Goal: Task Accomplishment & Management: Manage account settings

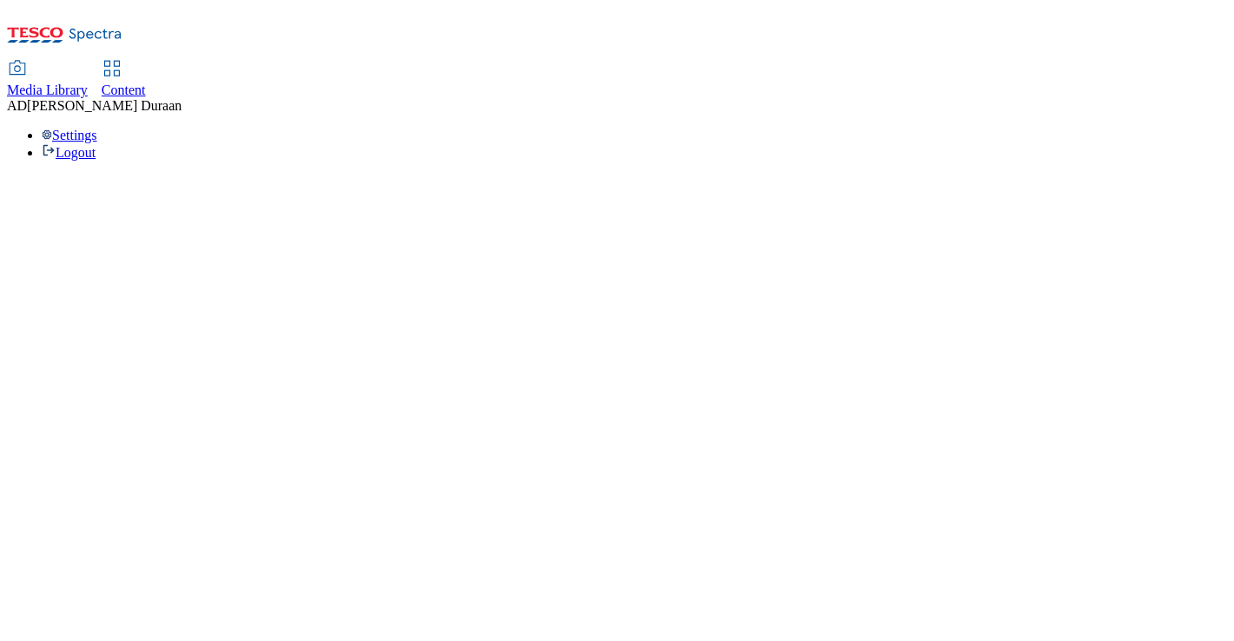
select select "flare-ghs-mktg"
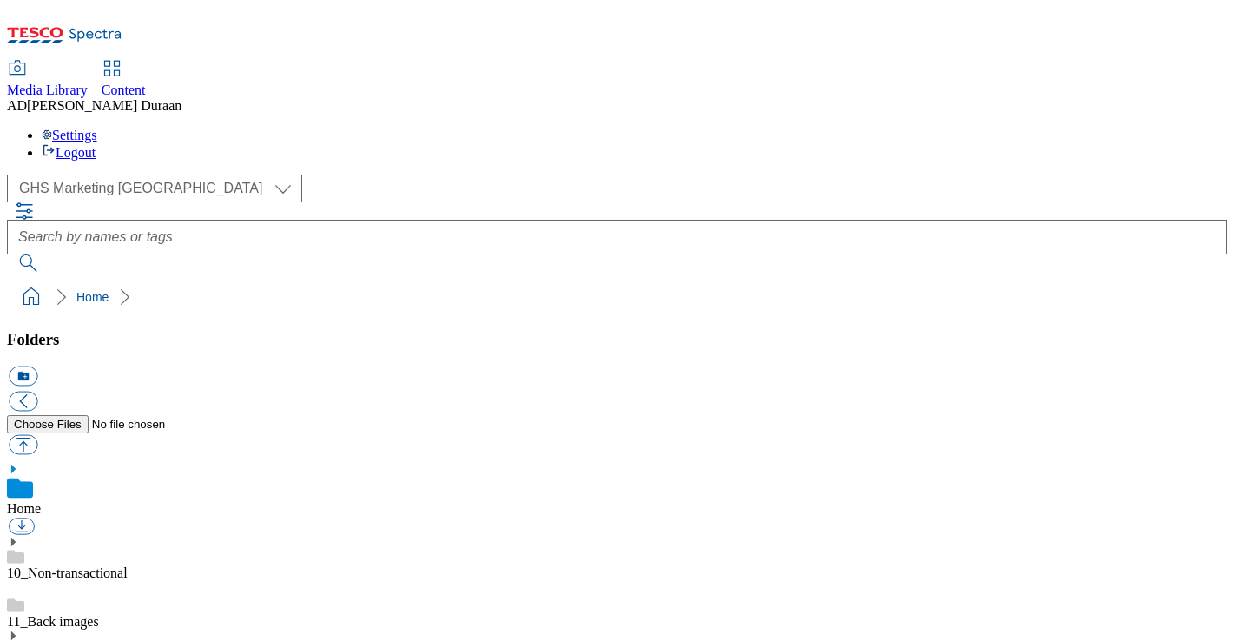
scroll to position [3, 0]
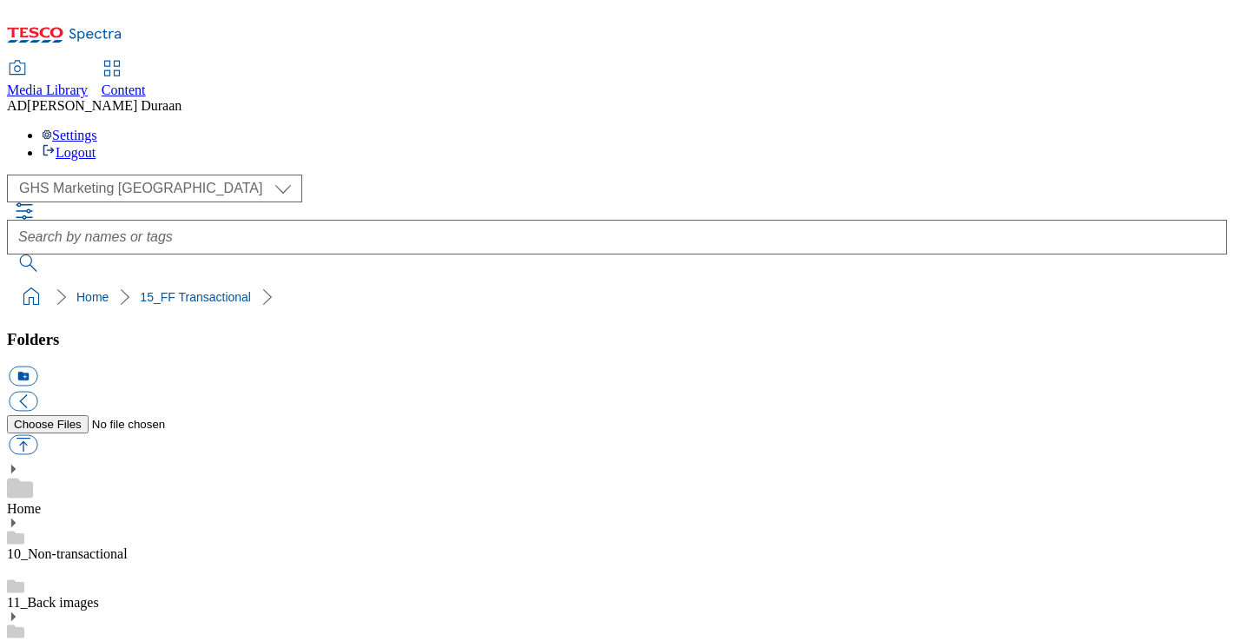
scroll to position [235, 0]
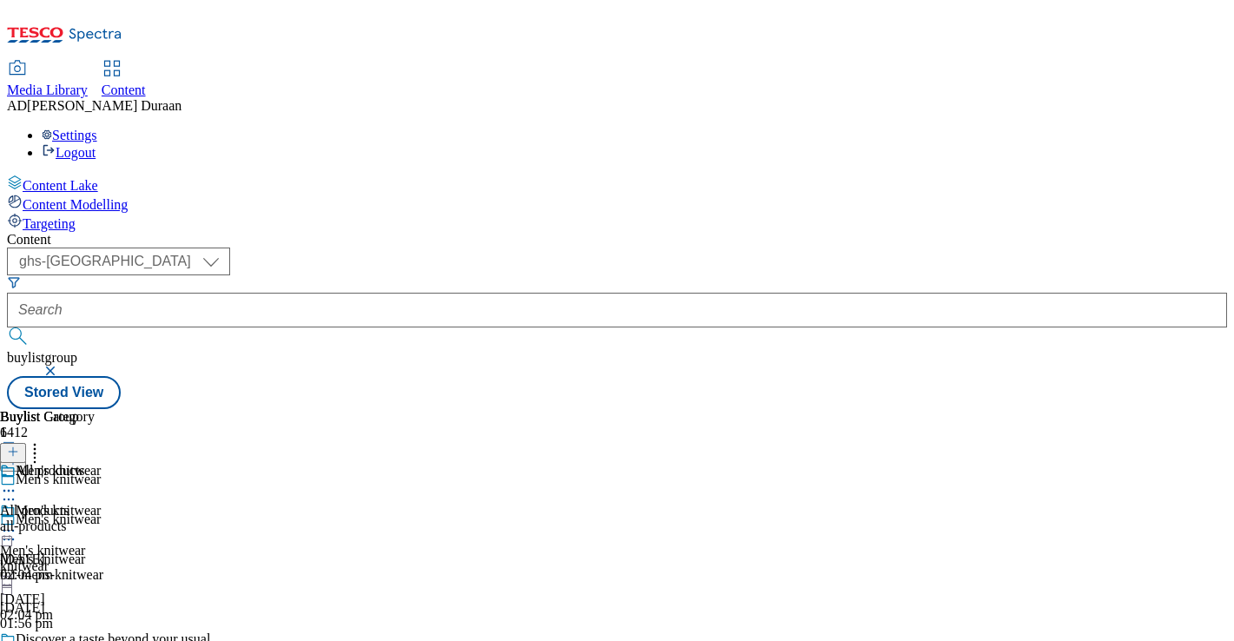
select select "ghs-[GEOGRAPHIC_DATA]"
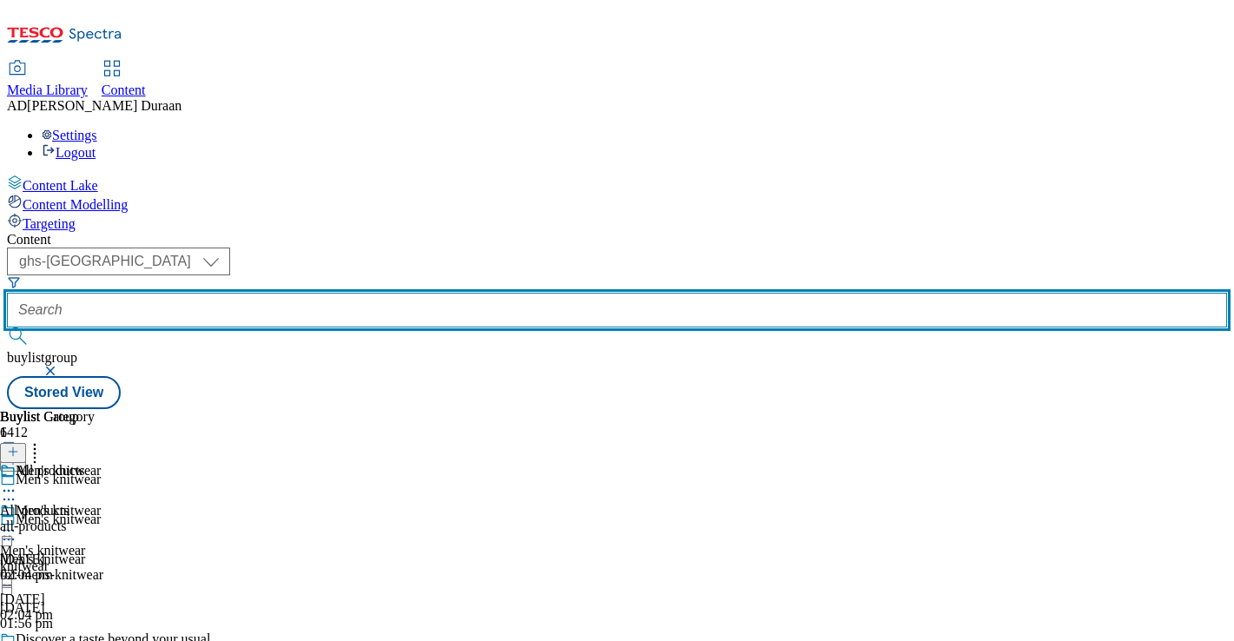
click at [415, 293] on input "text" at bounding box center [617, 310] width 1220 height 35
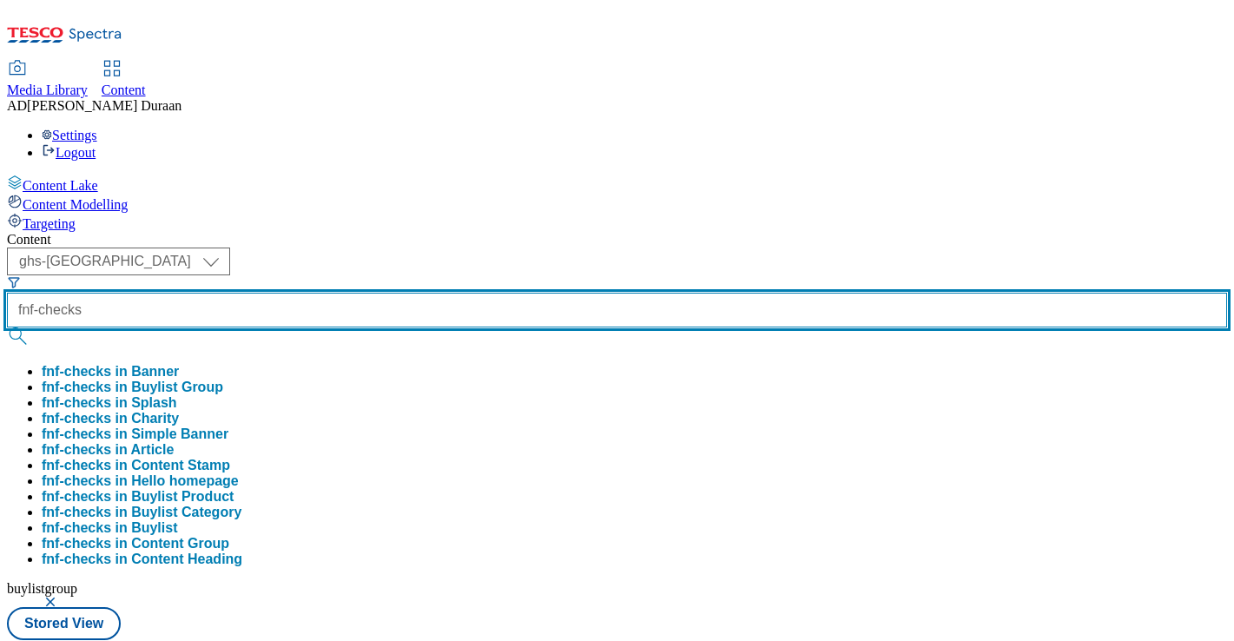
type input "fnf-checks"
click at [7, 327] on button "submit" at bounding box center [19, 335] width 24 height 17
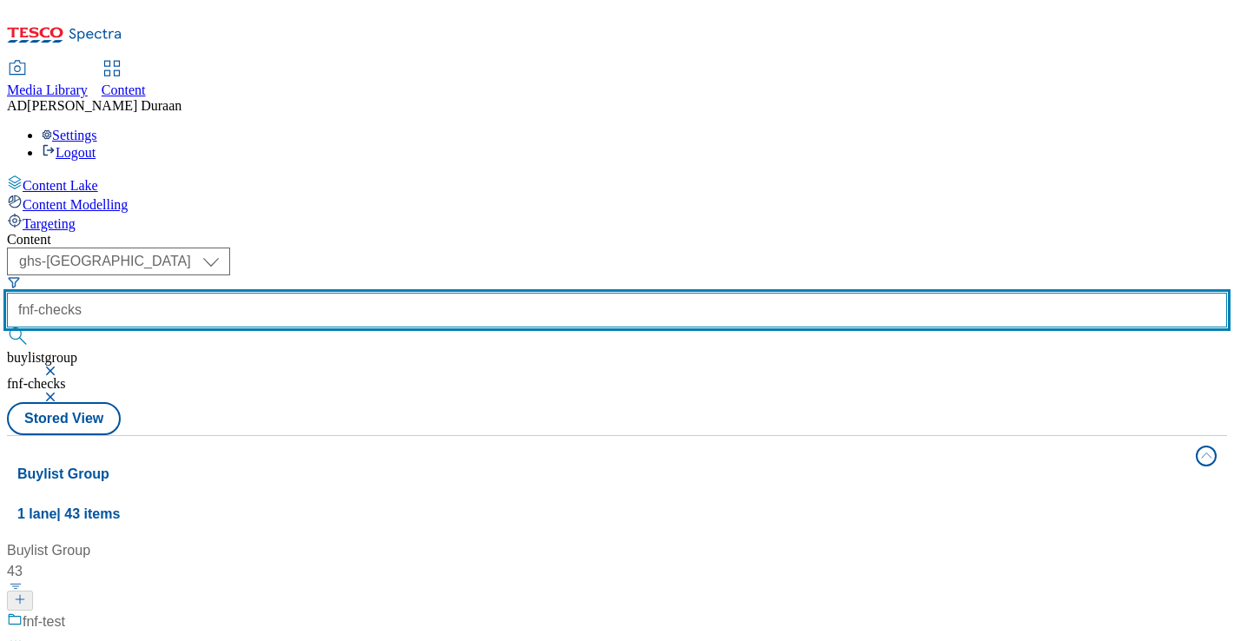
scroll to position [405, 0]
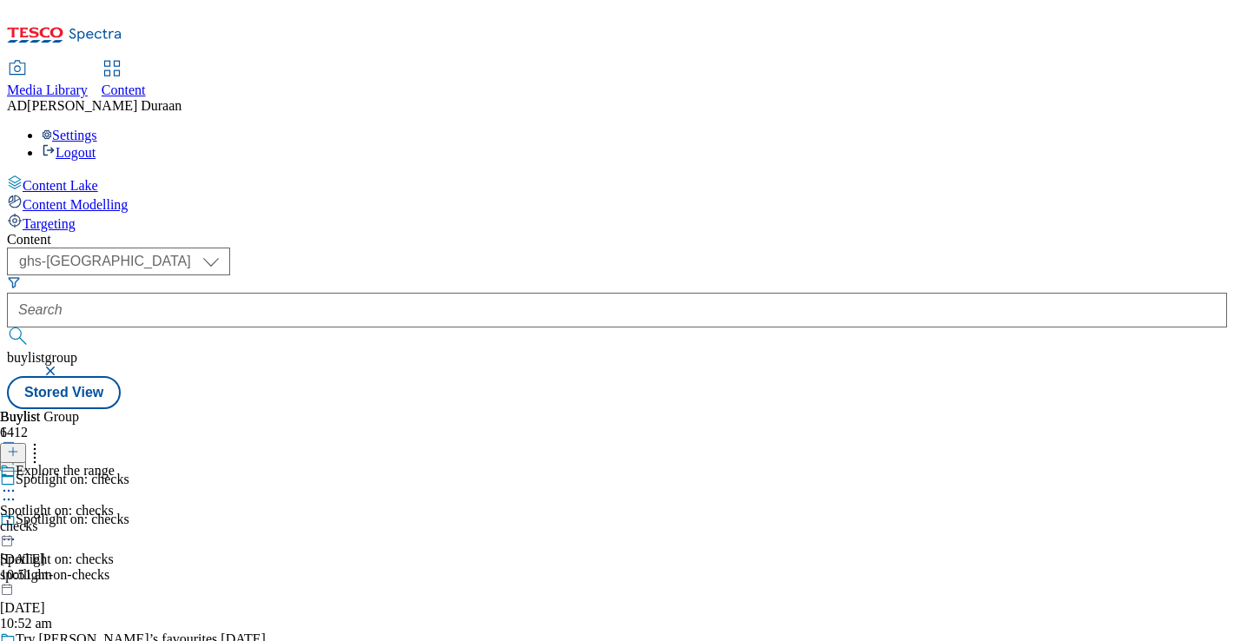
click at [115, 463] on div "Explore the range Spotlight on: checks checks 2 Oct 2025 10:51 am" at bounding box center [57, 523] width 115 height 120
click at [17, 522] on icon at bounding box center [8, 530] width 17 height 17
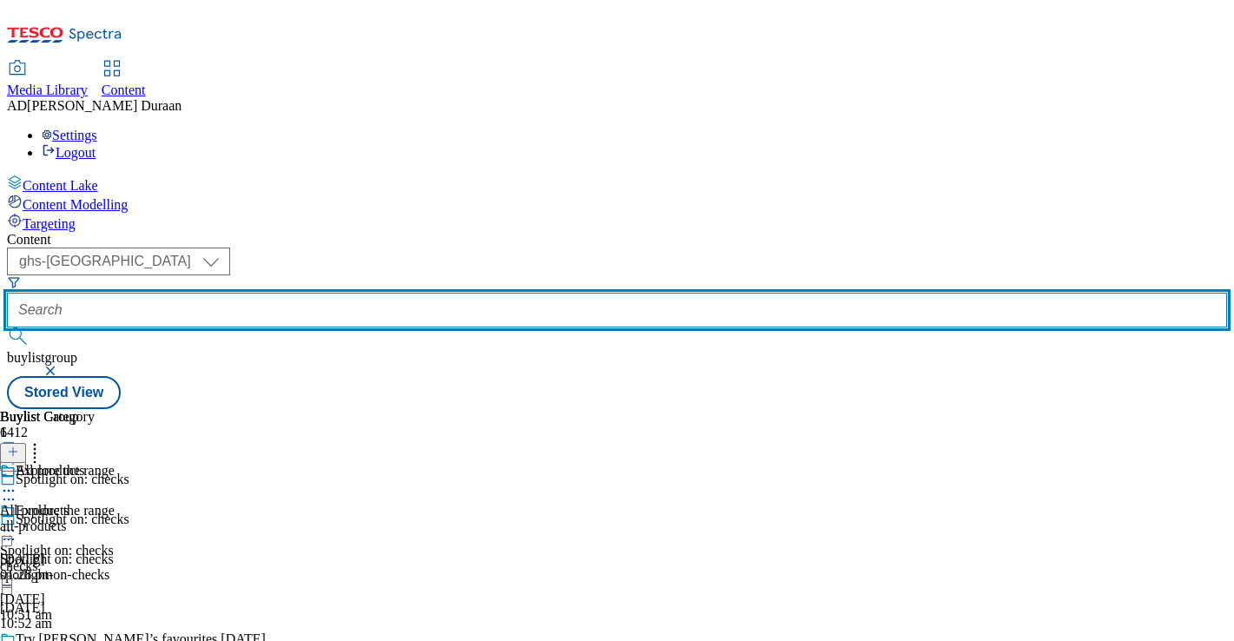
click at [443, 293] on input "text" at bounding box center [617, 310] width 1220 height 35
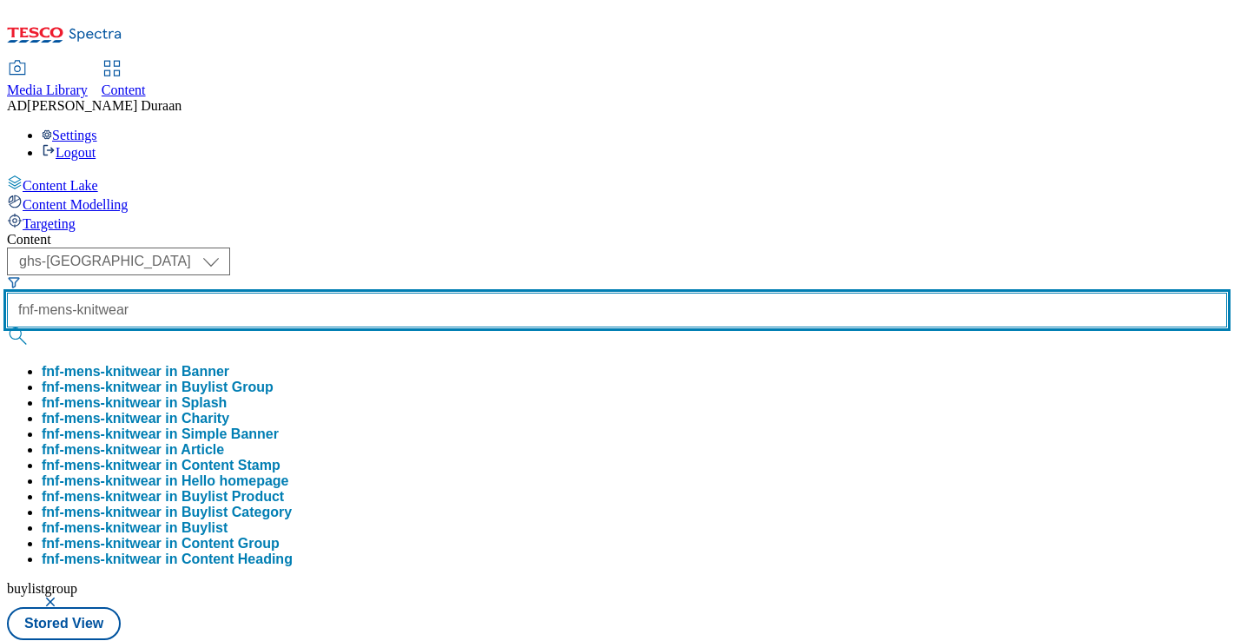
type input "fnf-mens-knitwear"
click at [7, 327] on button "submit" at bounding box center [19, 335] width 24 height 17
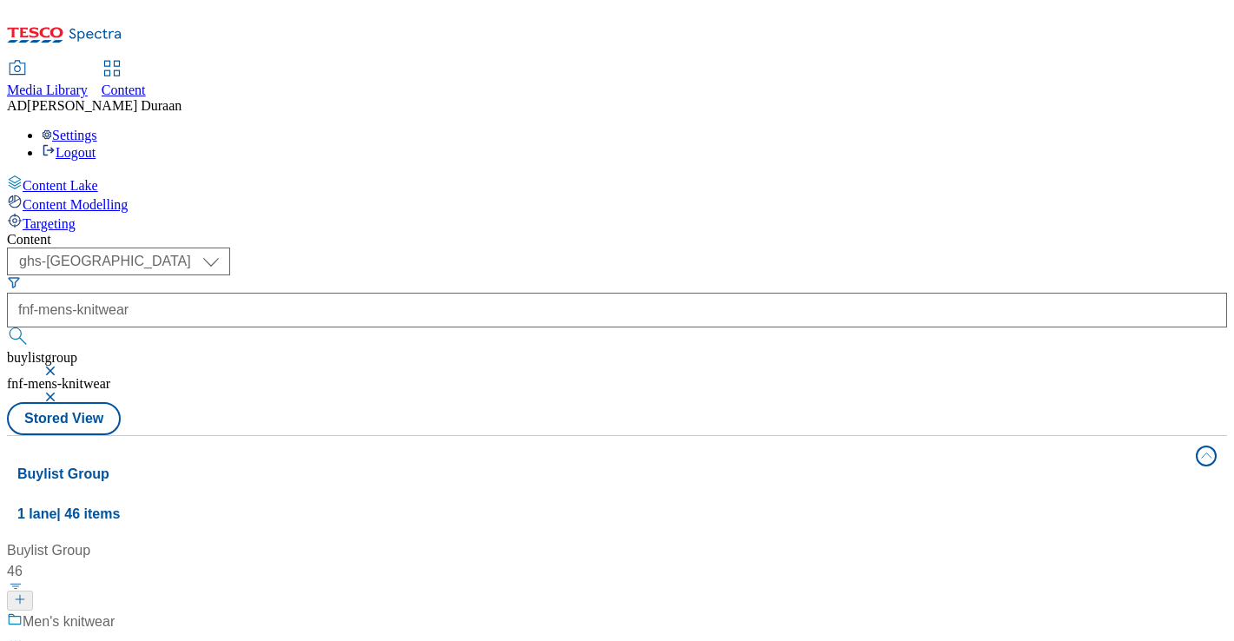
click at [224, 611] on div "Men's knitwear" at bounding box center [115, 633] width 217 height 45
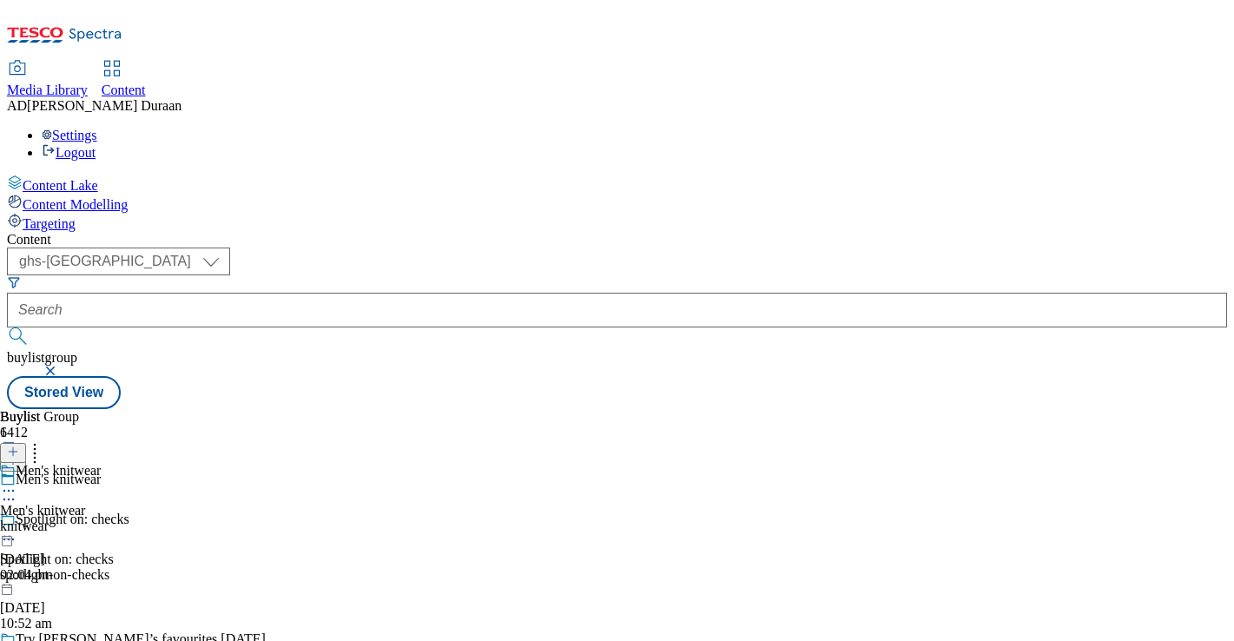
click at [101, 463] on div "Men's knitwear Men's knitwear knitwear 1 Oct 2025 02:04 pm" at bounding box center [50, 523] width 101 height 120
click at [17, 522] on icon at bounding box center [8, 530] width 17 height 17
click at [81, 557] on button "Edit" at bounding box center [58, 567] width 46 height 20
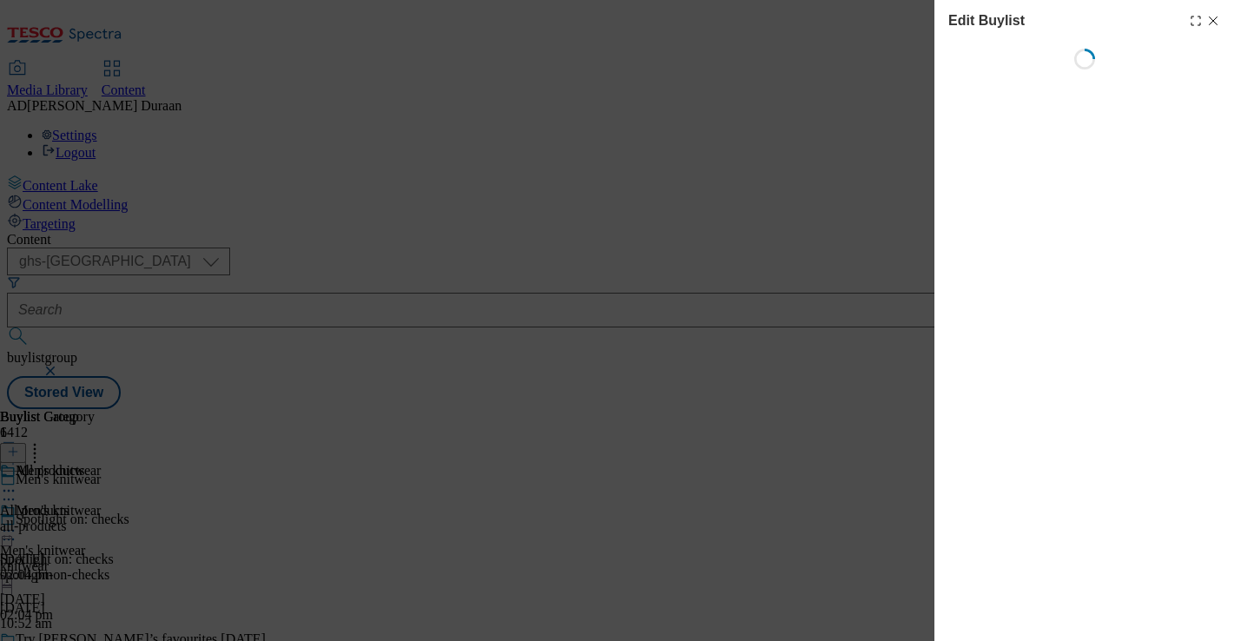
select select "seasonal"
select select "Banner"
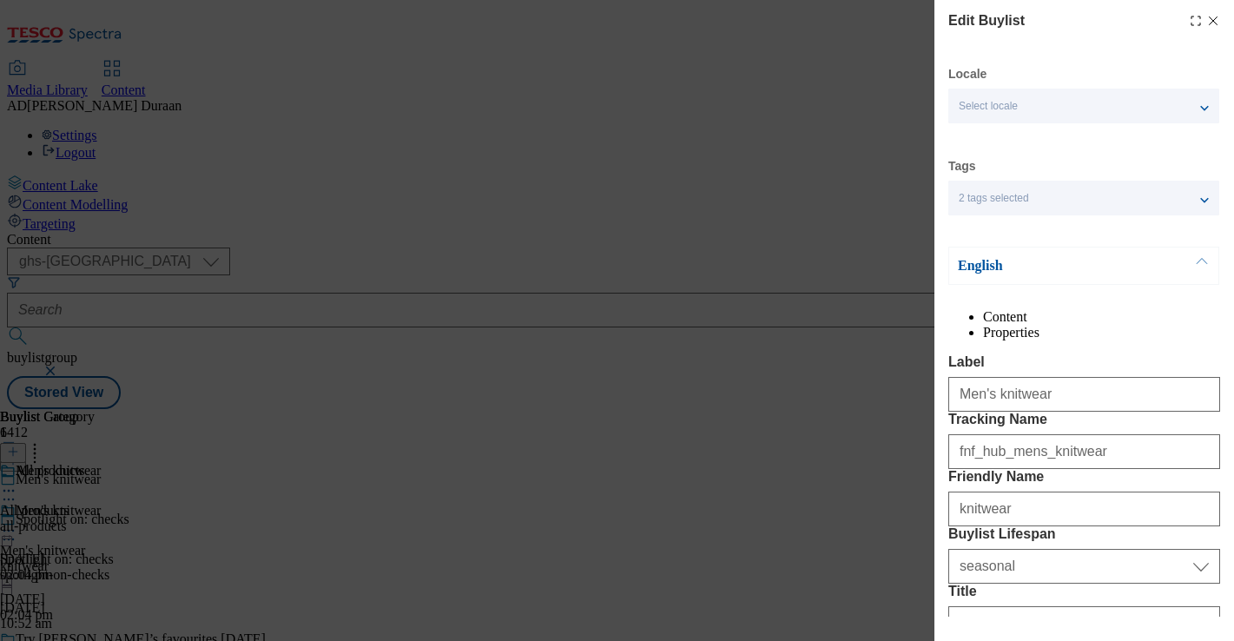
click at [1163, 325] on li "Properties" at bounding box center [1101, 333] width 237 height 16
click at [1216, 21] on icon "Modal" at bounding box center [1213, 21] width 14 height 14
select select "seasonal"
select select "Banner"
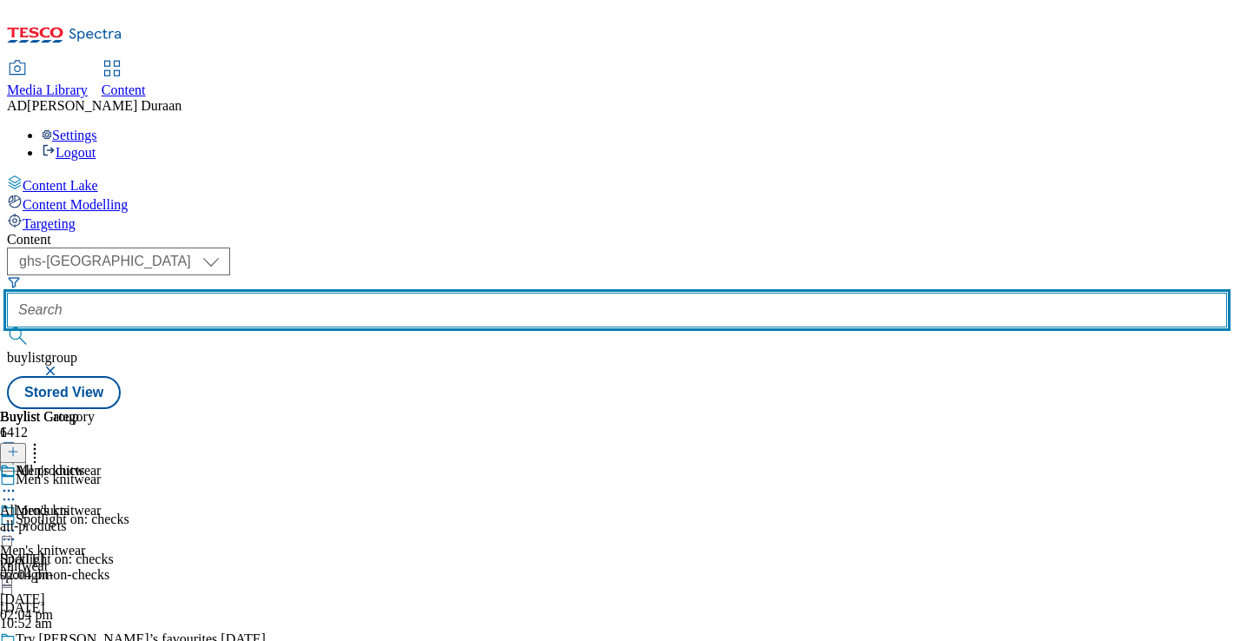
click at [403, 293] on input "text" at bounding box center [617, 310] width 1220 height 35
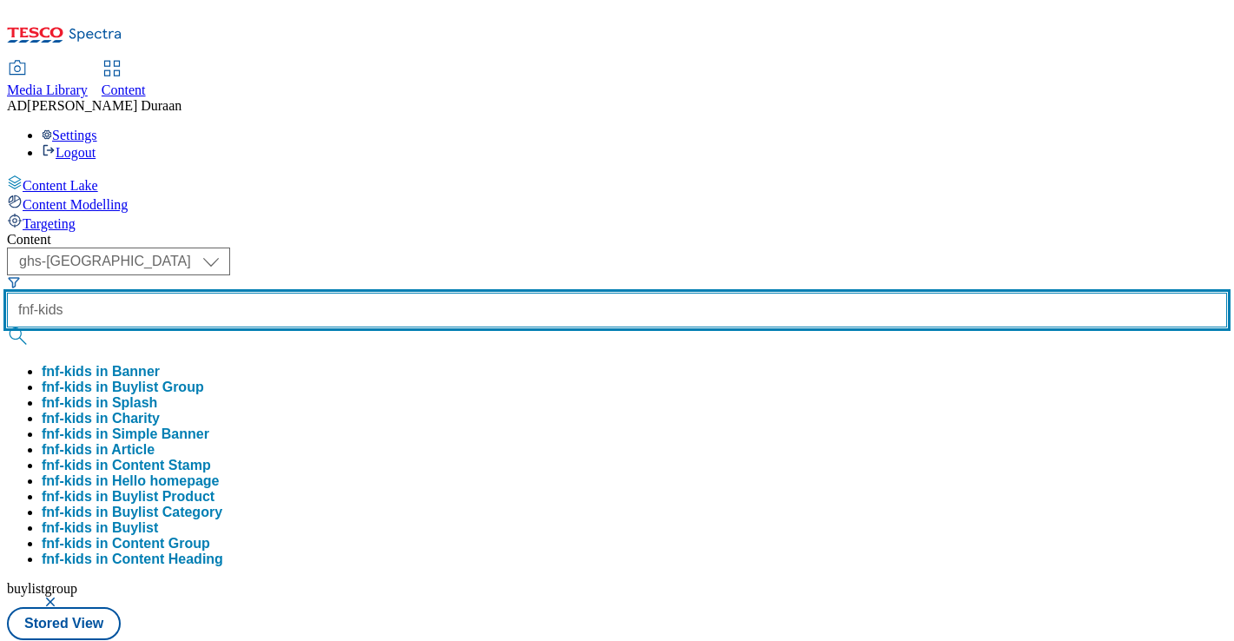
type input "fnf-kids"
click at [7, 327] on button "submit" at bounding box center [19, 335] width 24 height 17
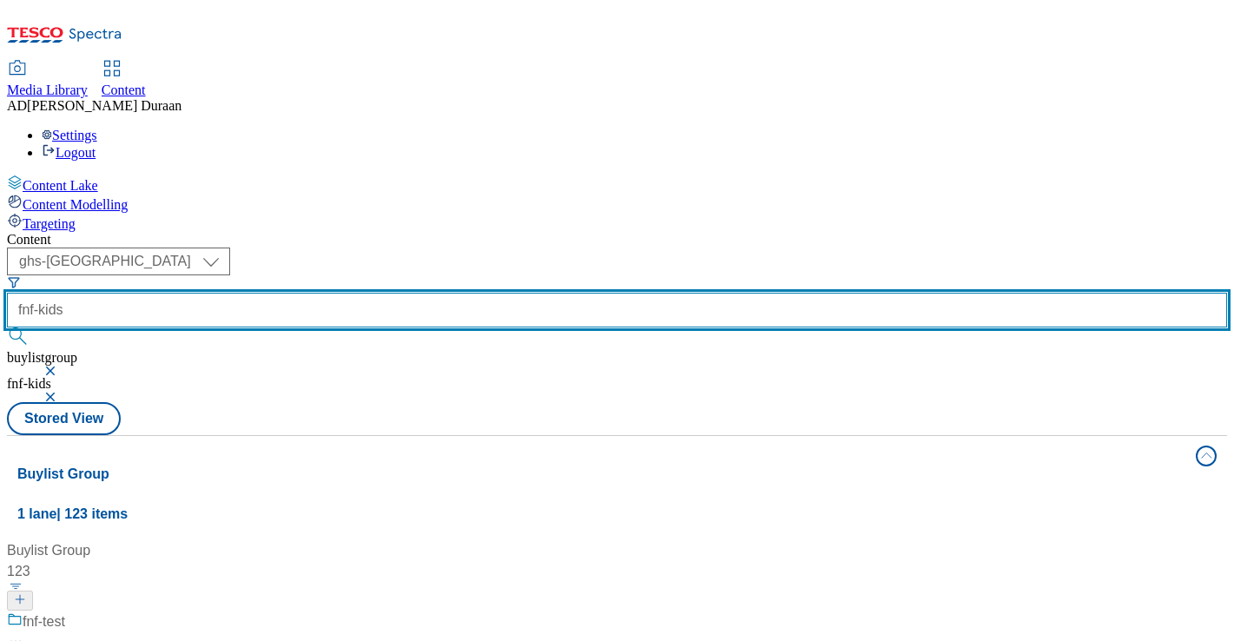
scroll to position [1193, 0]
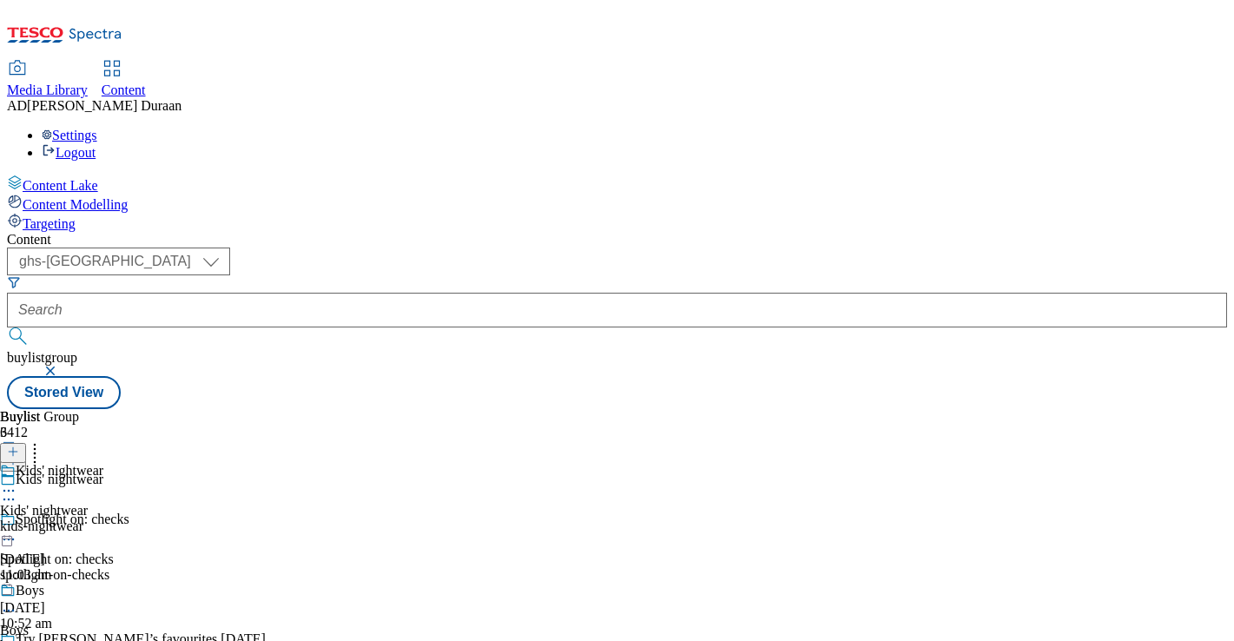
click at [17, 482] on icon at bounding box center [8, 490] width 17 height 17
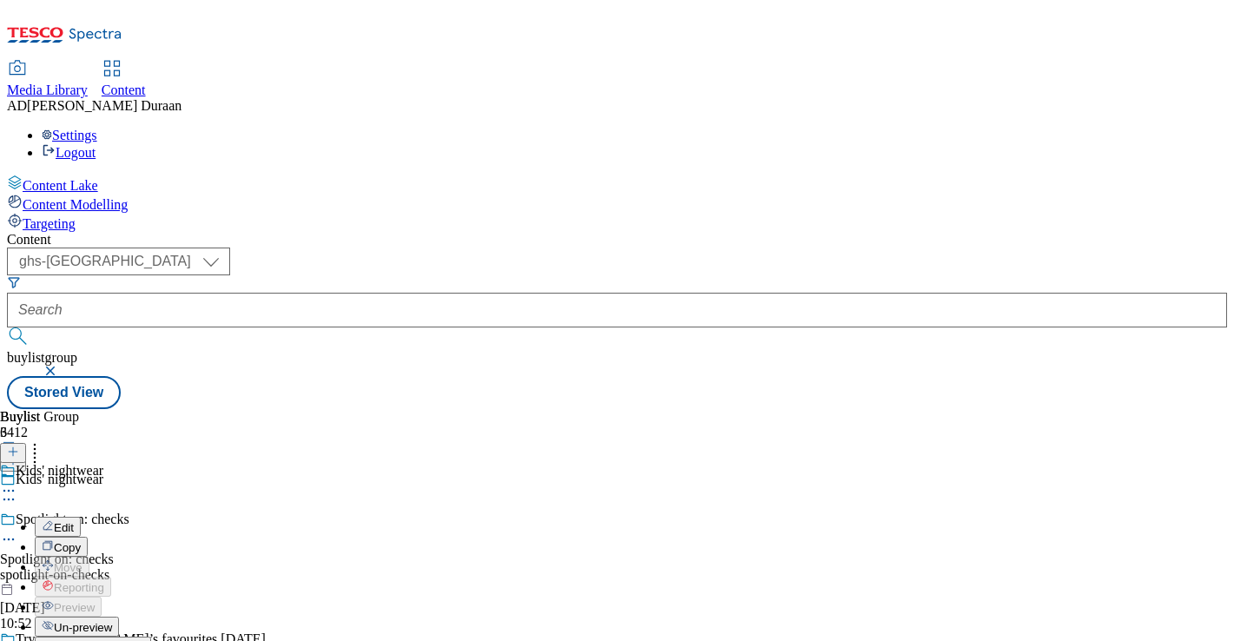
click at [144, 640] on span "Open Preview Url" at bounding box center [99, 647] width 90 height 13
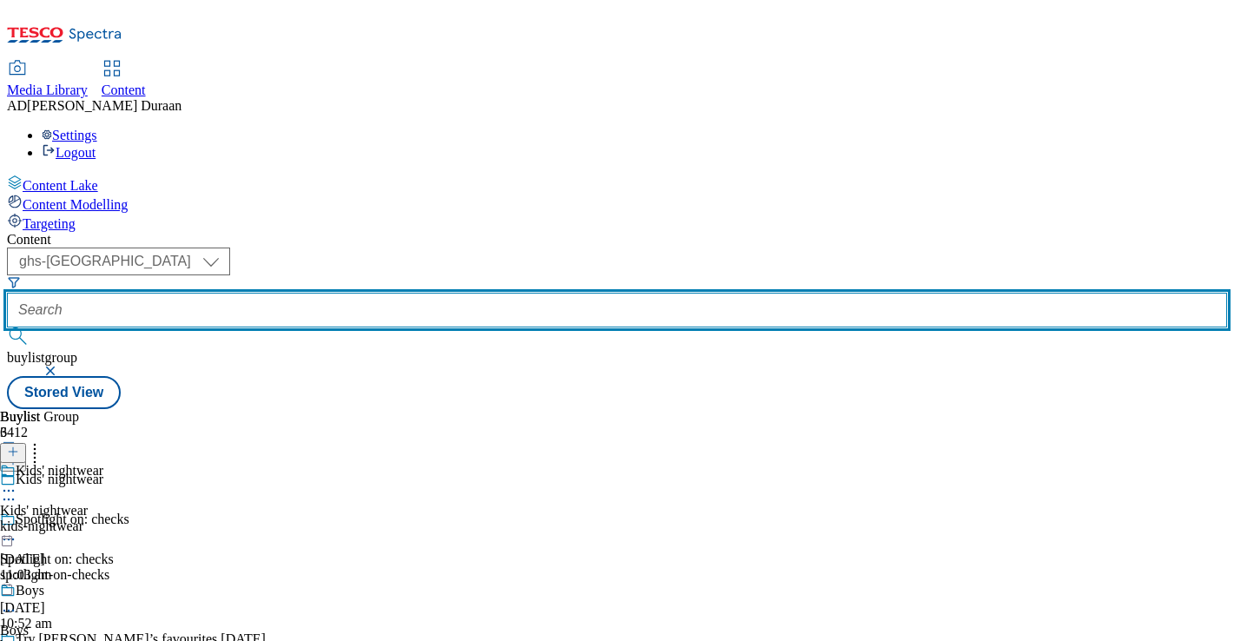
click at [394, 293] on input "text" at bounding box center [617, 310] width 1220 height 35
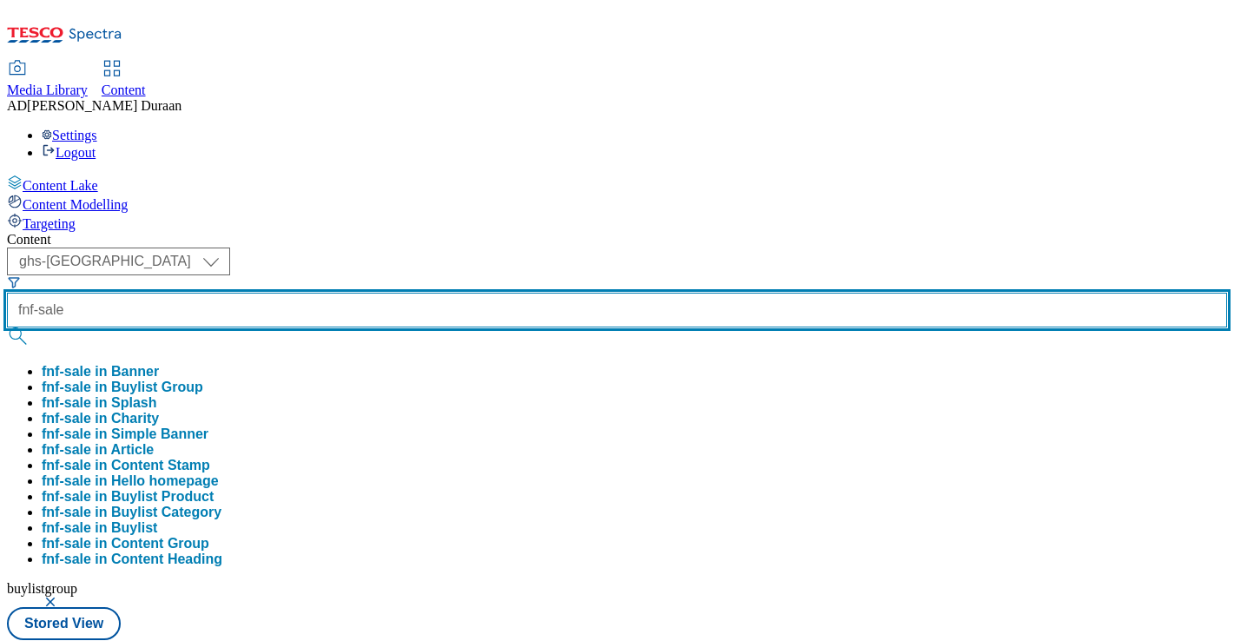
type input "fnf-sale"
click at [7, 327] on button "submit" at bounding box center [19, 335] width 24 height 17
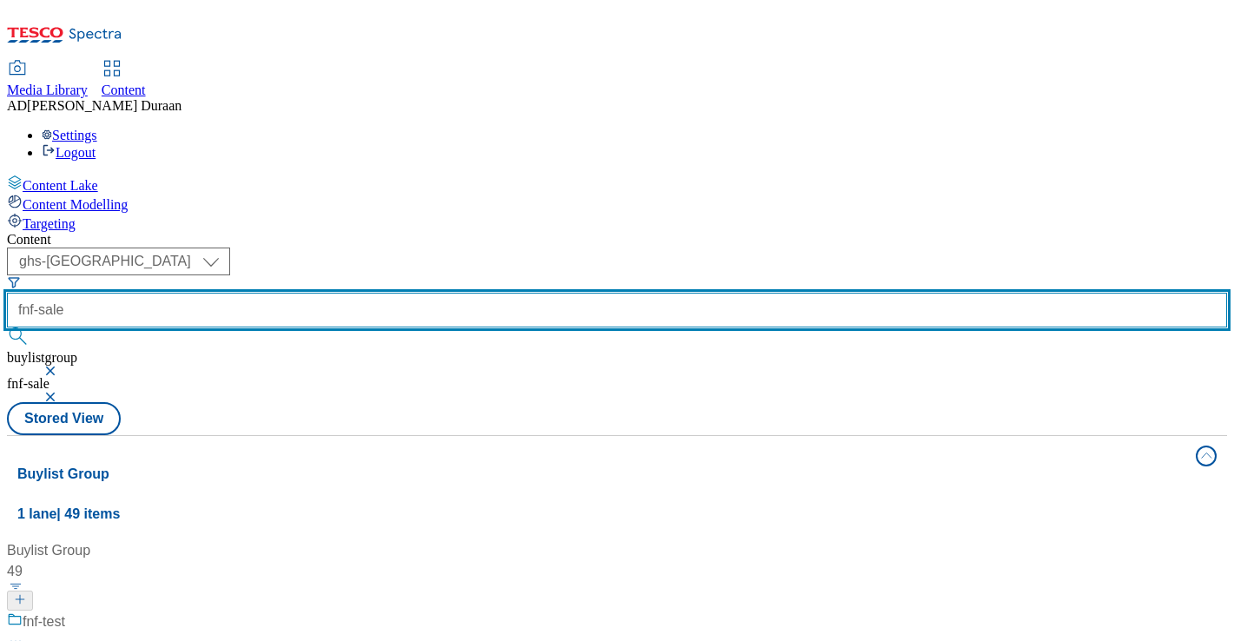
scroll to position [241, 0]
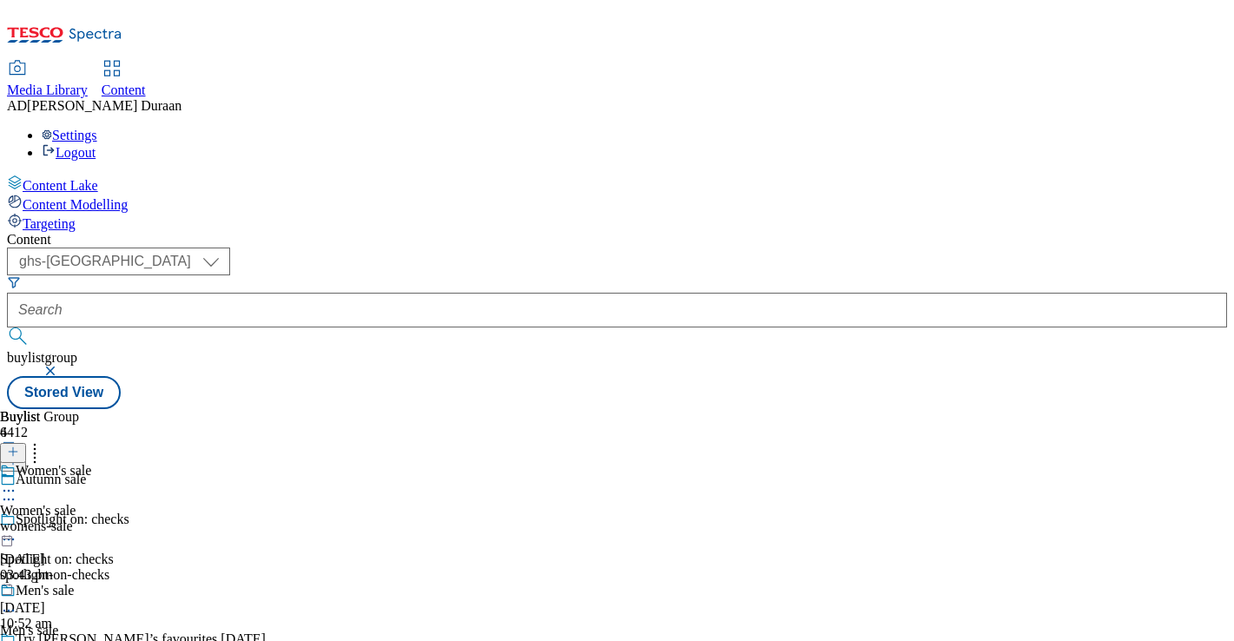
scroll to position [50, 0]
click at [91, 518] on div "womens-sale" at bounding box center [45, 526] width 91 height 16
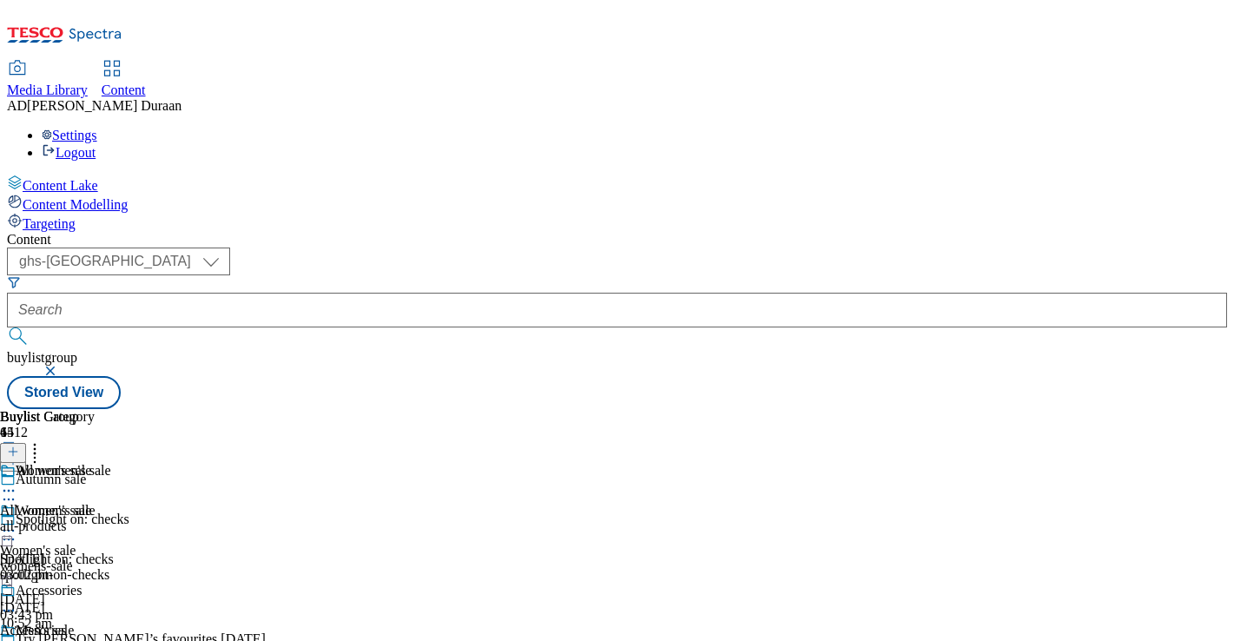
click at [17, 522] on icon at bounding box center [8, 530] width 17 height 17
click at [17, 491] on icon at bounding box center [8, 499] width 17 height 17
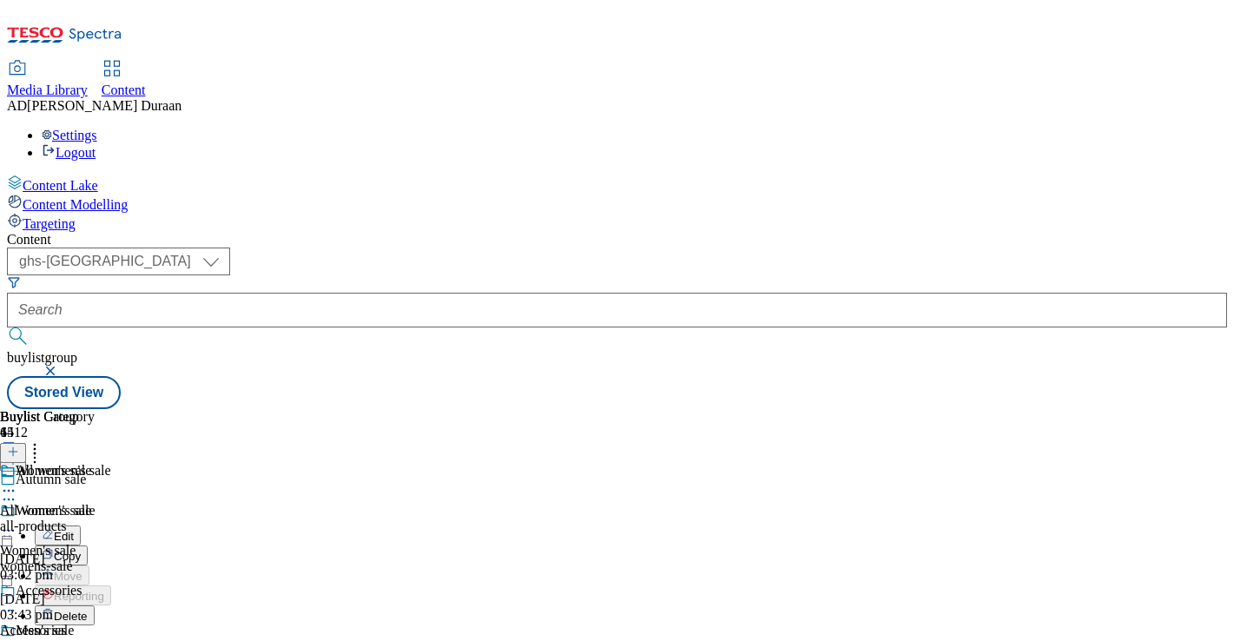
click at [81, 550] on span "Copy" at bounding box center [67, 556] width 27 height 13
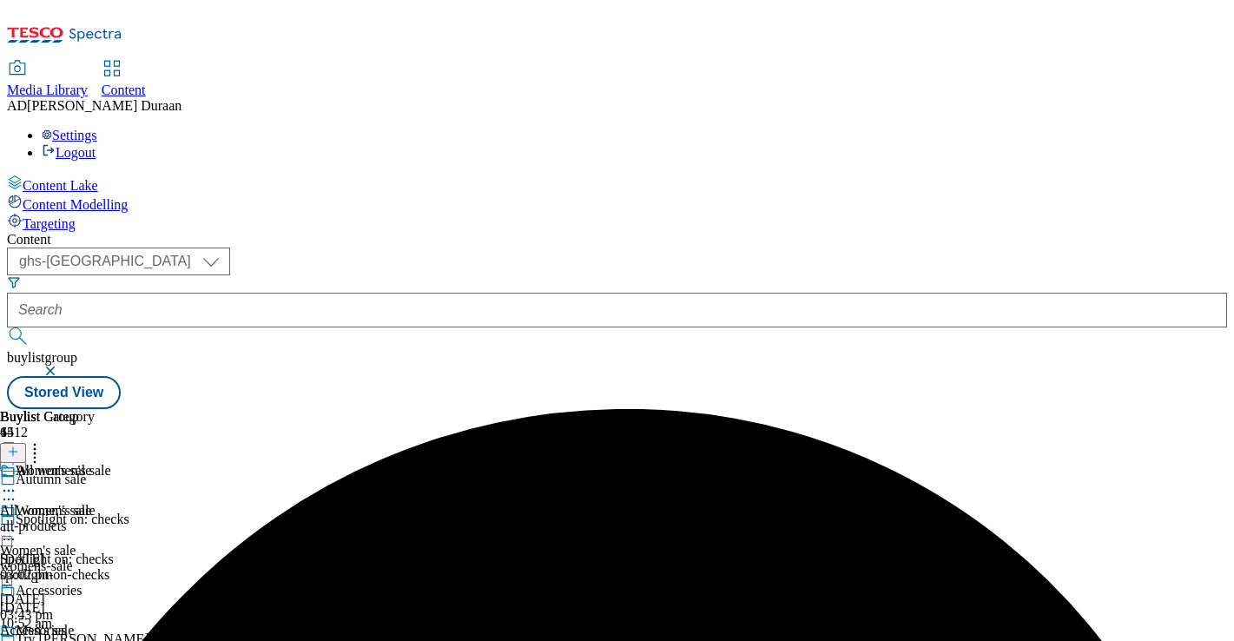
click at [61, 366] on button "button" at bounding box center [51, 371] width 17 height 10
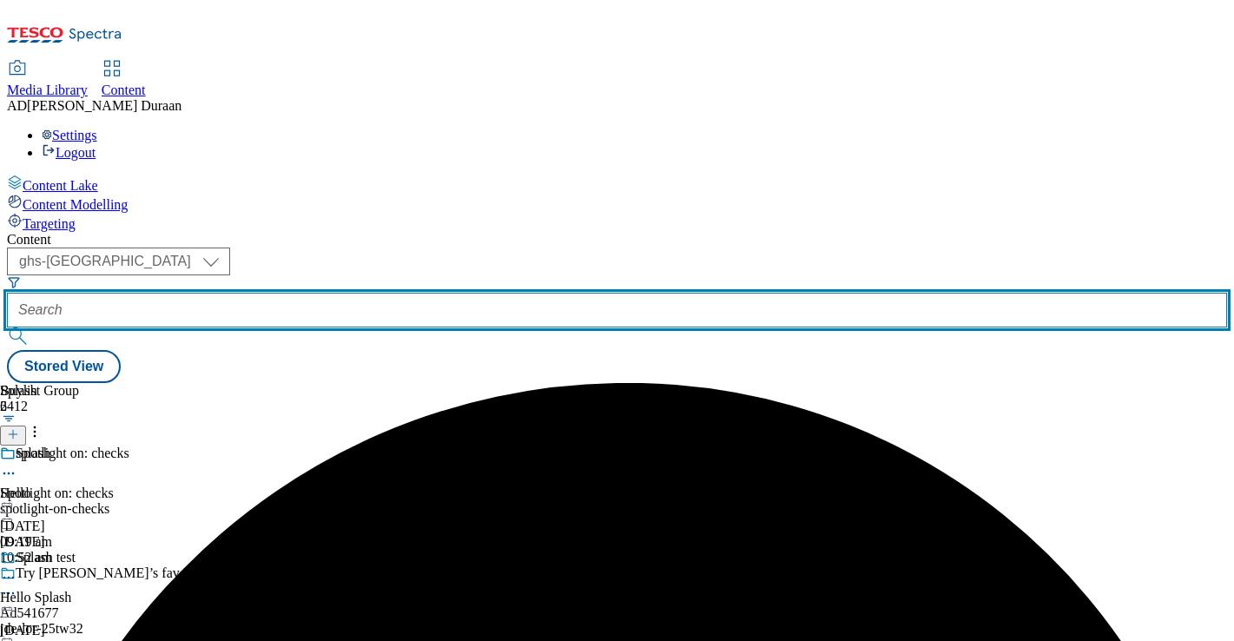
click at [423, 293] on input "text" at bounding box center [617, 310] width 1220 height 35
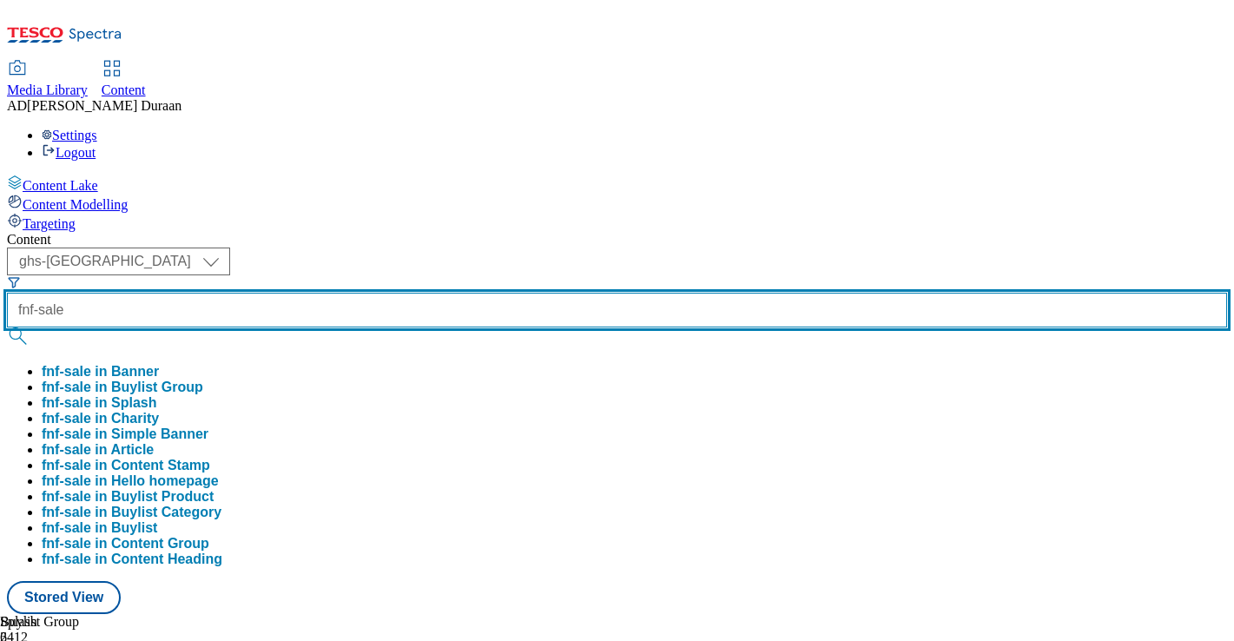
type input "fnf-sale"
click at [7, 327] on button "submit" at bounding box center [19, 335] width 24 height 17
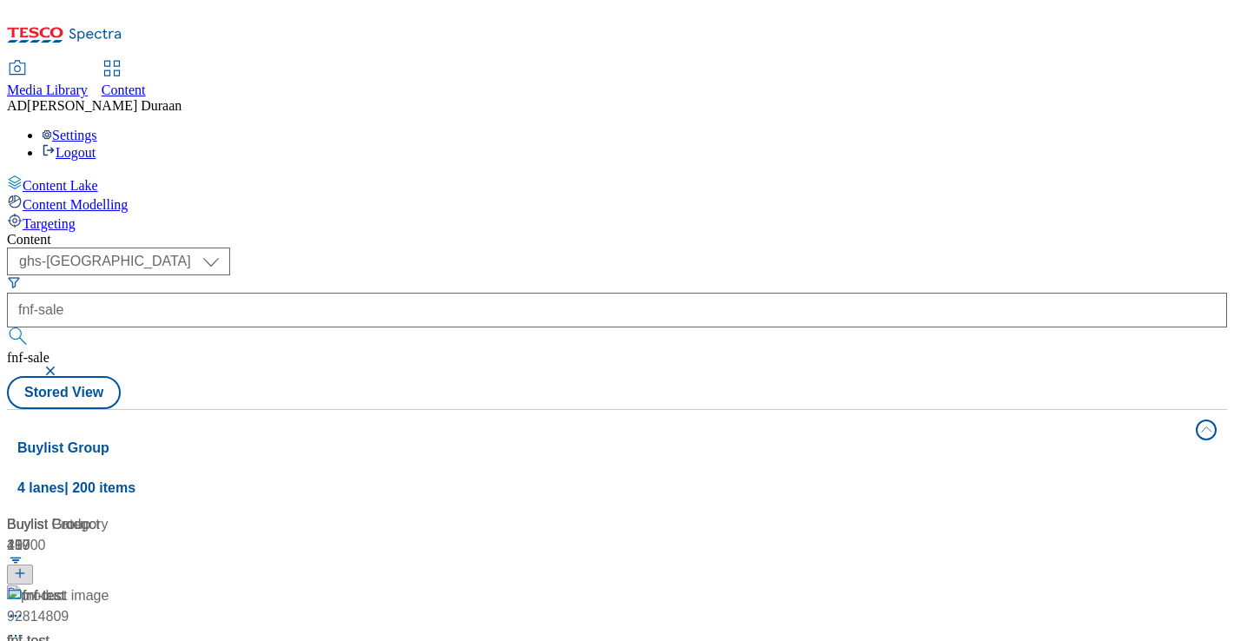
drag, startPoint x: 474, startPoint y: 92, endPoint x: 493, endPoint y: 144, distance: 55.5
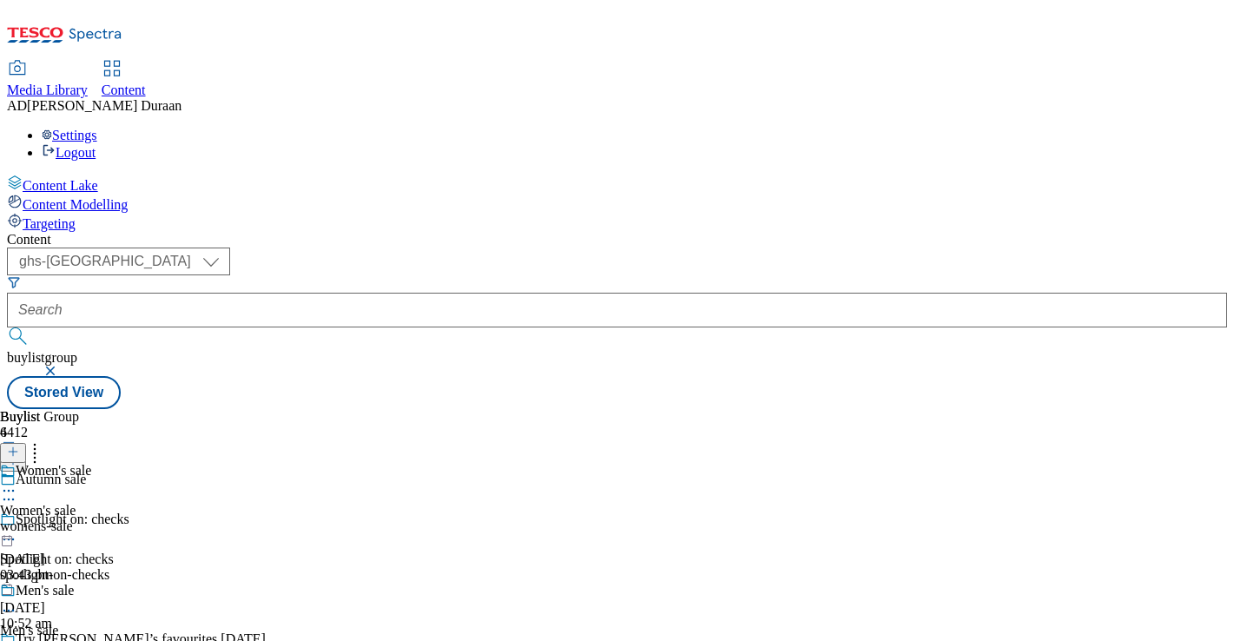
click at [17, 491] on icon at bounding box center [8, 499] width 17 height 17
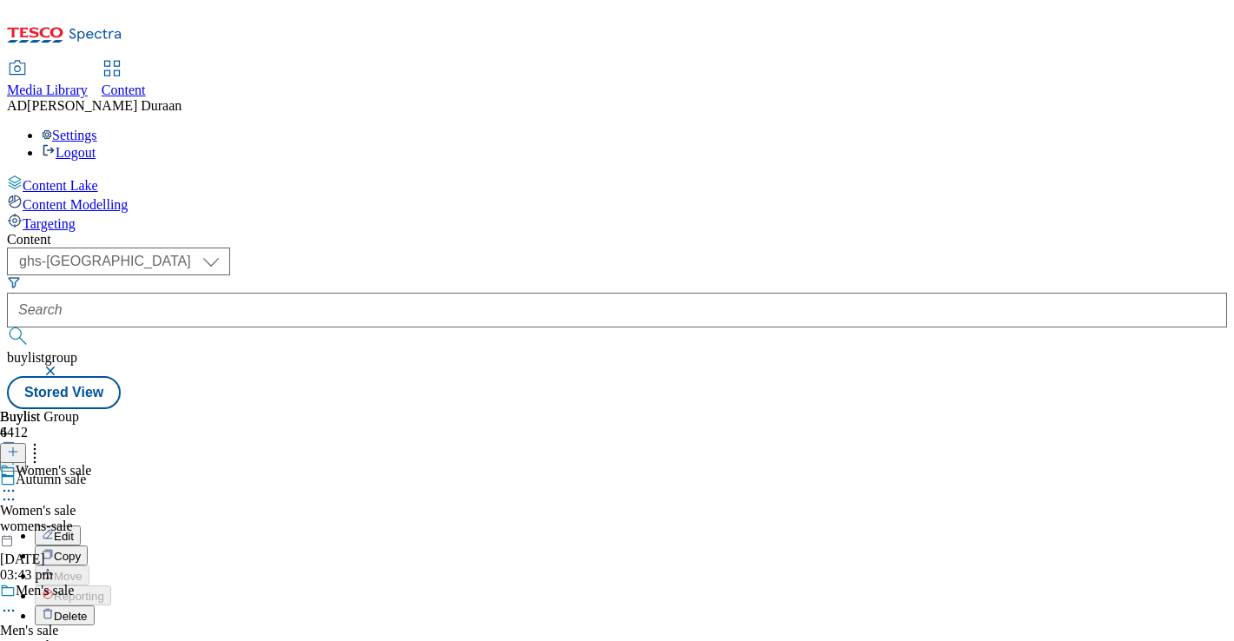
click at [81, 550] on span "Copy" at bounding box center [67, 556] width 27 height 13
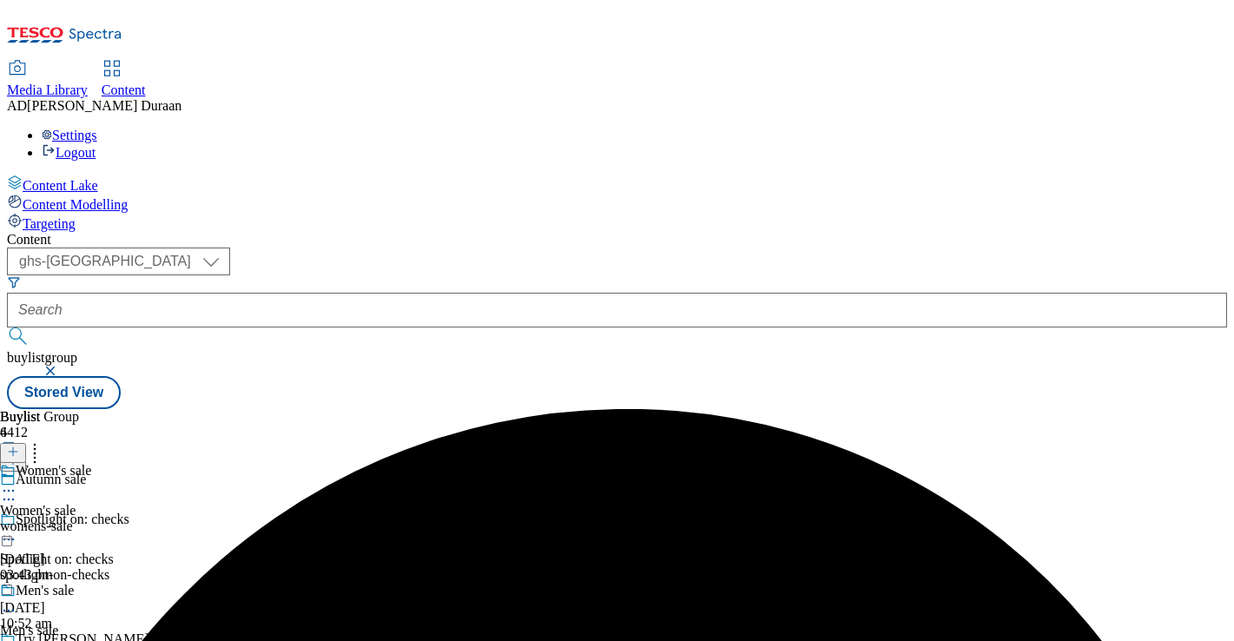
drag, startPoint x: 1197, startPoint y: 44, endPoint x: 1184, endPoint y: 47, distance: 13.3
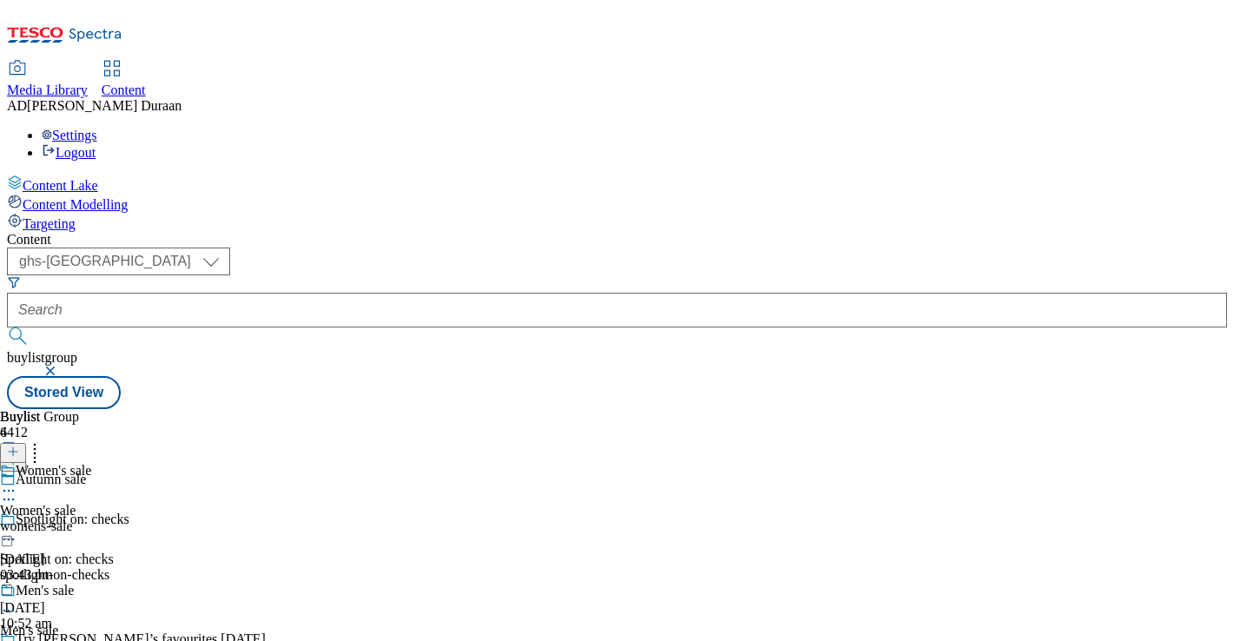
click at [61, 366] on button "button" at bounding box center [51, 371] width 17 height 10
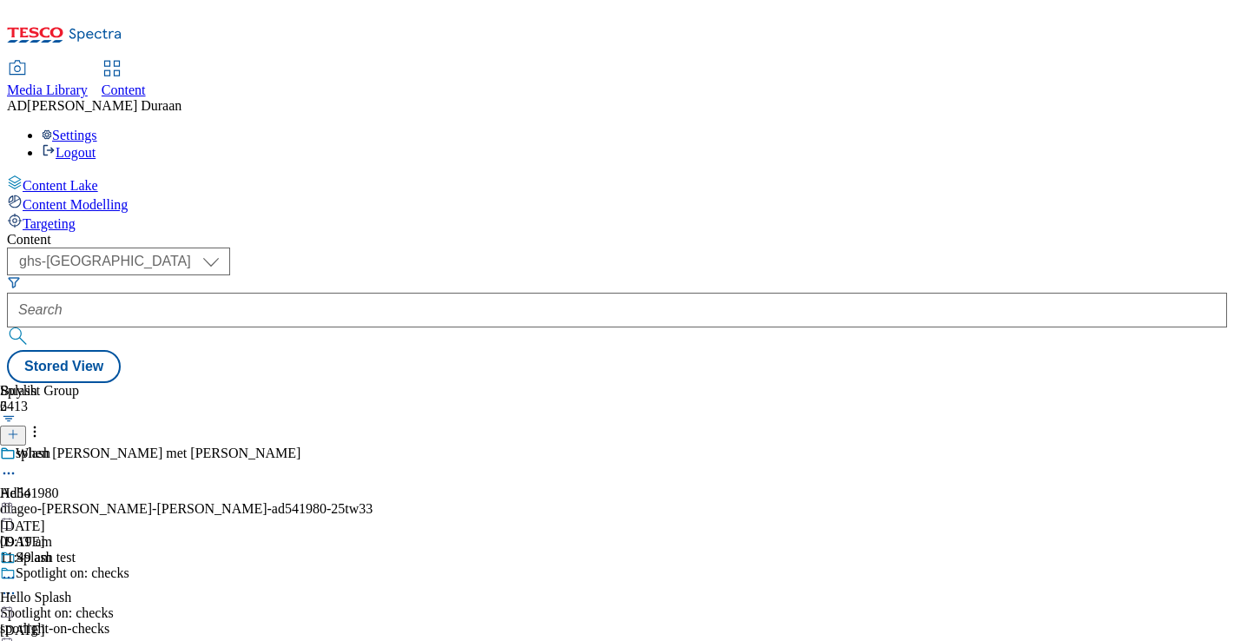
scroll to position [2278, 0]
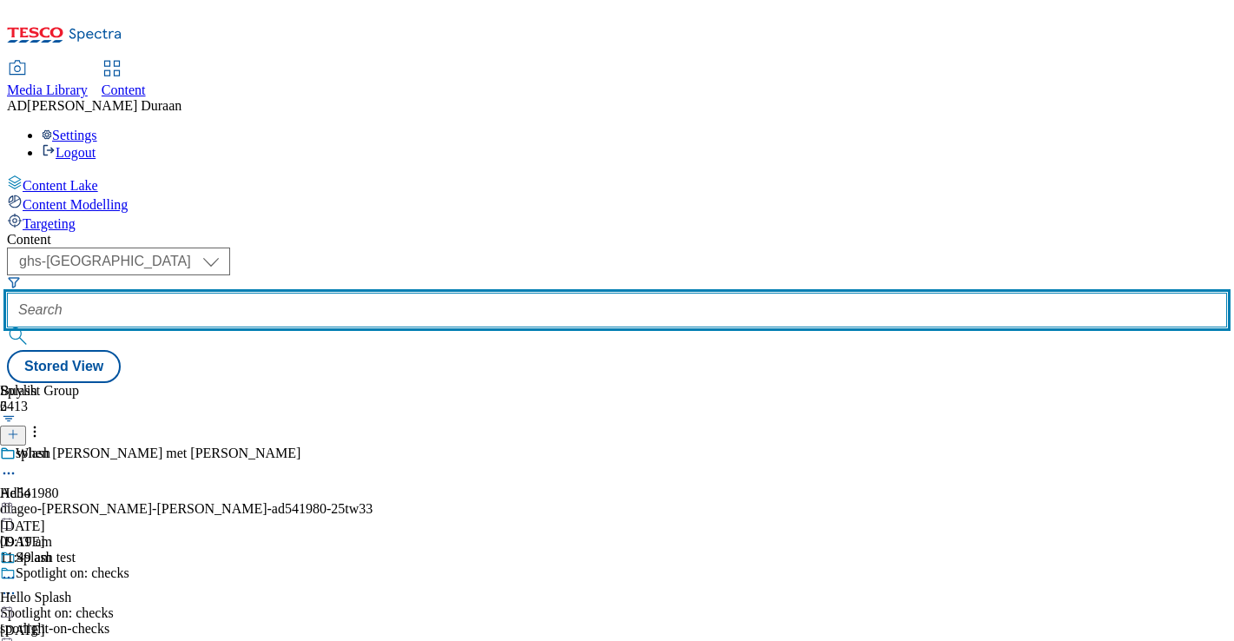
click at [416, 293] on input "text" at bounding box center [617, 310] width 1220 height 35
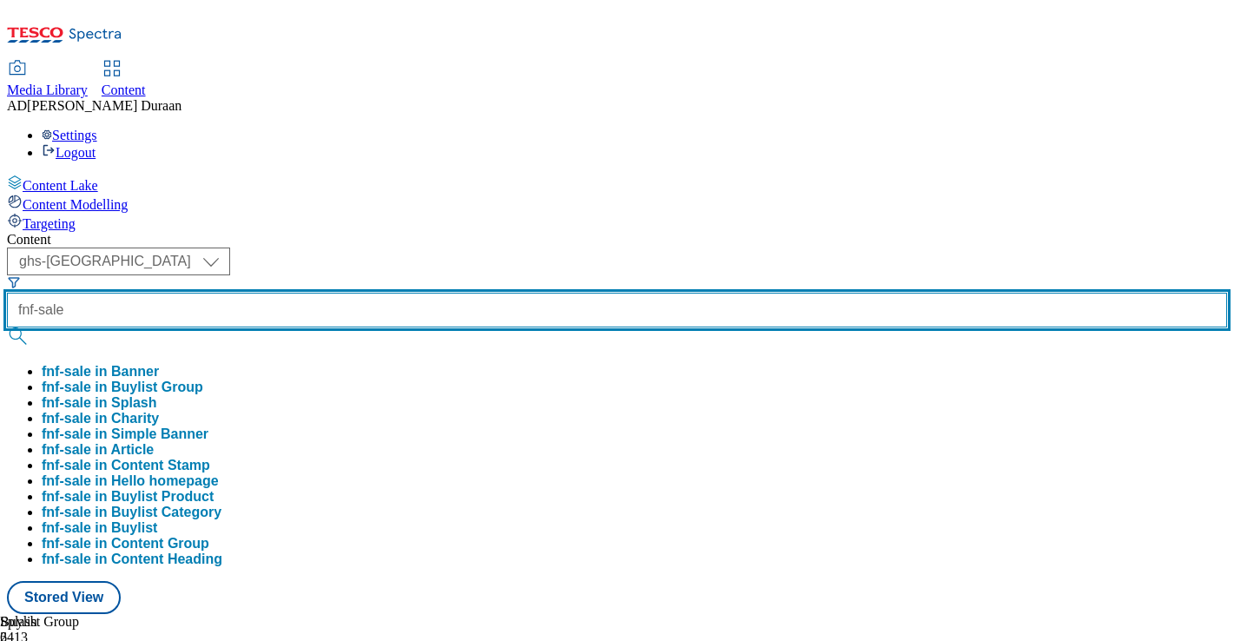
type input "fnf-sale"
click at [7, 327] on button "submit" at bounding box center [19, 335] width 24 height 17
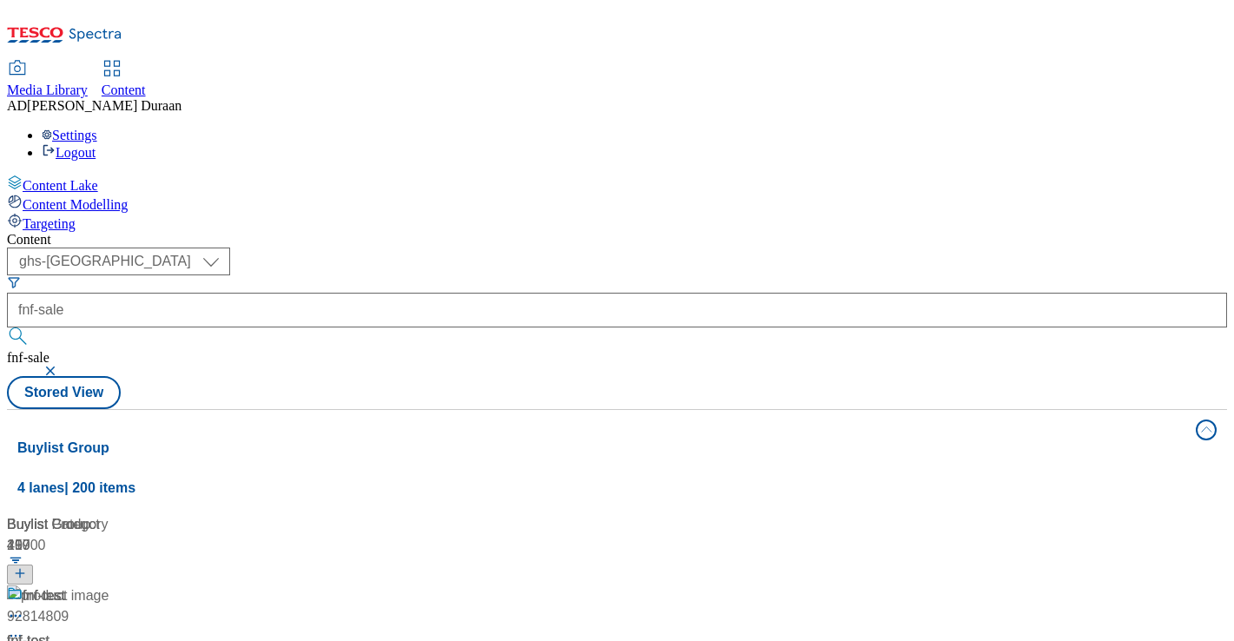
scroll to position [383, 0]
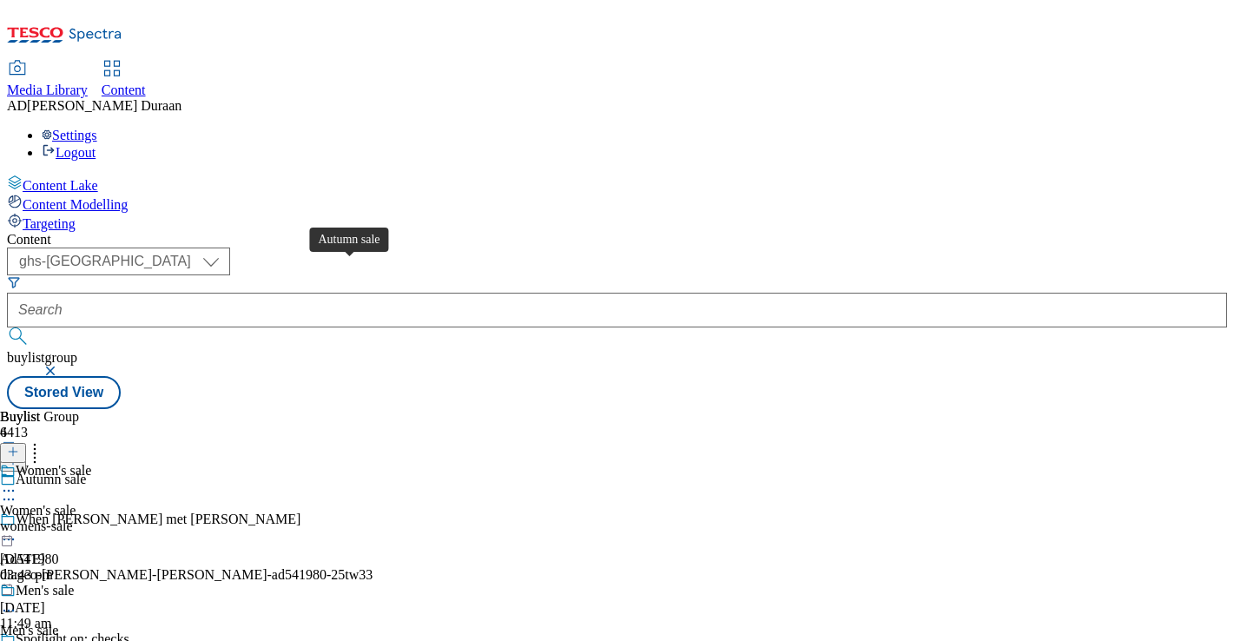
click at [86, 471] on div "Autumn sale" at bounding box center [51, 479] width 70 height 16
click at [17, 491] on icon at bounding box center [8, 499] width 17 height 17
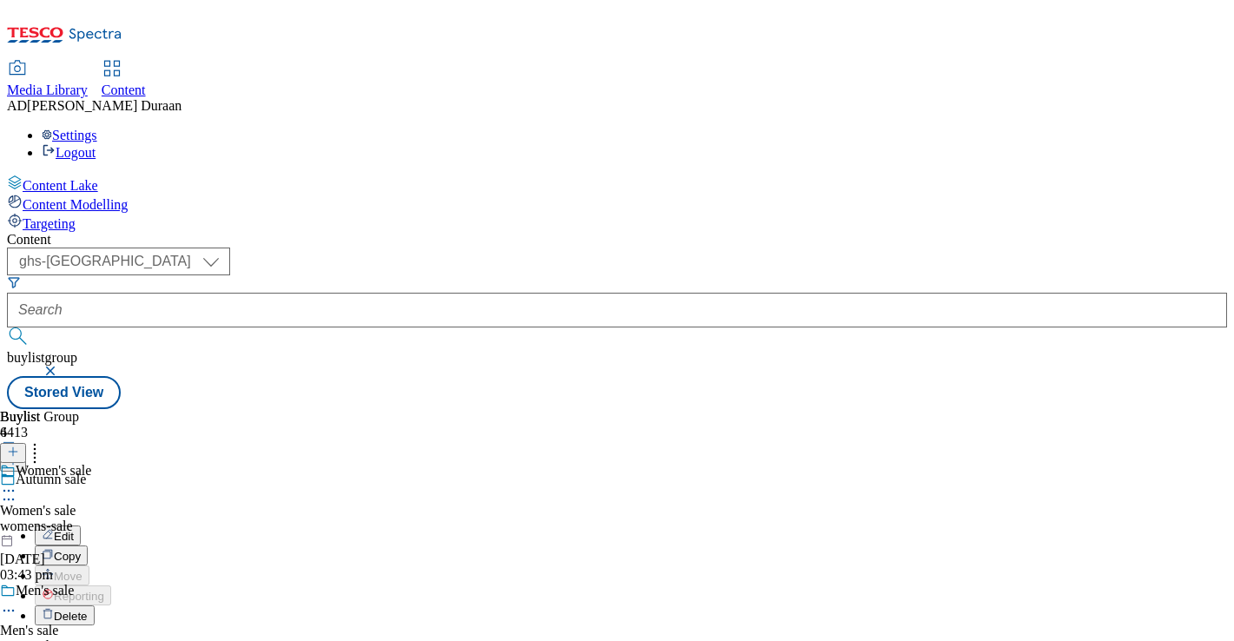
click at [81, 525] on button "Edit" at bounding box center [58, 535] width 46 height 20
select select "fandf"
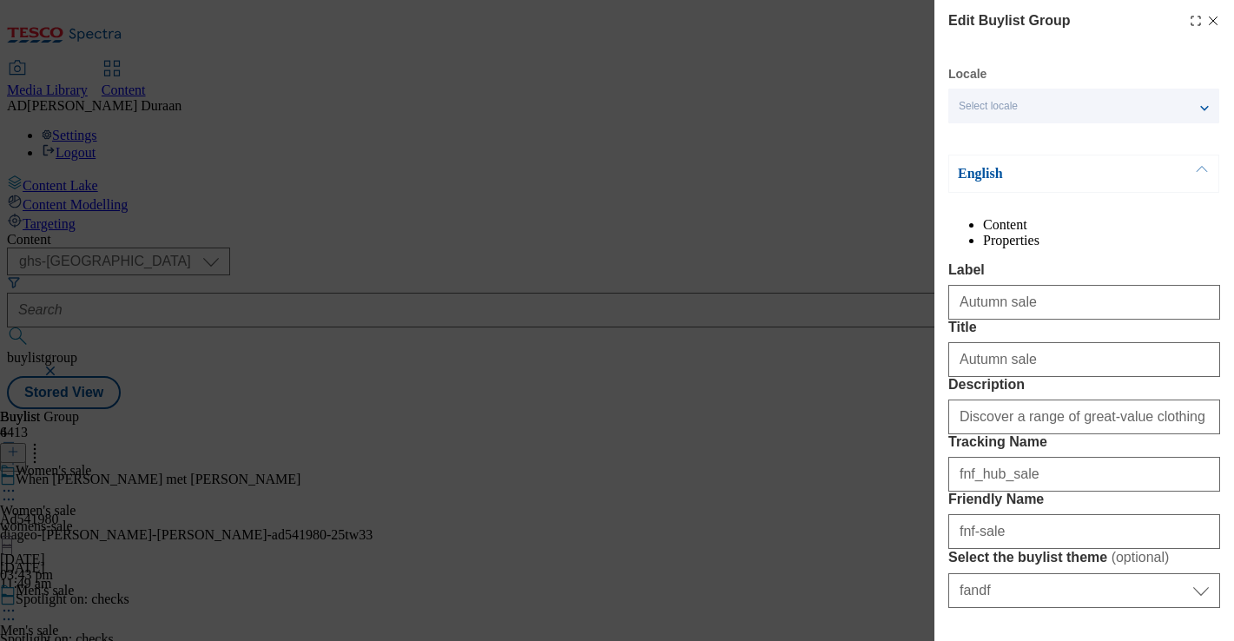
scroll to position [247, 0]
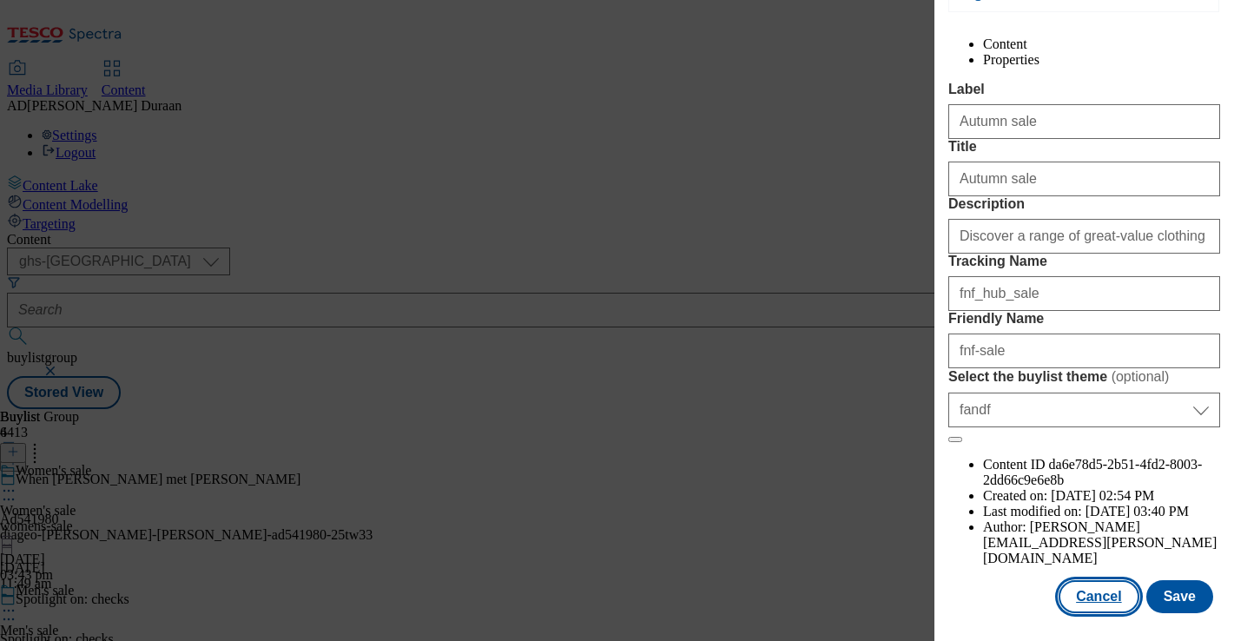
click at [1111, 592] on button "Cancel" at bounding box center [1098, 596] width 80 height 33
select select "fandf"
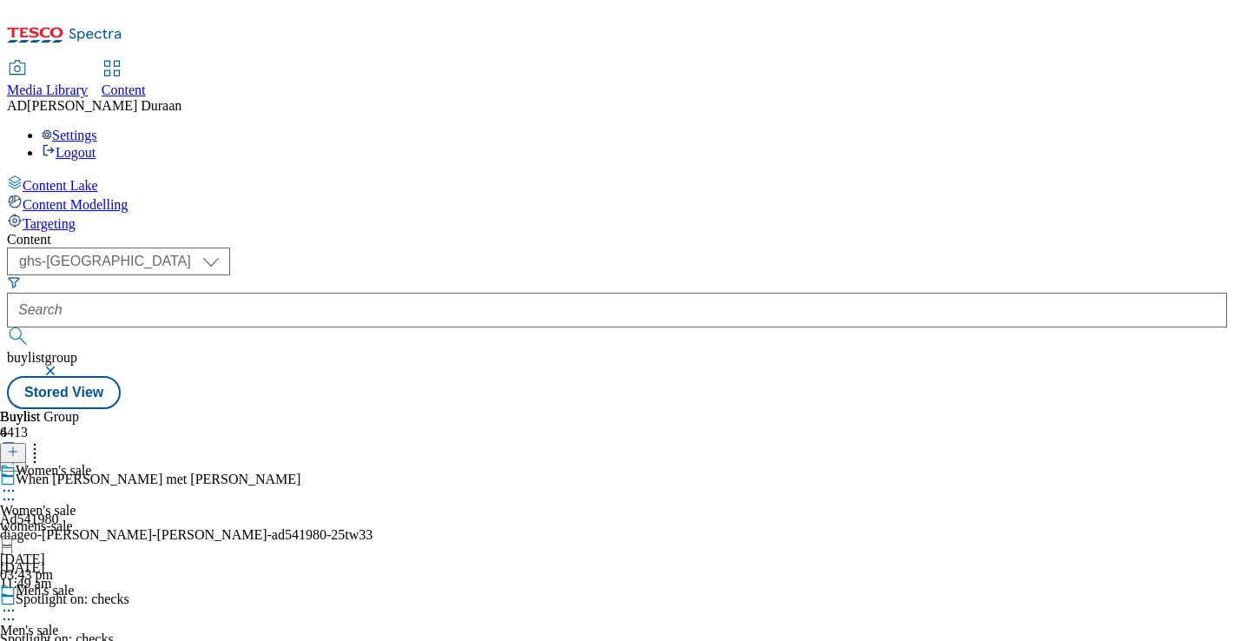
scroll to position [169, 0]
click at [76, 503] on span "Women's sale" at bounding box center [38, 511] width 76 height 16
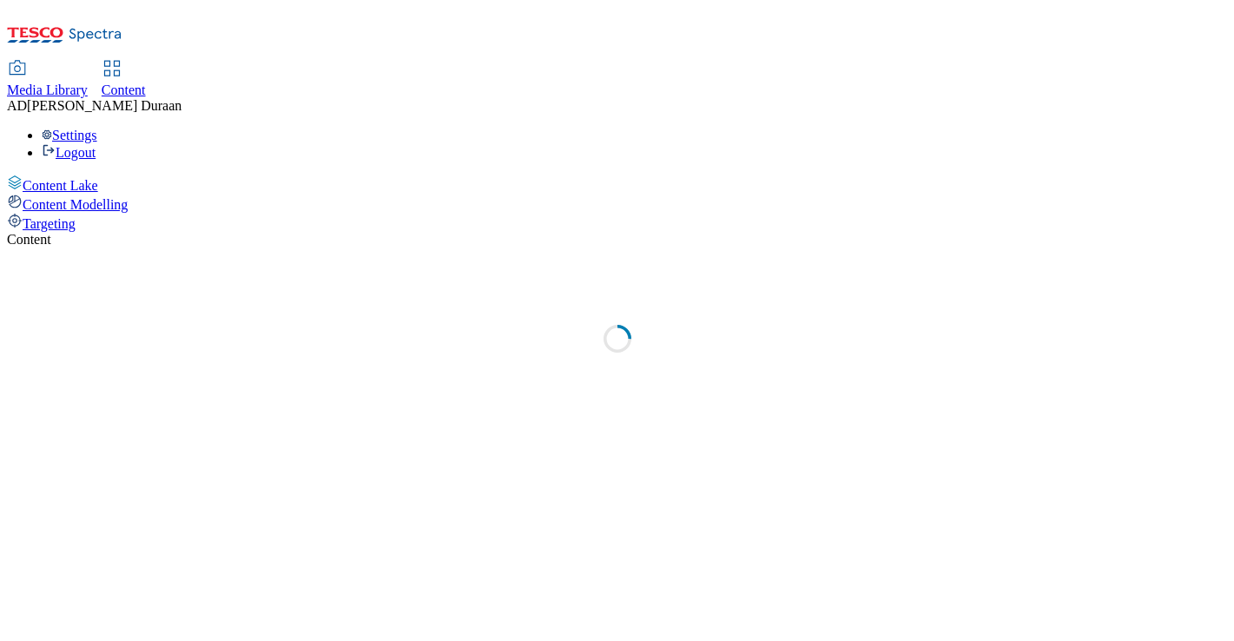
select select "ghs-[GEOGRAPHIC_DATA]"
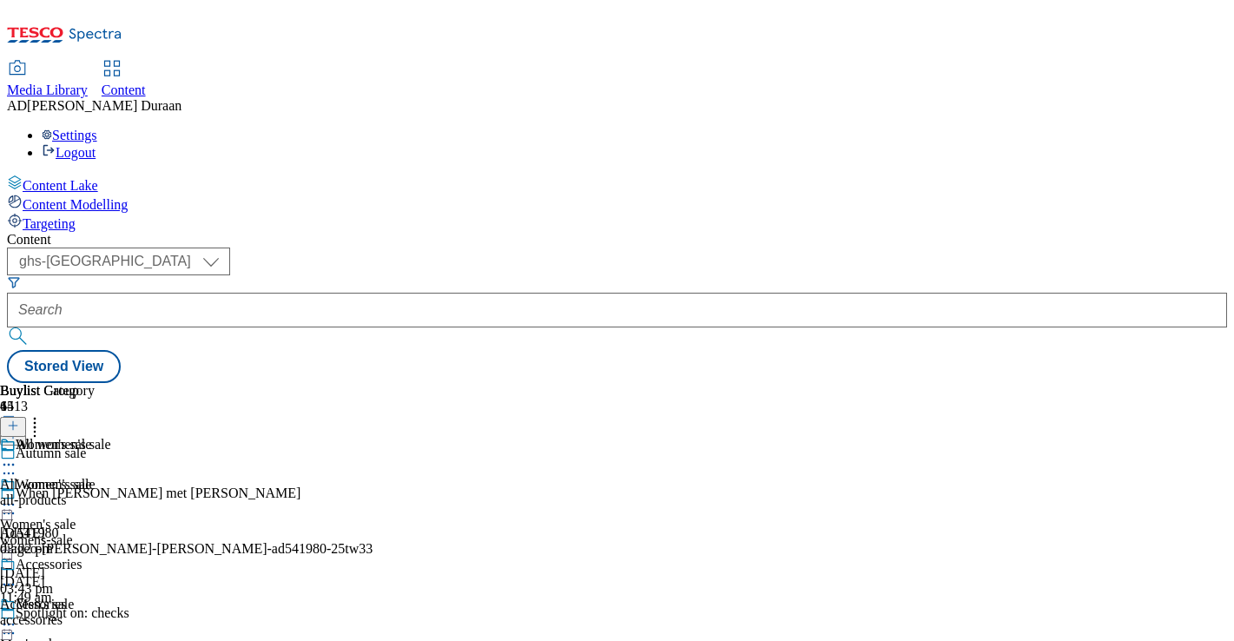
click at [17, 465] on icon at bounding box center [8, 473] width 17 height 17
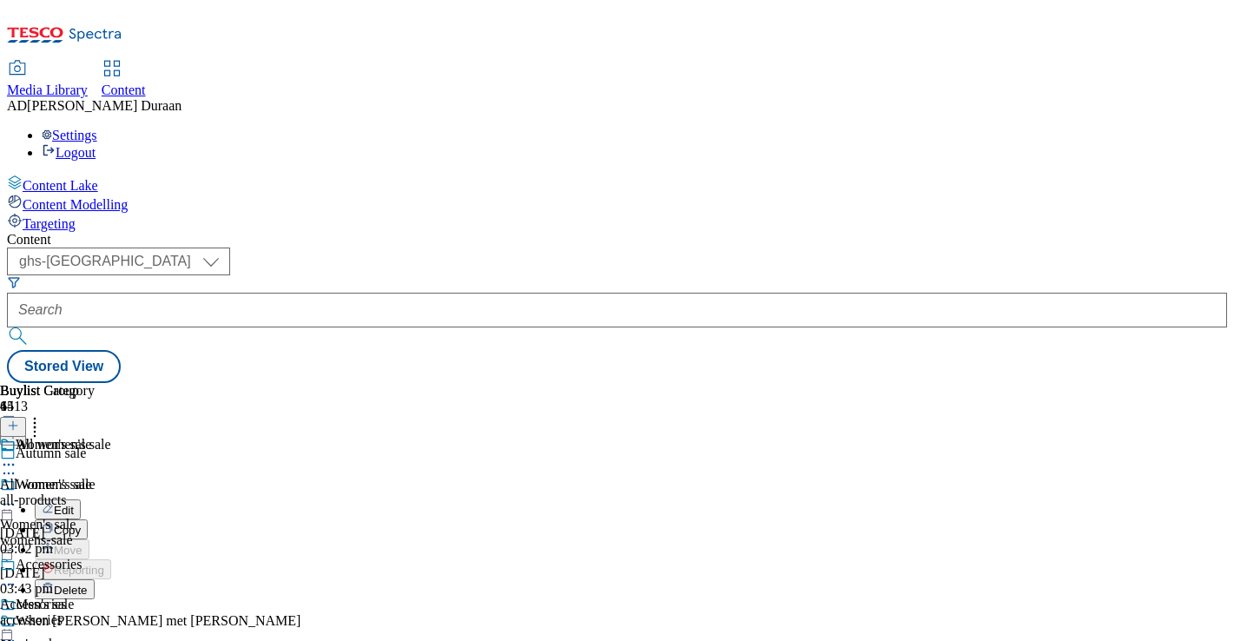
click at [81, 524] on span "Copy" at bounding box center [67, 530] width 27 height 13
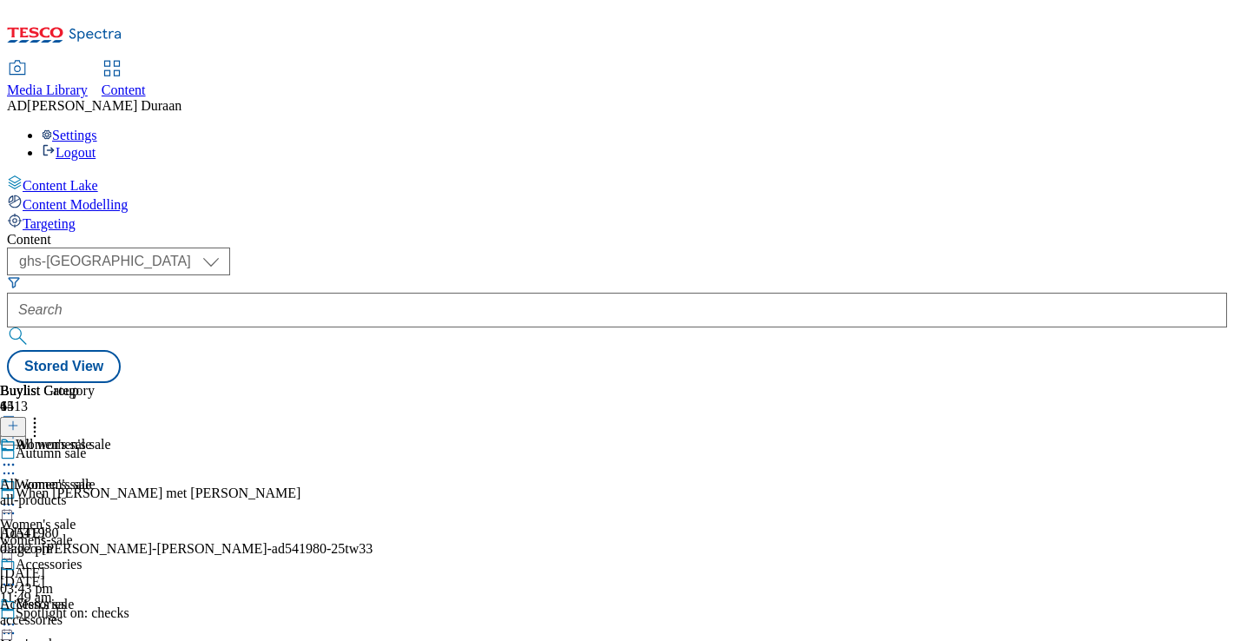
click at [17, 465] on icon at bounding box center [8, 473] width 17 height 17
click at [86, 445] on div "Autumn sale" at bounding box center [51, 453] width 70 height 16
click at [17, 465] on icon at bounding box center [8, 473] width 17 height 17
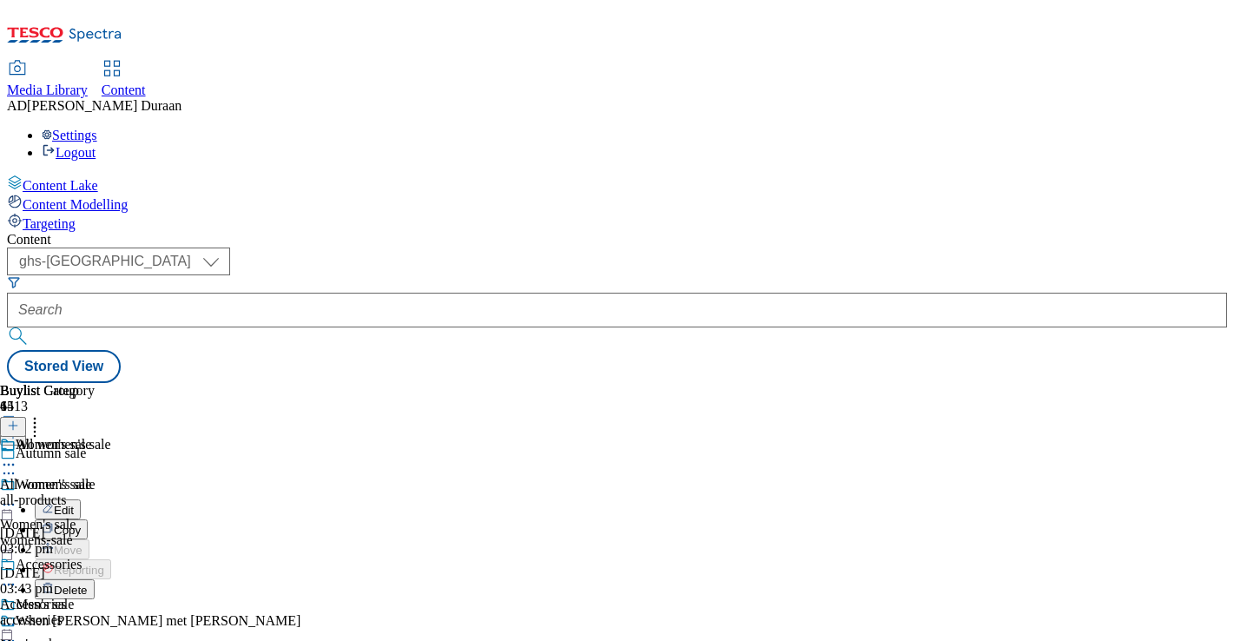
click at [81, 524] on span "Copy" at bounding box center [67, 530] width 27 height 13
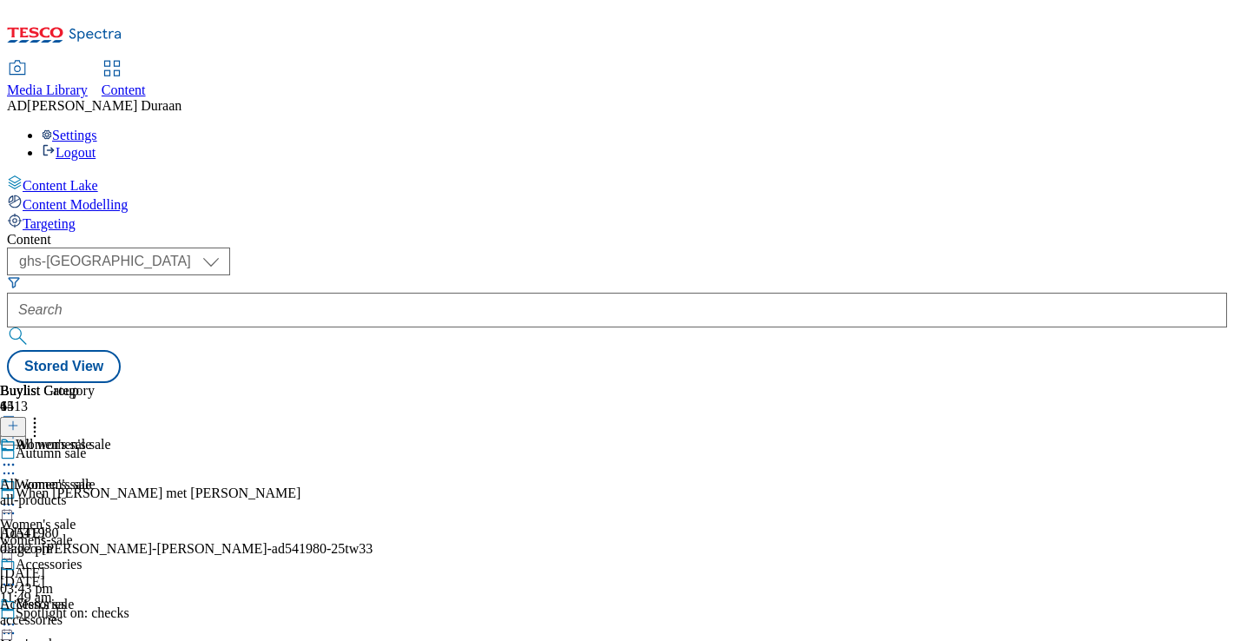
click at [144, 437] on div "All women's sale All women's sale all-products 26 Aug 2025 03:02 pm" at bounding box center [72, 497] width 144 height 120
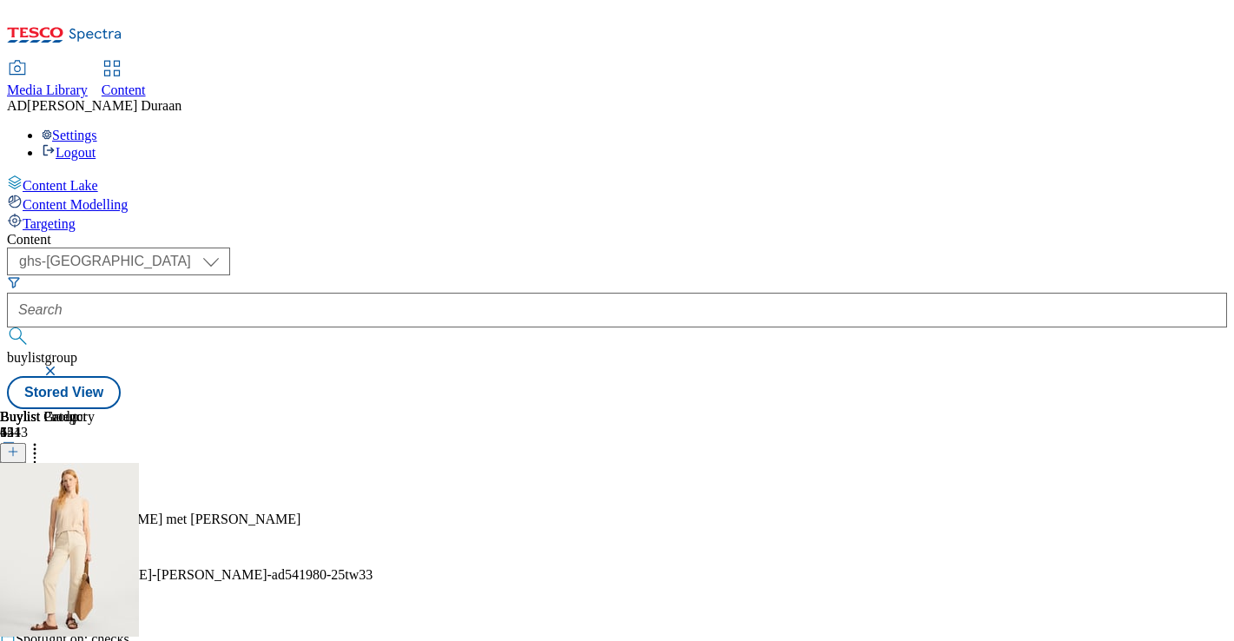
scroll to position [171, 0]
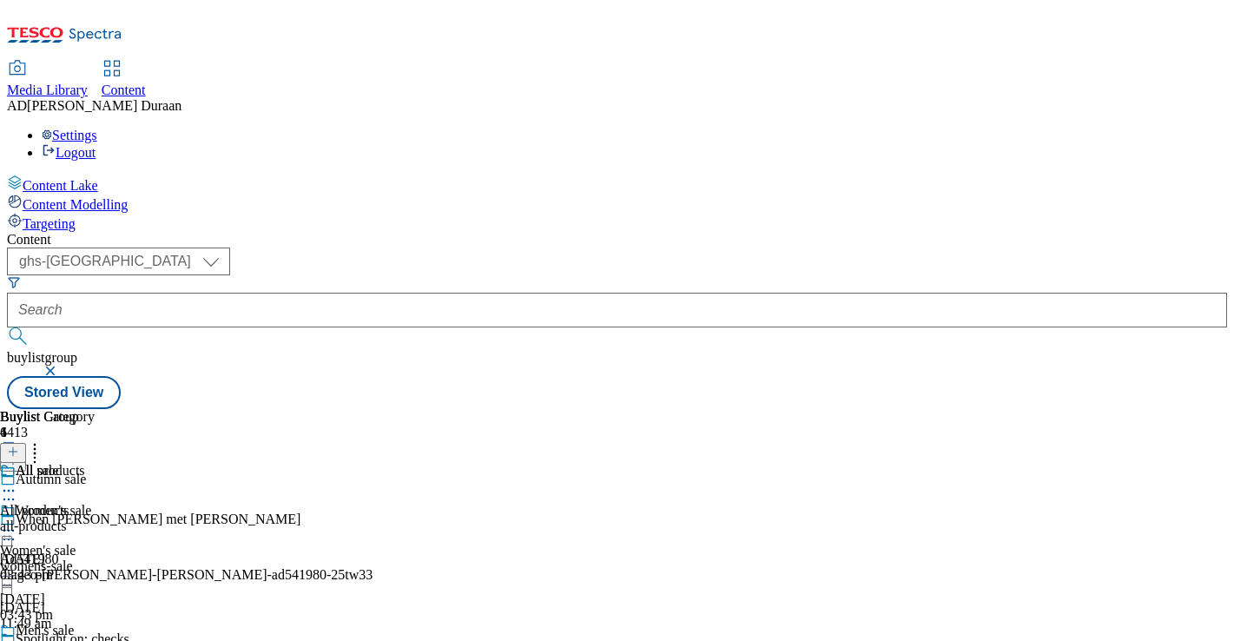
click at [91, 558] on div "womens-sale" at bounding box center [45, 566] width 91 height 16
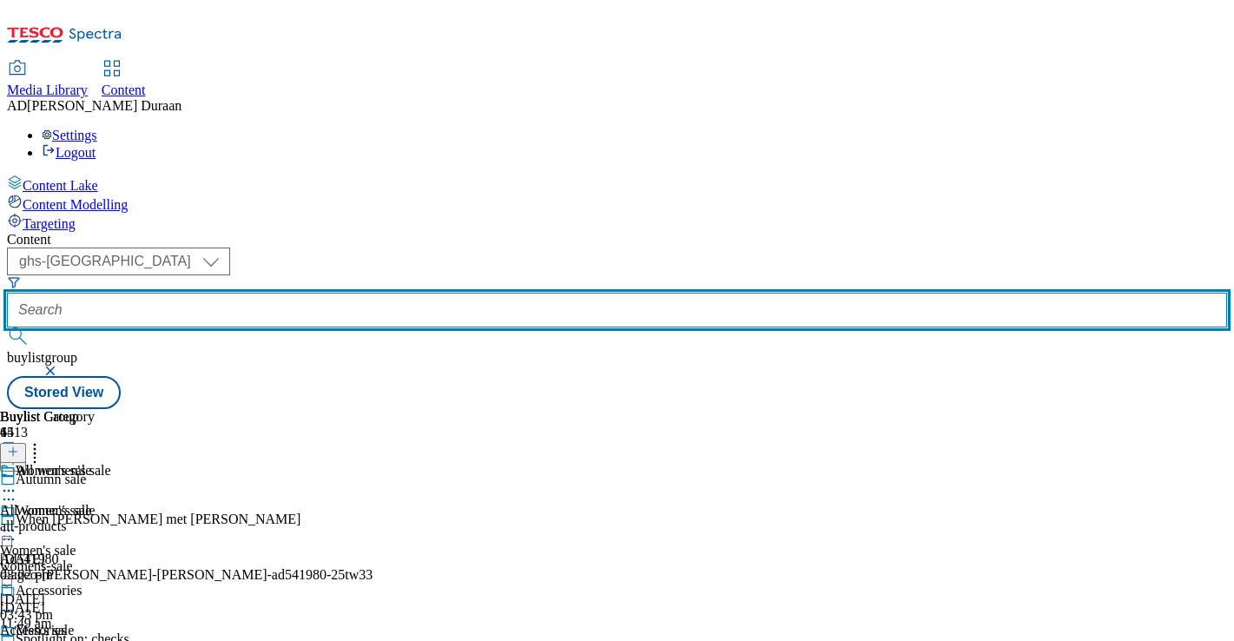
click at [428, 293] on input "text" at bounding box center [617, 310] width 1220 height 35
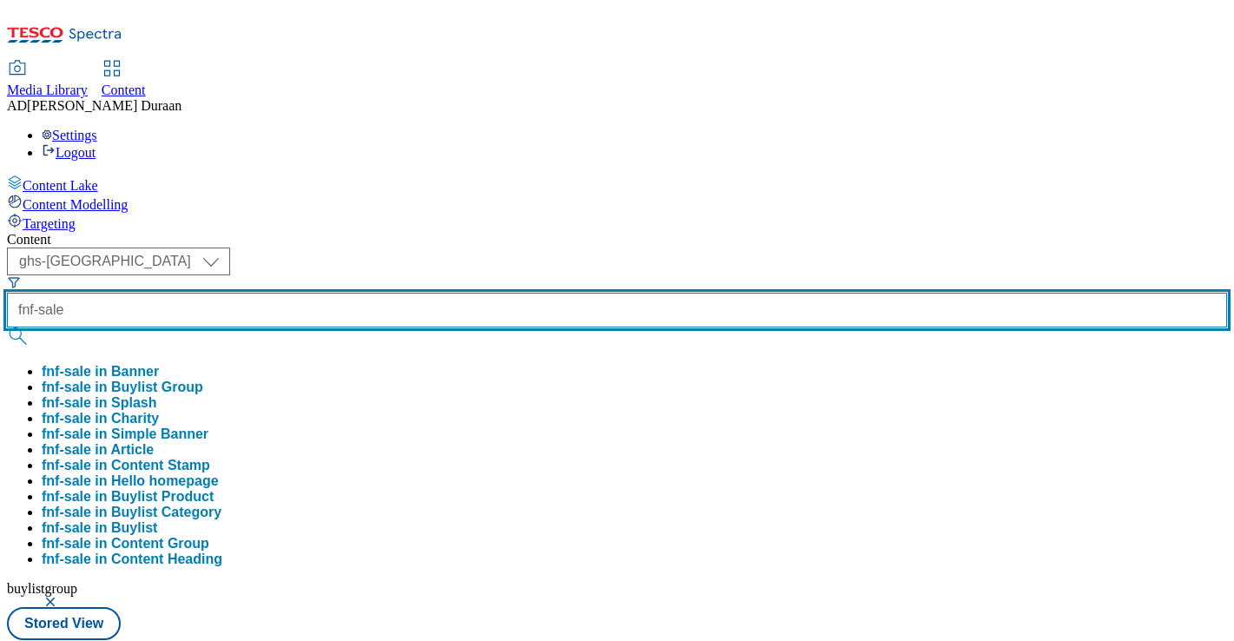
type input "fnf-sale"
click at [7, 327] on button "submit" at bounding box center [19, 335] width 24 height 17
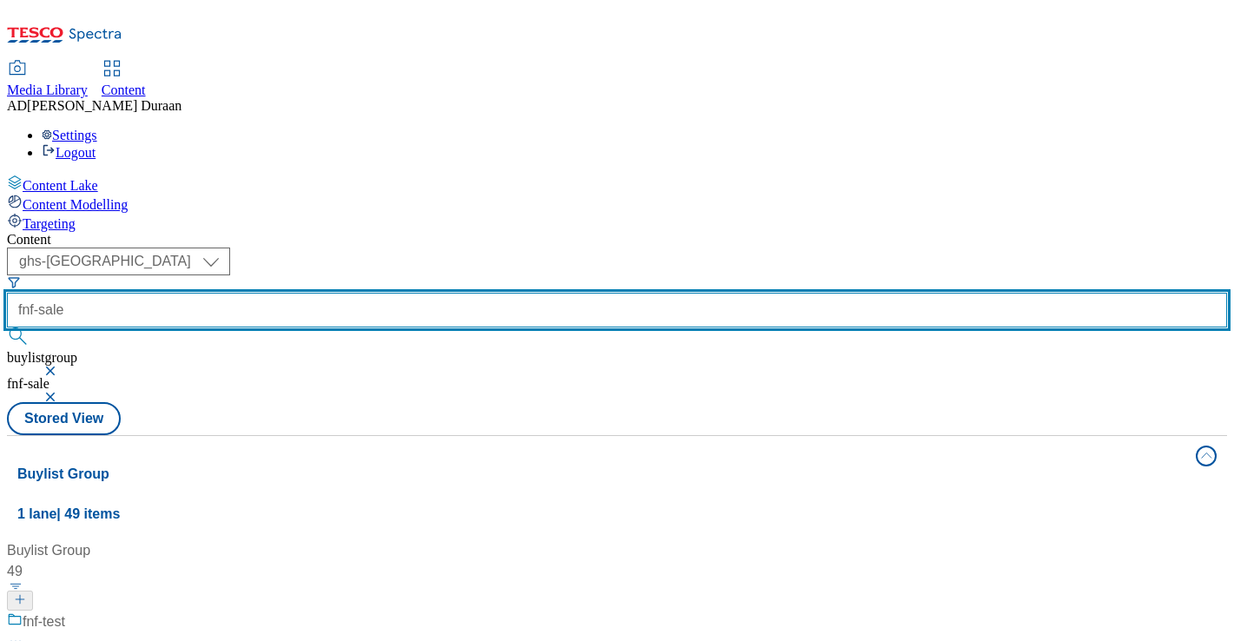
scroll to position [440, 0]
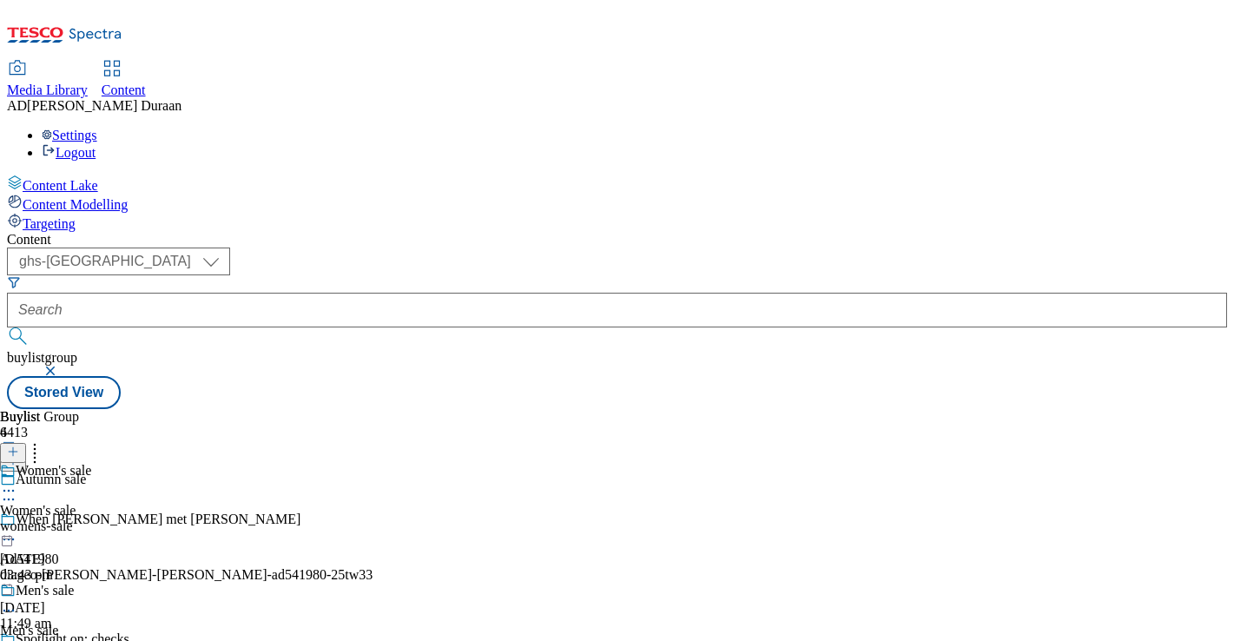
click at [17, 491] on icon at bounding box center [8, 499] width 17 height 17
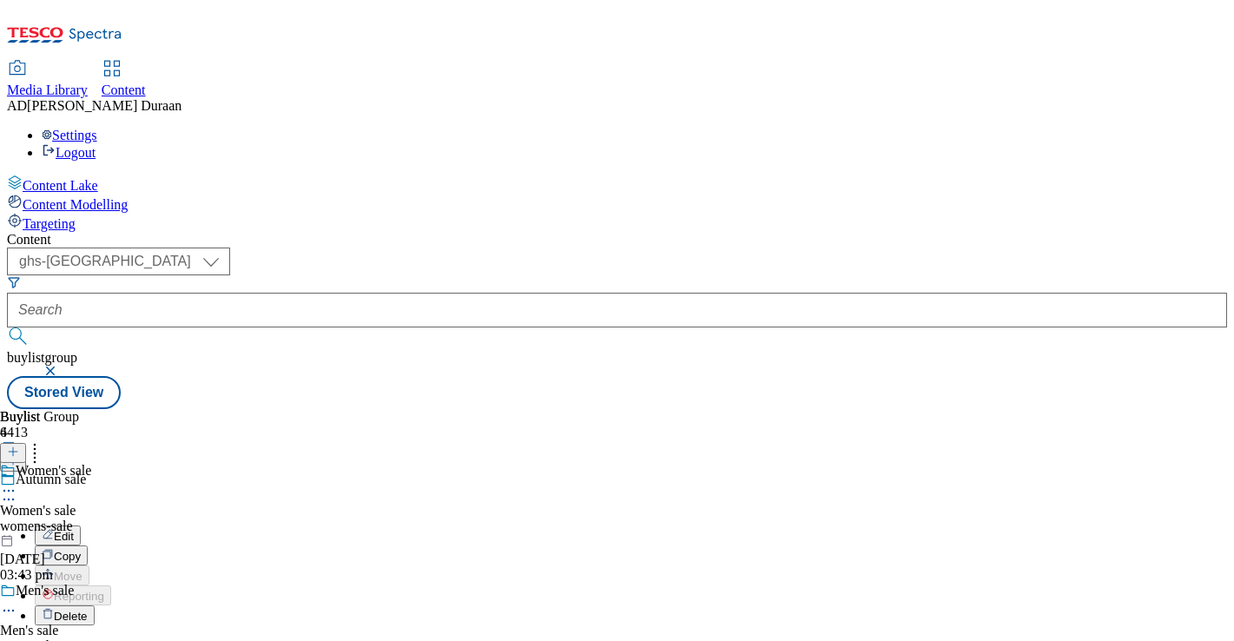
click at [81, 525] on button "Edit" at bounding box center [58, 535] width 46 height 20
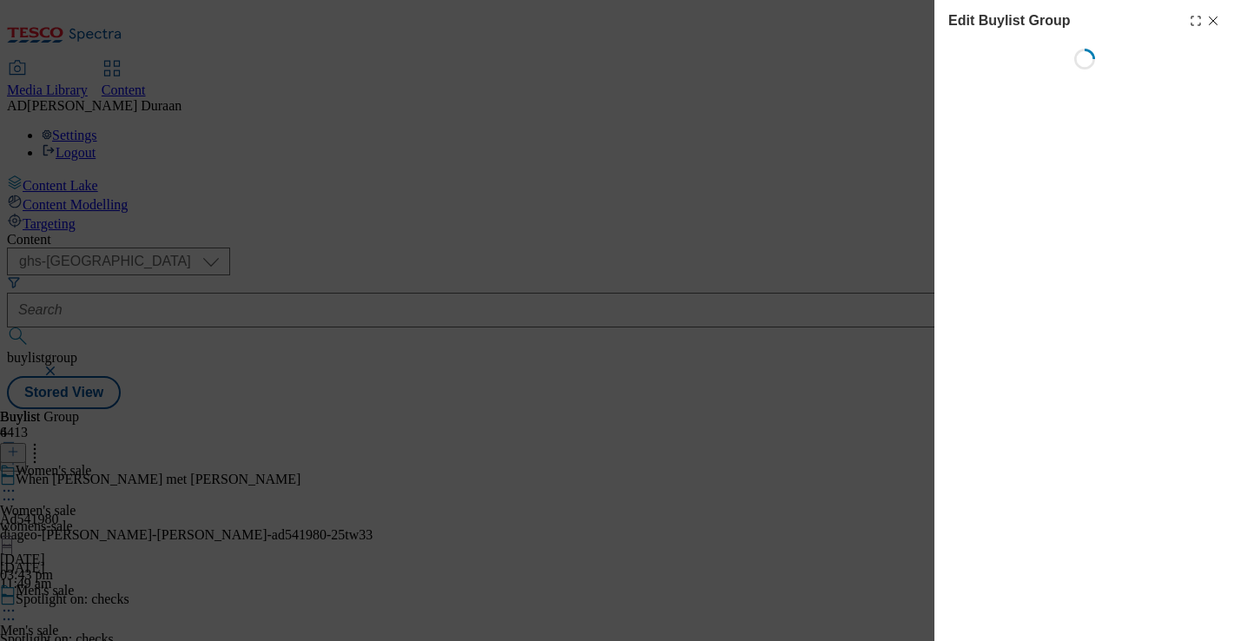
select select "fandf"
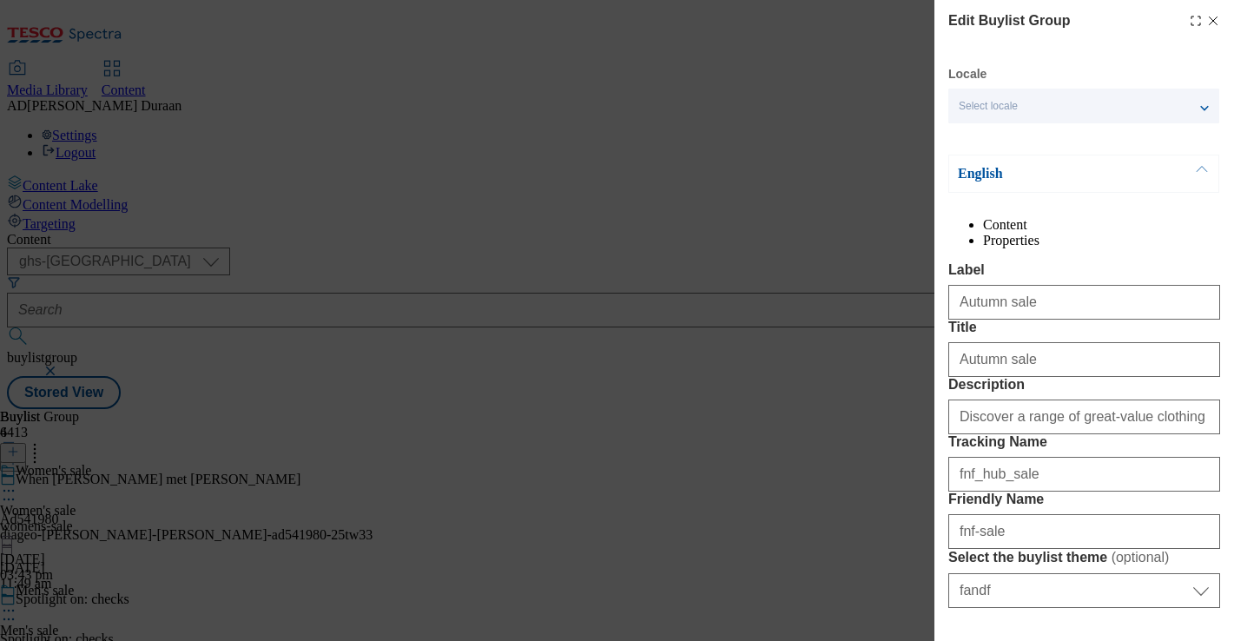
drag, startPoint x: 1213, startPoint y: 19, endPoint x: 1148, endPoint y: 2, distance: 67.4
click at [1210, 18] on icon "Modal" at bounding box center [1213, 21] width 14 height 14
select select "fandf"
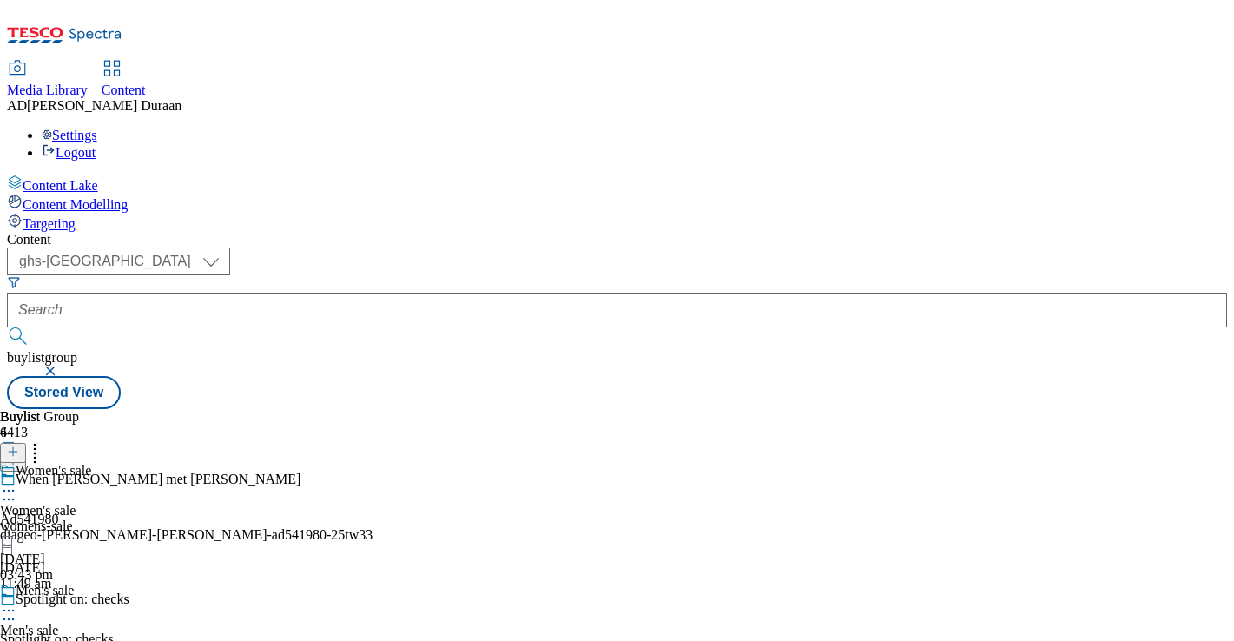
click at [91, 463] on div "Women's sale Women's sale womens-sale 29 Sept 2025 03:43 pm" at bounding box center [45, 523] width 91 height 120
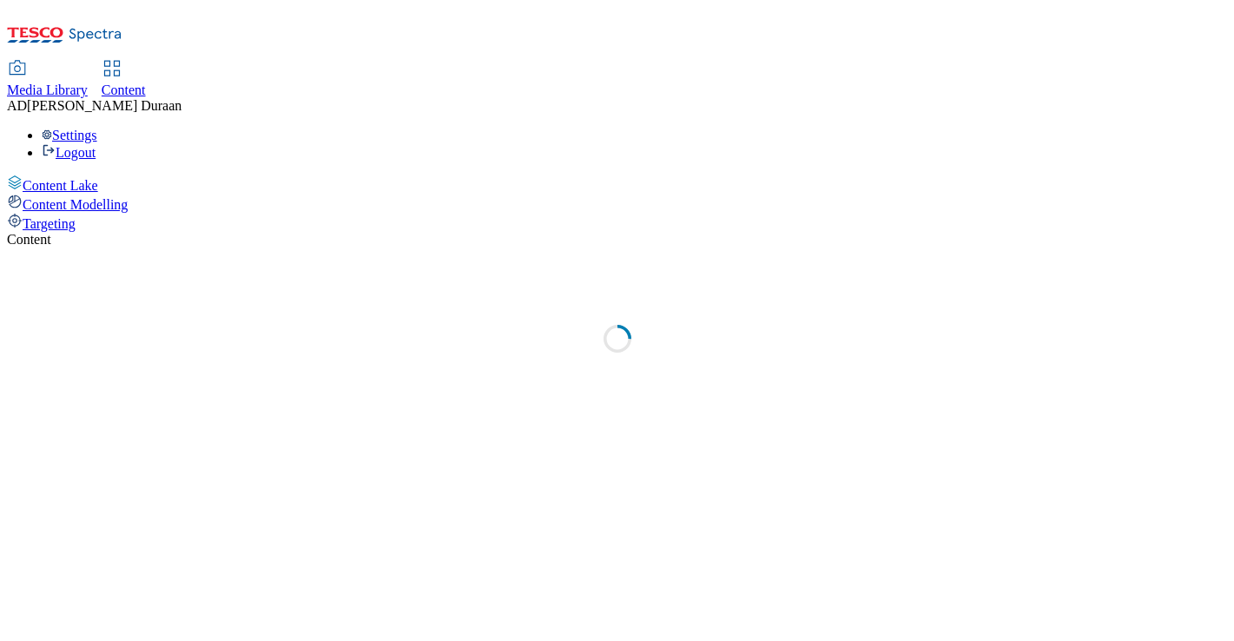
select select "ghs-[GEOGRAPHIC_DATA]"
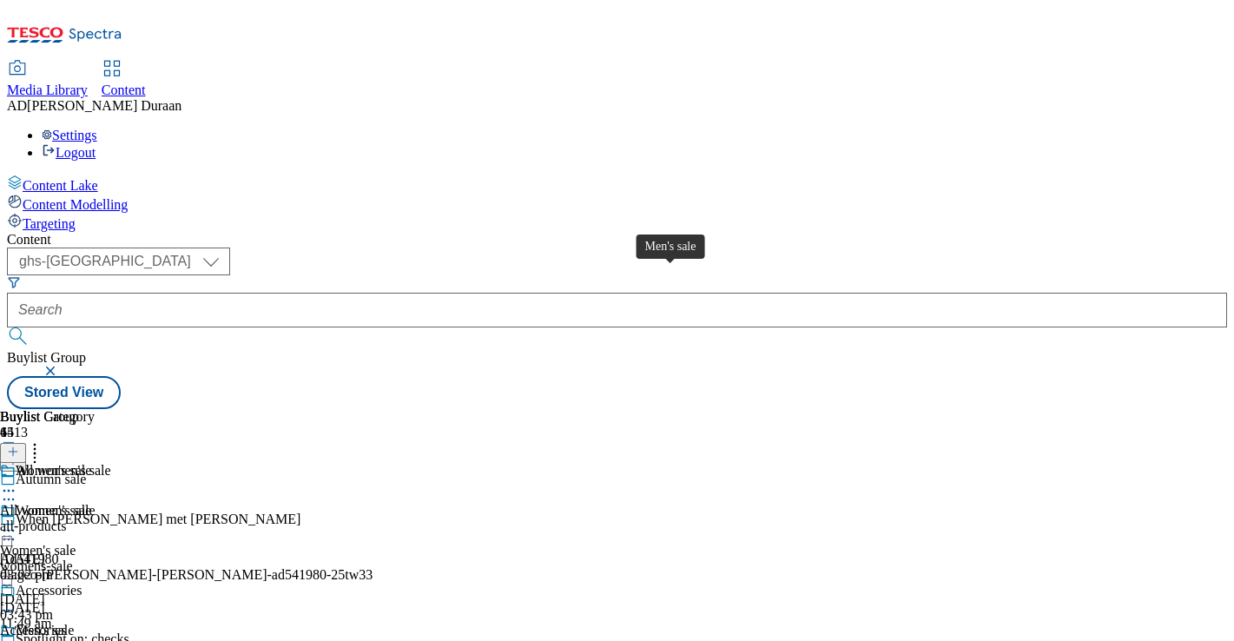
scroll to position [163, 0]
click at [95, 518] on div "all-products" at bounding box center [47, 526] width 95 height 16
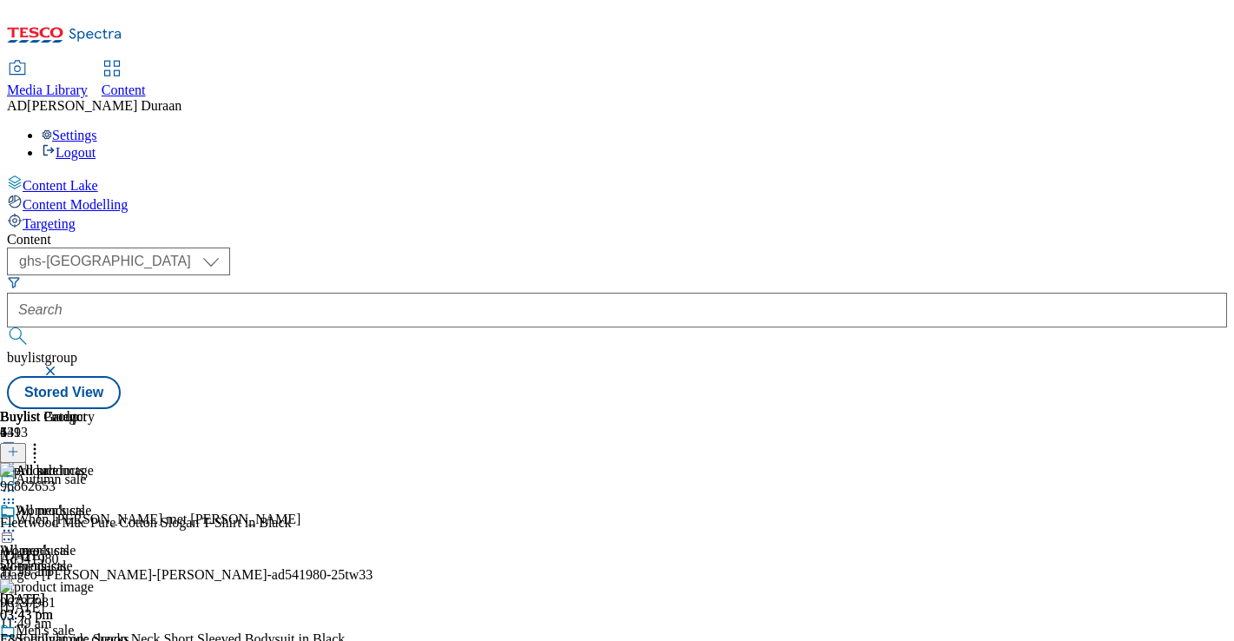
scroll to position [171, 0]
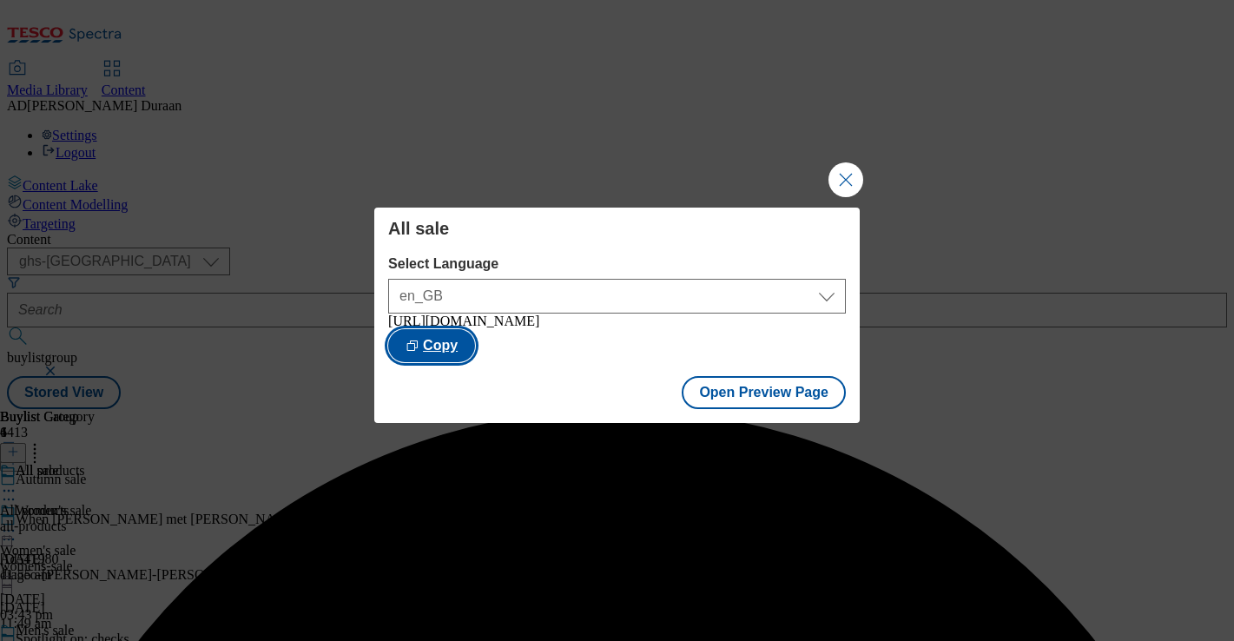
click at [475, 347] on button "Copy" at bounding box center [431, 345] width 87 height 33
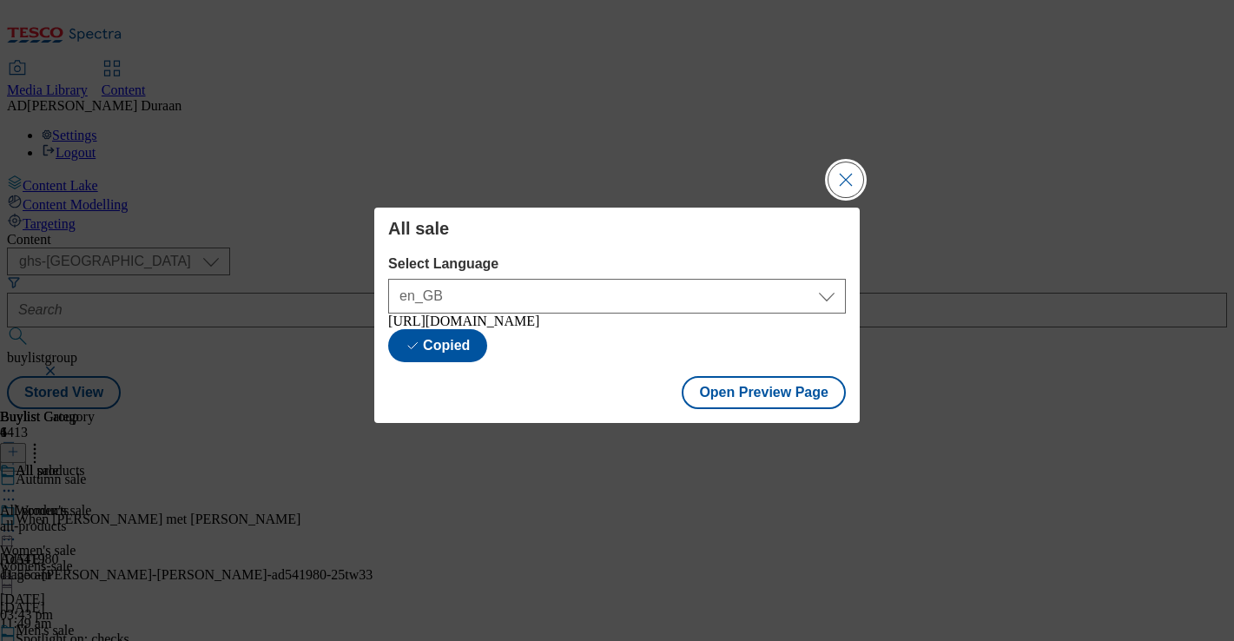
click at [843, 170] on button "Close Modal" at bounding box center [845, 179] width 35 height 35
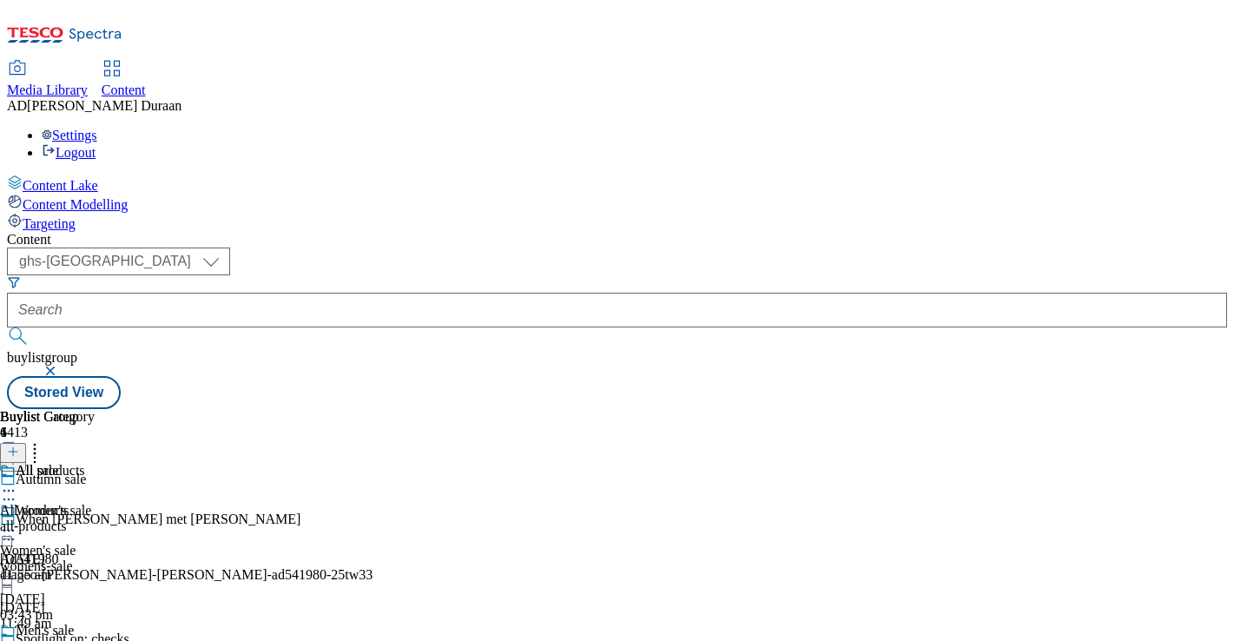
click at [17, 482] on icon at bounding box center [8, 490] width 17 height 17
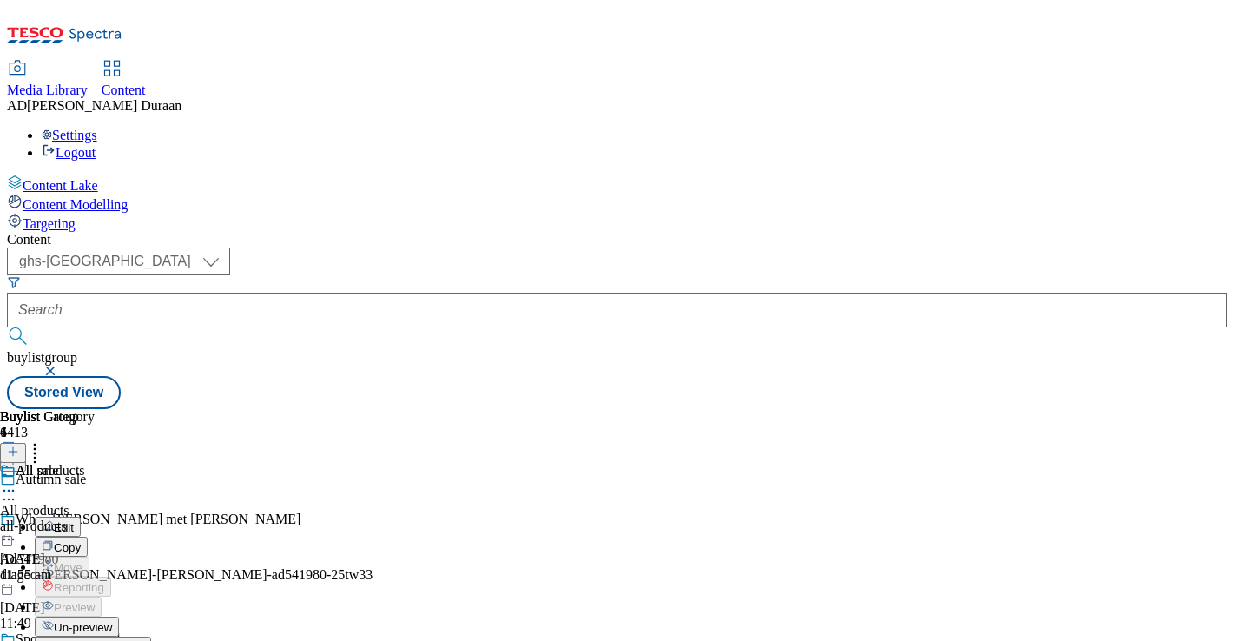
click at [74, 521] on span "Edit" at bounding box center [64, 527] width 20 height 13
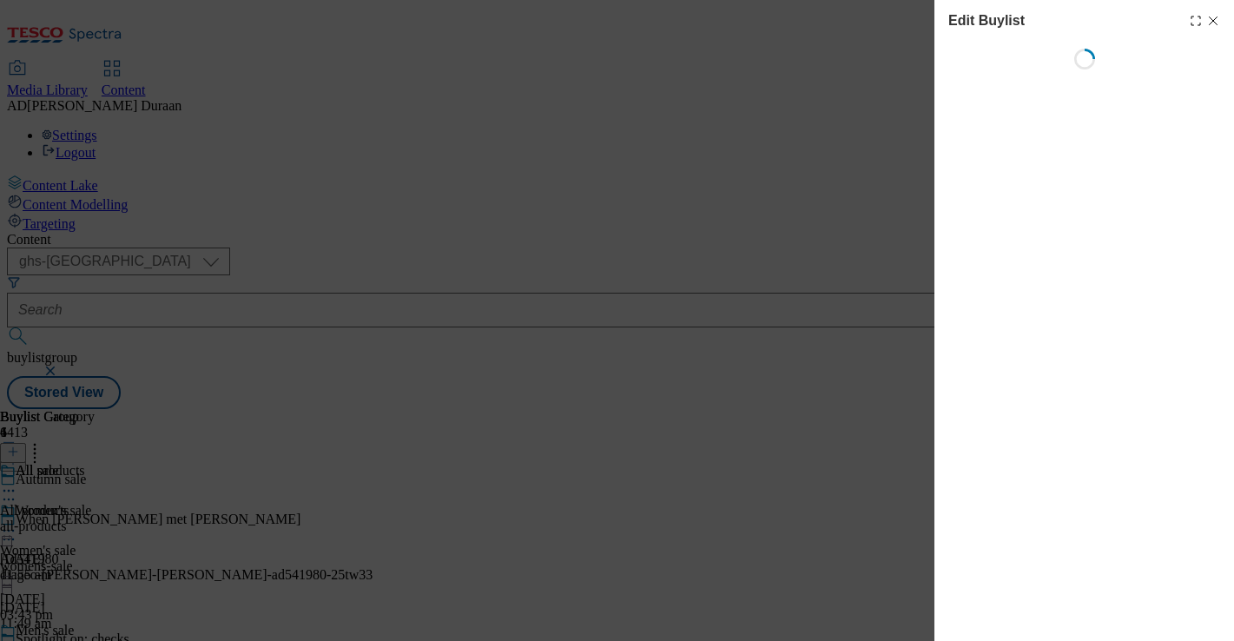
select select "tactical"
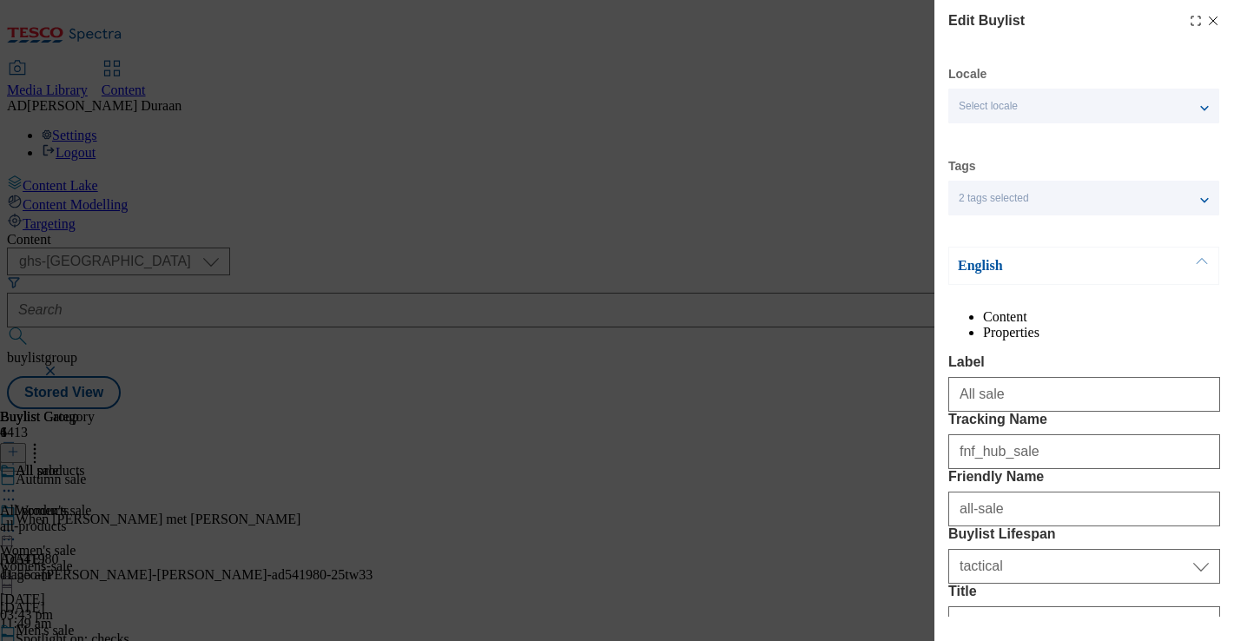
select select "Banner"
click at [1211, 18] on icon "Modal" at bounding box center [1213, 21] width 14 height 14
select select "tactical"
select select "Banner"
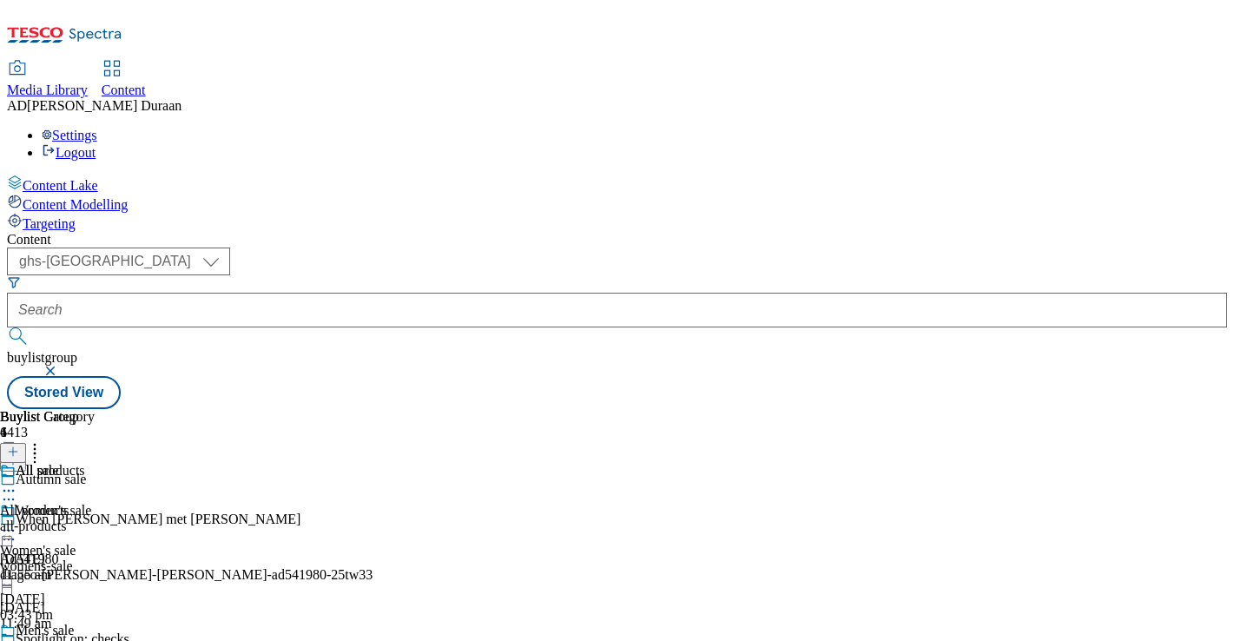
click at [17, 491] on icon at bounding box center [8, 499] width 17 height 17
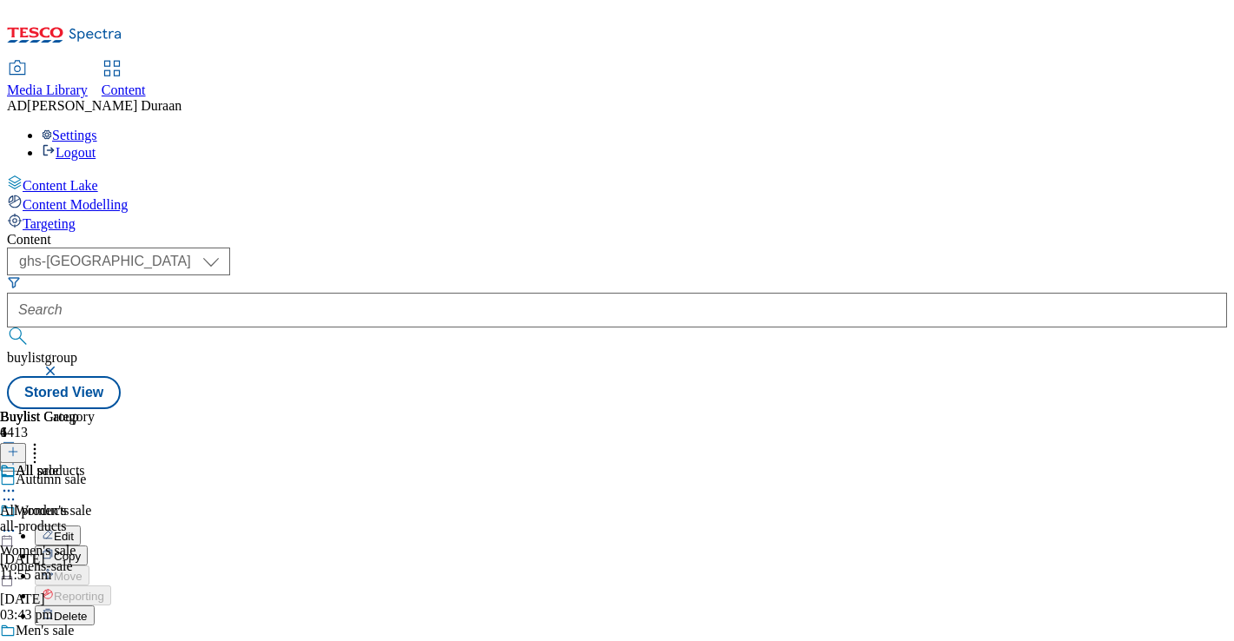
click at [74, 530] on span "Edit" at bounding box center [64, 536] width 20 height 13
select select "fandf"
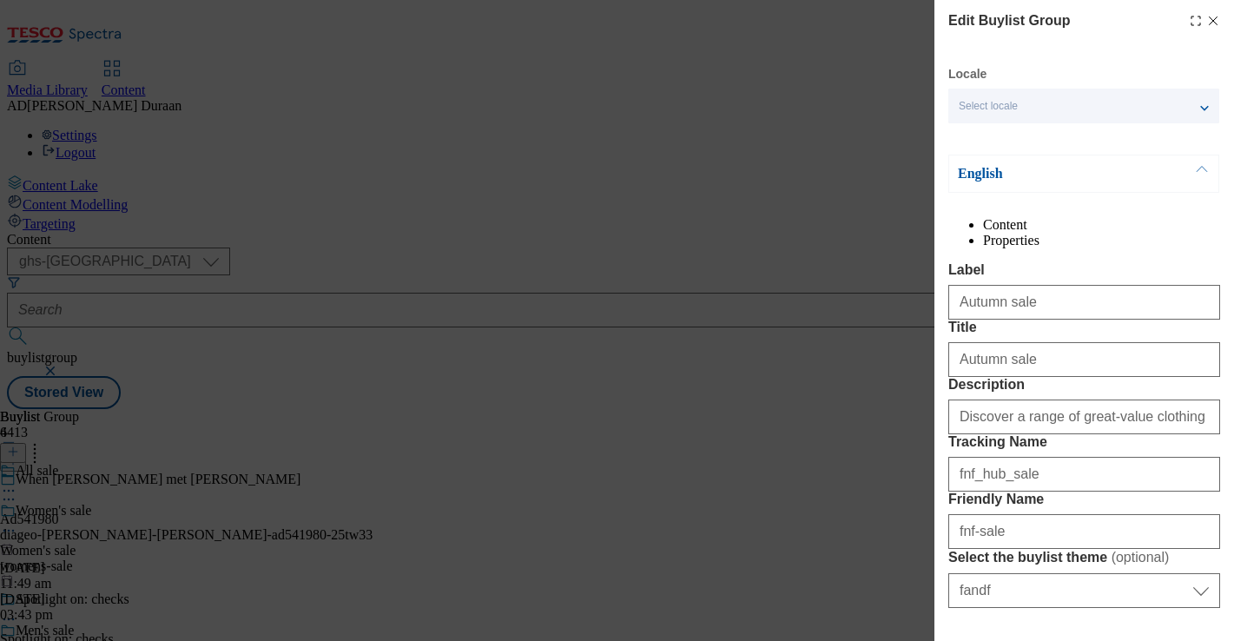
click at [1213, 20] on line "Modal" at bounding box center [1213, 21] width 8 height 8
select select "fandf"
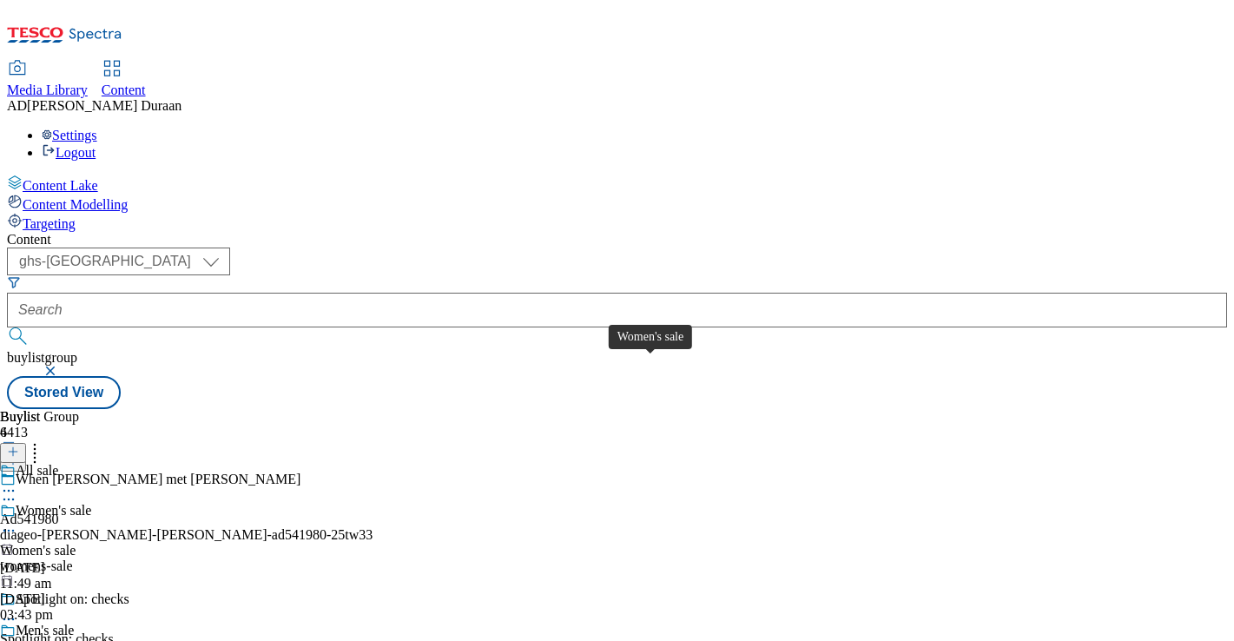
click at [76, 543] on div "Women's sale" at bounding box center [38, 551] width 76 height 16
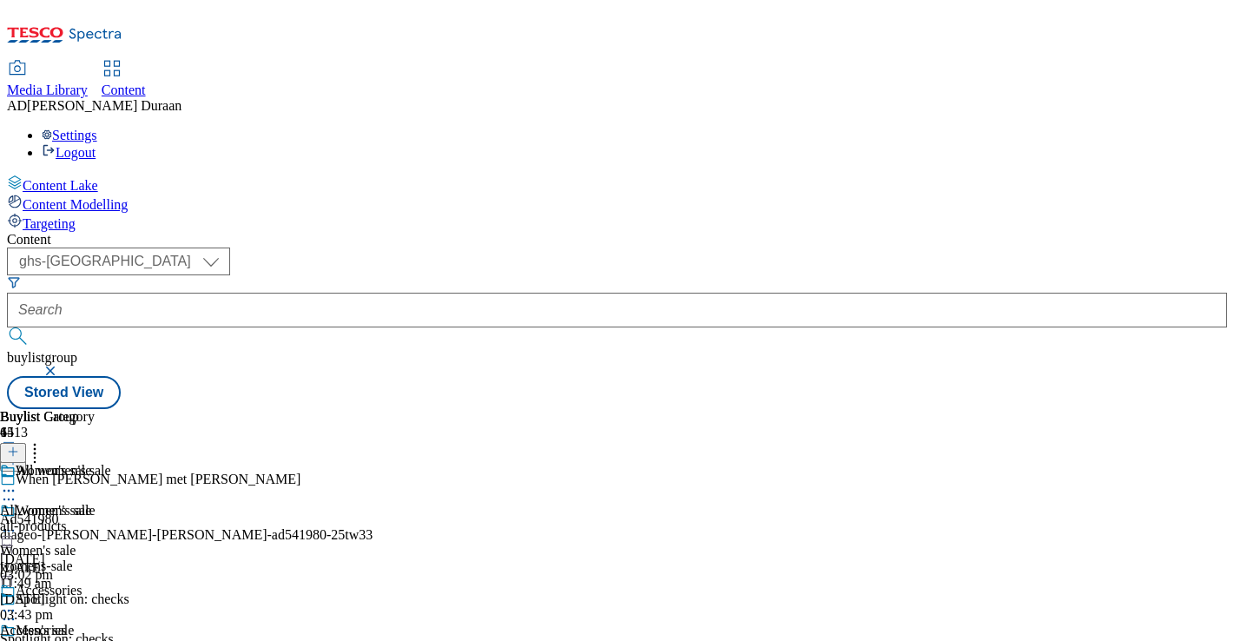
click at [17, 522] on icon at bounding box center [8, 530] width 17 height 17
click at [74, 561] on span "Edit" at bounding box center [64, 567] width 20 height 13
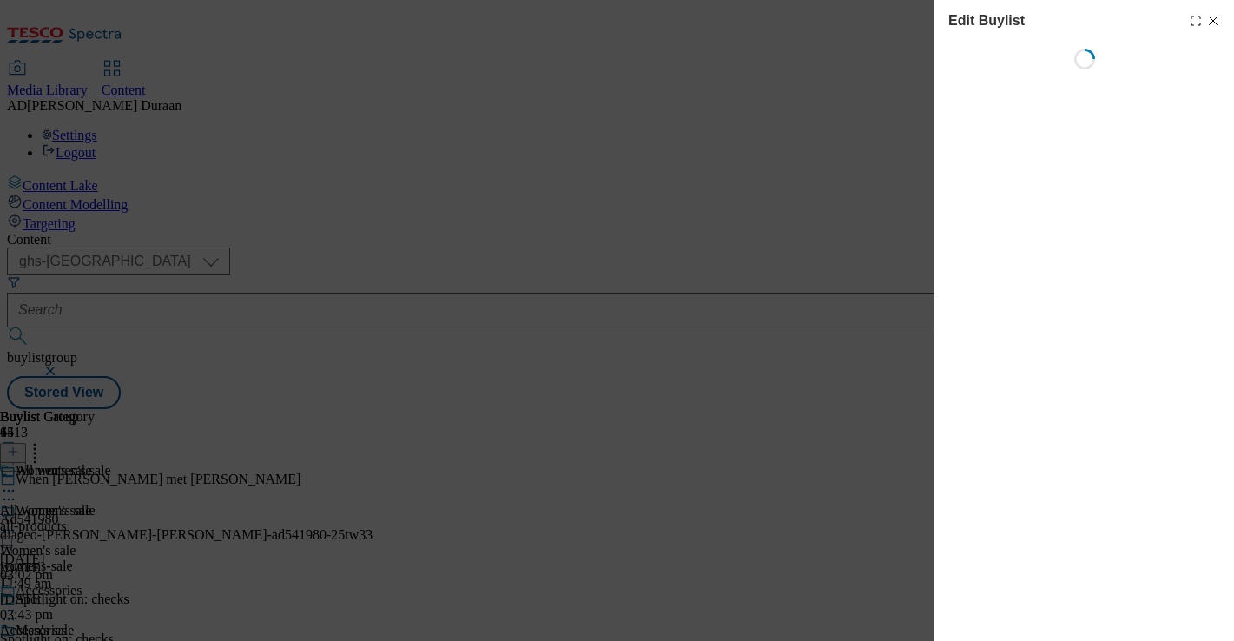
select select "tactical"
select select "Banner"
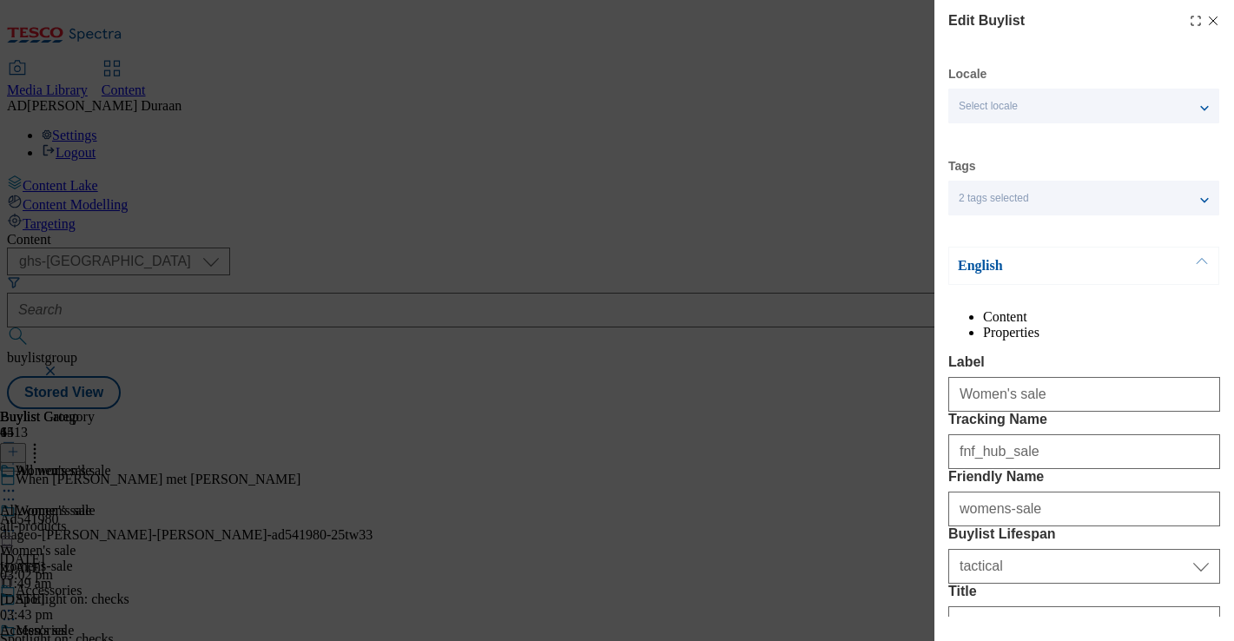
drag, startPoint x: 1214, startPoint y: 18, endPoint x: 1079, endPoint y: 17, distance: 134.6
click at [1214, 18] on icon "Modal" at bounding box center [1213, 21] width 14 height 14
select select "tactical"
select select "Banner"
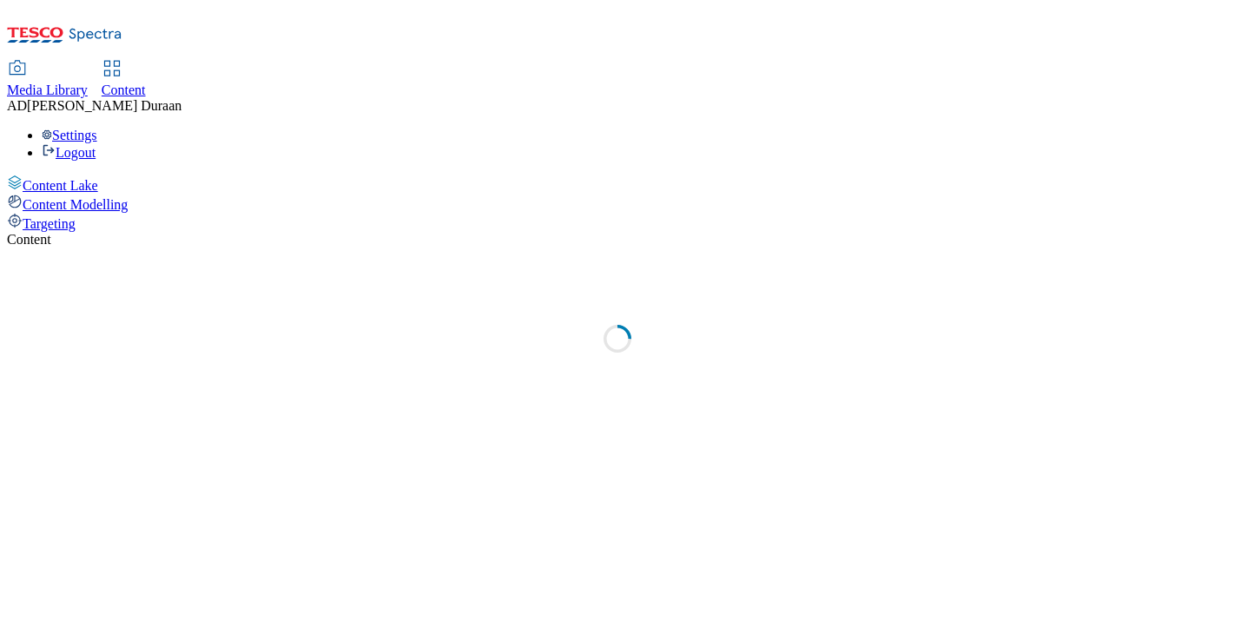
select select "ghs-[GEOGRAPHIC_DATA]"
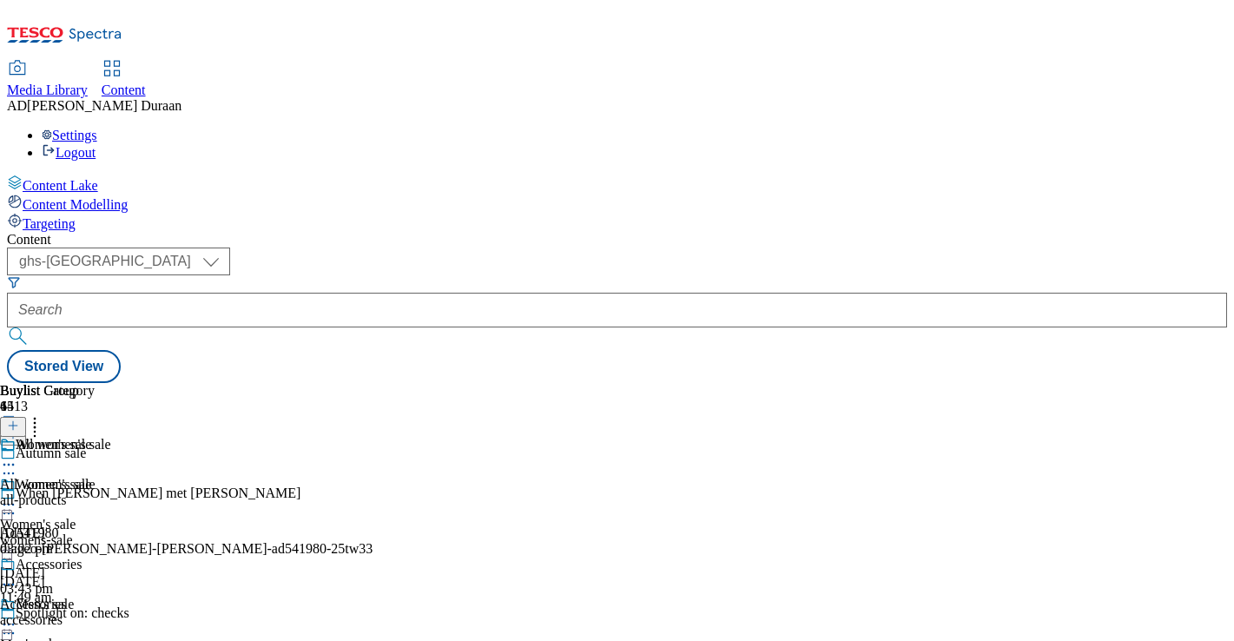
scroll to position [171, 0]
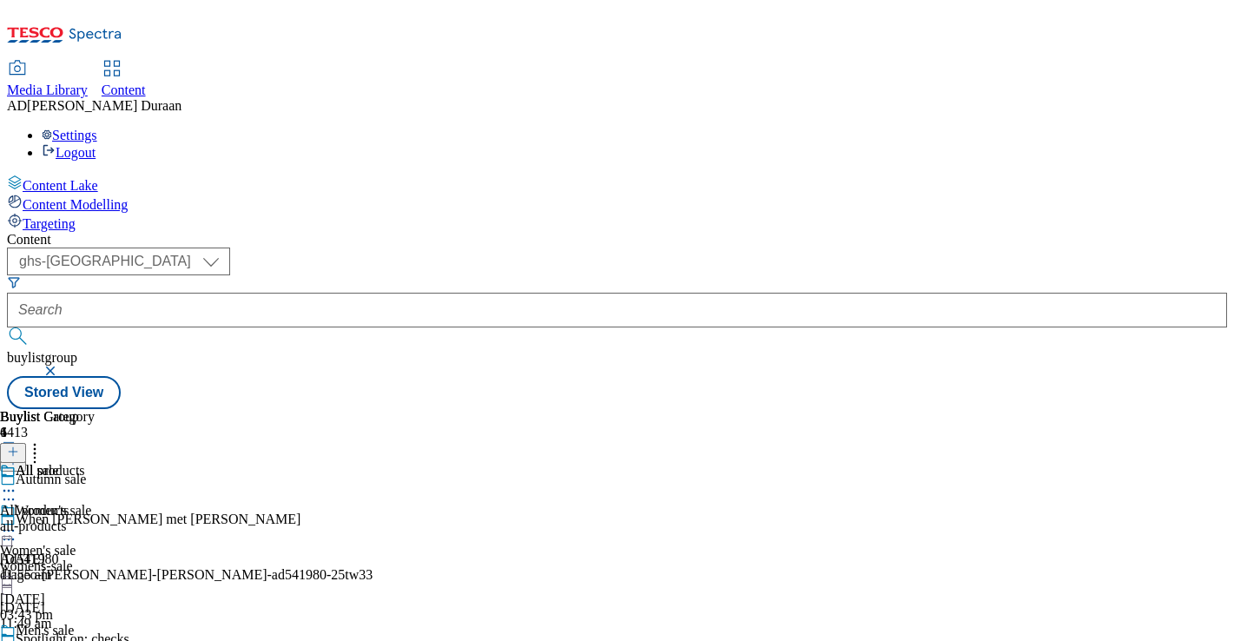
click at [95, 518] on div "all-products" at bounding box center [47, 526] width 95 height 16
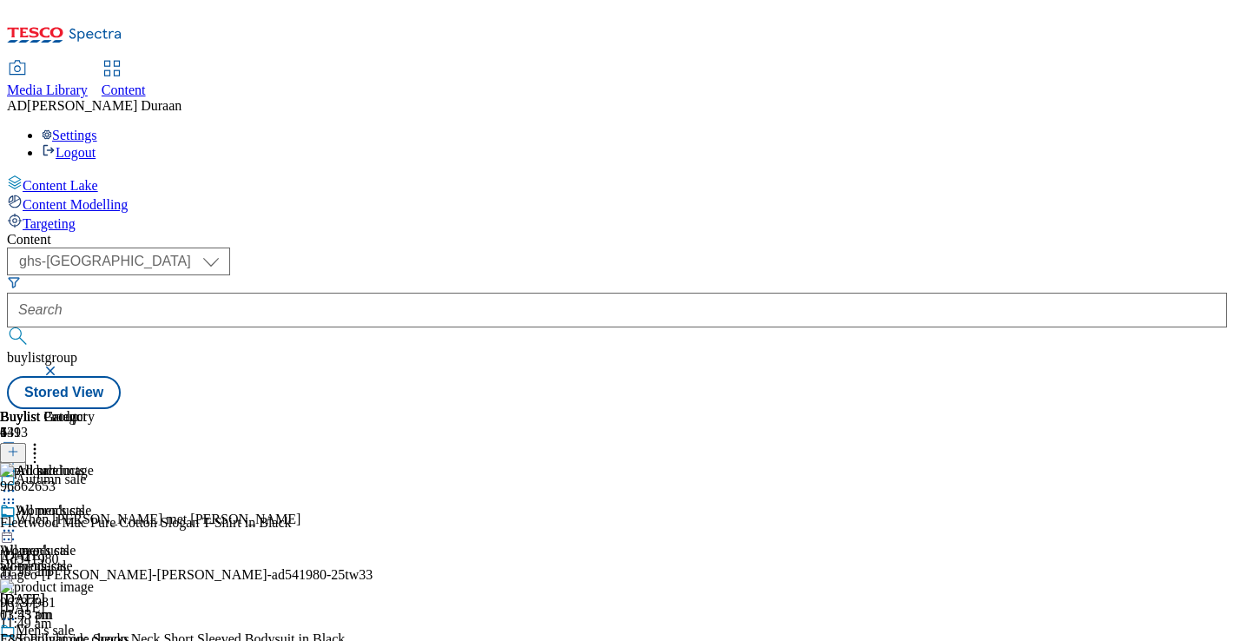
scroll to position [115, 0]
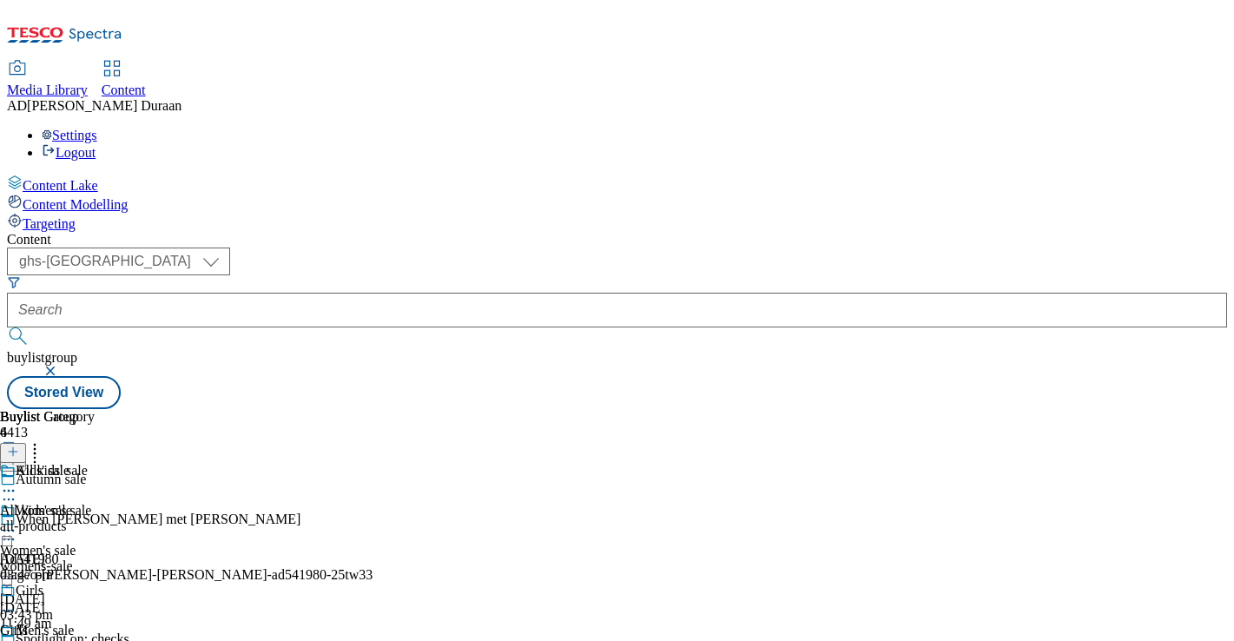
click at [95, 518] on div "all-products" at bounding box center [47, 526] width 95 height 16
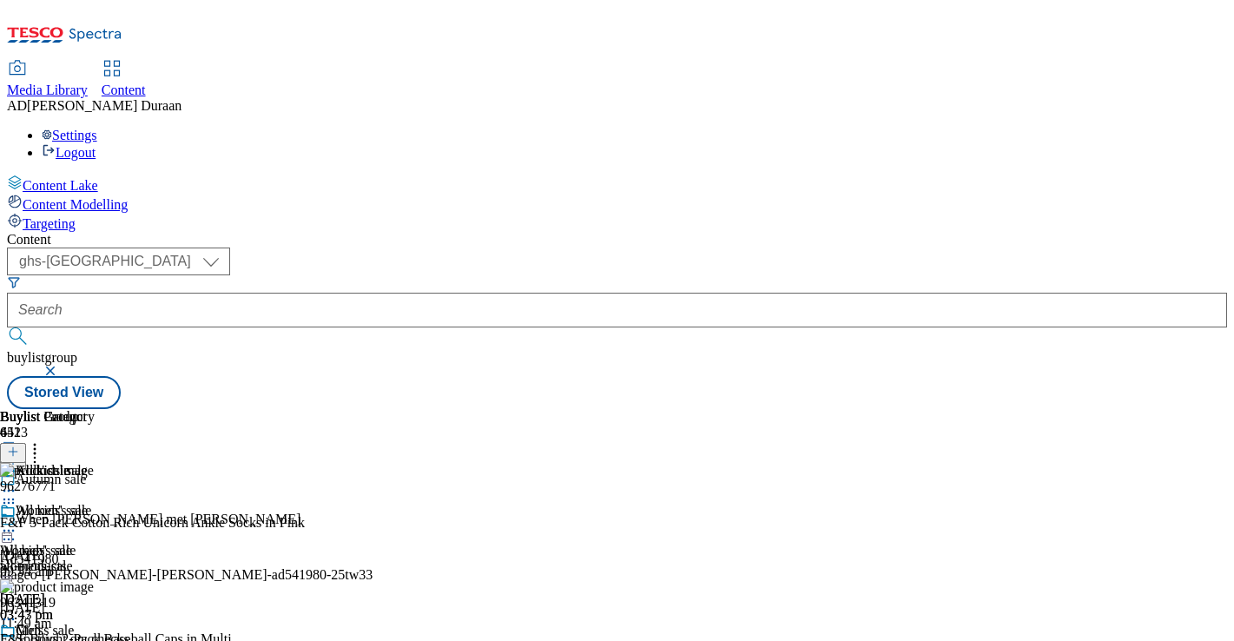
scroll to position [163, 0]
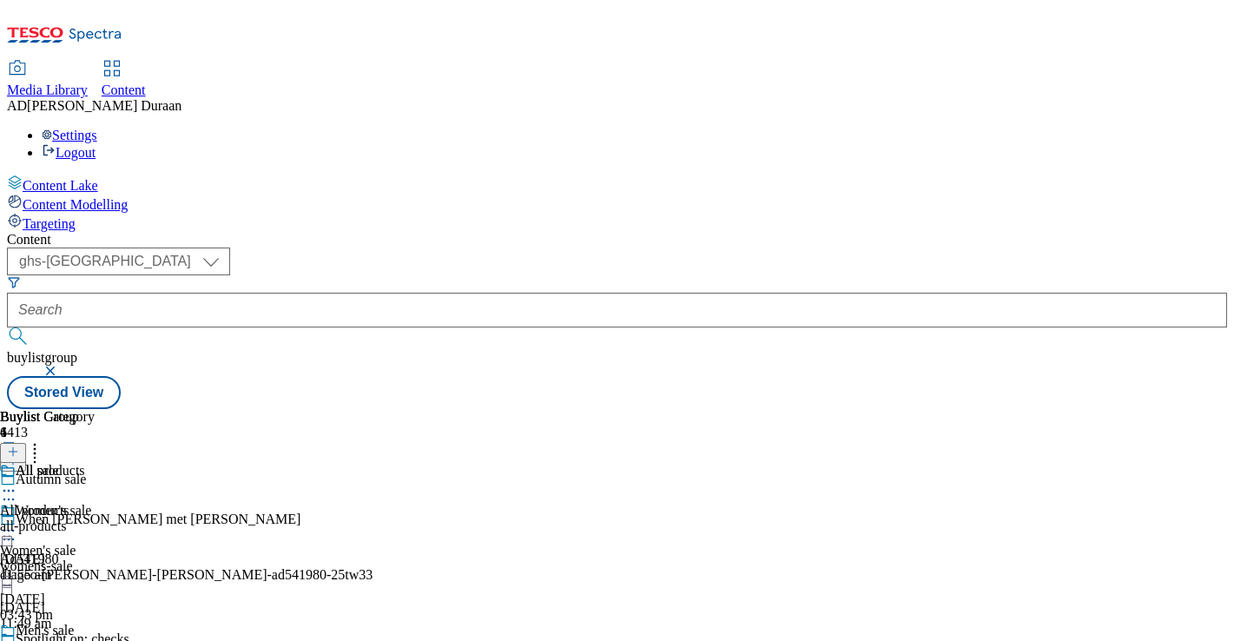
click at [91, 503] on div "Women's sale Women's sale womens-sale 29 Sept 2025 03:43 pm" at bounding box center [45, 563] width 91 height 120
click at [43, 440] on icon at bounding box center [34, 448] width 17 height 17
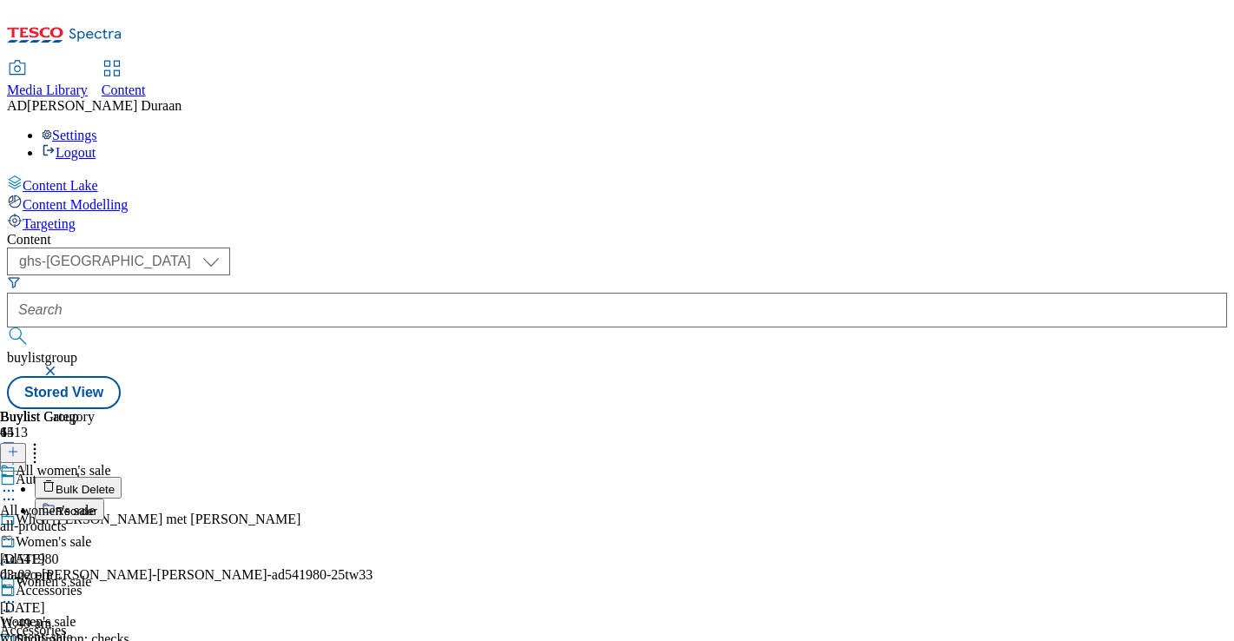
click at [104, 498] on button "Reorder" at bounding box center [69, 509] width 69 height 22
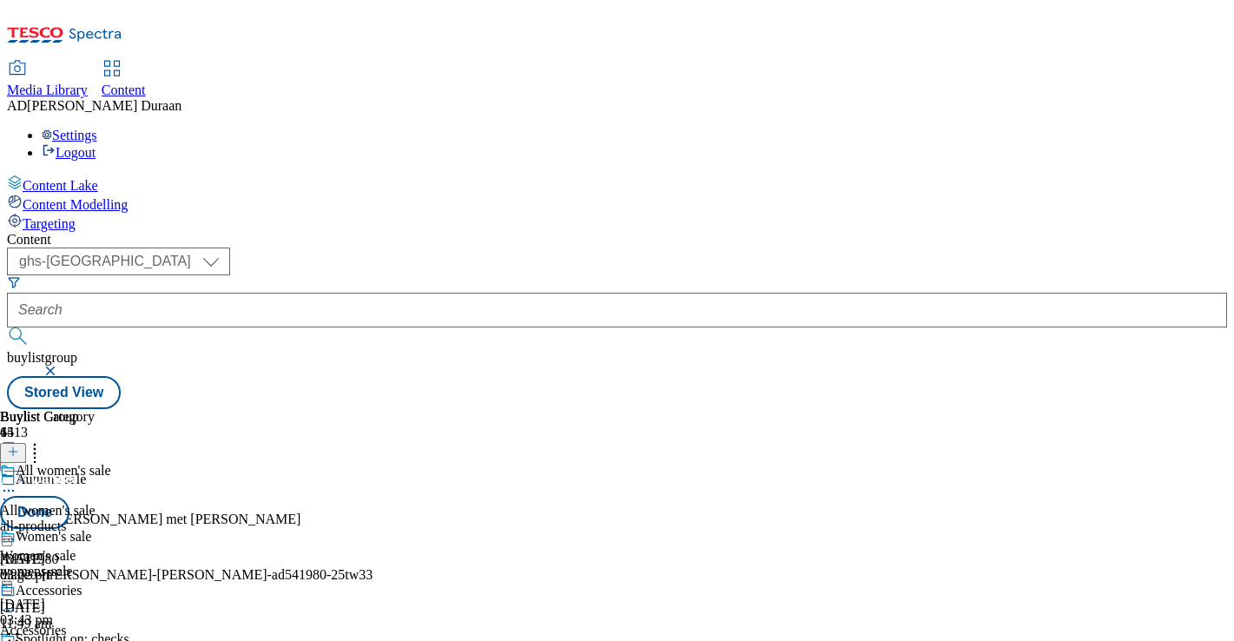
scroll to position [156, 0]
drag, startPoint x: 818, startPoint y: 565, endPoint x: 810, endPoint y: 131, distance: 434.2
click at [810, 131] on body "Icons icon_account icon_add icon_backward_link icon_basket icon_benefits icon_c…" at bounding box center [617, 208] width 1220 height 402
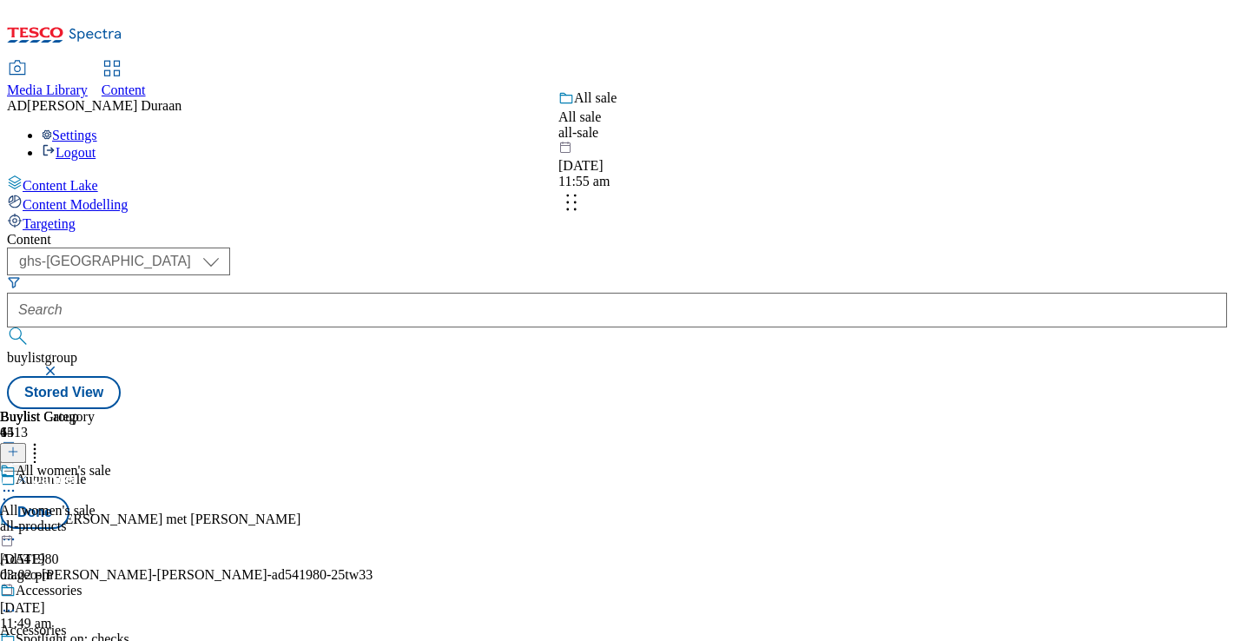
drag, startPoint x: 819, startPoint y: 351, endPoint x: 809, endPoint y: 169, distance: 181.7
click at [809, 169] on body "Icons icon_account icon_add icon_backward_link icon_basket icon_benefits icon_c…" at bounding box center [617, 208] width 1220 height 402
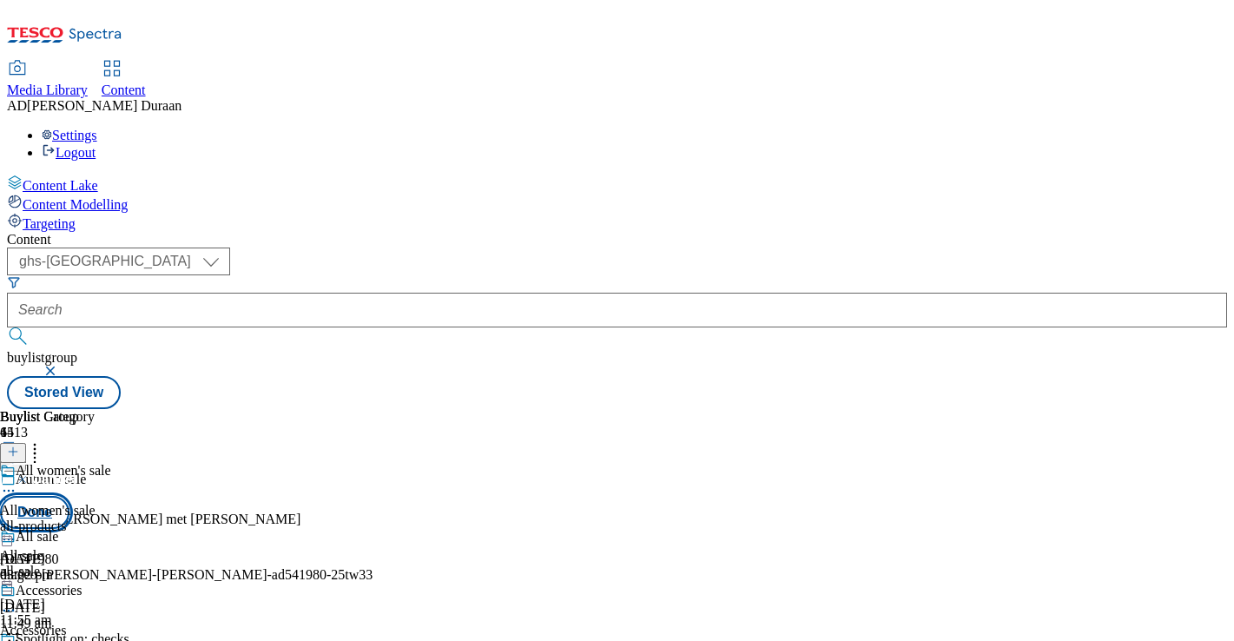
click at [69, 496] on button "Done" at bounding box center [34, 512] width 69 height 33
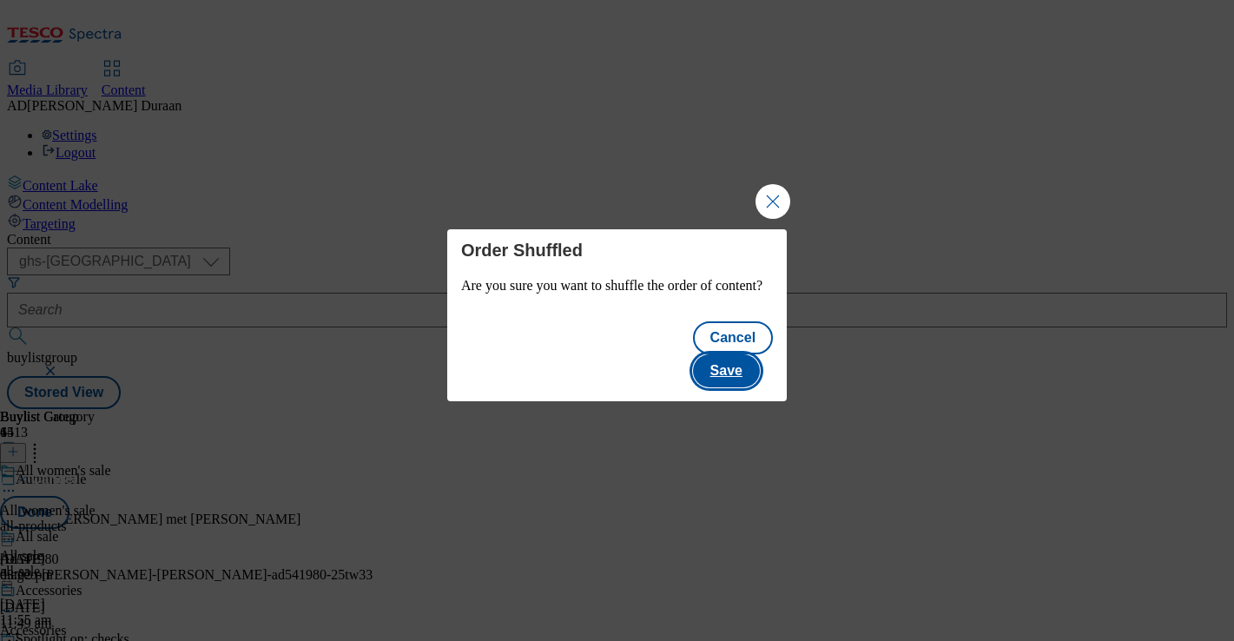
click at [737, 360] on button "Save" at bounding box center [726, 370] width 67 height 33
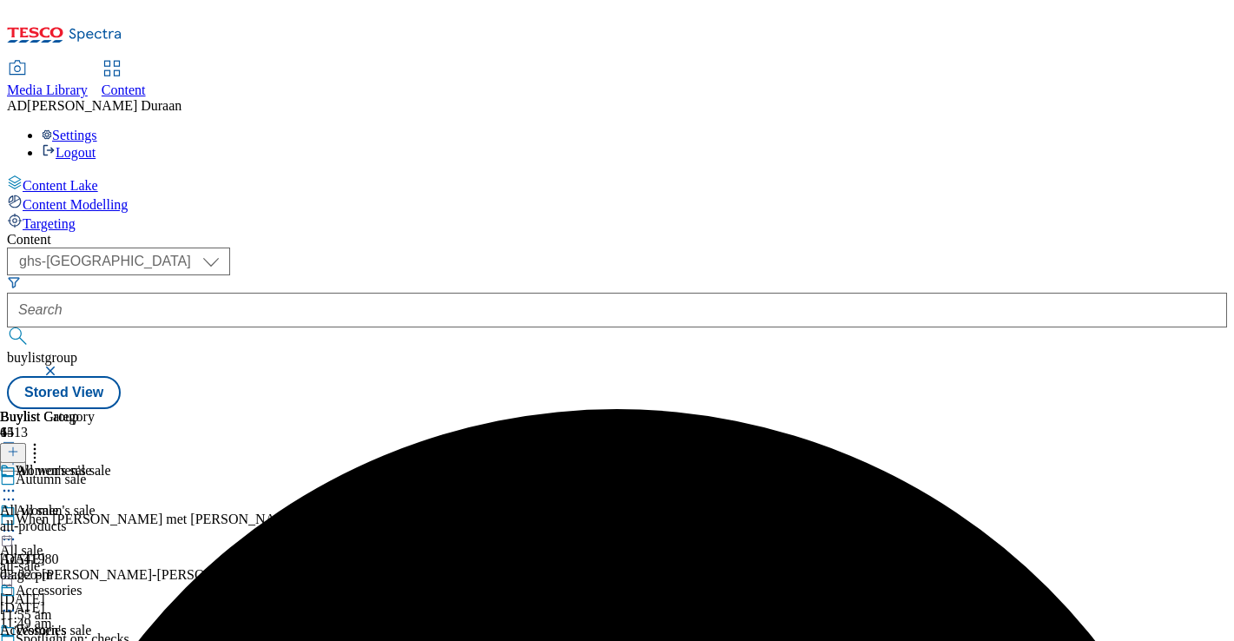
click at [17, 522] on icon at bounding box center [8, 530] width 17 height 17
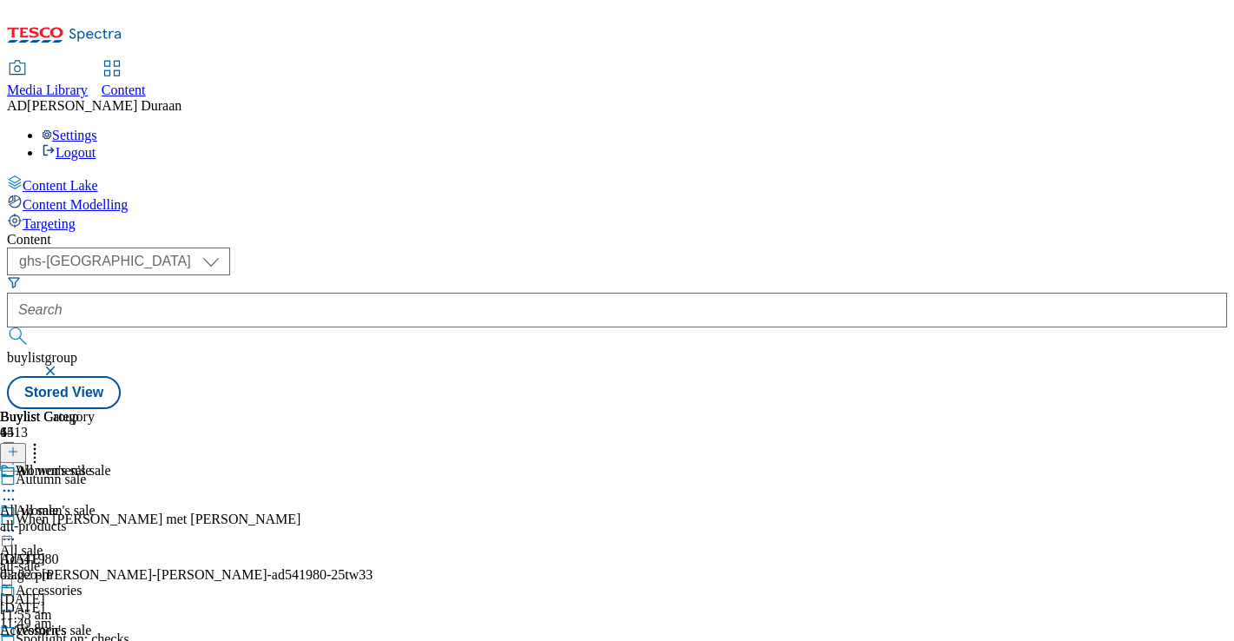
scroll to position [155, 0]
click at [17, 640] on icon at bounding box center [8, 650] width 17 height 17
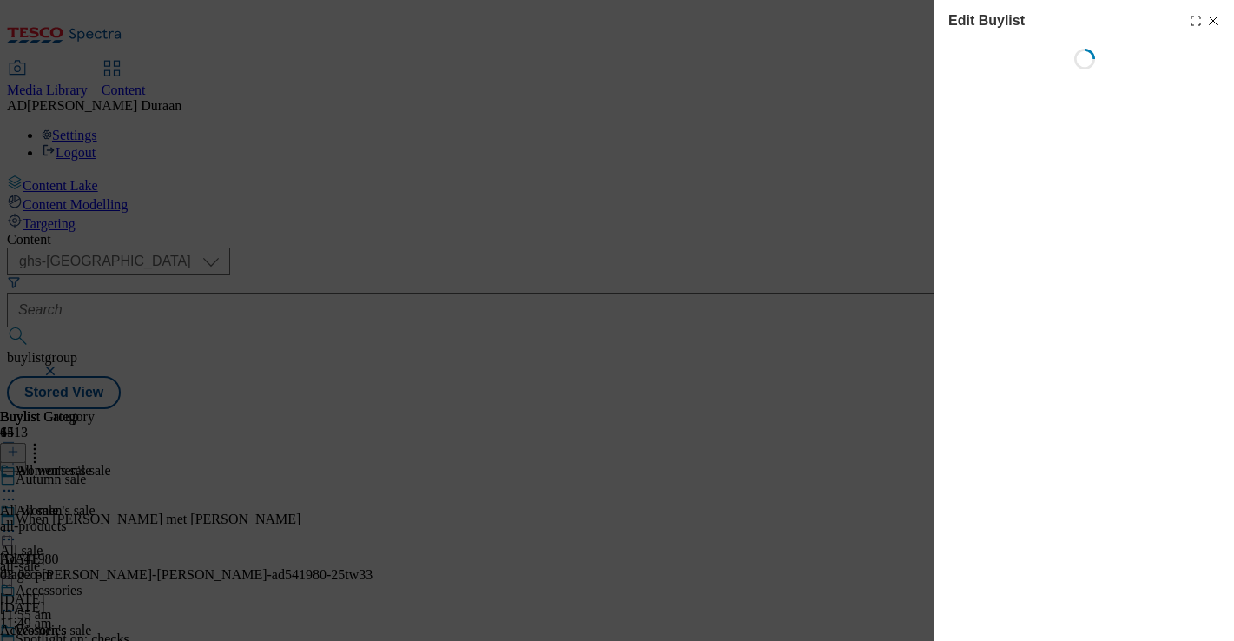
scroll to position [0, 0]
select select "tactical"
select select "Banner"
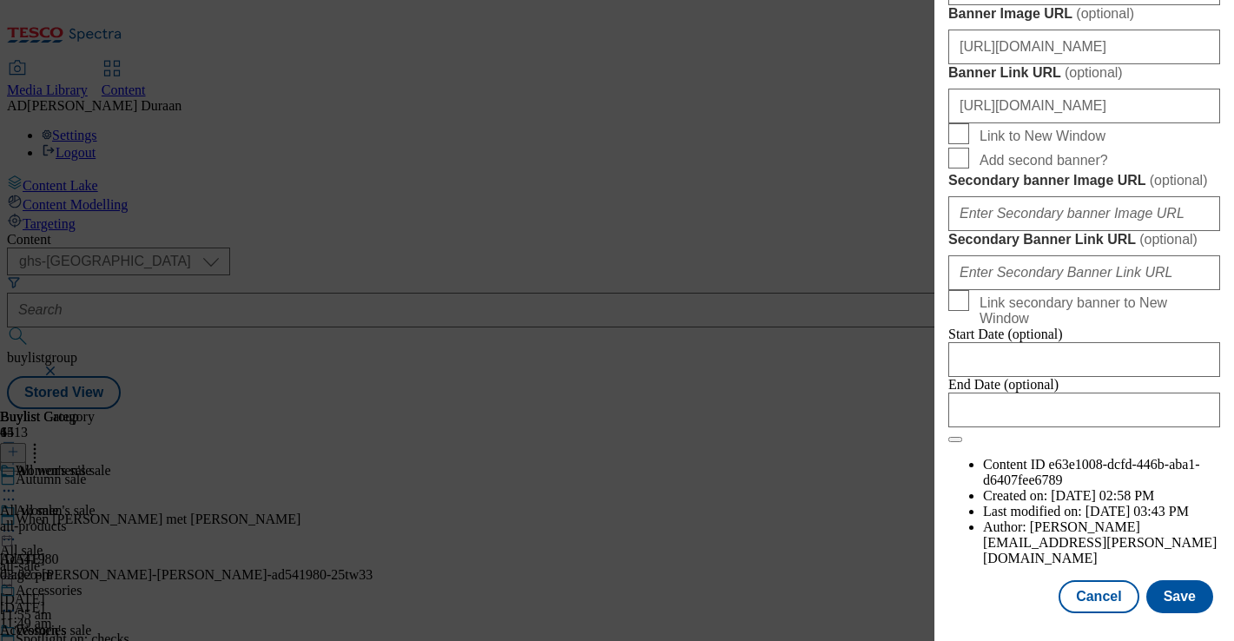
scroll to position [1965, 0]
click at [1180, 593] on button "Save" at bounding box center [1179, 596] width 67 height 33
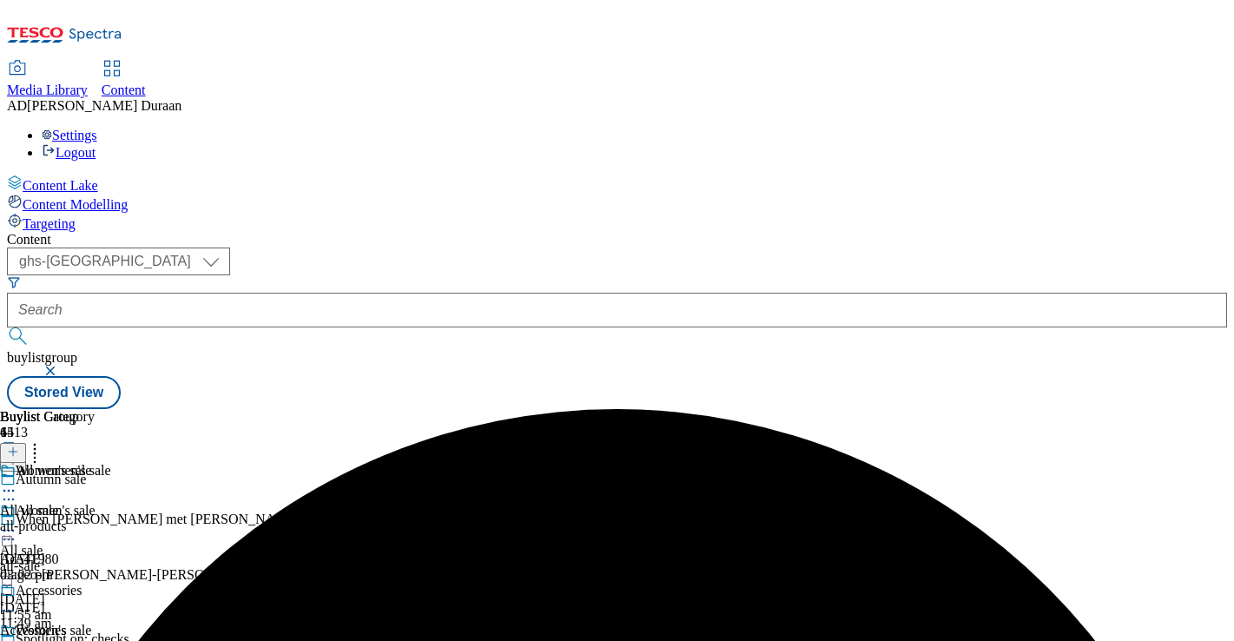
scroll to position [163, 0]
click at [17, 640] on icon at bounding box center [8, 650] width 17 height 17
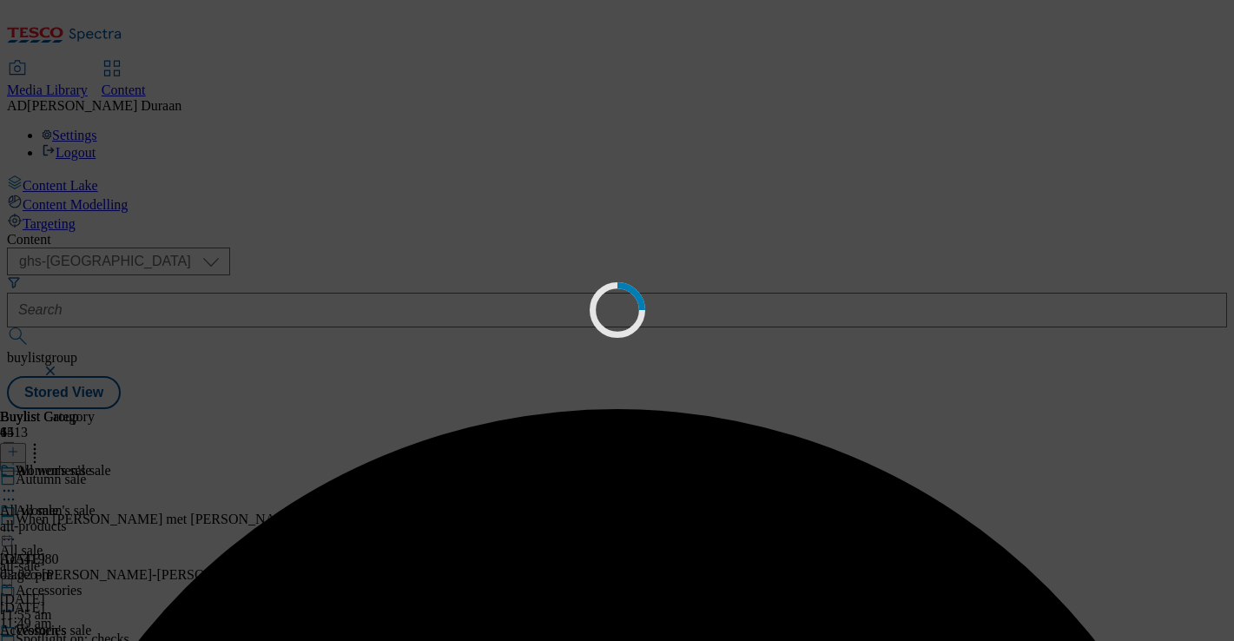
scroll to position [0, 0]
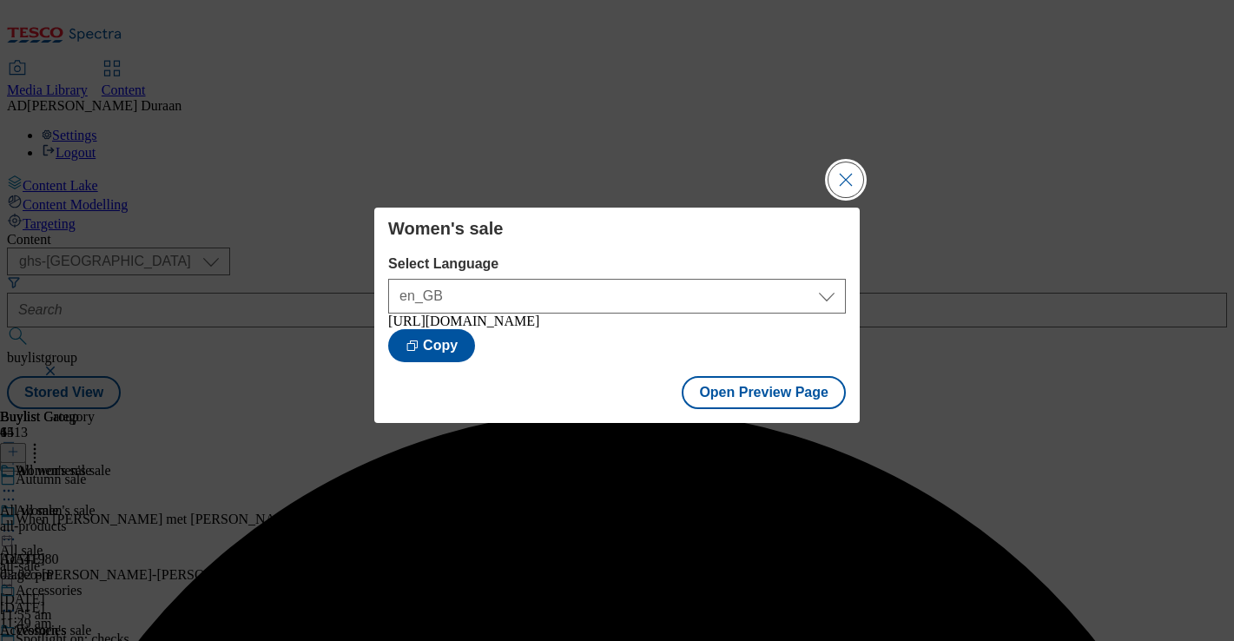
click at [845, 186] on button "Close Modal" at bounding box center [845, 179] width 35 height 35
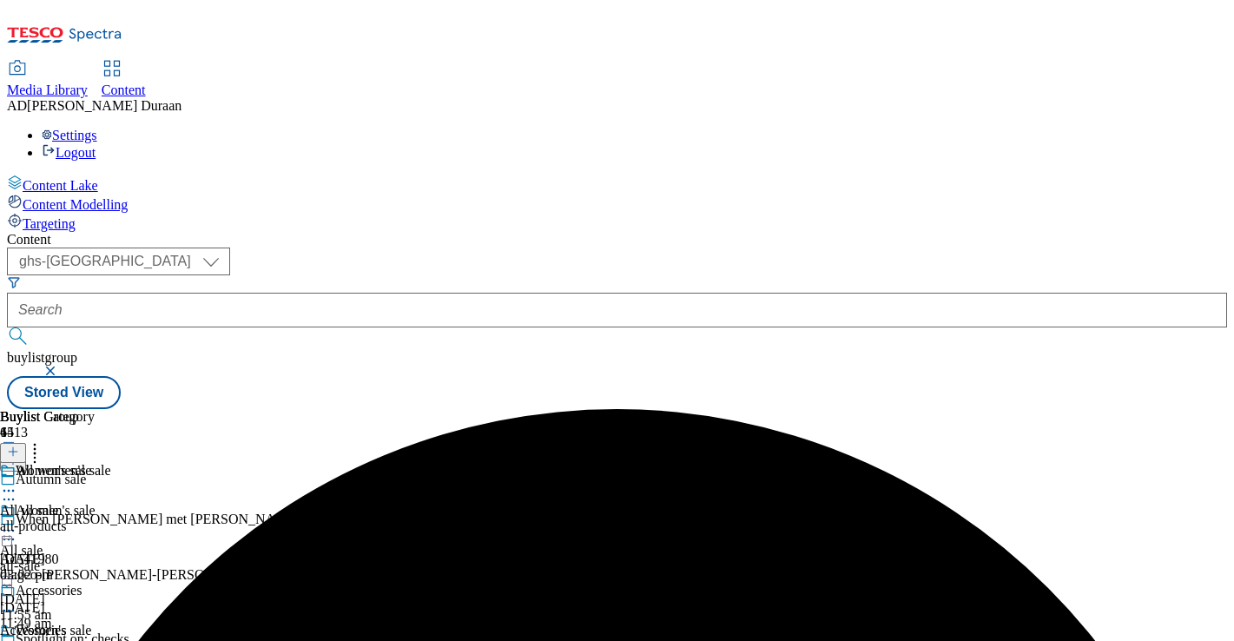
click at [17, 640] on icon at bounding box center [8, 650] width 17 height 17
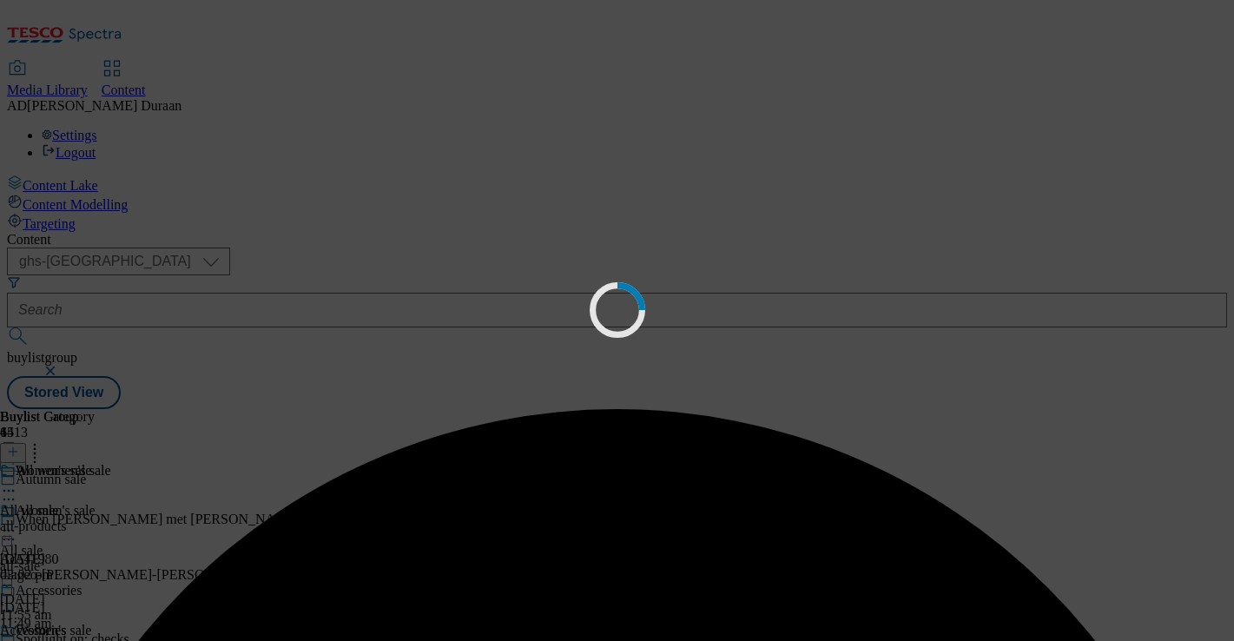
scroll to position [0, 0]
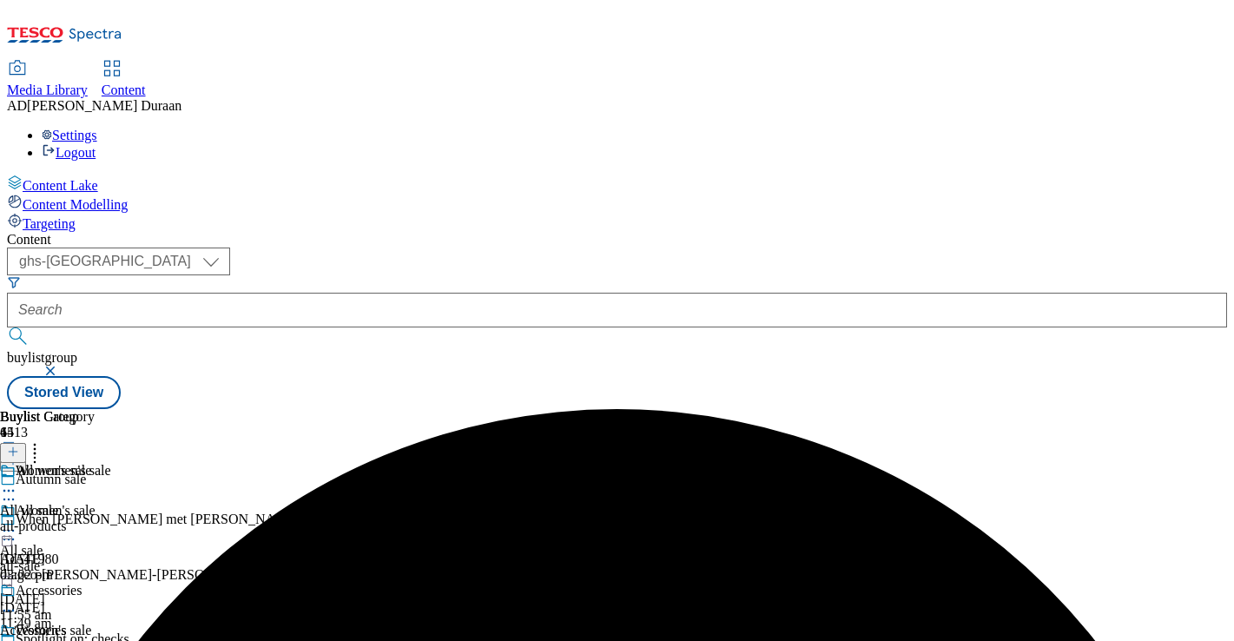
click at [15, 530] on circle at bounding box center [13, 531] width 3 height 3
click at [81, 557] on button "Edit" at bounding box center [58, 567] width 46 height 20
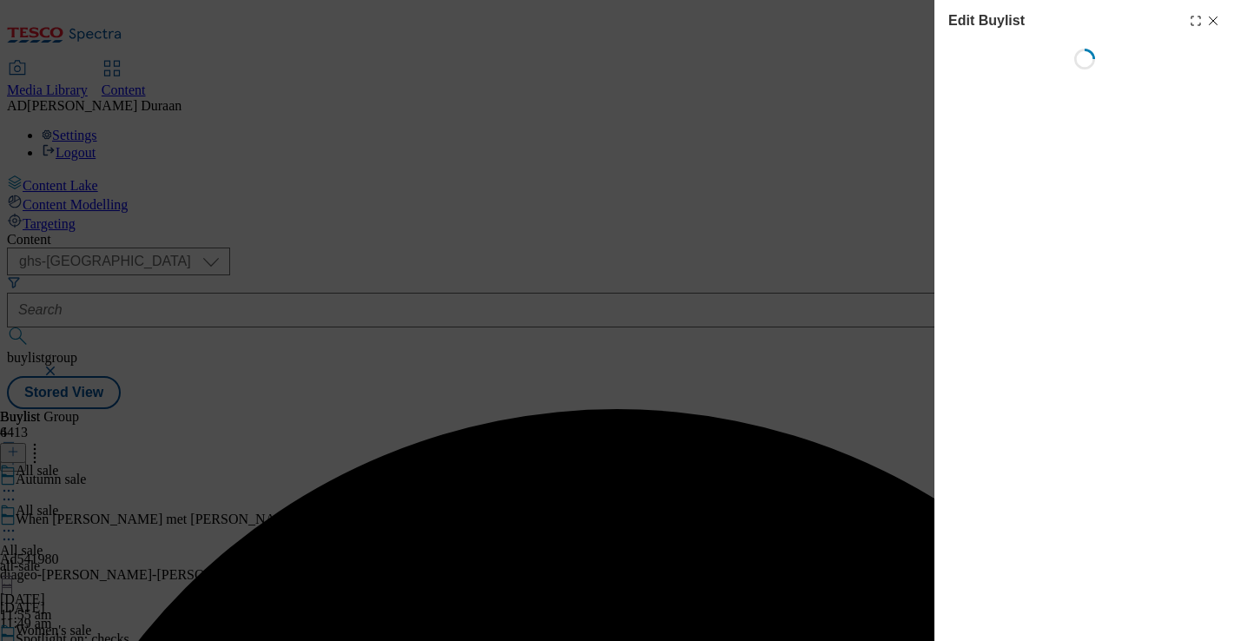
select select "tactical"
select select "Banner"
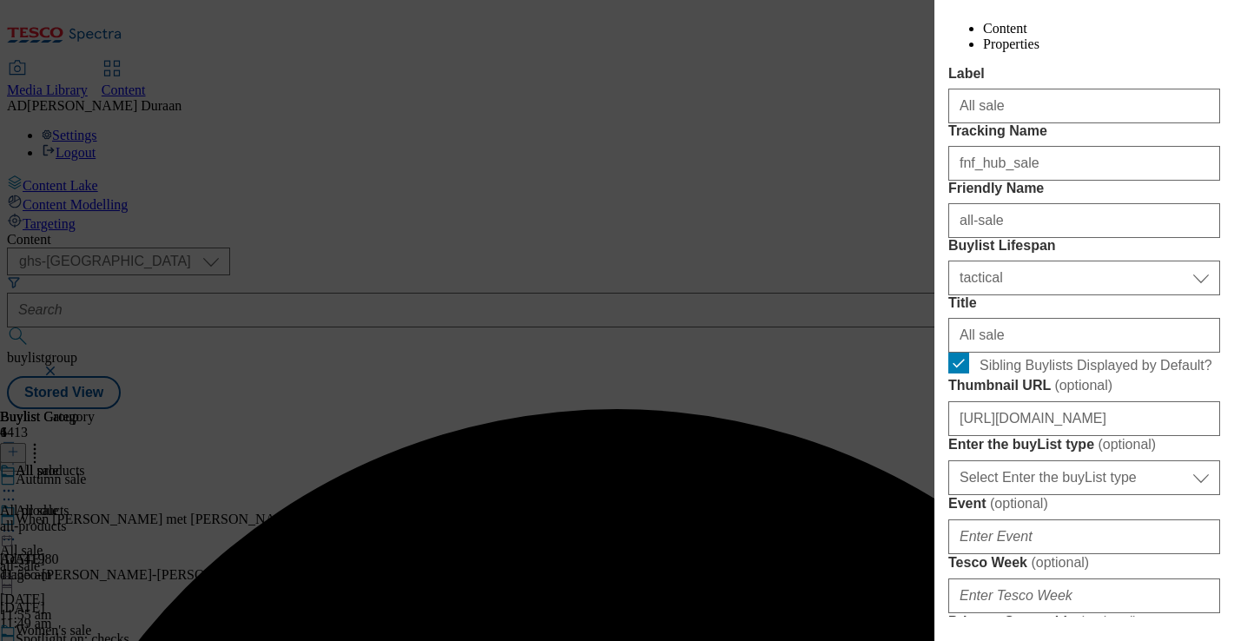
scroll to position [295, 0]
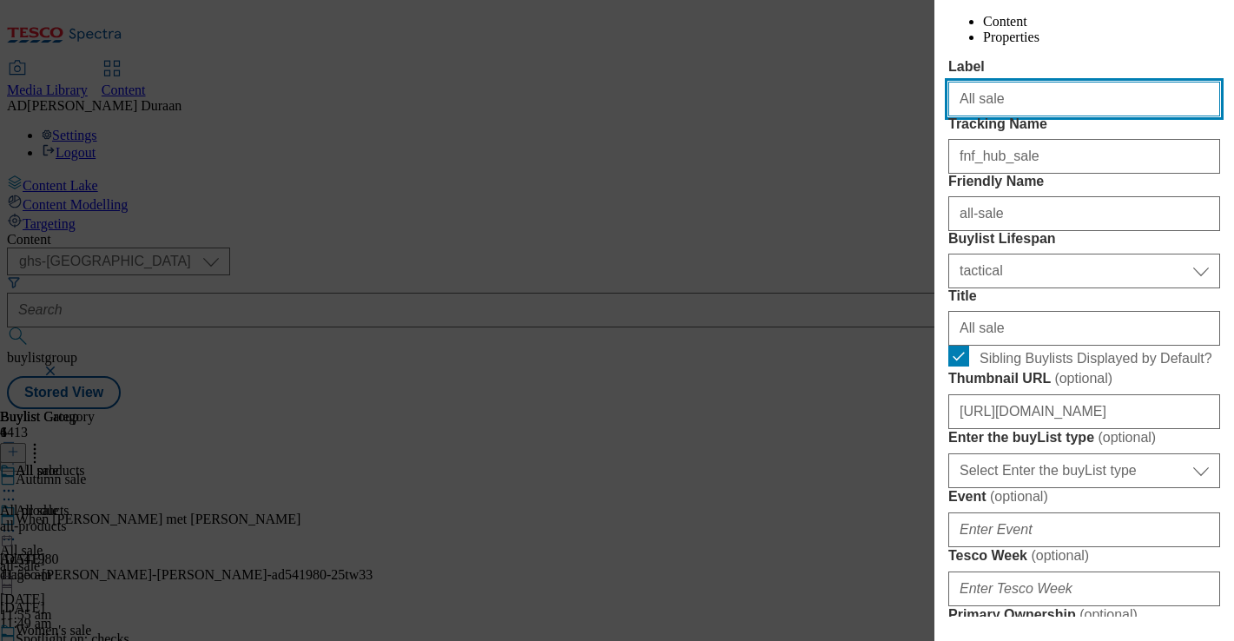
drag, startPoint x: 1011, startPoint y: 136, endPoint x: 937, endPoint y: 138, distance: 73.8
click at [937, 138] on div "Edit Buylist Locale Select locale English Welsh Tags 2 tags selected fnf market…" at bounding box center [1084, 308] width 300 height 616
type input "Autumn sale"
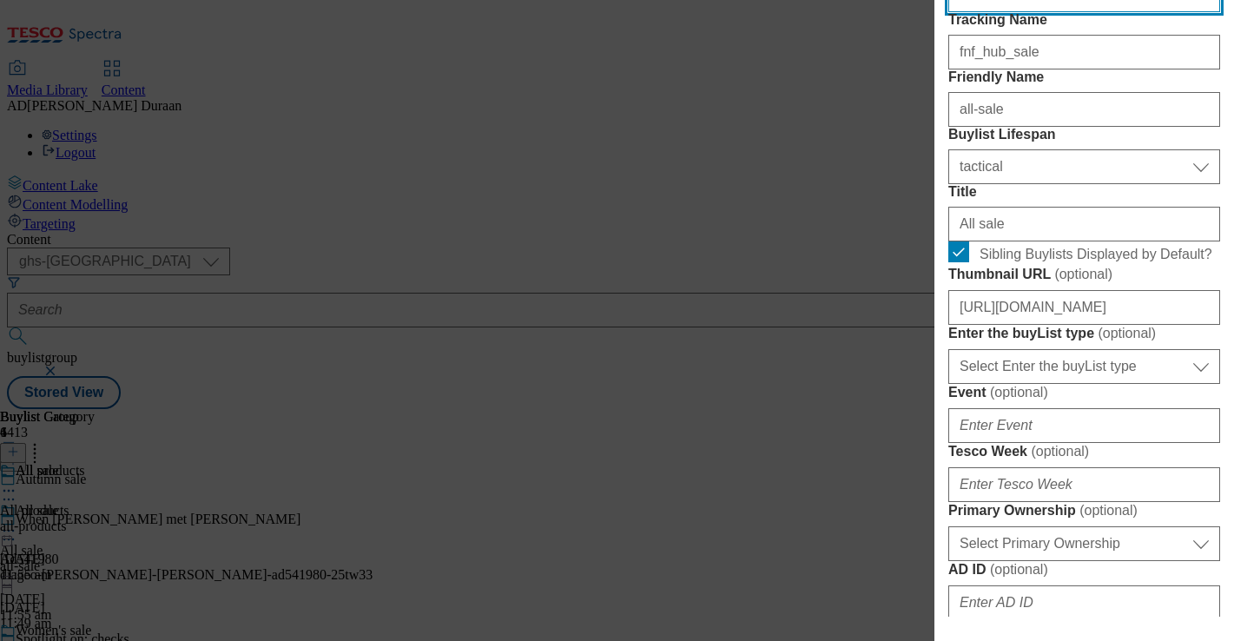
scroll to position [419, 0]
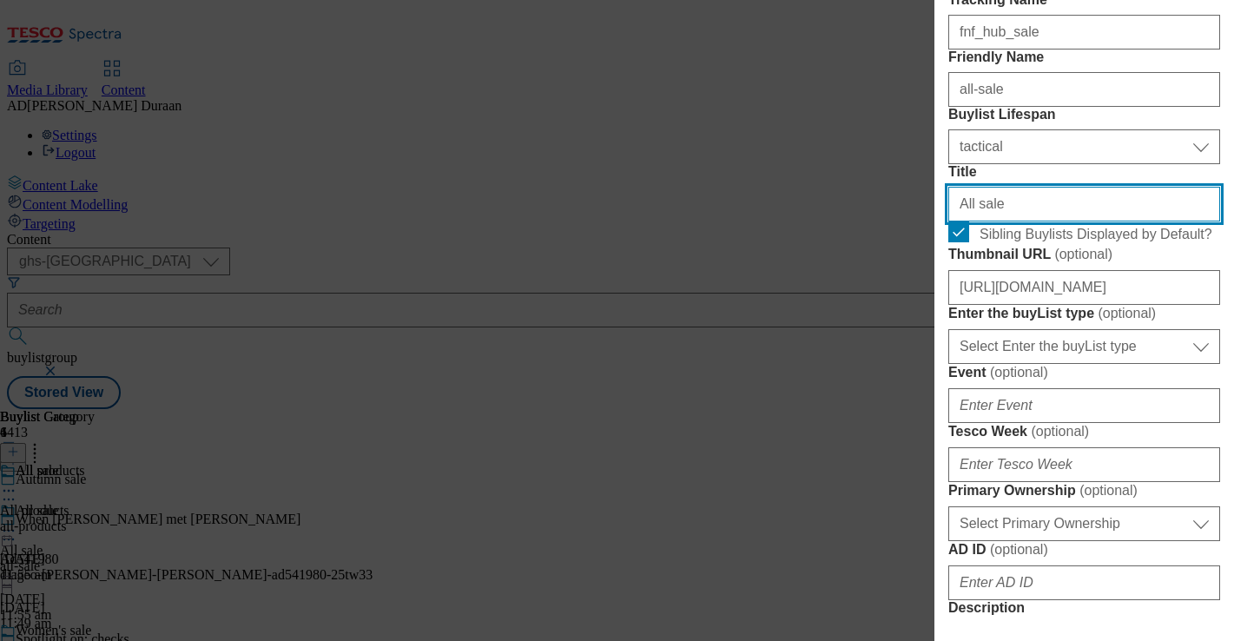
drag, startPoint x: 1027, startPoint y: 365, endPoint x: 913, endPoint y: 359, distance: 114.7
click at [913, 359] on div "Edit Buylist Locale Select locale English Welsh Tags 2 tags selected fnf market…" at bounding box center [617, 320] width 1234 height 641
type input "Autumn sale"
click at [1085, 223] on form "Label Autumn sale Tracking Name fnf_hub_sale Friendly Name all-sale Buylist Lif…" at bounding box center [1084, 645] width 272 height 1420
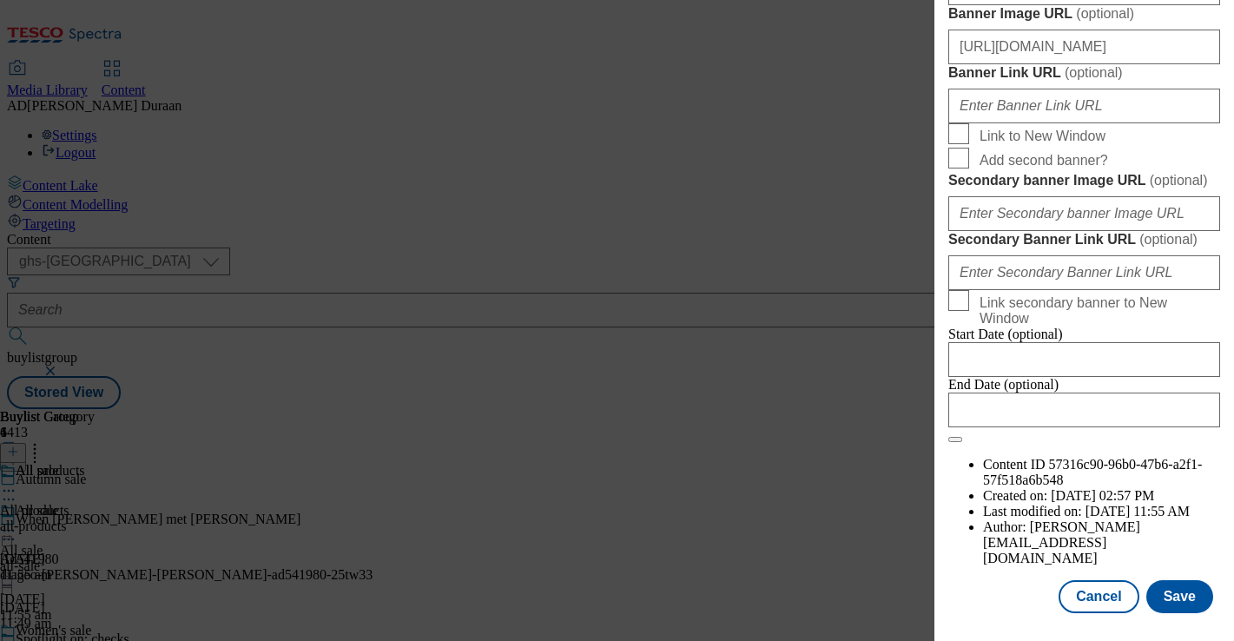
scroll to position [1965, 0]
click at [1184, 598] on button "Save" at bounding box center [1179, 596] width 67 height 33
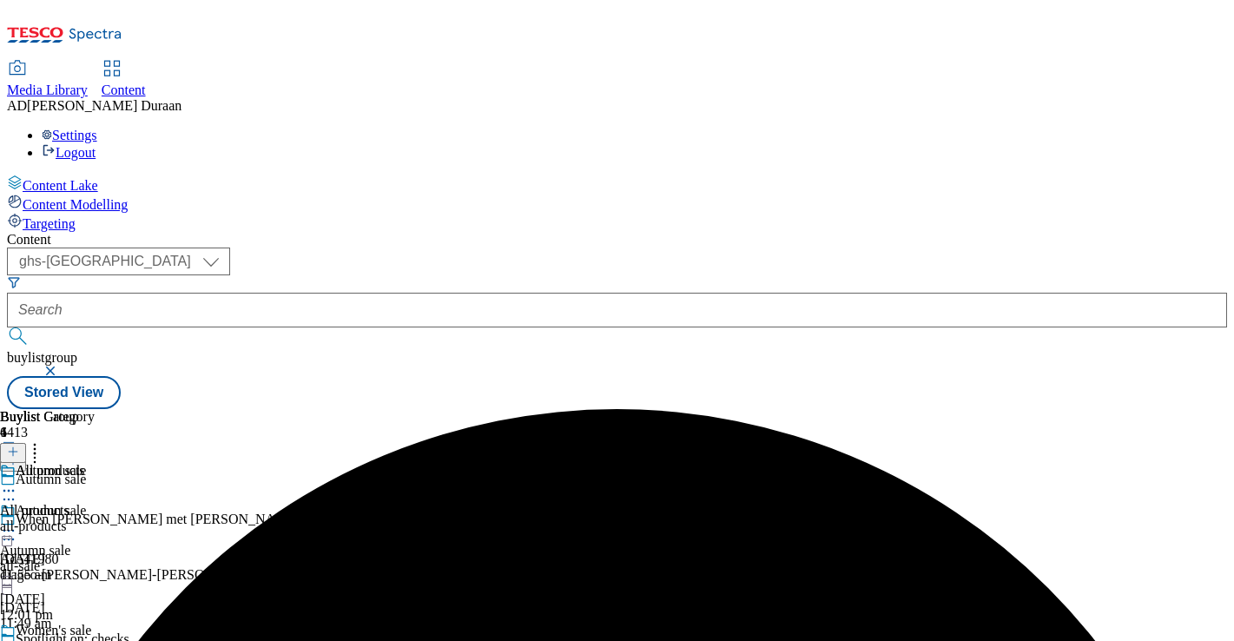
click at [95, 518] on div "all-products" at bounding box center [47, 526] width 95 height 16
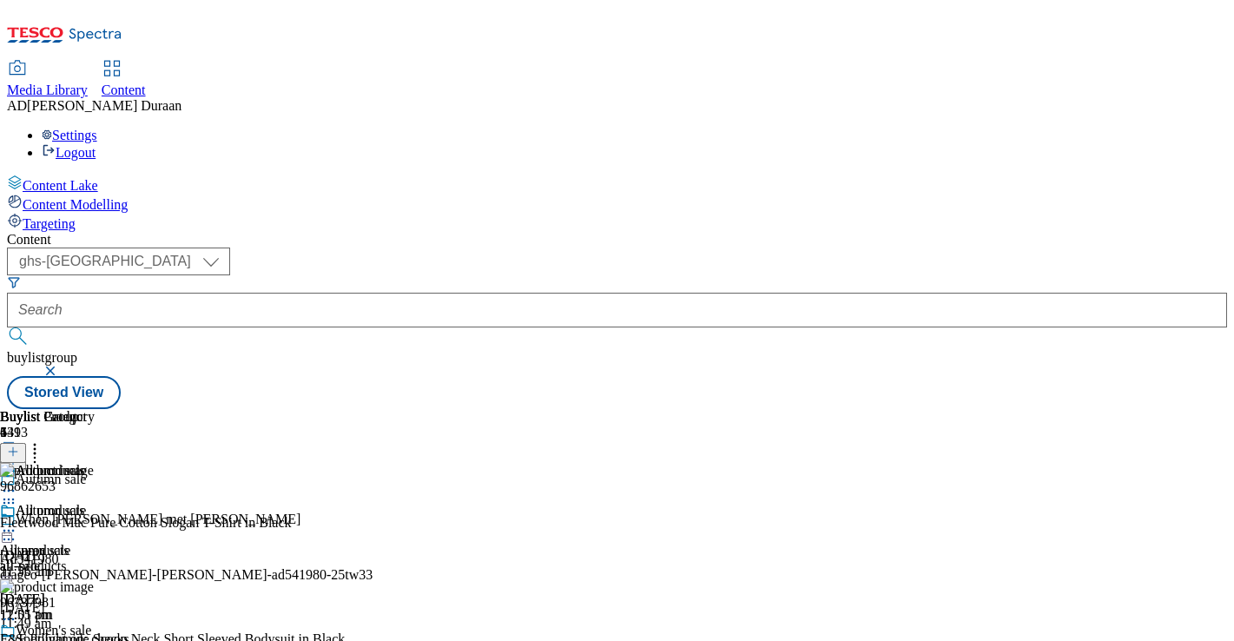
click at [19, 445] on icon at bounding box center [13, 451] width 12 height 12
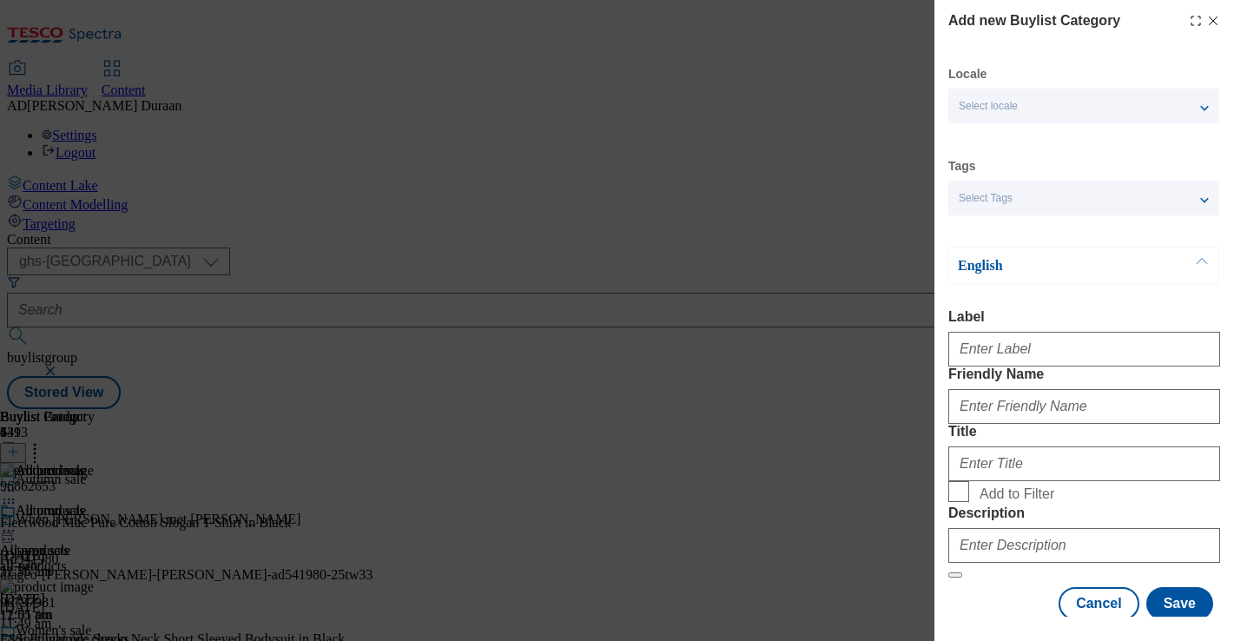
click at [1005, 208] on div "Select Tags" at bounding box center [1083, 198] width 271 height 35
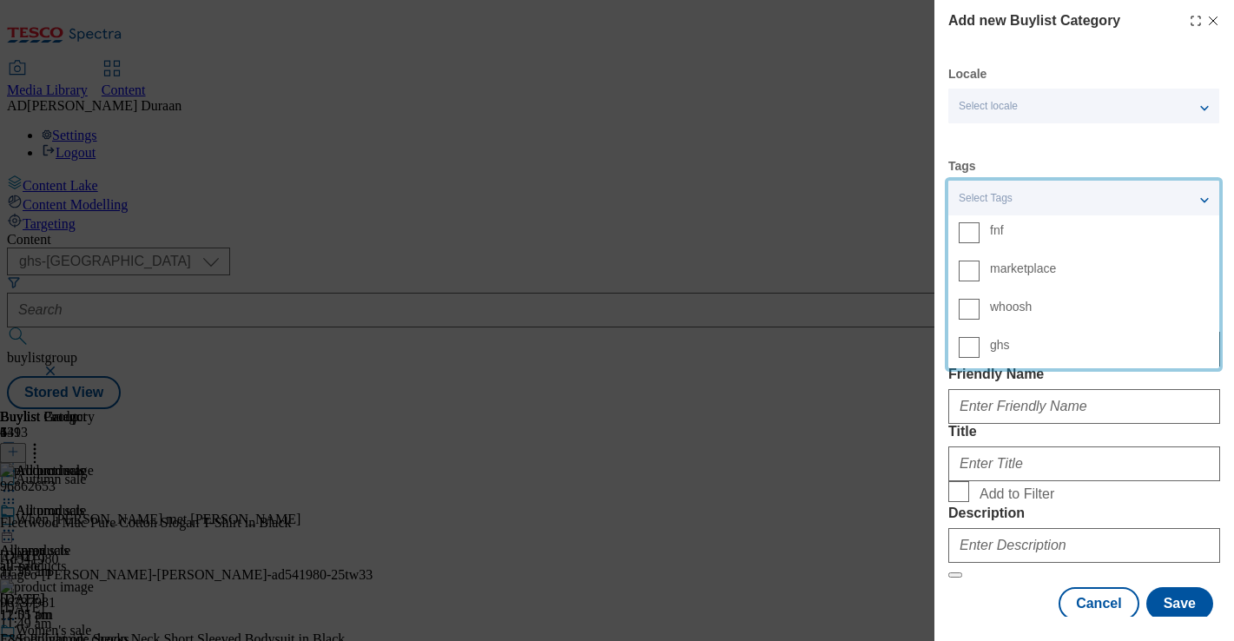
drag, startPoint x: 1004, startPoint y: 240, endPoint x: 1037, endPoint y: 184, distance: 64.6
click at [1004, 235] on span "fnf" at bounding box center [997, 231] width 14 height 10
click at [979, 237] on input "fnf" at bounding box center [969, 232] width 21 height 21
click at [1058, 152] on div "Locale Select locale English Welsh Tags 1 tags selected fnf marketplace whoosh …" at bounding box center [1084, 343] width 272 height 554
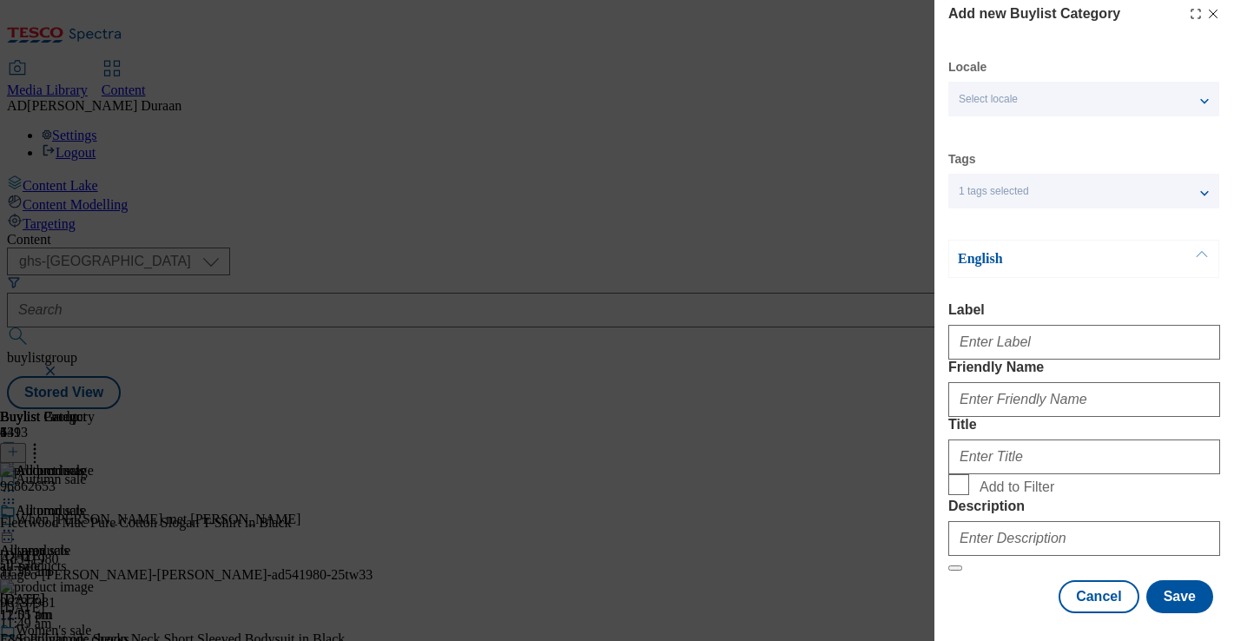
scroll to position [94, 0]
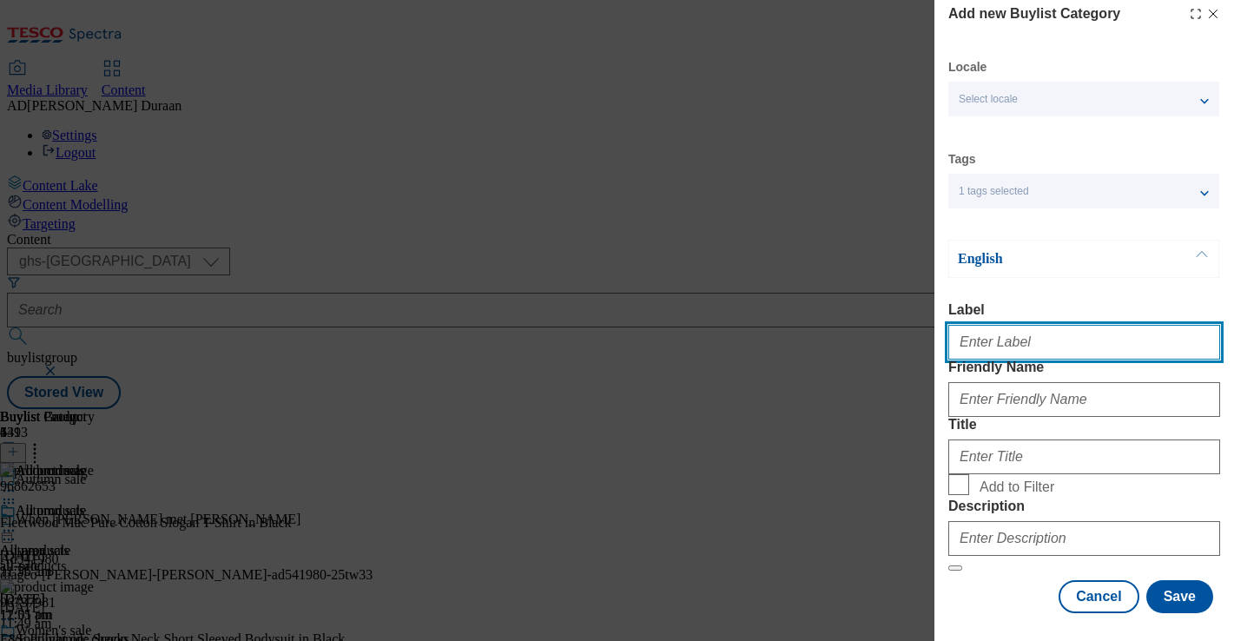
click at [1024, 325] on input "Label" at bounding box center [1084, 342] width 272 height 35
type input "Women's sale"
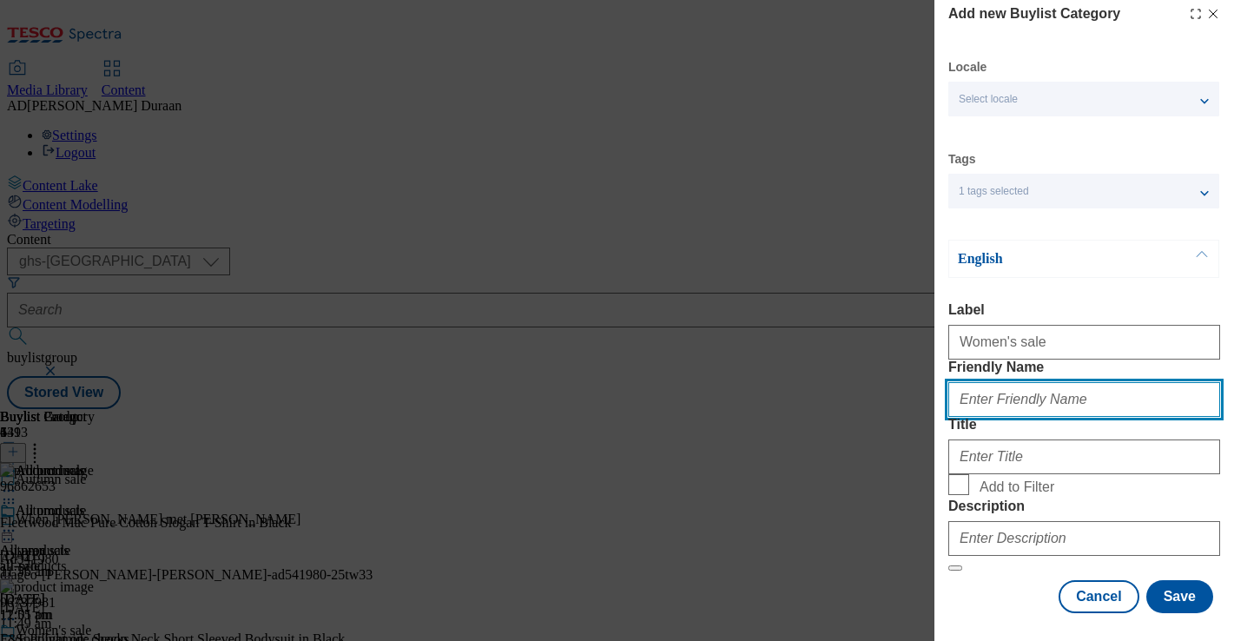
click at [997, 382] on input "Friendly Name" at bounding box center [1084, 399] width 272 height 35
type input "womens-sale"
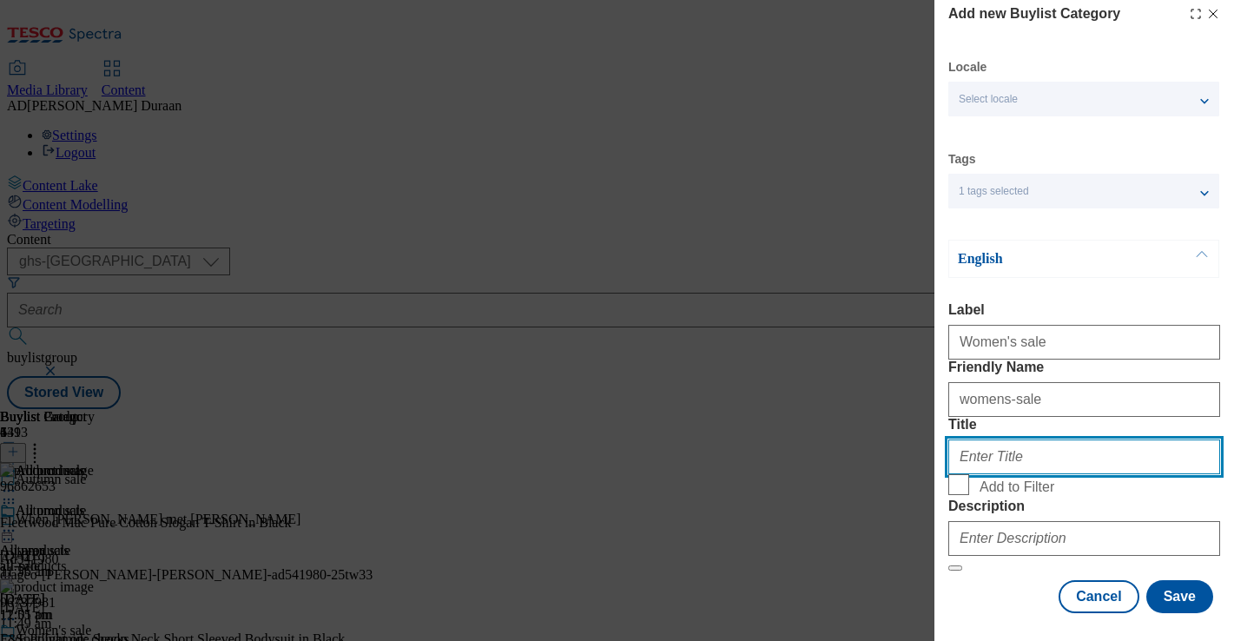
click at [997, 444] on input "Title" at bounding box center [1084, 456] width 272 height 35
type input "Women's sale"
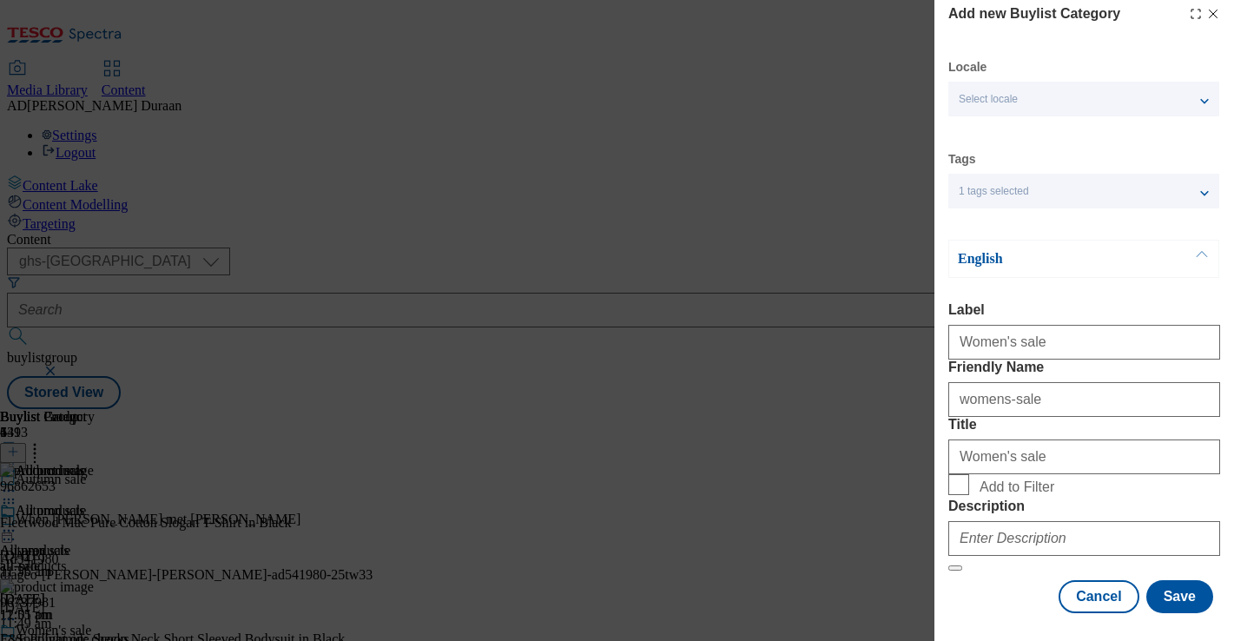
click at [1032, 386] on form "Label Women's sale Friendly Name womens-sale Title Women's sale Add to Filter D…" at bounding box center [1084, 436] width 272 height 269
click at [961, 490] on input "Add to Filter" at bounding box center [958, 484] width 21 height 21
checkbox input "true"
click at [1029, 529] on input "Description" at bounding box center [1084, 538] width 272 height 35
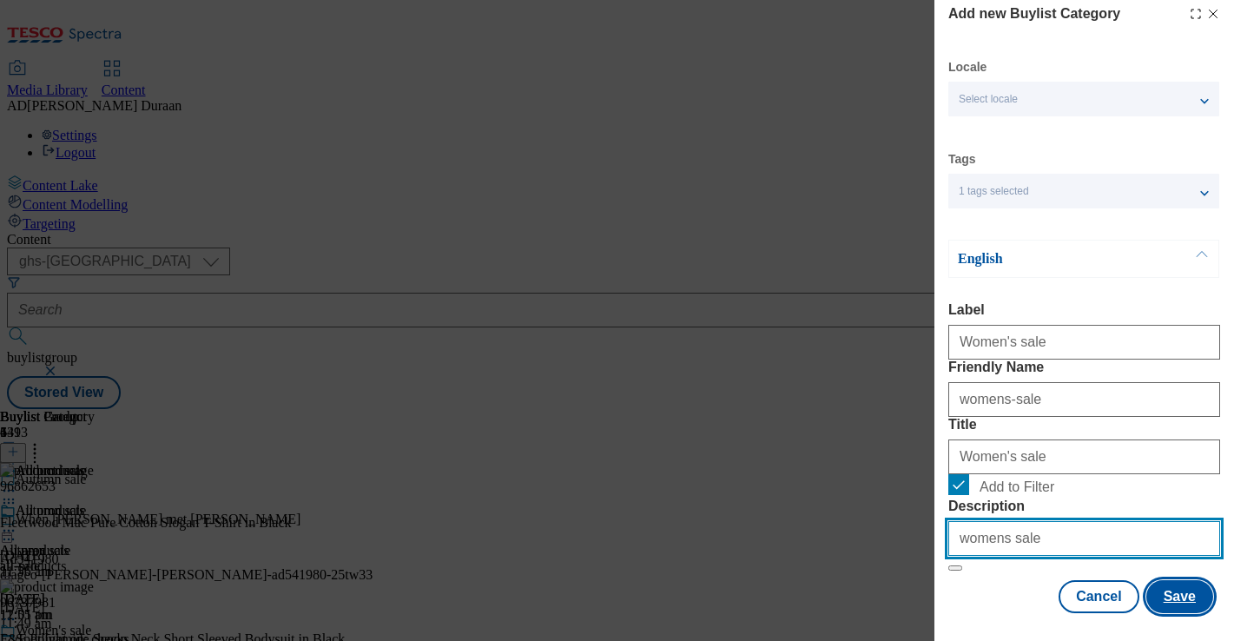
type input "womens sale"
drag, startPoint x: 1193, startPoint y: 602, endPoint x: 1175, endPoint y: 587, distance: 23.5
click at [1193, 602] on button "Save" at bounding box center [1179, 596] width 67 height 33
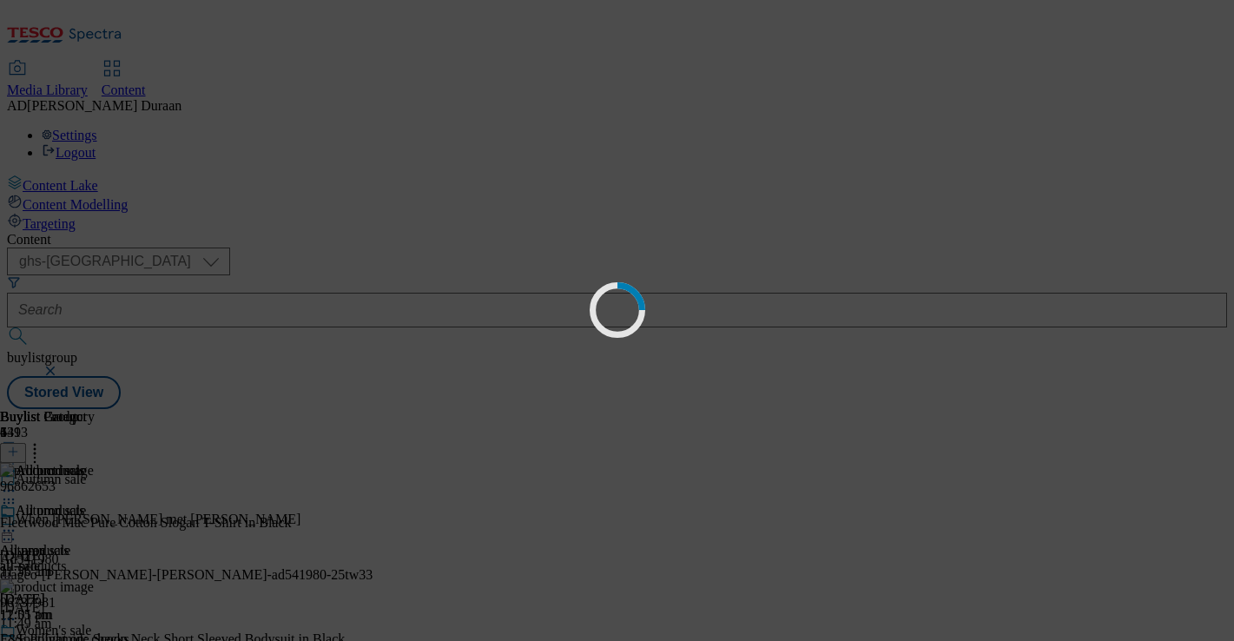
scroll to position [0, 0]
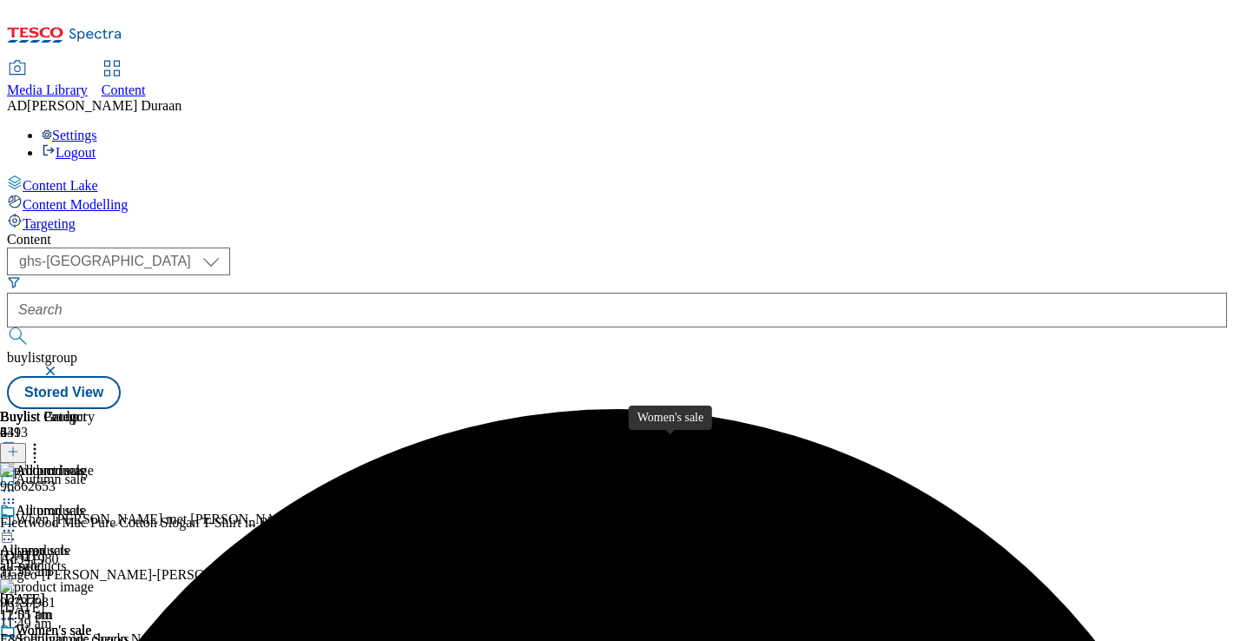
click at [91, 623] on span "Women's sale" at bounding box center [54, 632] width 76 height 19
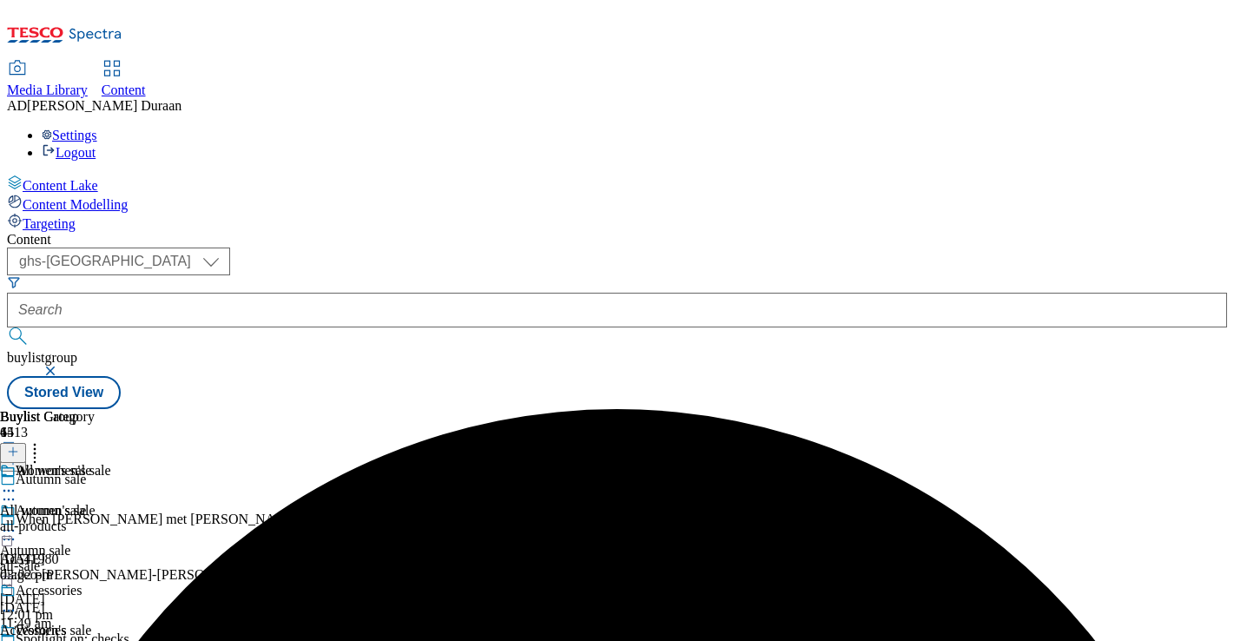
click at [17, 640] on icon at bounding box center [8, 650] width 17 height 17
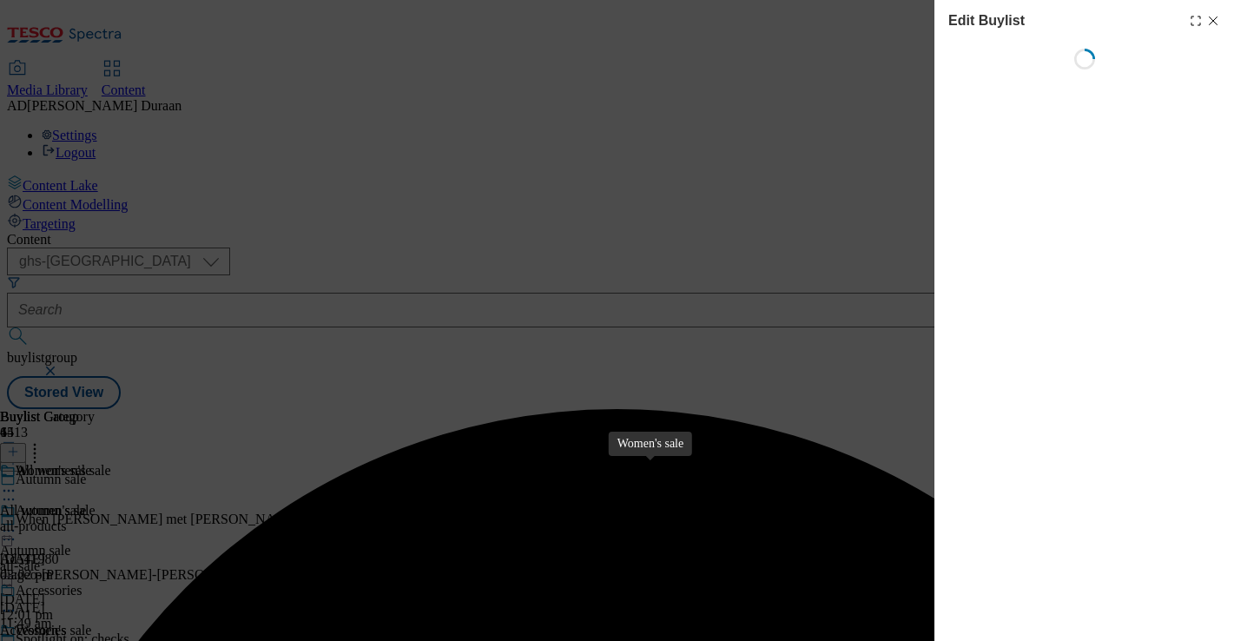
select select "tactical"
select select "Banner"
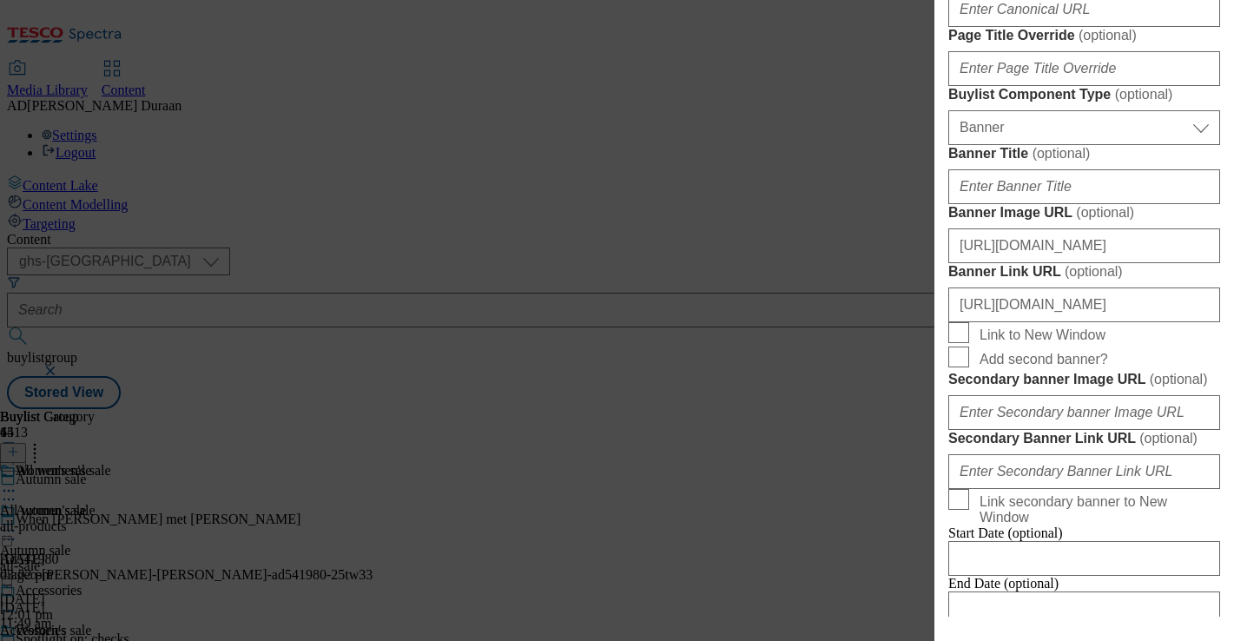
scroll to position [1137, 0]
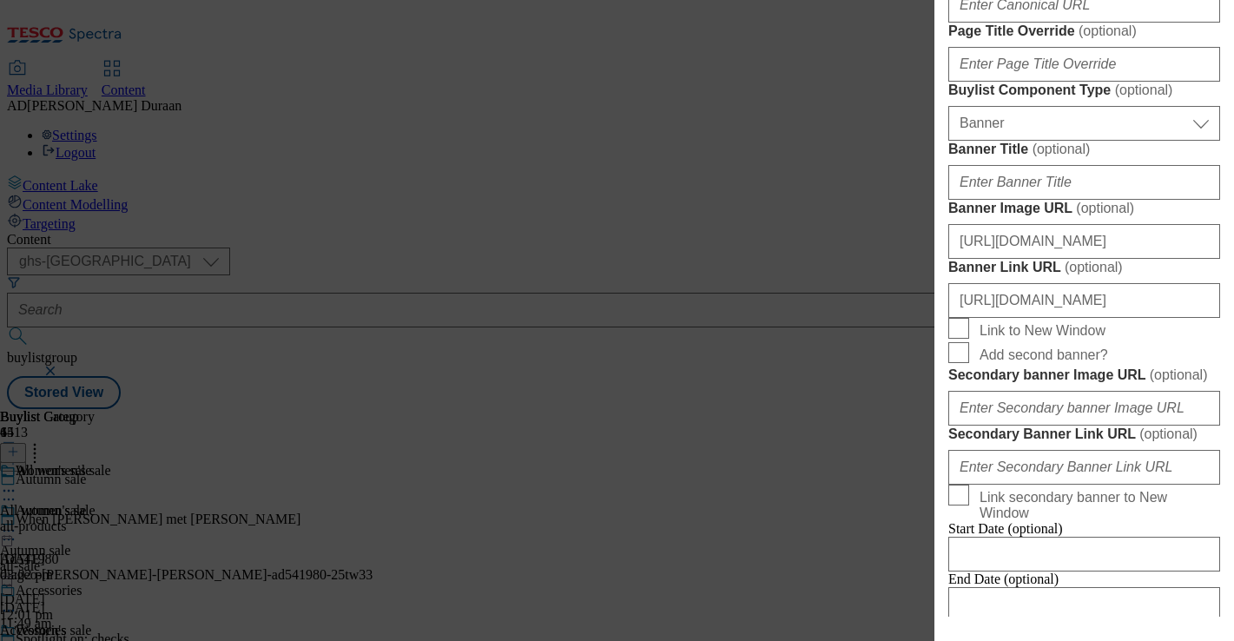
drag, startPoint x: 957, startPoint y: 349, endPoint x: 1053, endPoint y: 260, distance: 131.5
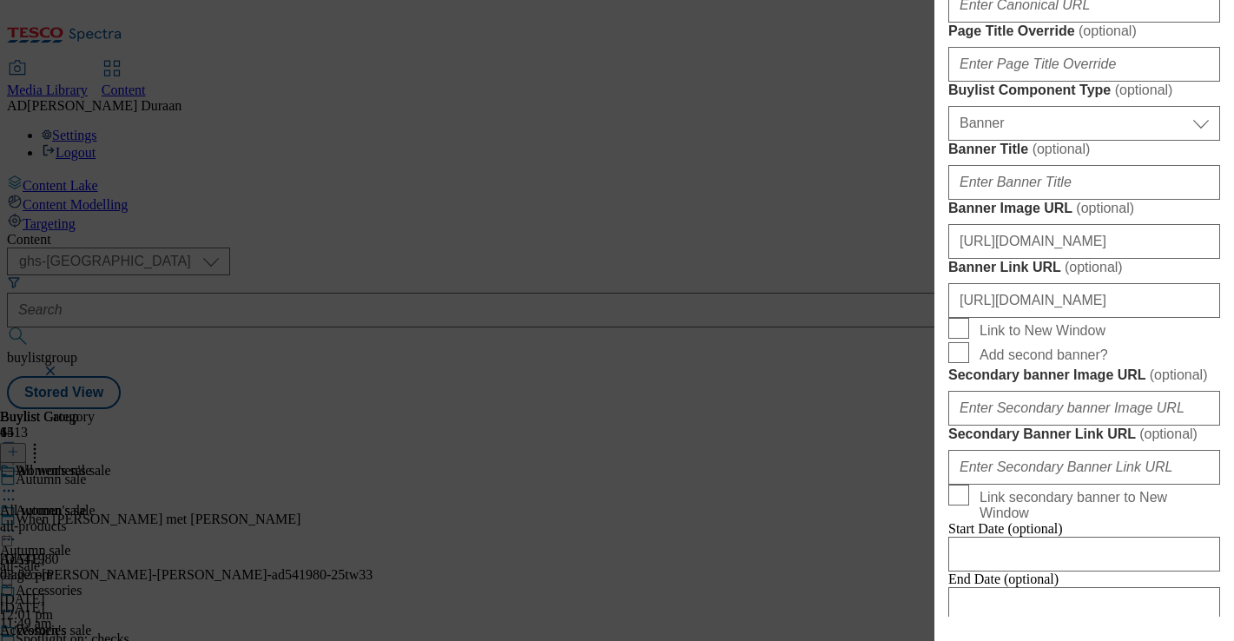
checkbox input "false"
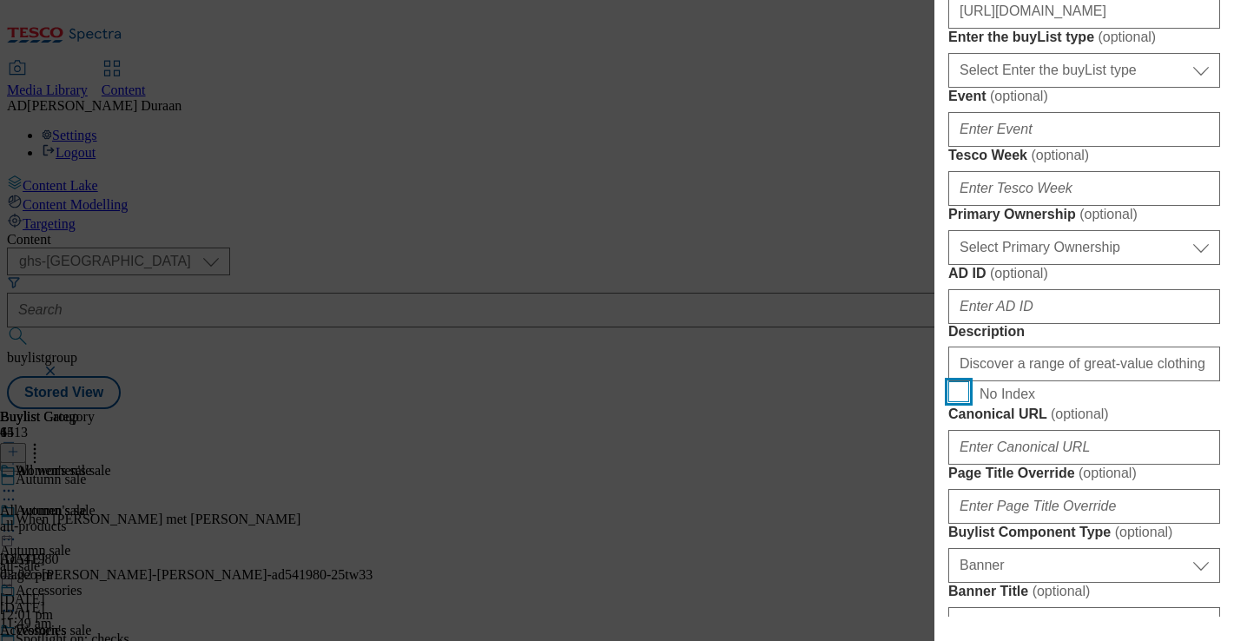
scroll to position [0, 0]
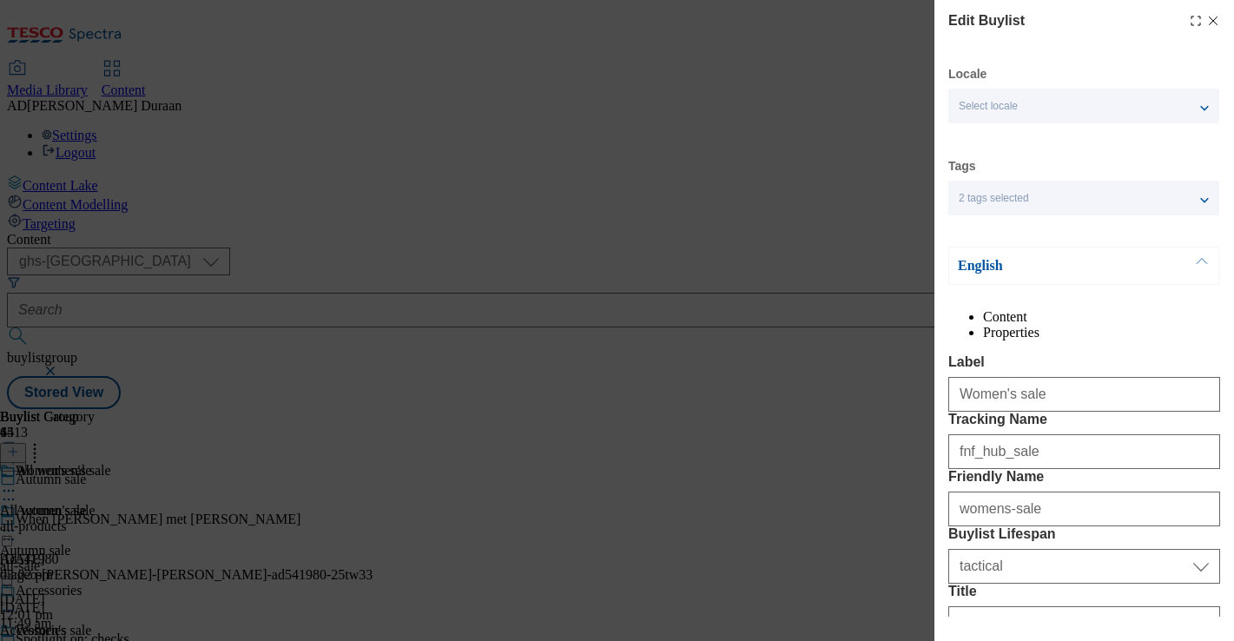
click at [1215, 21] on icon "Modal" at bounding box center [1213, 21] width 14 height 14
select select "tactical"
select select "Banner"
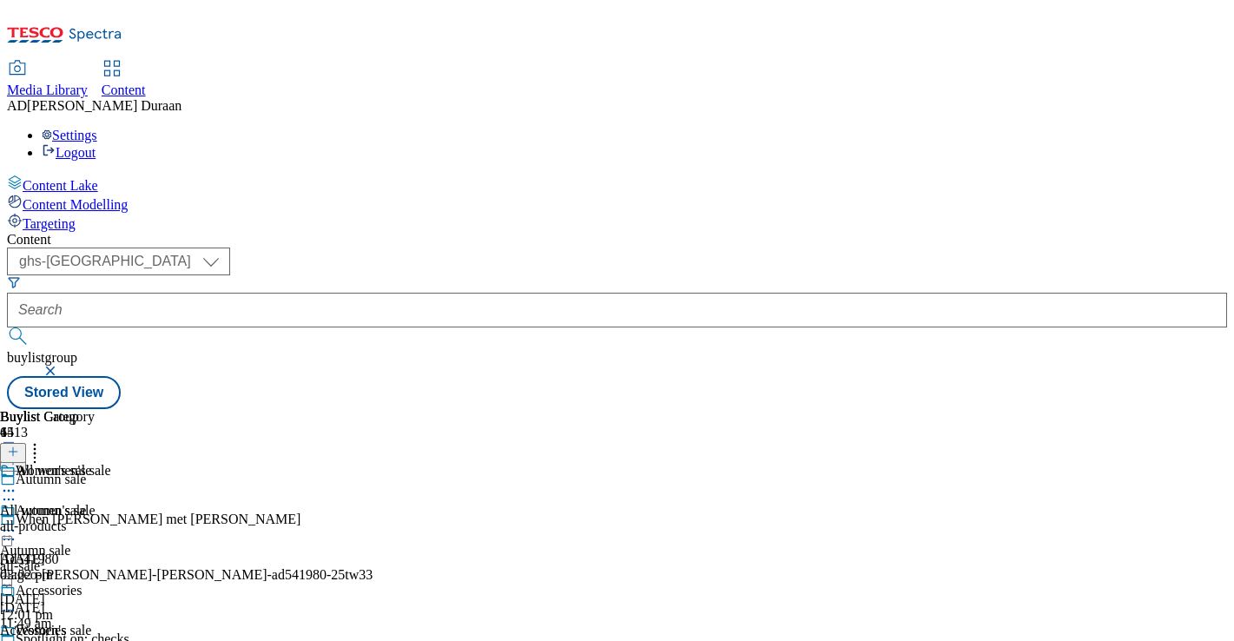
click at [91, 558] on div "all-sale" at bounding box center [45, 566] width 91 height 16
click at [95, 583] on div "Women's sale Women's sale womens-sale 2 Oct 2025 12:02 pm" at bounding box center [47, 643] width 95 height 120
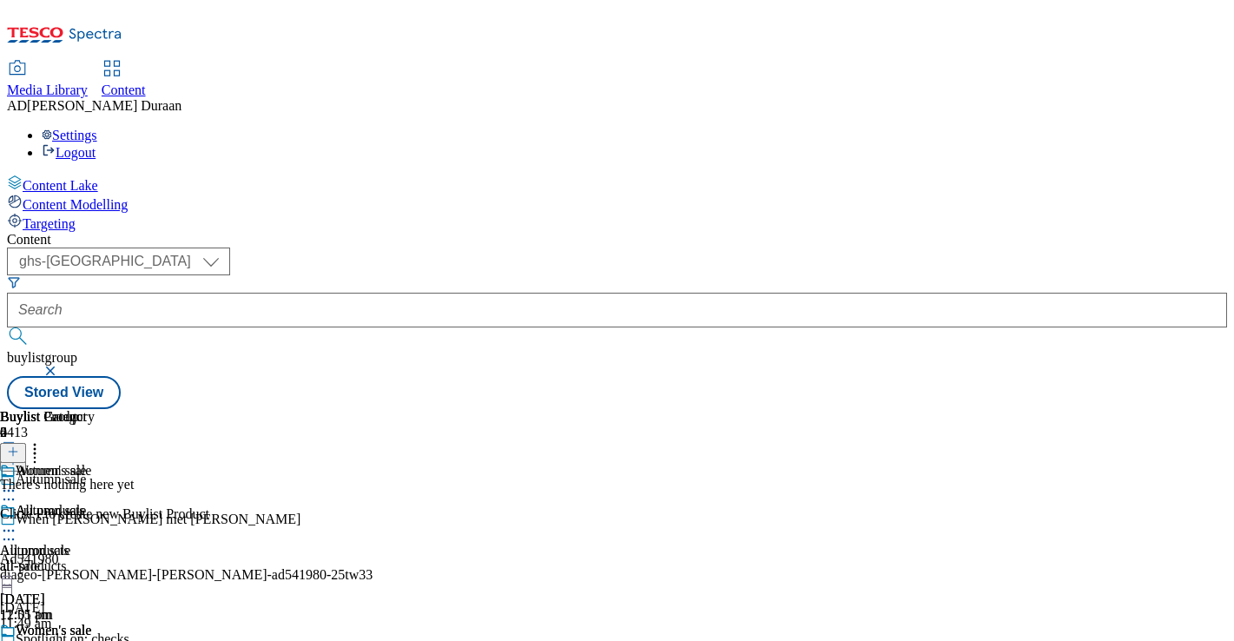
scroll to position [0, 307]
click at [17, 640] on icon at bounding box center [8, 650] width 17 height 17
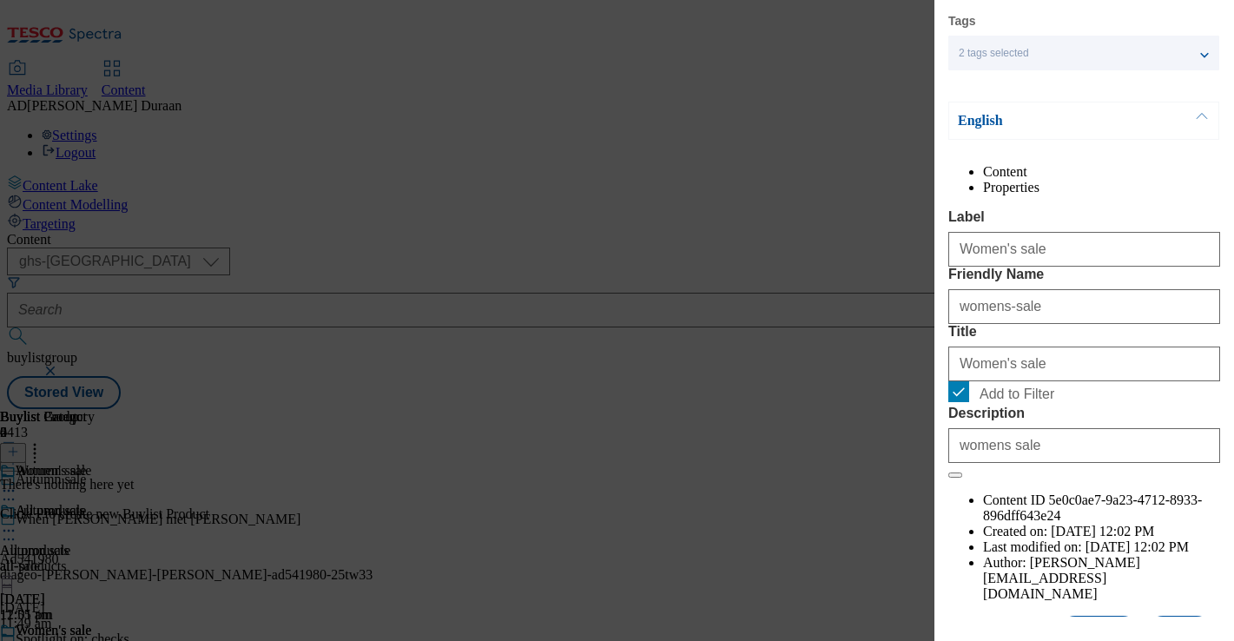
scroll to position [214, 0]
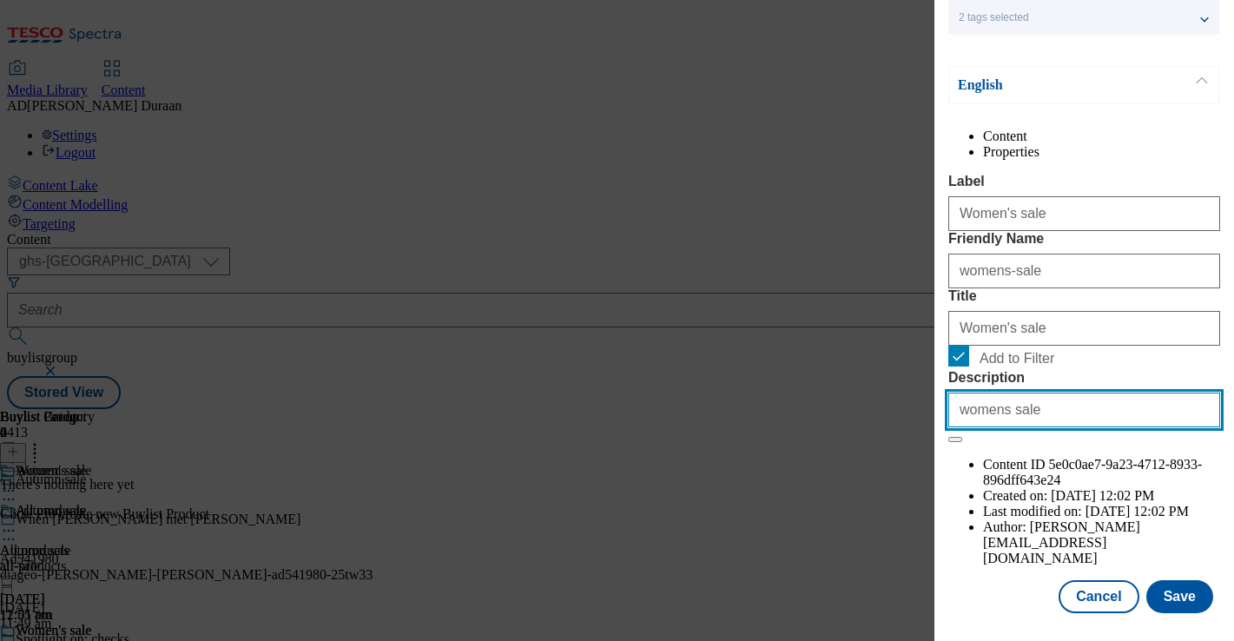
drag, startPoint x: 1041, startPoint y: 532, endPoint x: 972, endPoint y: 528, distance: 69.6
click at [926, 526] on div "Edit Buylist Category Locale Select locale English Welsh Tags 2 tags selected f…" at bounding box center [617, 320] width 1234 height 641
paste input "Discover a range of great-value clothing in our F&F autumn sale, including sele…"
type input "Discover a range of great-value clothing in our F&F autumn sale, including sele…"
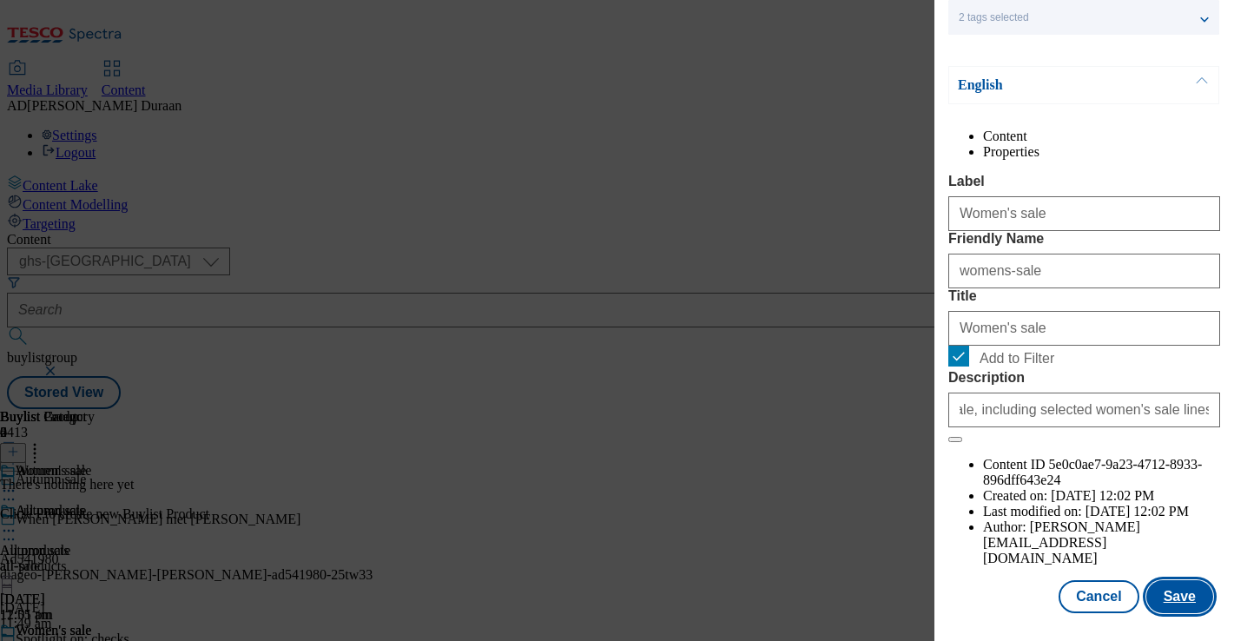
scroll to position [0, 0]
click at [1187, 599] on button "Save" at bounding box center [1179, 596] width 67 height 33
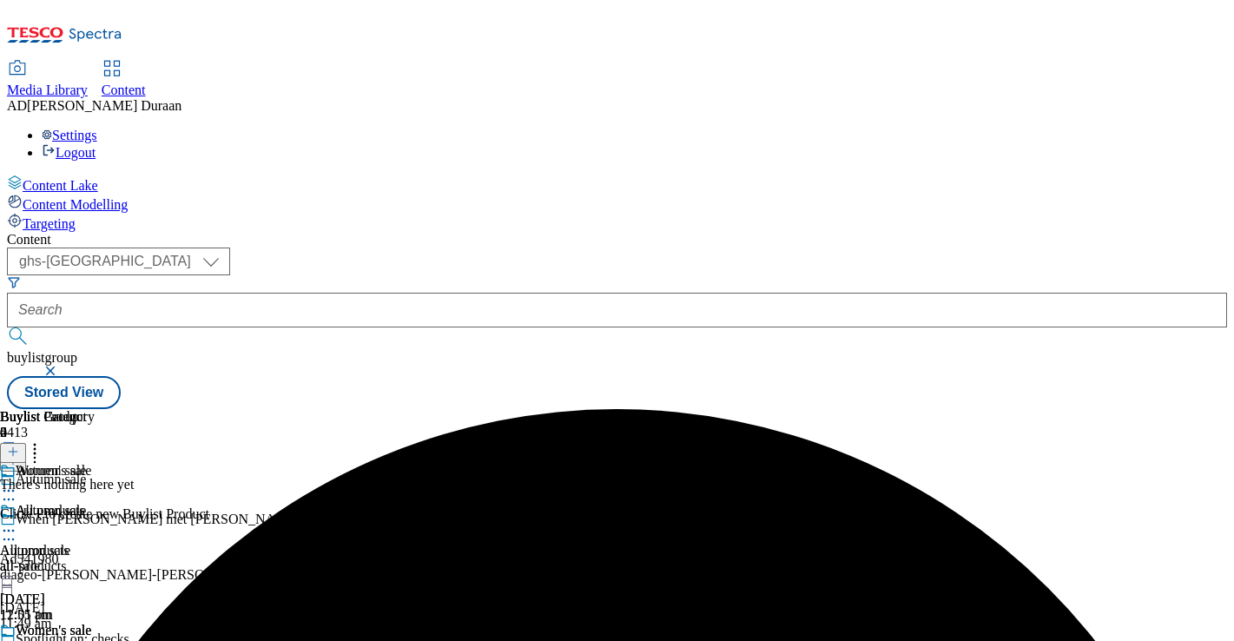
scroll to position [0, 307]
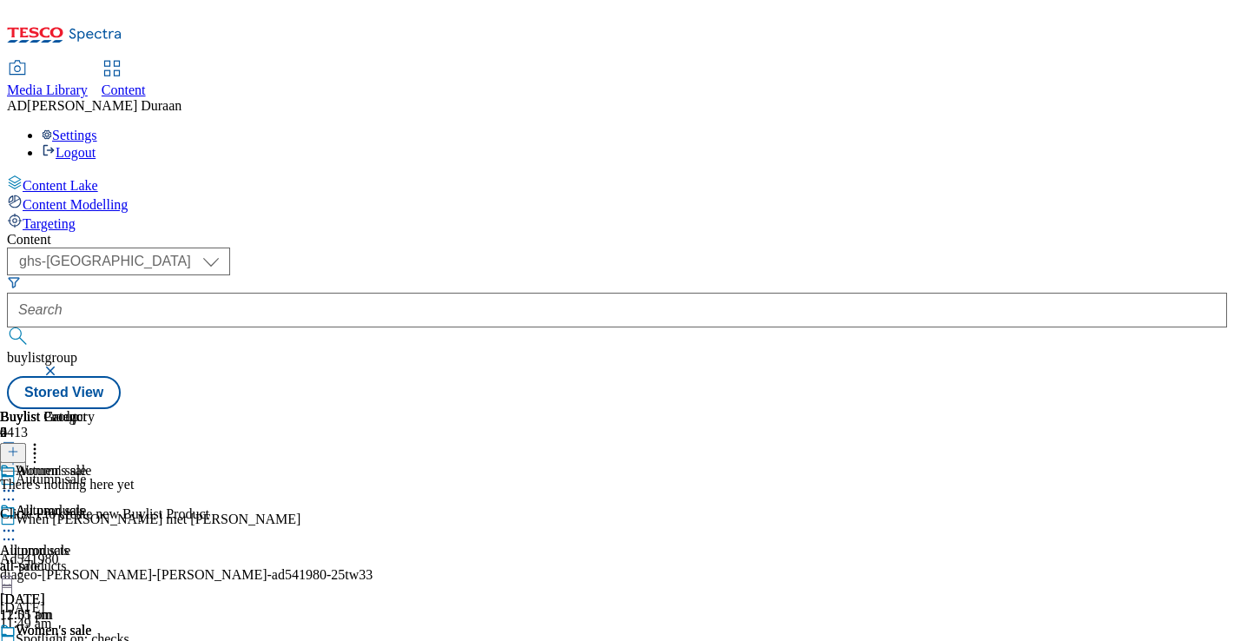
click at [17, 522] on icon at bounding box center [8, 530] width 17 height 17
click at [95, 640] on span "Preview" at bounding box center [74, 647] width 41 height 13
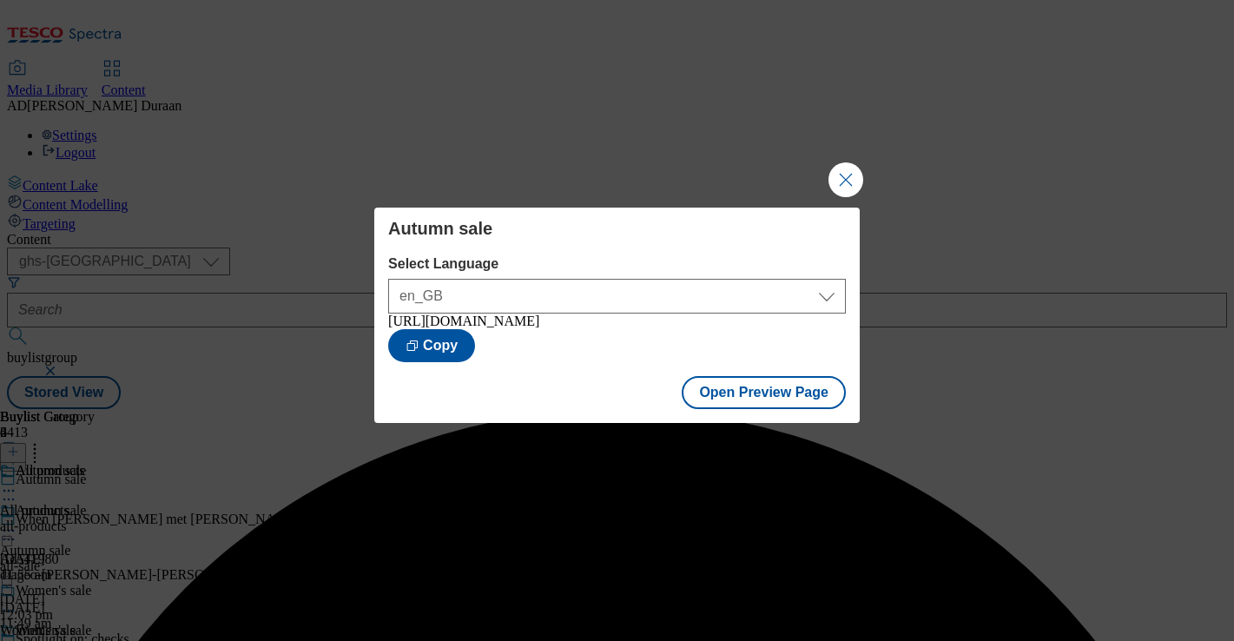
drag, startPoint x: 853, startPoint y: 171, endPoint x: 560, endPoint y: 5, distance: 336.3
click at [843, 166] on button "Close Modal" at bounding box center [845, 179] width 35 height 35
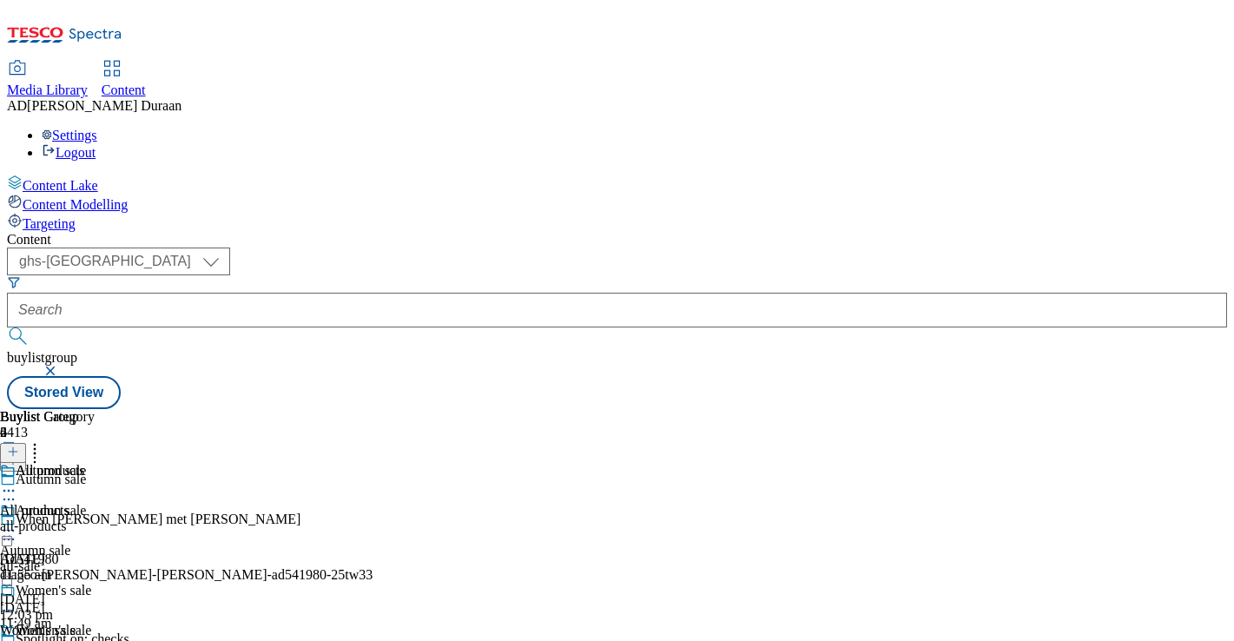
scroll to position [171, 0]
click at [17, 602] on icon at bounding box center [8, 610] width 17 height 17
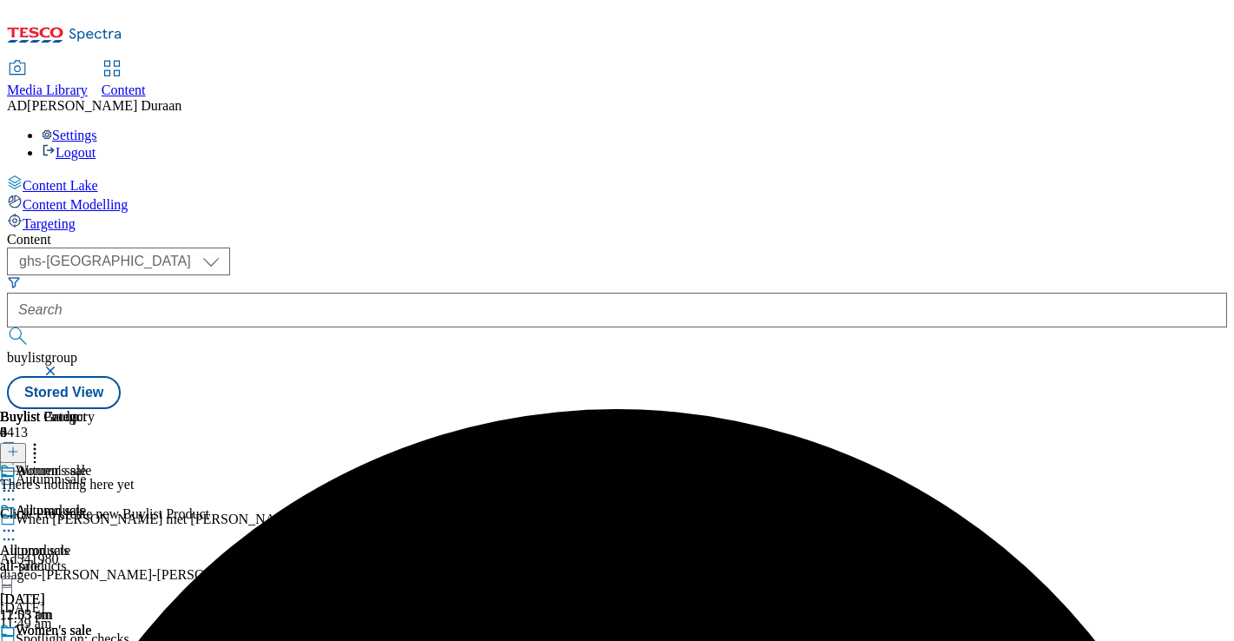
scroll to position [171, 0]
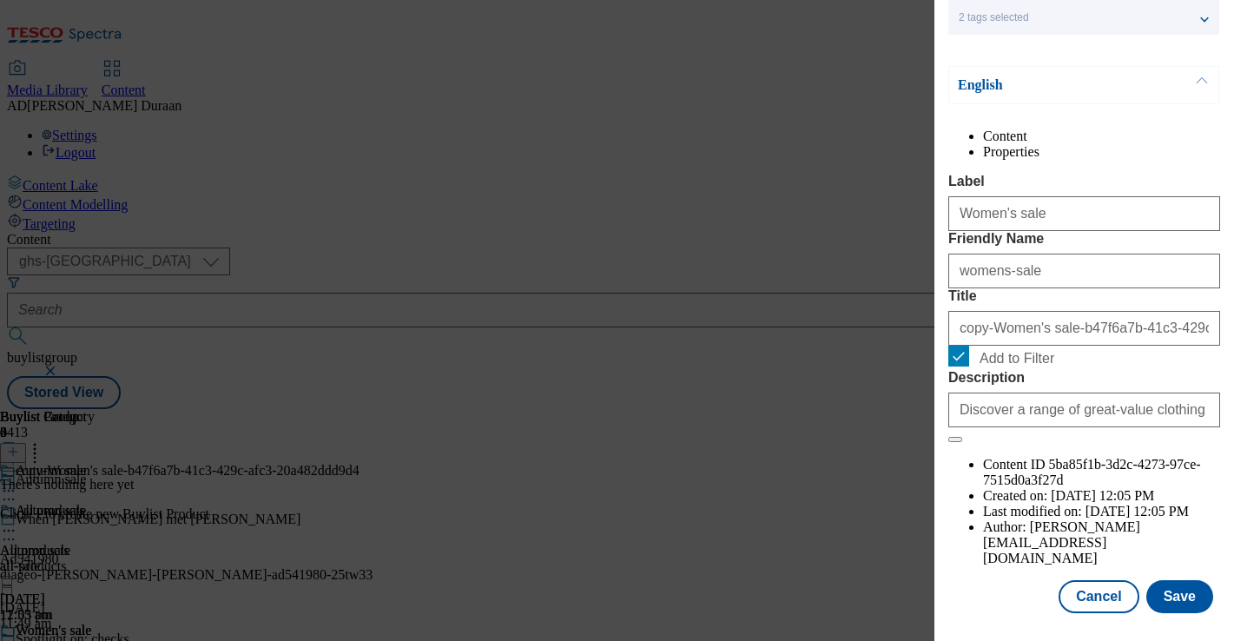
scroll to position [214, 0]
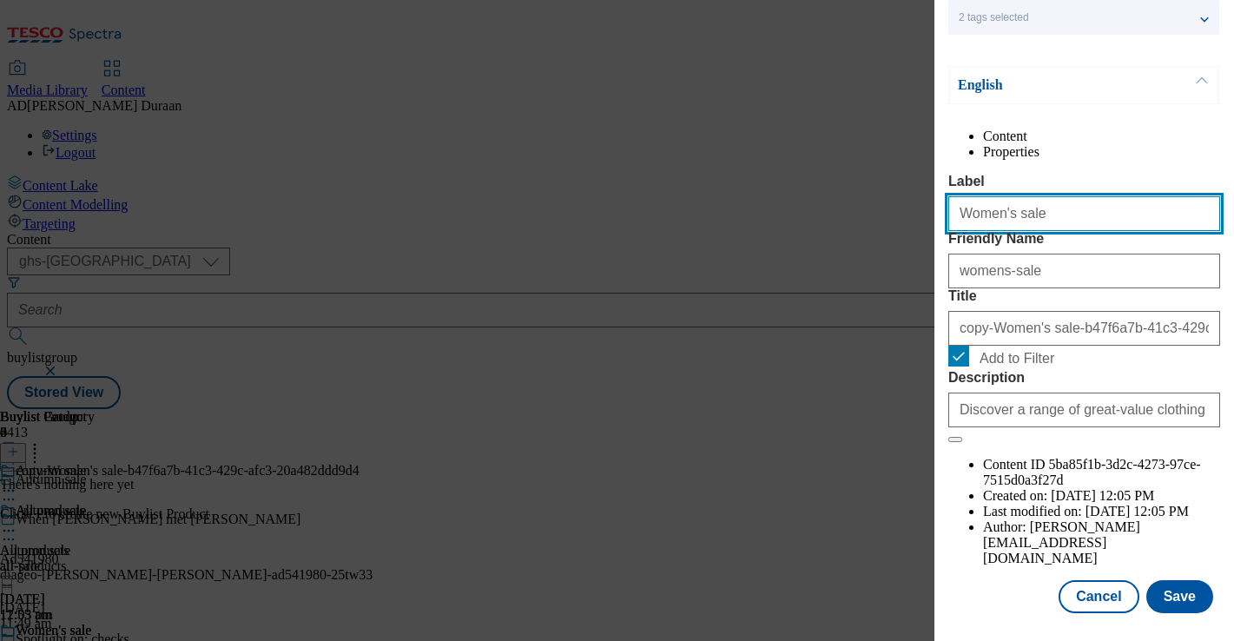
drag, startPoint x: 980, startPoint y: 218, endPoint x: 854, endPoint y: 214, distance: 126.0
click at [855, 214] on div "Edit Buylist Category Locale Select locale English Welsh Tags 2 tags selected f…" at bounding box center [617, 320] width 1234 height 641
type input "Men's sale"
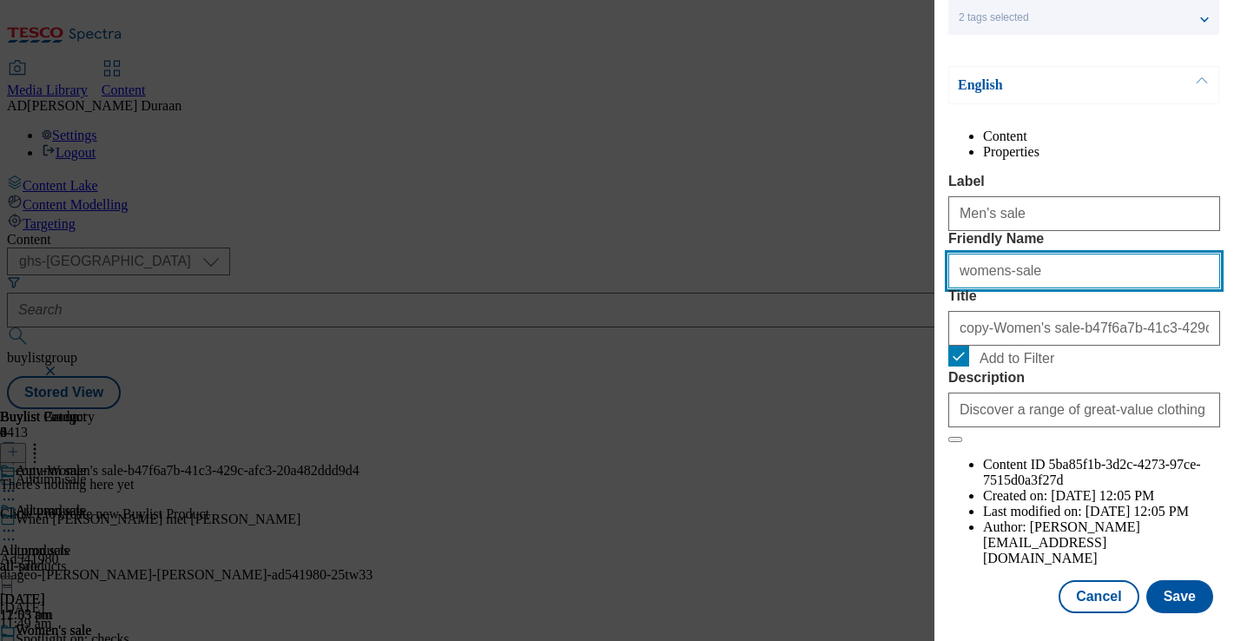
drag, startPoint x: 969, startPoint y: 306, endPoint x: 858, endPoint y: 300, distance: 111.3
click at [858, 300] on div "Edit Buylist Category Locale Select locale English Welsh Tags 2 tags selected f…" at bounding box center [617, 320] width 1234 height 641
click at [948, 437] on button "Modal" at bounding box center [955, 439] width 14 height 5
type input "mens-sale"
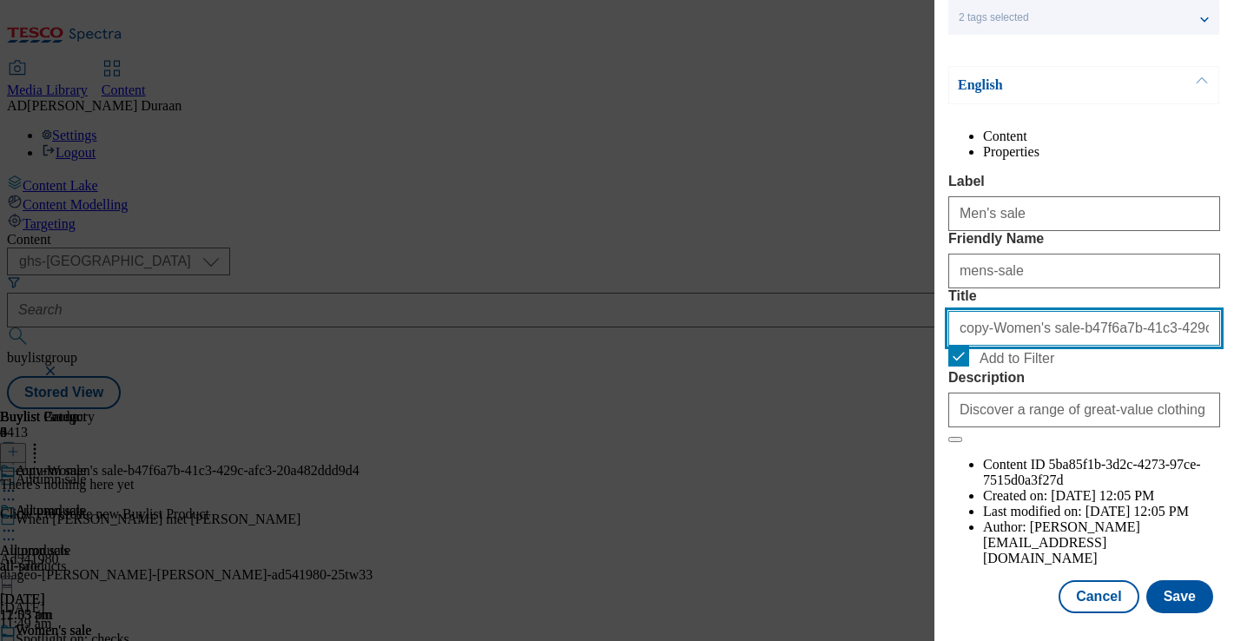
click at [1051, 346] on input "copy-Women's sale-b47f6a7b-41c3-429c-afc3-20a482ddd9d4" at bounding box center [1084, 328] width 272 height 35
type input "Men's sale"
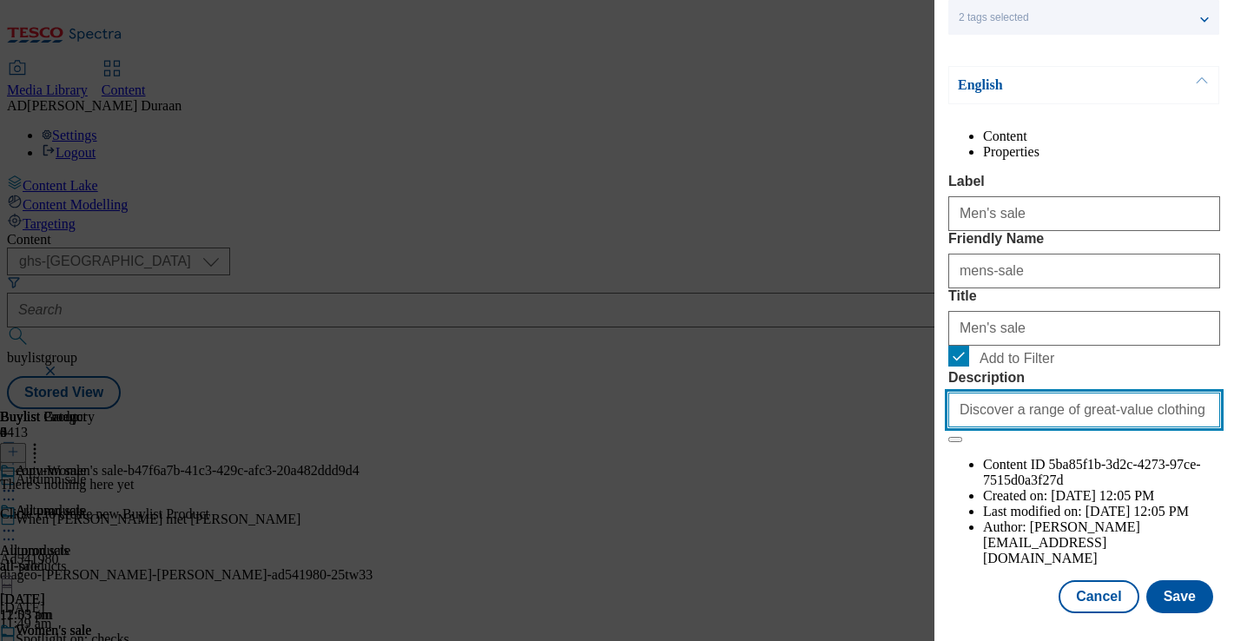
click at [1069, 427] on input "Discover a range of great-value clothing in our F&F autumn sale, including sele…" at bounding box center [1084, 409] width 272 height 35
click at [984, 427] on input "Discover a range of great-value clothing in our F&F autumn sale, including sele…" at bounding box center [1084, 409] width 272 height 35
type input "Discover a range of great-value clothing in our F&F autumn sale, including sele…"
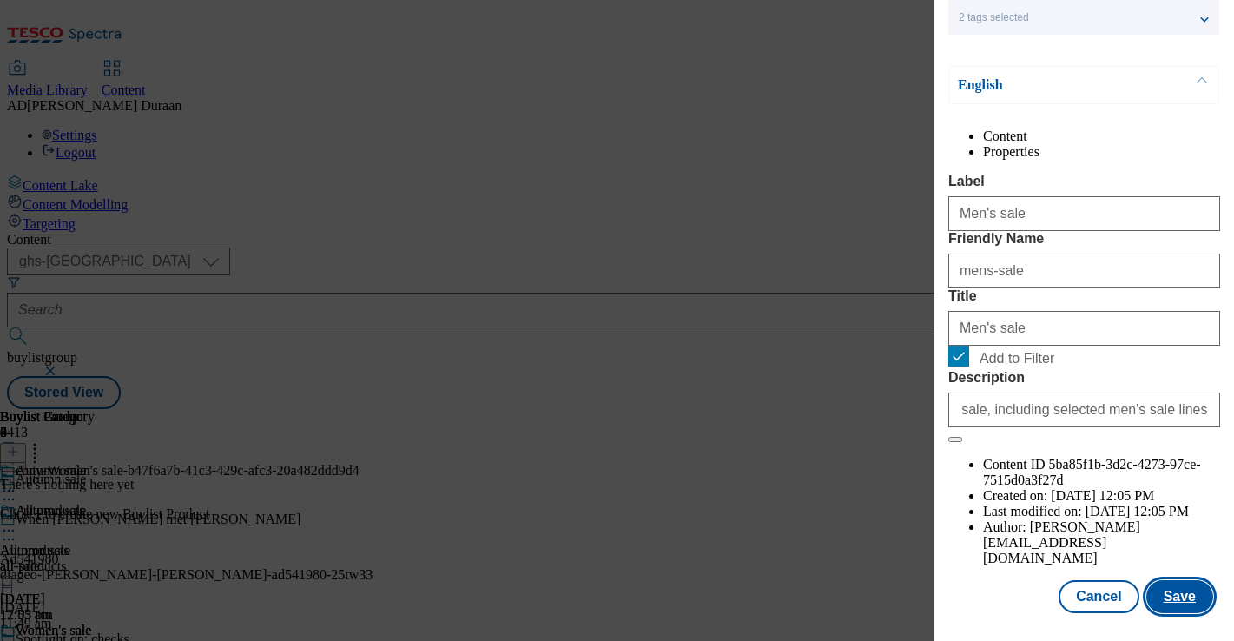
scroll to position [0, 0]
click at [1183, 595] on button "Save" at bounding box center [1179, 596] width 67 height 33
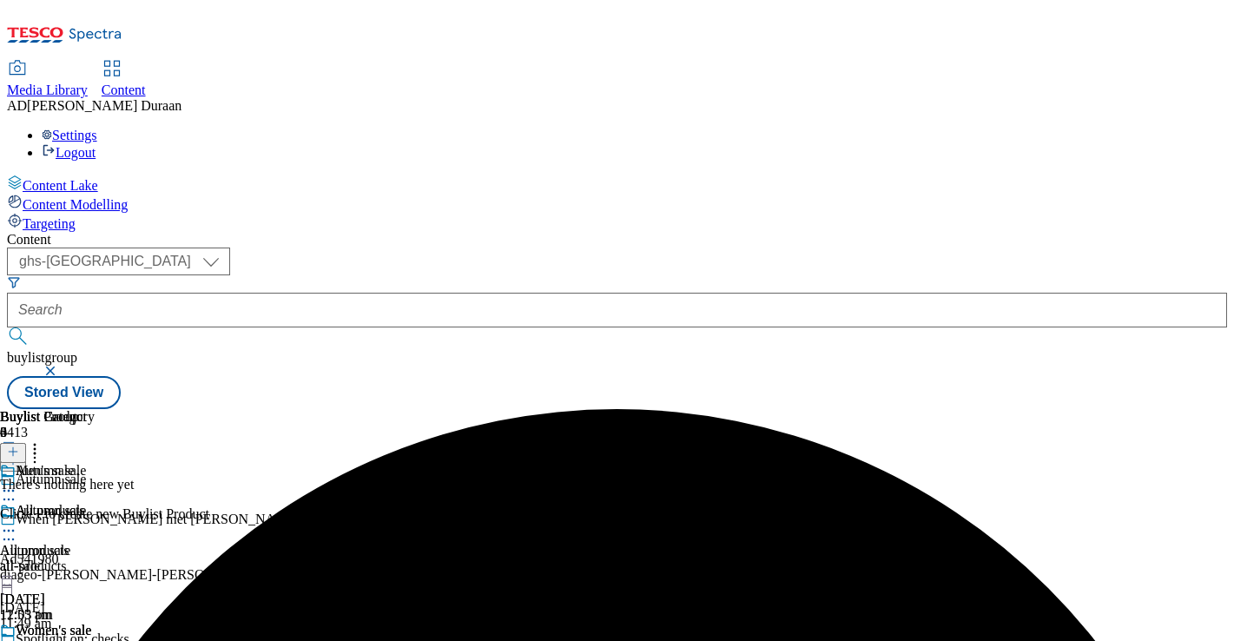
scroll to position [0, 307]
click at [95, 558] on div "all-products" at bounding box center [47, 566] width 95 height 16
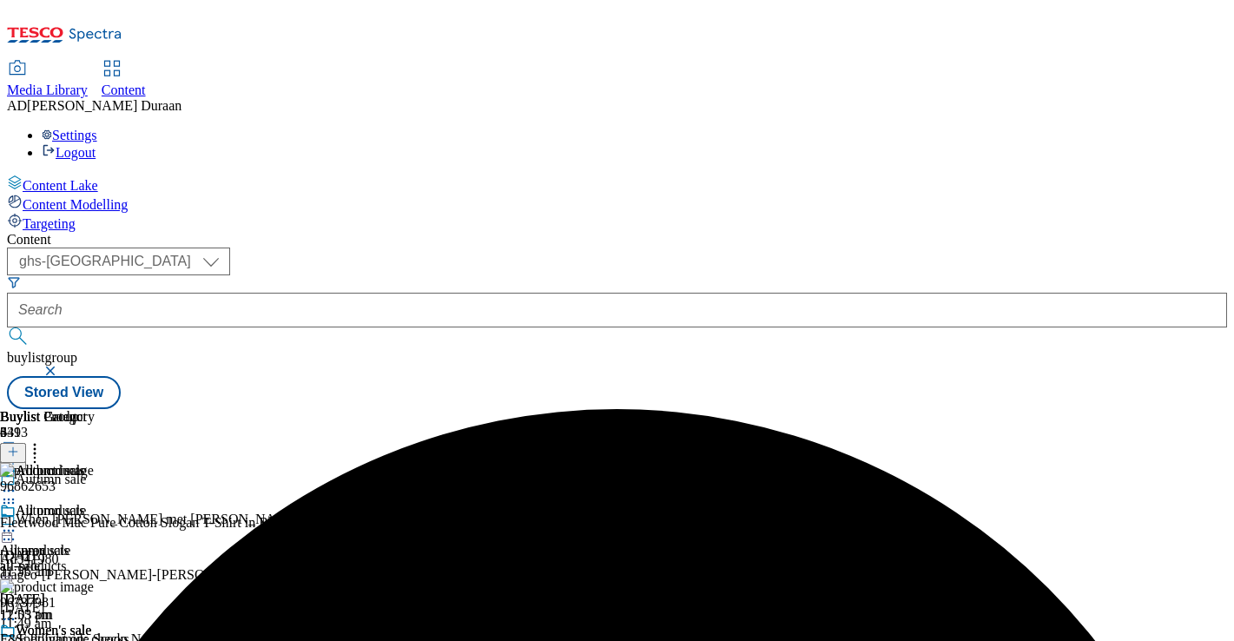
scroll to position [0, 307]
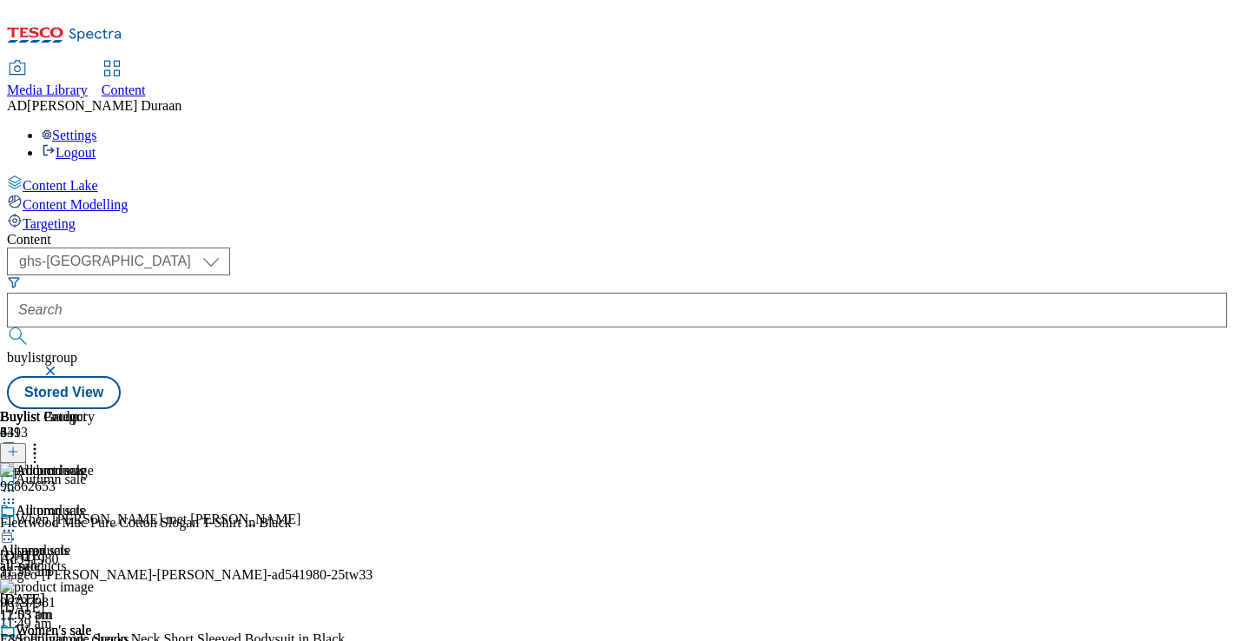
click at [43, 440] on icon at bounding box center [34, 448] width 17 height 17
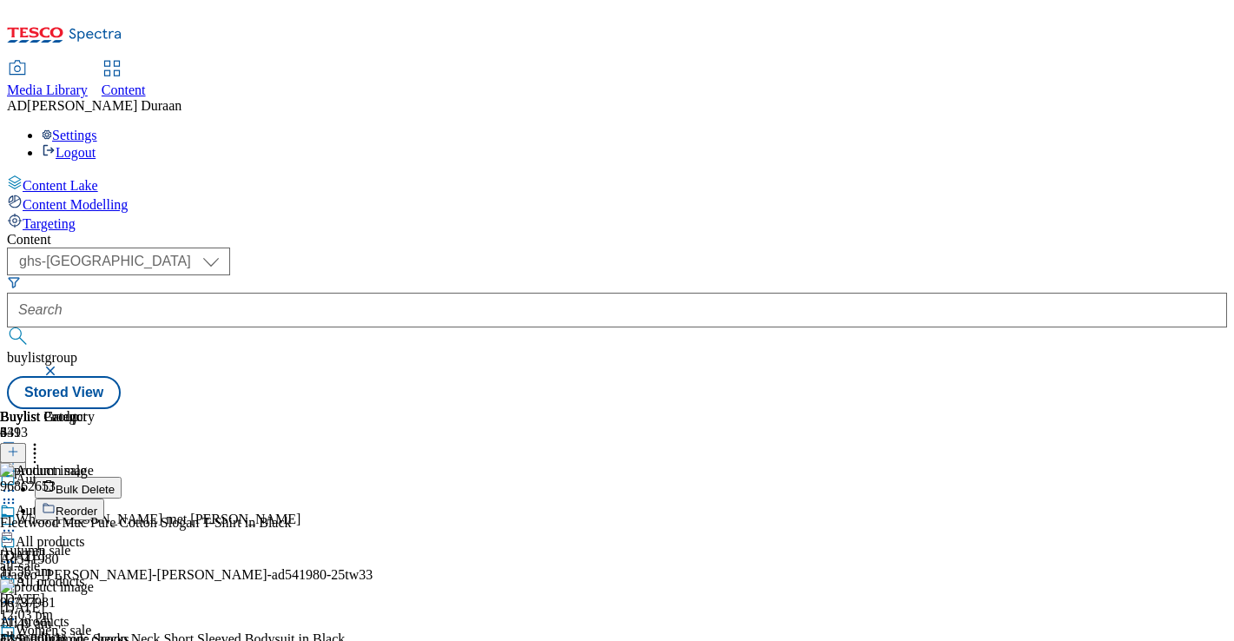
click at [104, 498] on button "Reorder" at bounding box center [69, 509] width 69 height 22
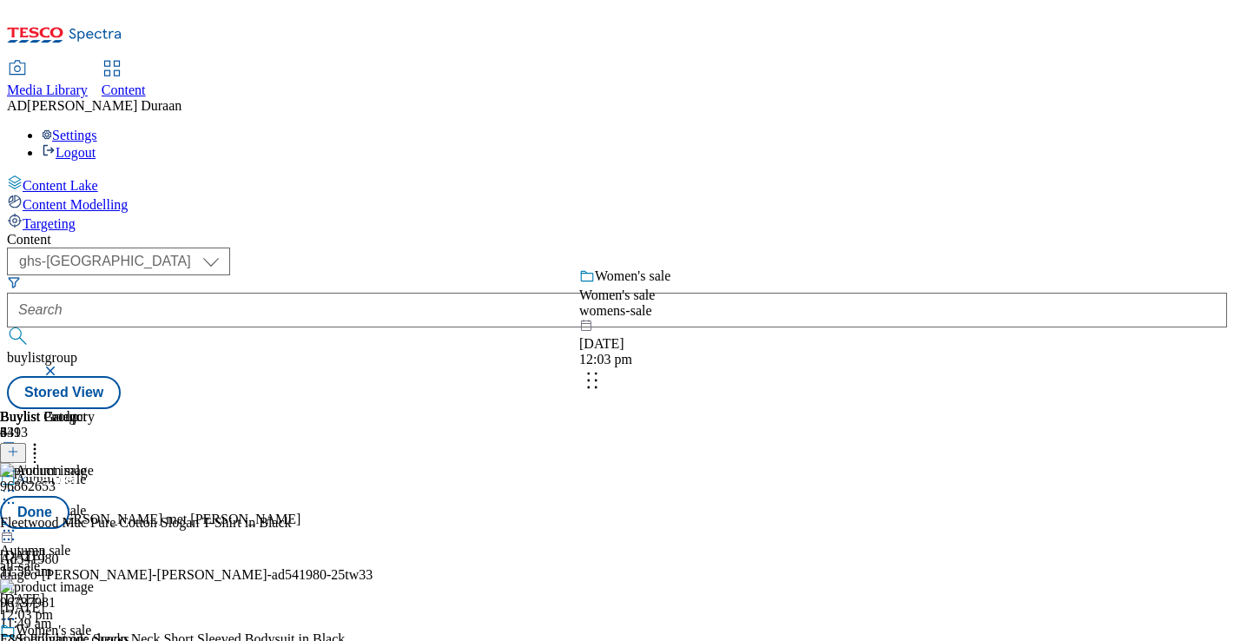
drag, startPoint x: 834, startPoint y: 530, endPoint x: 832, endPoint y: 355, distance: 174.5
click at [832, 355] on body "Icons icon_account icon_add icon_backward_link icon_basket icon_benefits icon_c…" at bounding box center [617, 208] width 1220 height 402
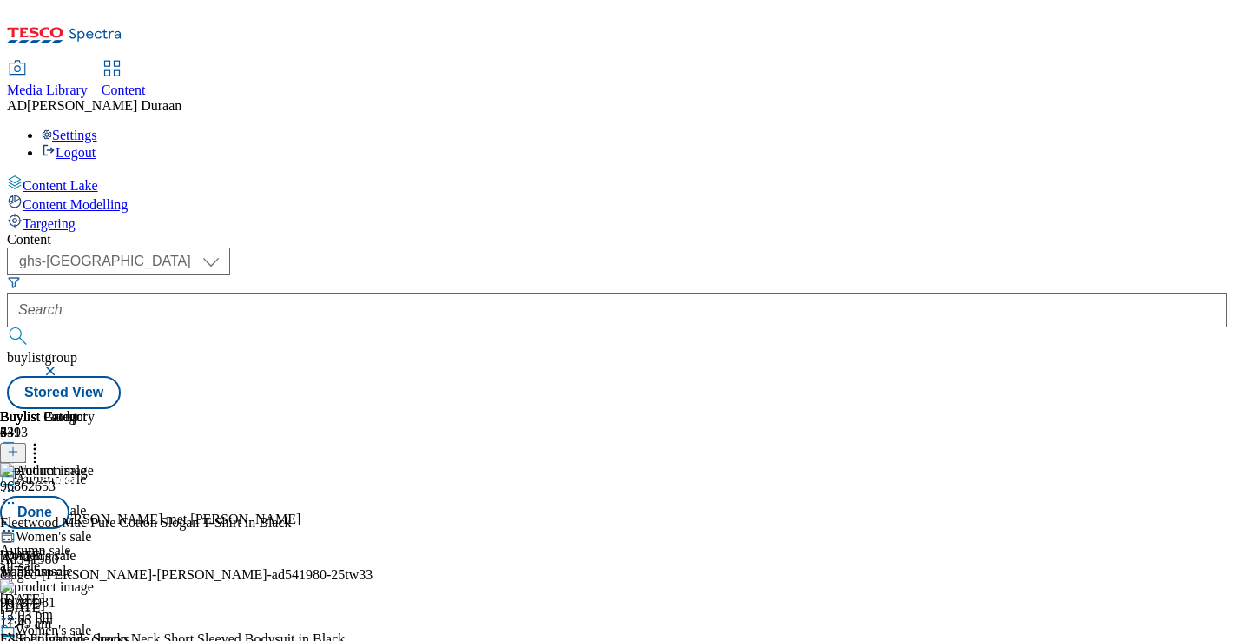
scroll to position [171, 0]
drag, startPoint x: 829, startPoint y: 526, endPoint x: 829, endPoint y: 341, distance: 184.9
click at [827, 356] on body "Icons icon_account icon_add icon_backward_link icon_basket icon_benefits icon_c…" at bounding box center [617, 208] width 1220 height 402
click at [69, 496] on button "Done" at bounding box center [34, 512] width 69 height 33
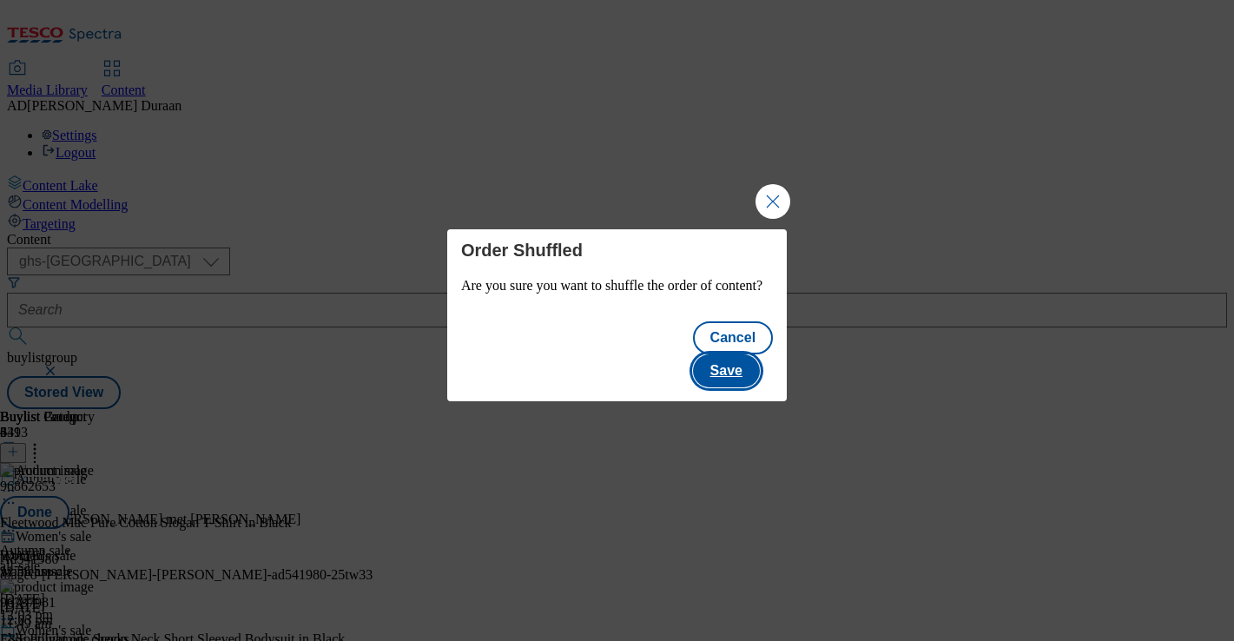
click at [735, 359] on button "Save" at bounding box center [726, 370] width 67 height 33
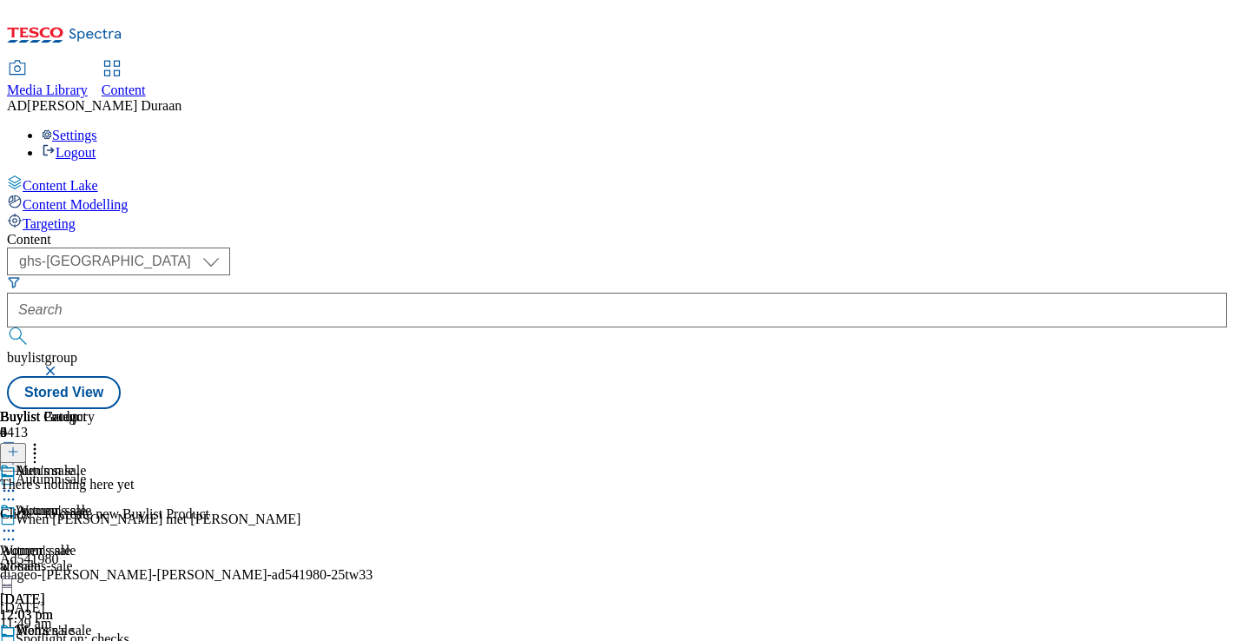
scroll to position [0, 307]
click at [17, 640] on icon at bounding box center [8, 650] width 17 height 17
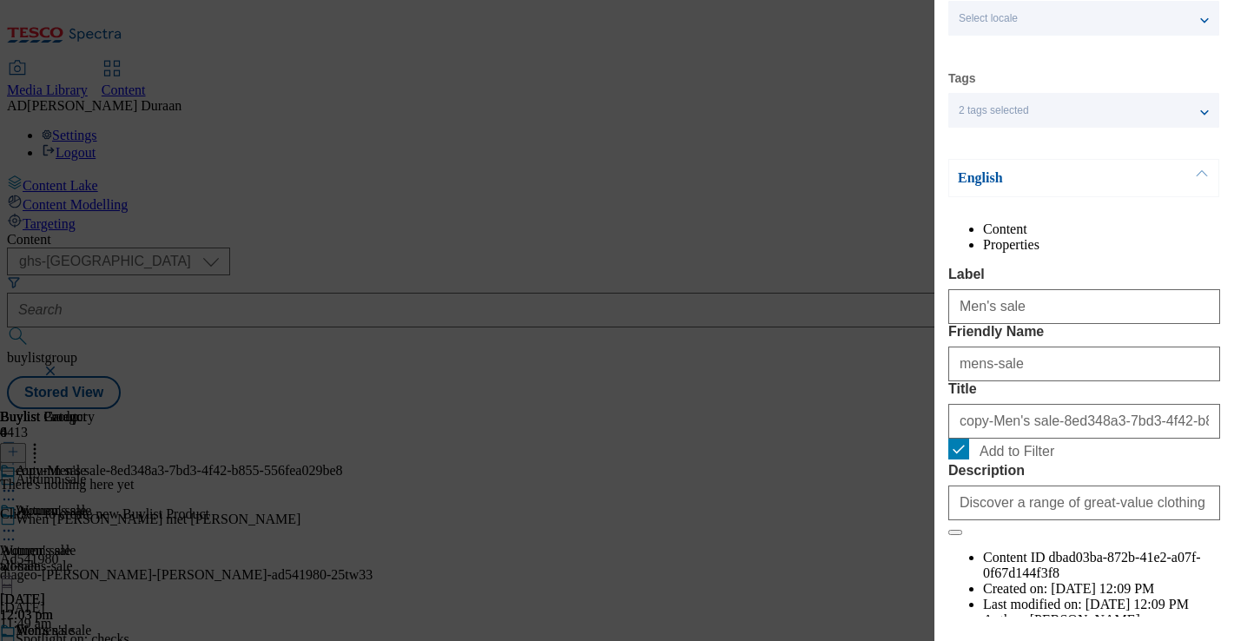
scroll to position [128, 0]
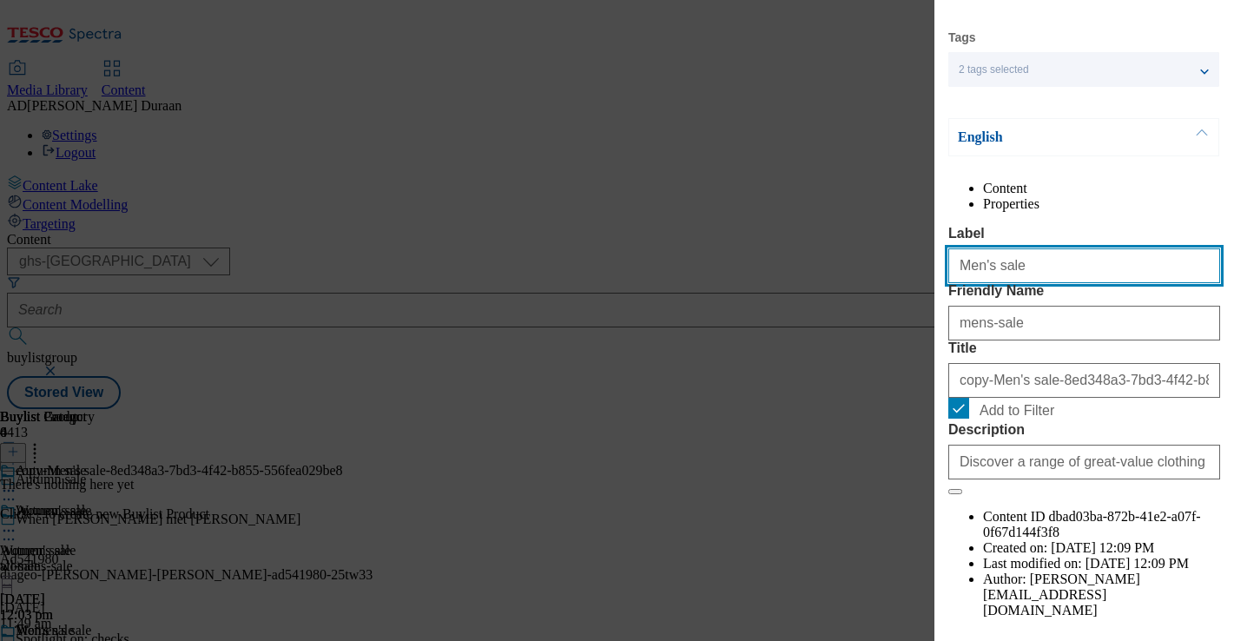
drag, startPoint x: 974, startPoint y: 300, endPoint x: 896, endPoint y: 300, distance: 78.1
click at [896, 300] on div "Edit Buylist Category Locale Select locale English Welsh Tags 2 tags selected f…" at bounding box center [617, 320] width 1234 height 641
type input "Kid's sale"
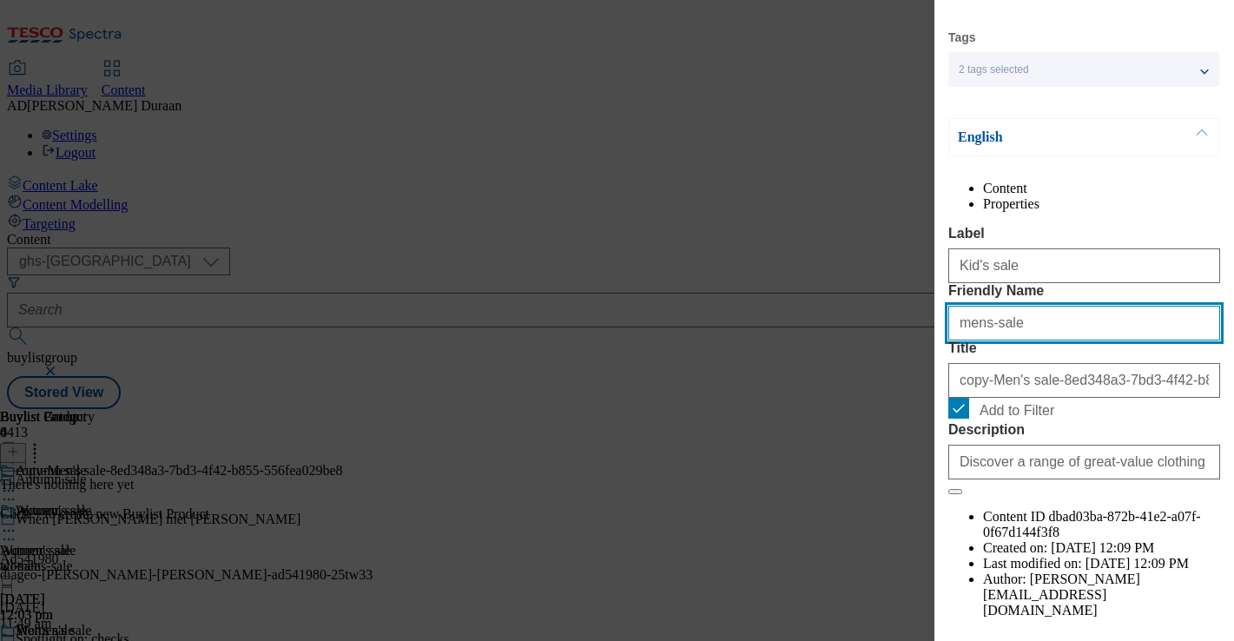
drag, startPoint x: 979, startPoint y: 390, endPoint x: 784, endPoint y: 378, distance: 194.9
click at [784, 378] on div "Edit Buylist Category Locale Select locale English Welsh Tags 2 tags selected f…" at bounding box center [617, 320] width 1234 height 641
type input "kids-sale"
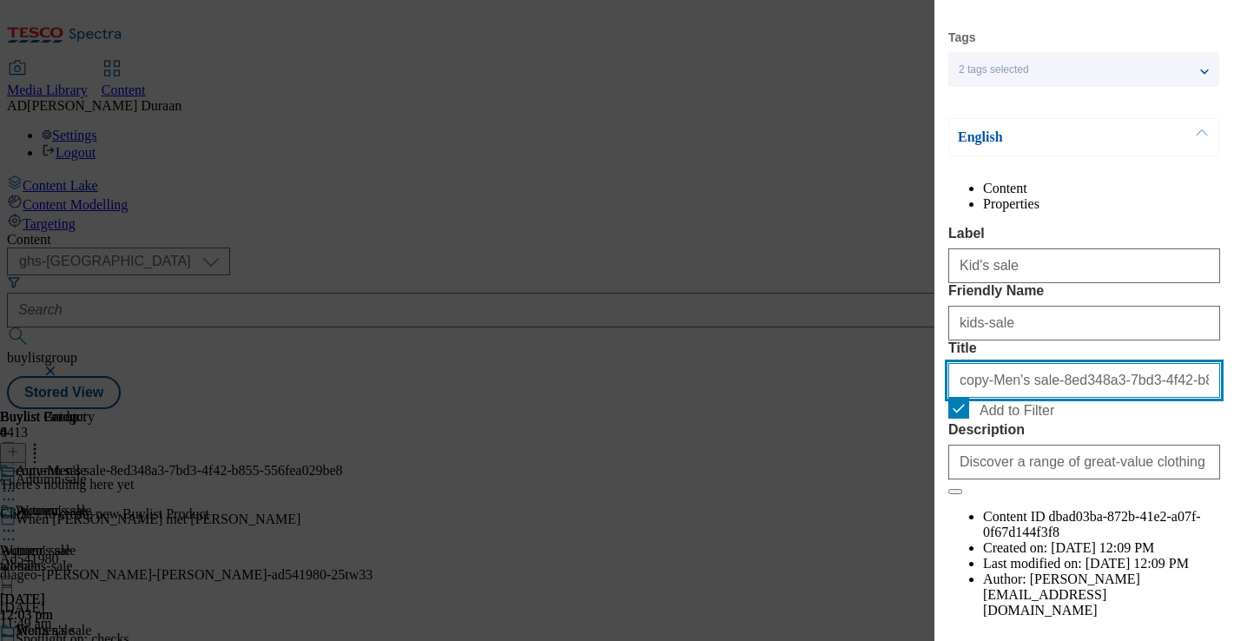
click at [998, 398] on input "copy-Men's sale-8ed348a3-7bd3-4f42-b855-556fea029be8" at bounding box center [1084, 380] width 272 height 35
type input "Kid's sale"
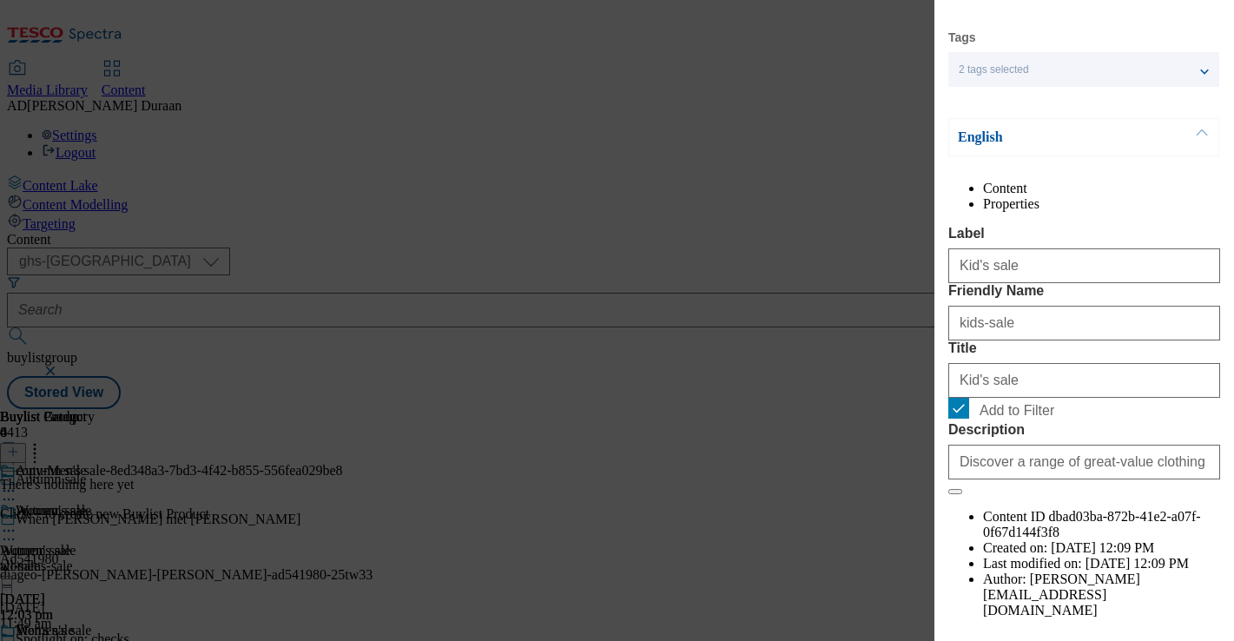
click at [1113, 342] on form "Label Kid's sale Friendly Name kids-sale Title Kid's sale Add to Filter Descrip…" at bounding box center [1084, 360] width 272 height 269
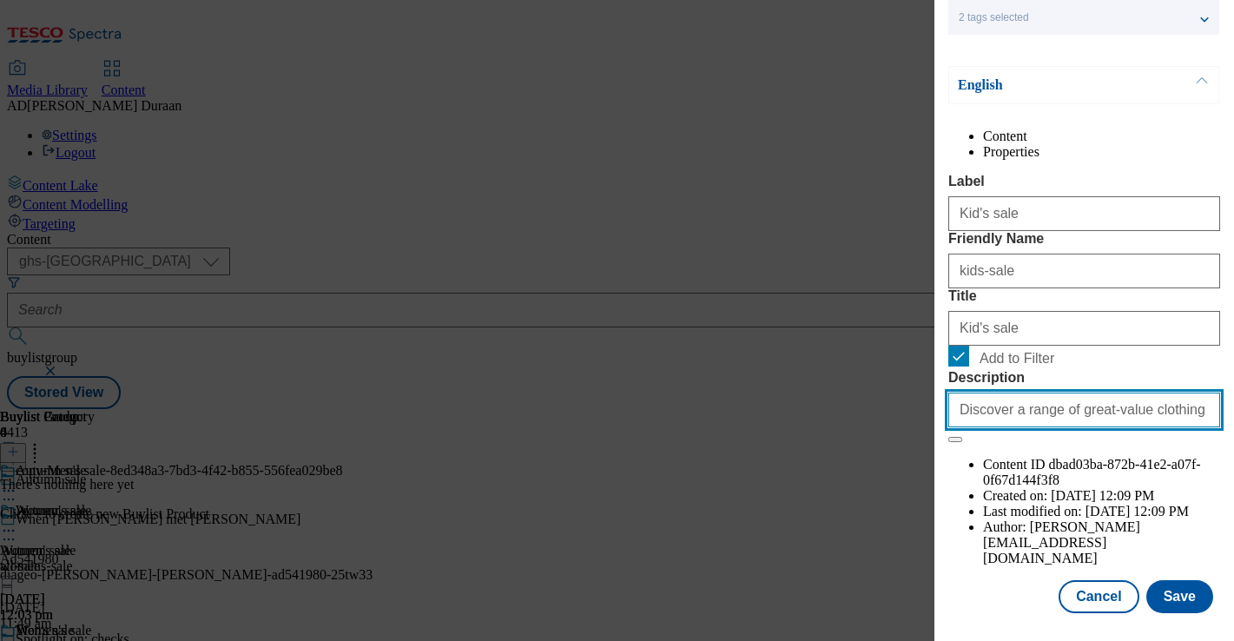
click at [1101, 427] on input "Discover a range of great-value clothing in our F&F autumn sale, including sele…" at bounding box center [1084, 409] width 272 height 35
drag, startPoint x: 1152, startPoint y: 525, endPoint x: 1154, endPoint y: 484, distance: 40.8
click at [1150, 427] on input "Discover a range of great-value clothing in our F&F autumn sale, including sele…" at bounding box center [1084, 409] width 272 height 35
type input "Discover a range of great-value clothing in our F&F autumn sale, including sele…"
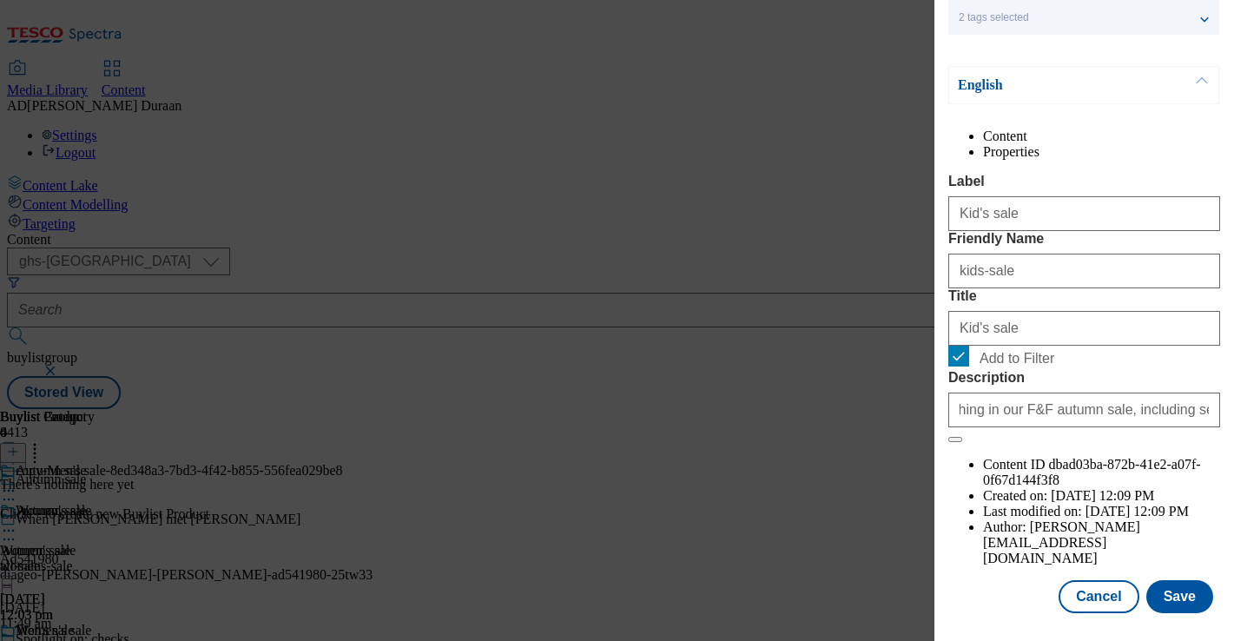
scroll to position [0, 0]
click at [1151, 366] on span "Add to Filter" at bounding box center [1096, 356] width 234 height 21
click at [969, 366] on input "Add to Filter" at bounding box center [958, 356] width 21 height 21
drag, startPoint x: 964, startPoint y: 450, endPoint x: 1110, endPoint y: 552, distance: 178.2
click at [964, 366] on input "Add to Filter" at bounding box center [958, 356] width 21 height 21
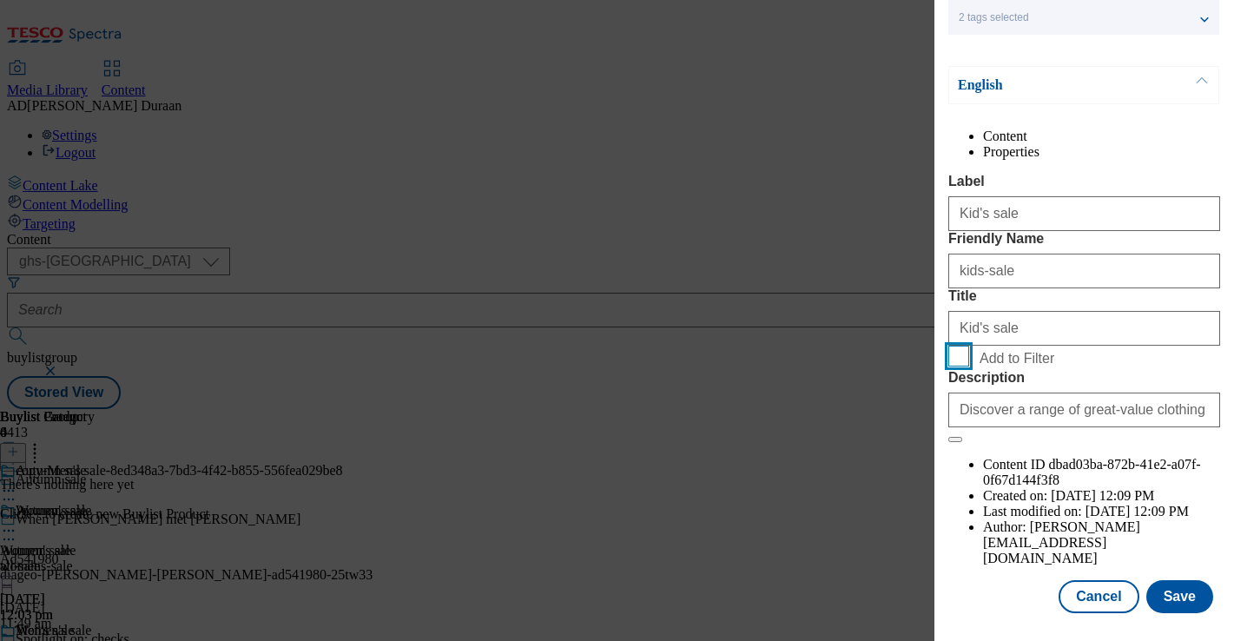
checkbox input "true"
click at [1181, 595] on button "Save" at bounding box center [1179, 596] width 67 height 33
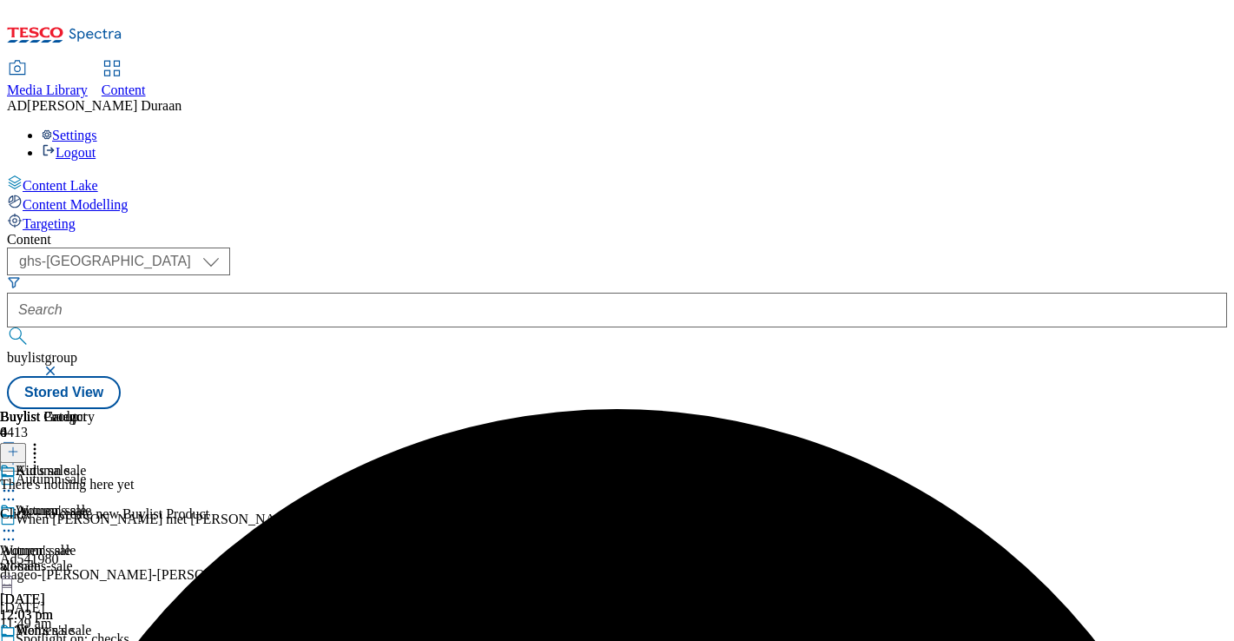
scroll to position [171, 0]
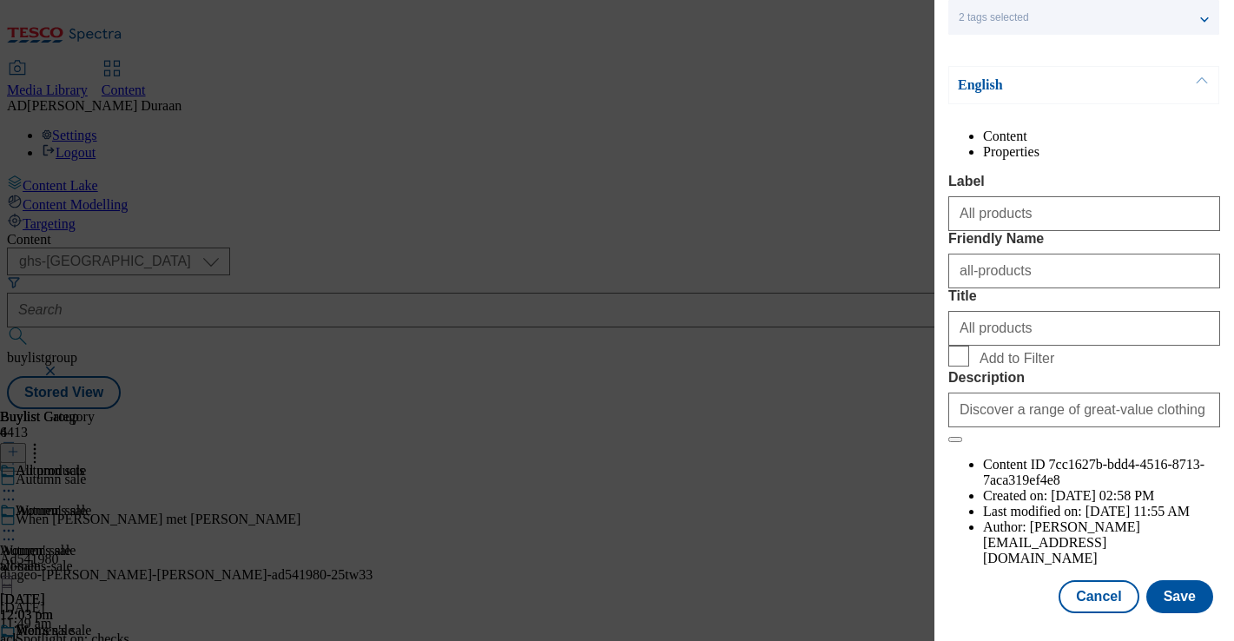
scroll to position [214, 0]
click at [1187, 597] on button "Save" at bounding box center [1179, 596] width 67 height 33
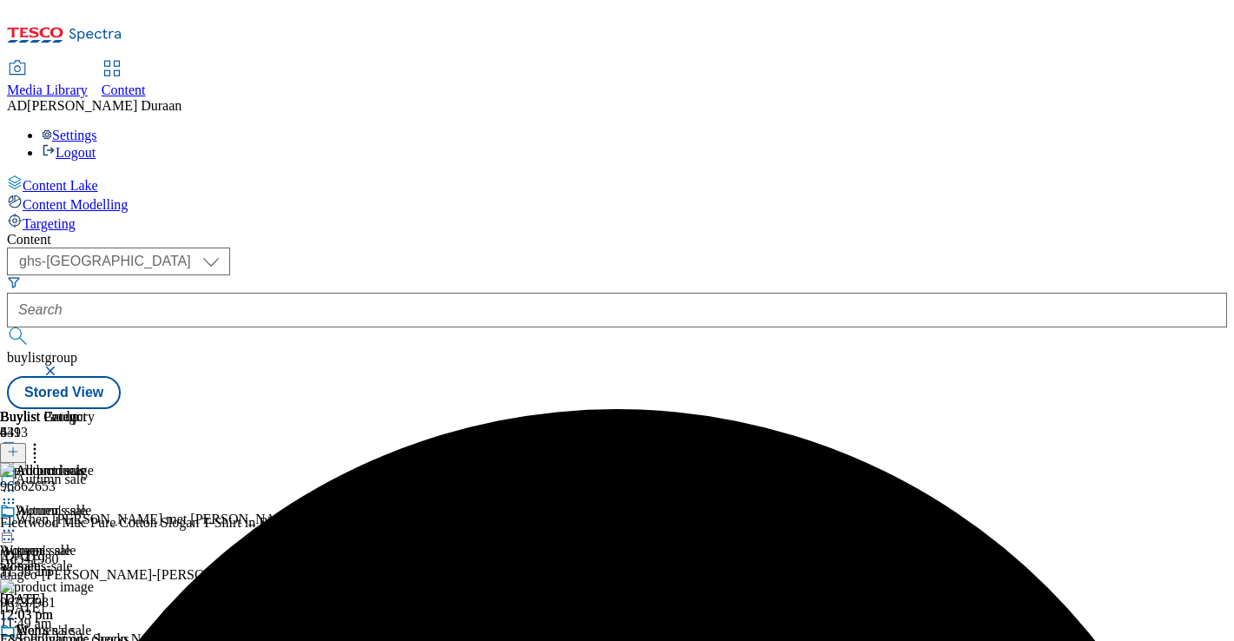
scroll to position [0, 307]
click at [43, 440] on icon at bounding box center [34, 448] width 17 height 17
click at [97, 504] on span "Reorder" at bounding box center [77, 510] width 42 height 13
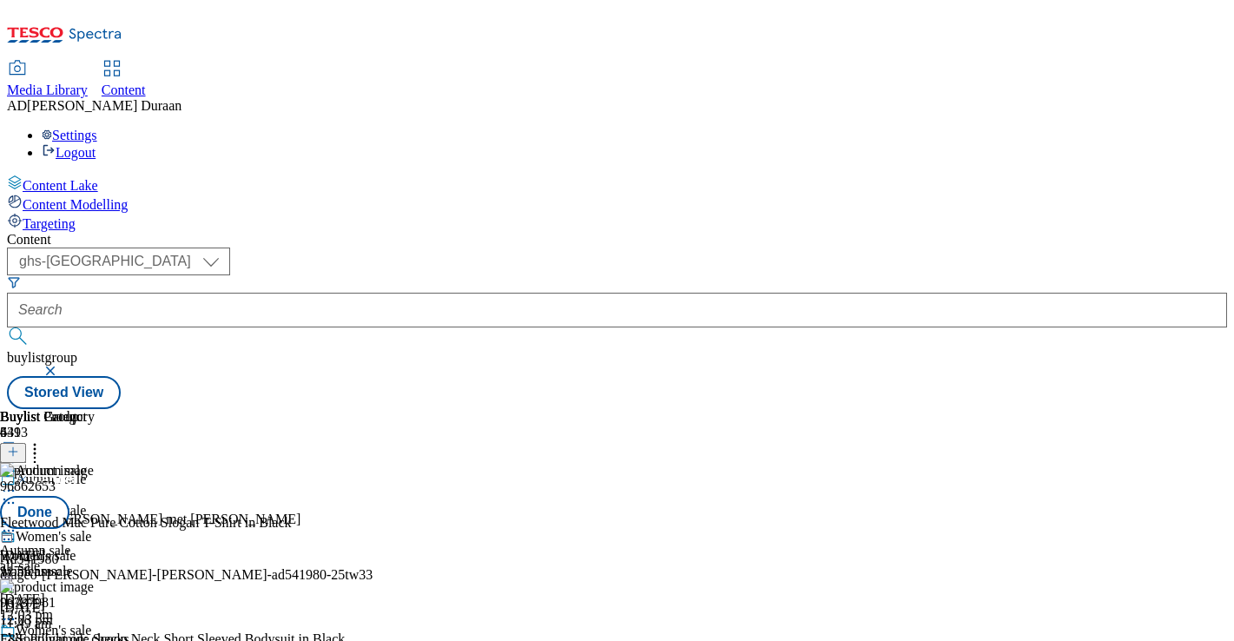
scroll to position [171, 0]
drag, startPoint x: 830, startPoint y: 550, endPoint x: 837, endPoint y: 369, distance: 181.6
click at [837, 369] on body "Icons icon_account icon_add icon_backward_link icon_basket icon_benefits icon_c…" at bounding box center [617, 208] width 1220 height 402
click at [69, 496] on button "Done" at bounding box center [34, 512] width 69 height 33
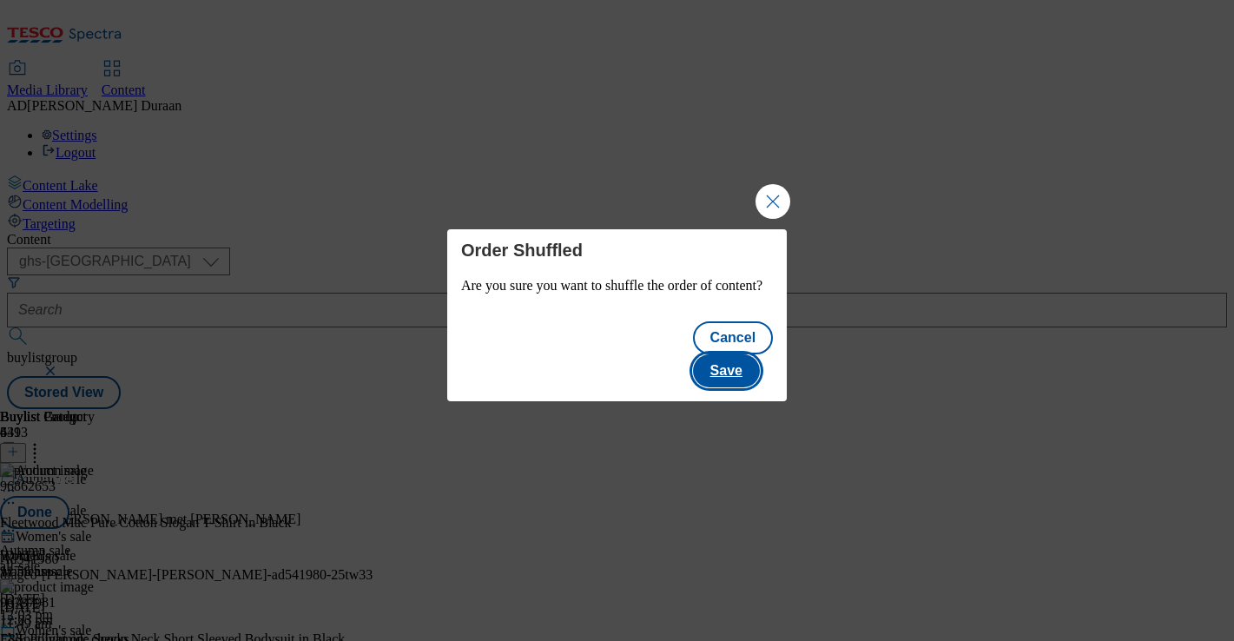
click at [747, 362] on button "Save" at bounding box center [726, 370] width 67 height 33
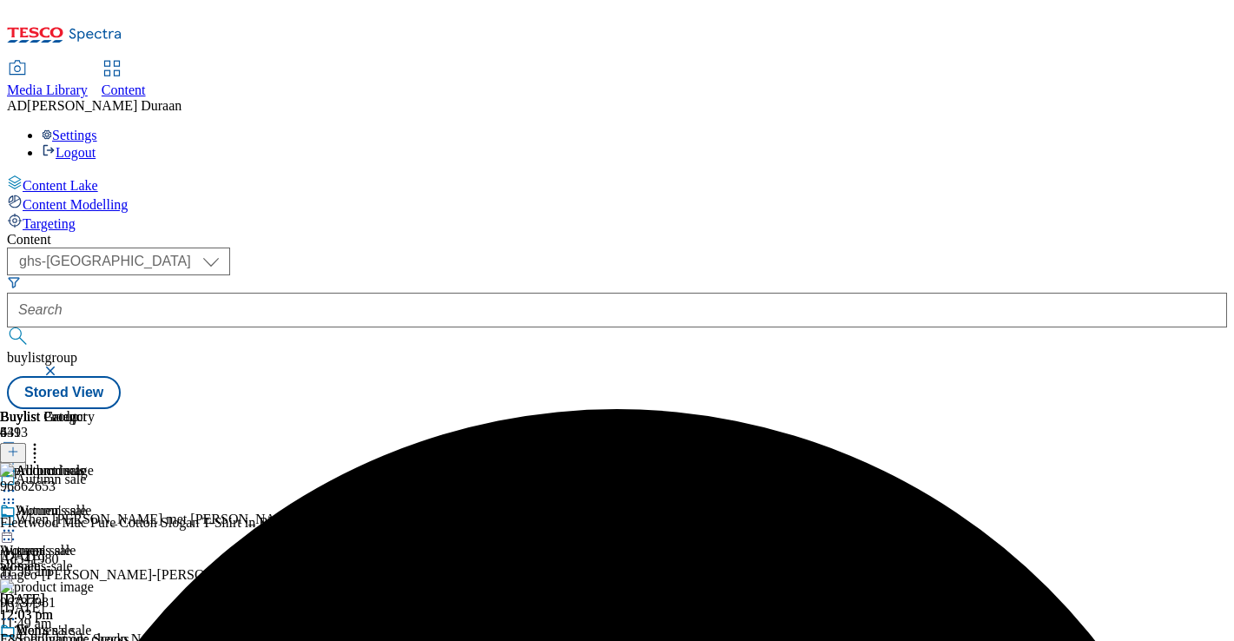
scroll to position [0, 307]
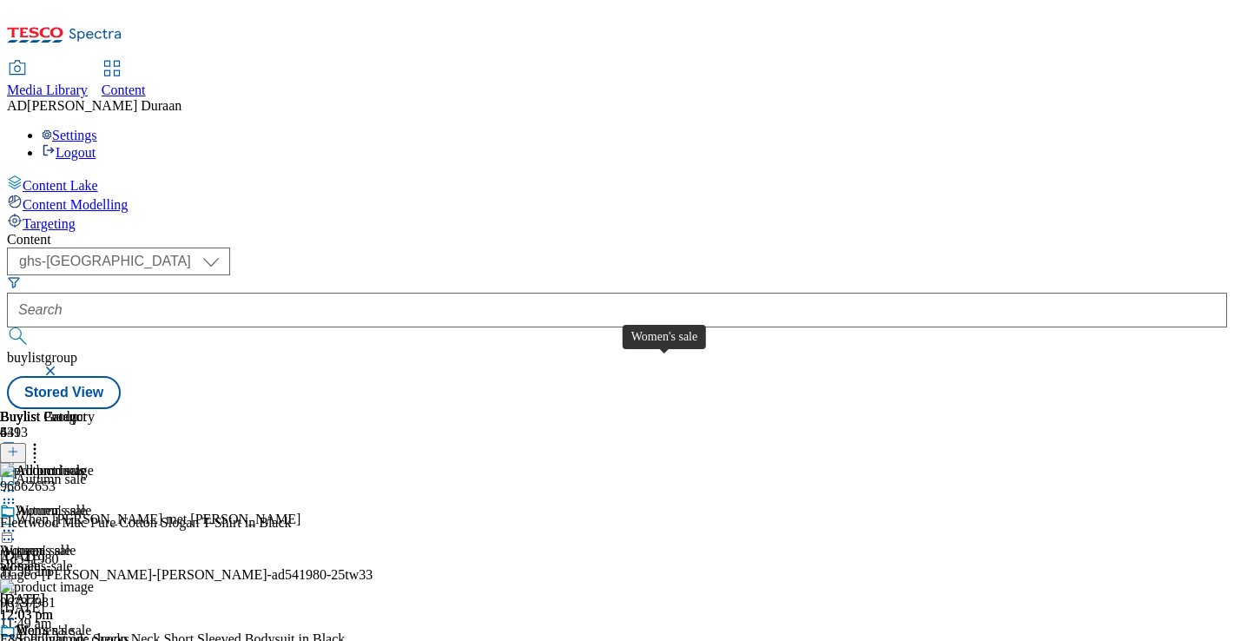
click at [76, 543] on div "Women's sale" at bounding box center [38, 551] width 76 height 16
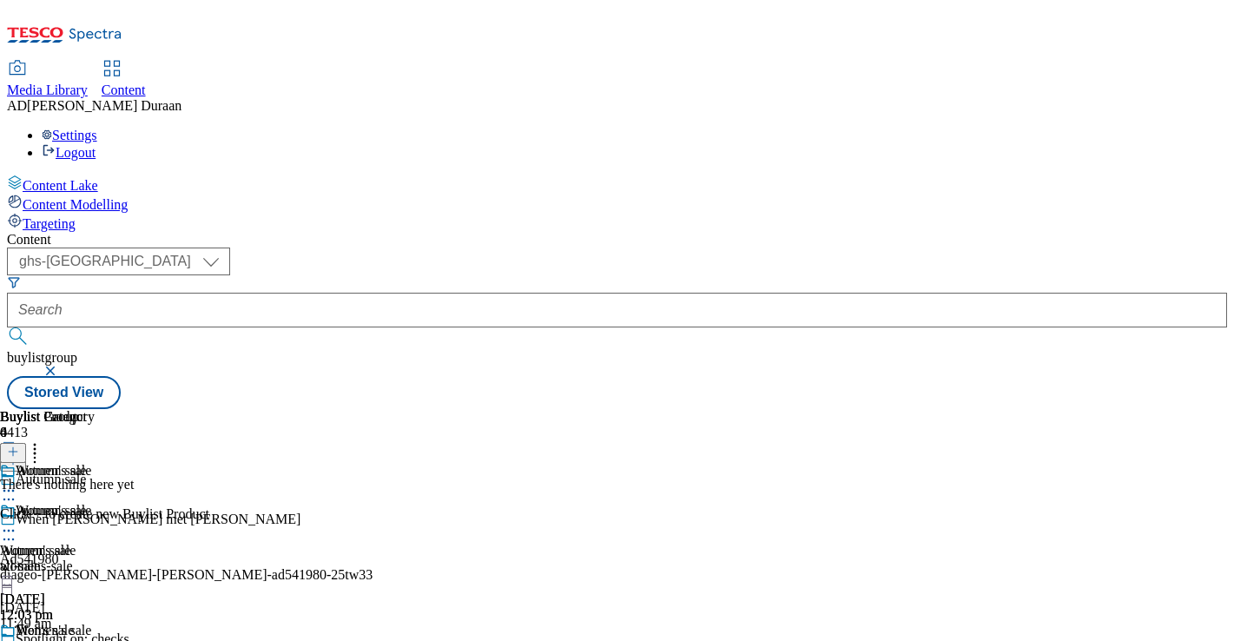
scroll to position [171, 0]
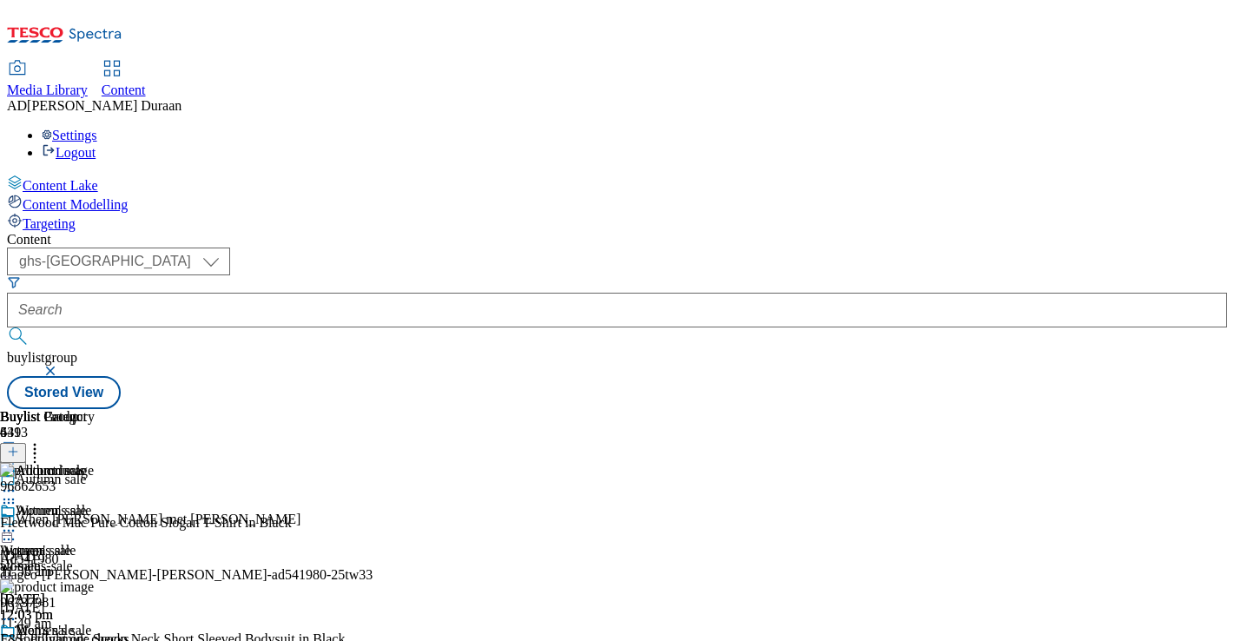
click at [95, 558] on div "womens-sale" at bounding box center [47, 566] width 95 height 16
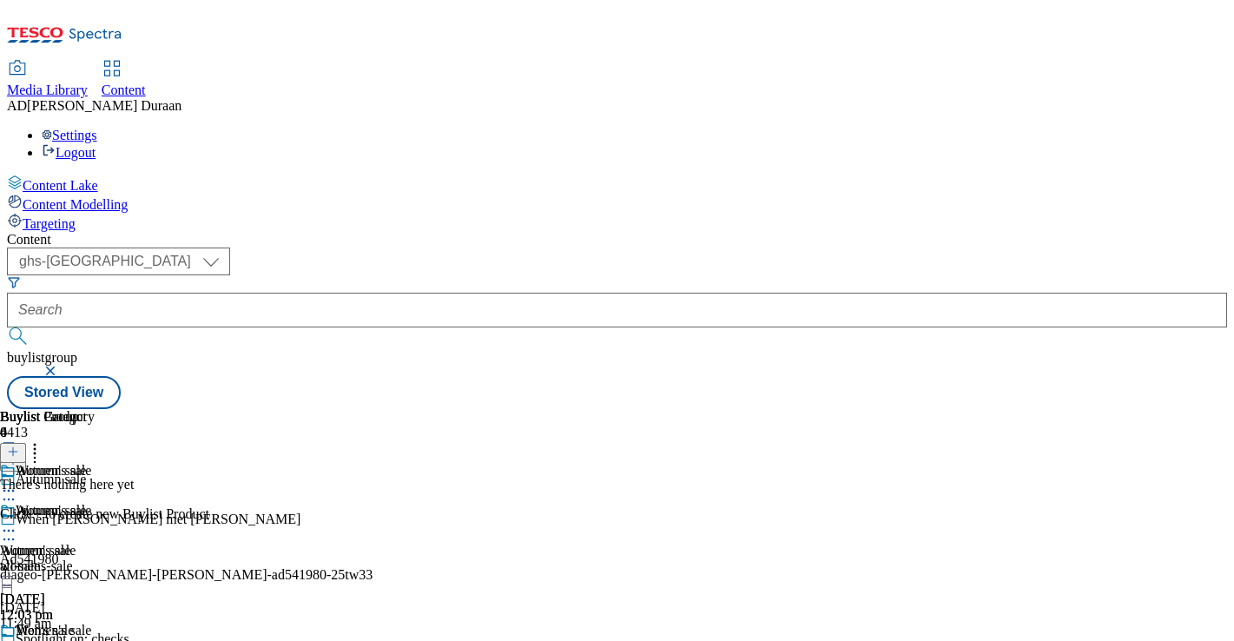
scroll to position [163, 0]
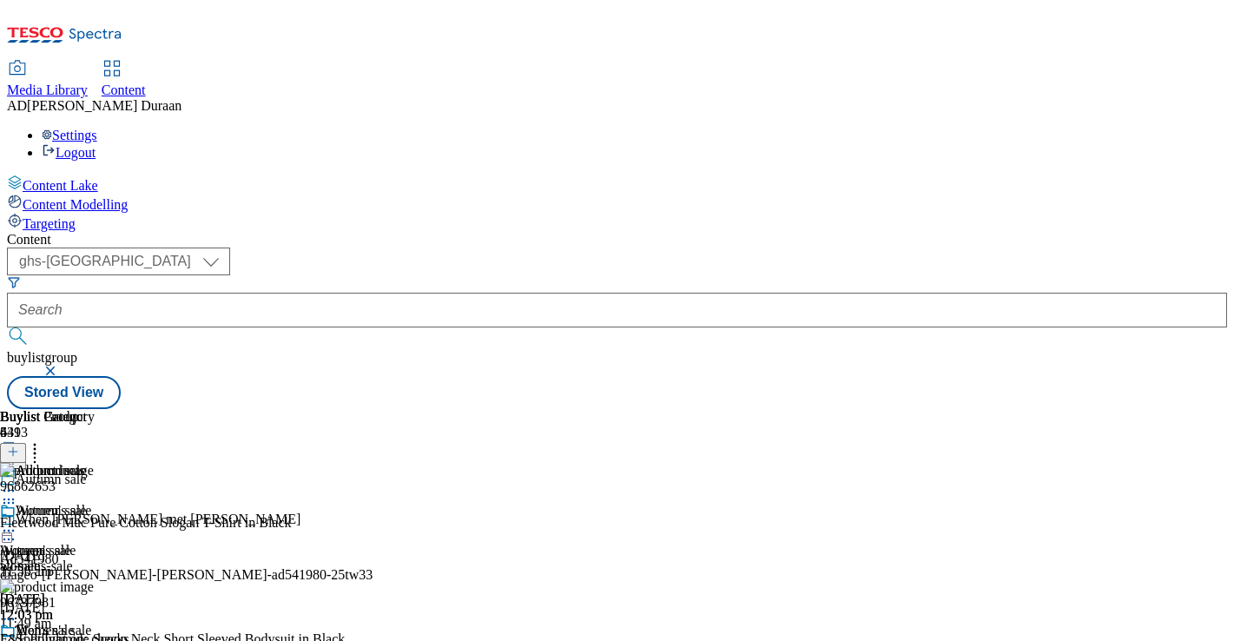
scroll to position [145, 0]
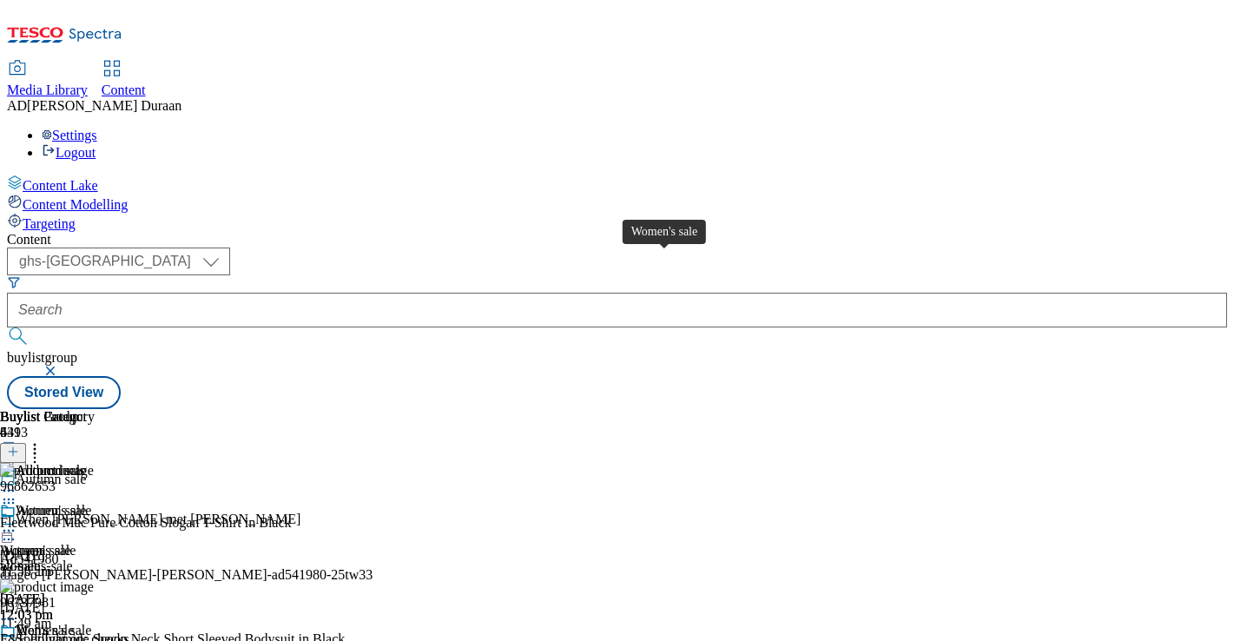
click at [76, 543] on span "Women's sale" at bounding box center [38, 551] width 76 height 16
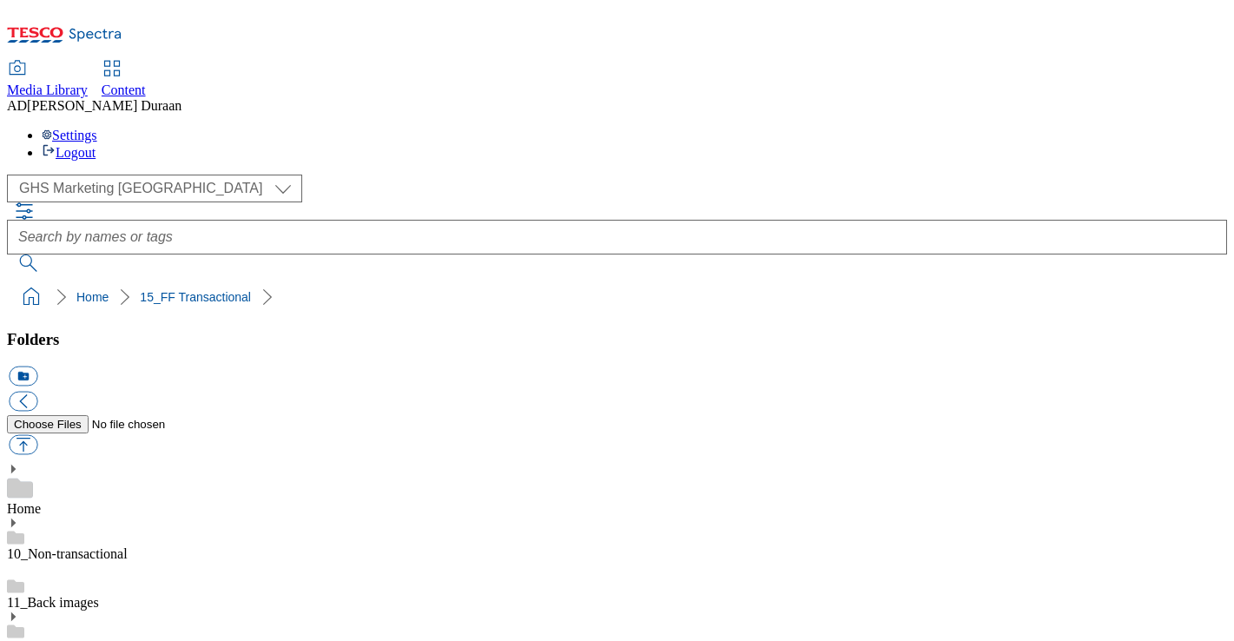
select select "flare-ghs-mktg"
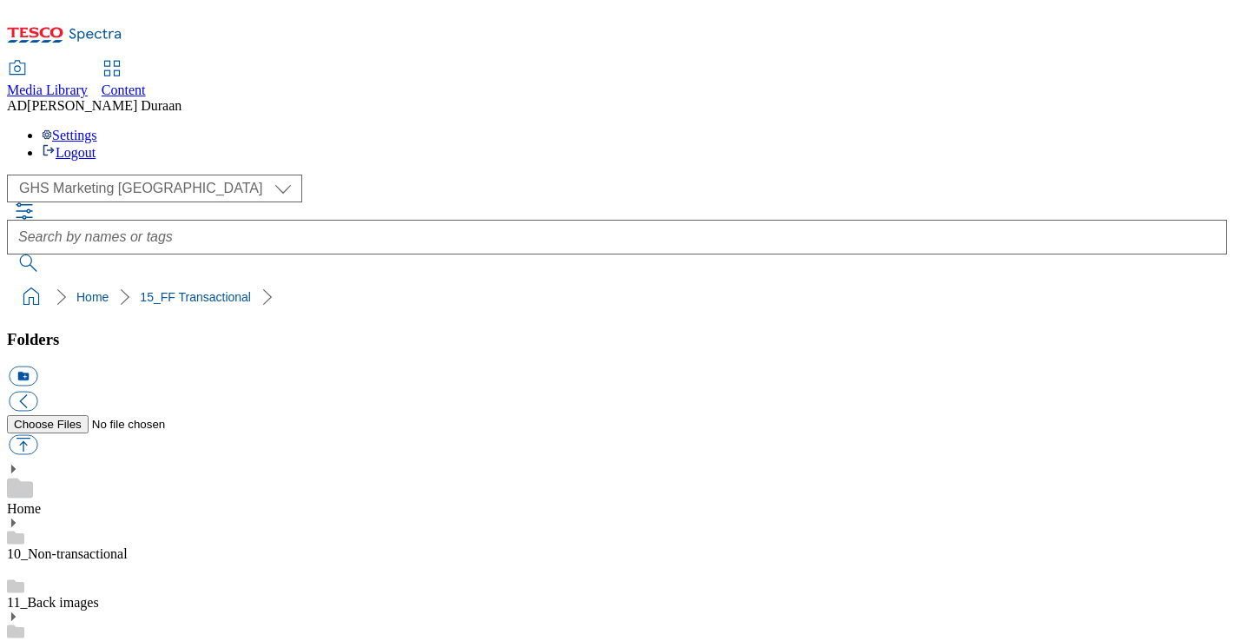
scroll to position [1647, 0]
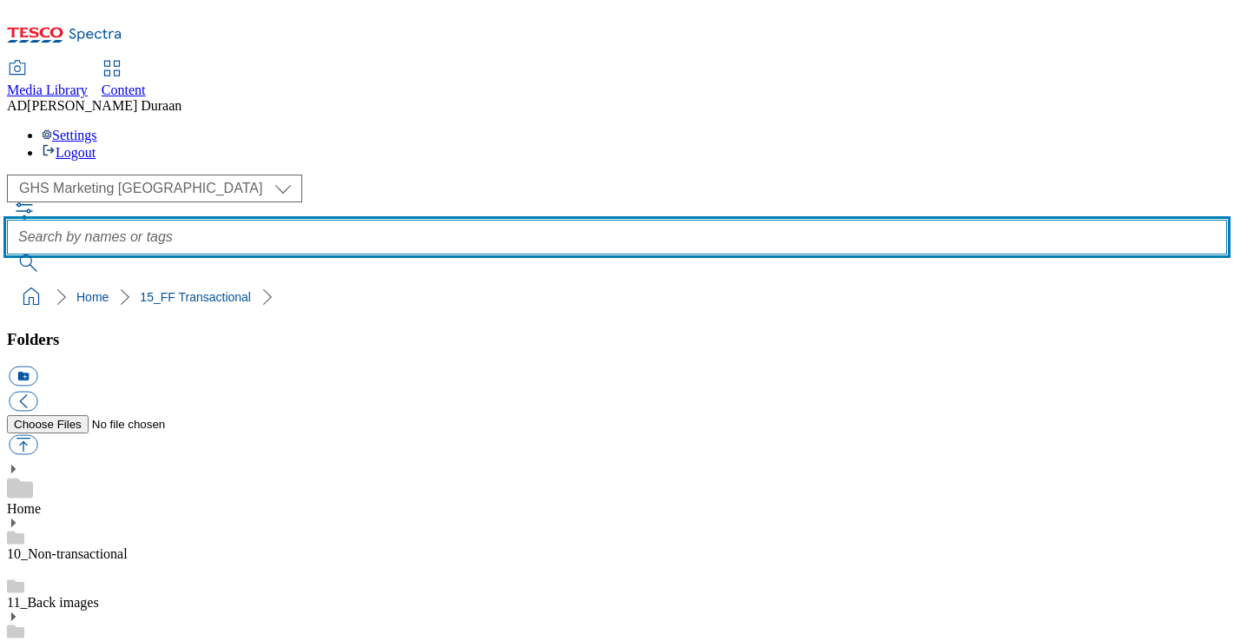
click at [458, 220] on input "text" at bounding box center [617, 237] width 1220 height 35
type input "sale"
click at [7, 254] on button "submit" at bounding box center [29, 262] width 45 height 17
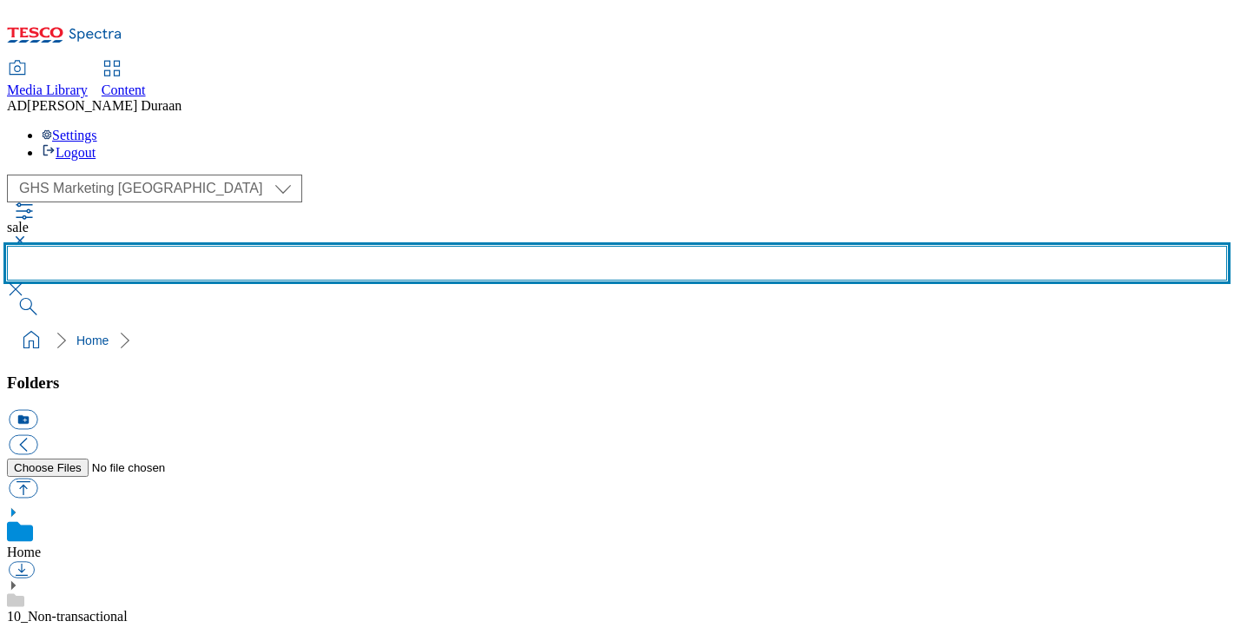
scroll to position [1647, 0]
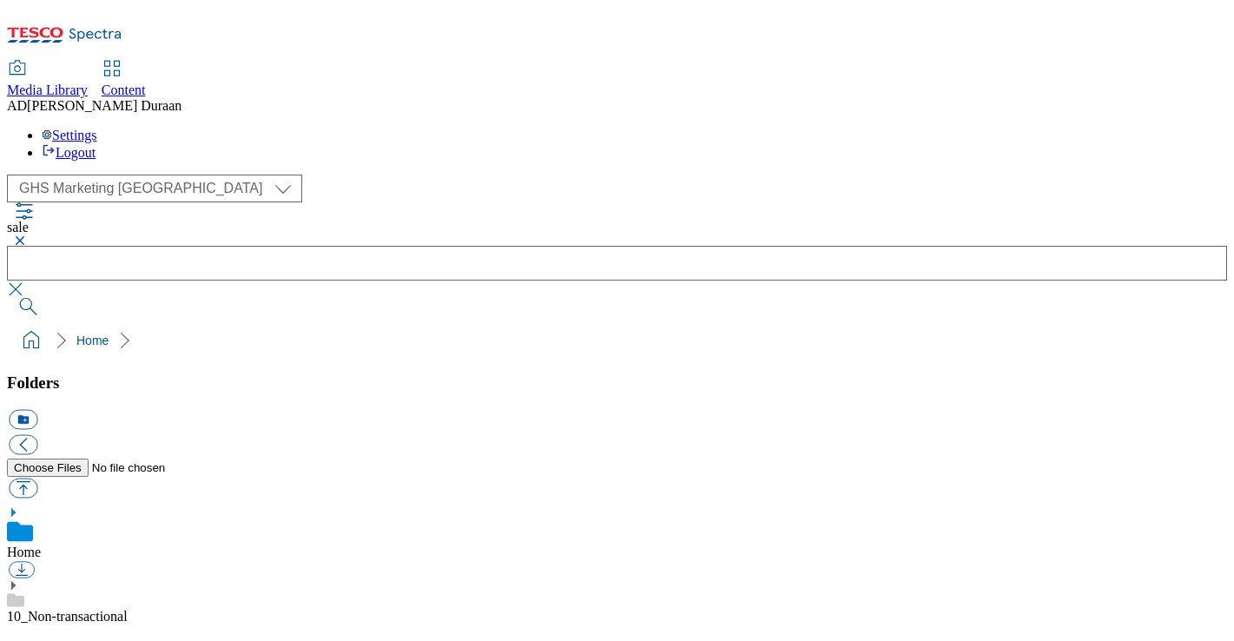
scroll to position [759, 0]
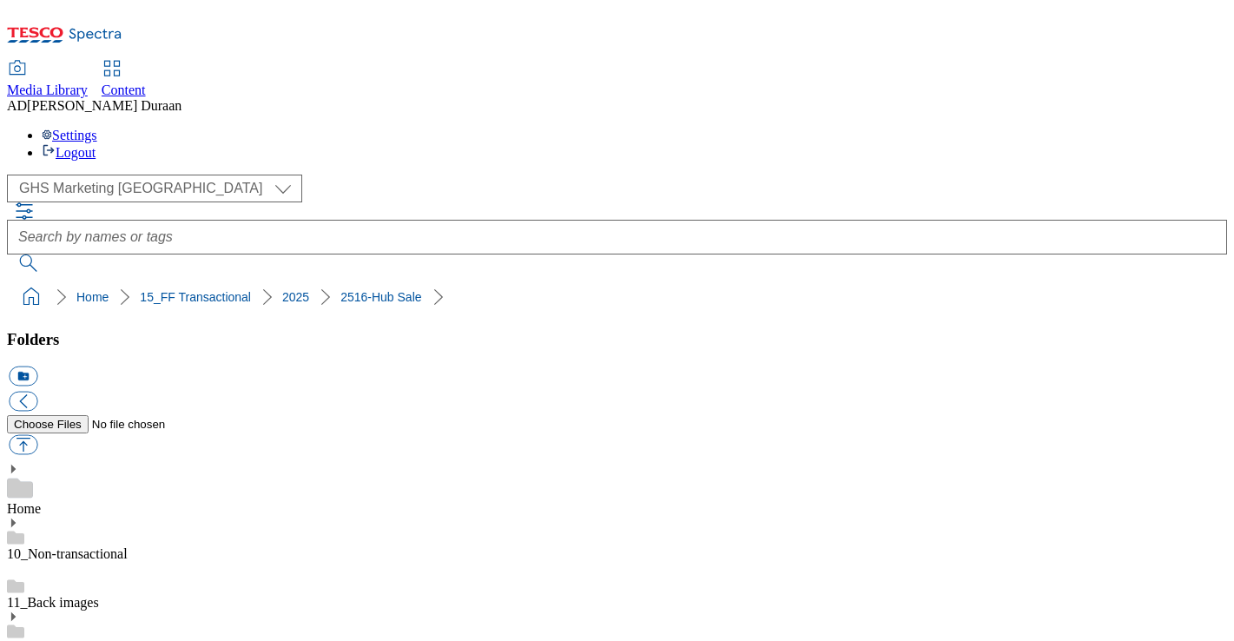
scroll to position [366, 0]
drag, startPoint x: 186, startPoint y: 596, endPoint x: 267, endPoint y: 554, distance: 91.6
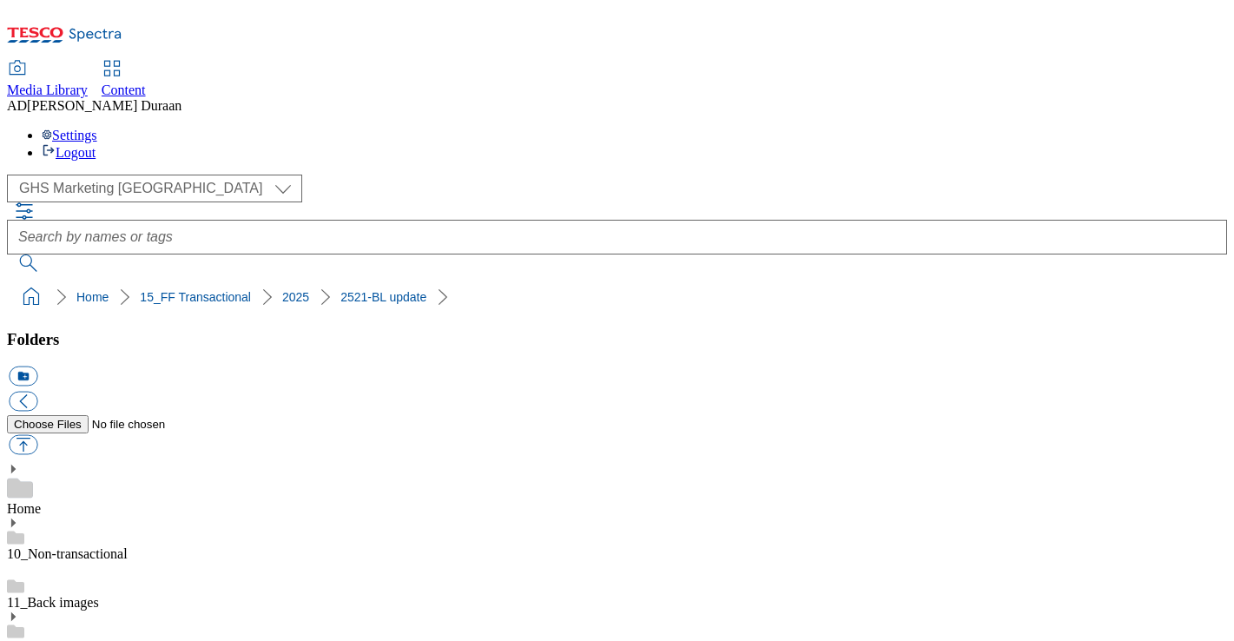
drag, startPoint x: 50, startPoint y: 412, endPoint x: 59, endPoint y: 413, distance: 8.9
